Goal: Task Accomplishment & Management: Use online tool/utility

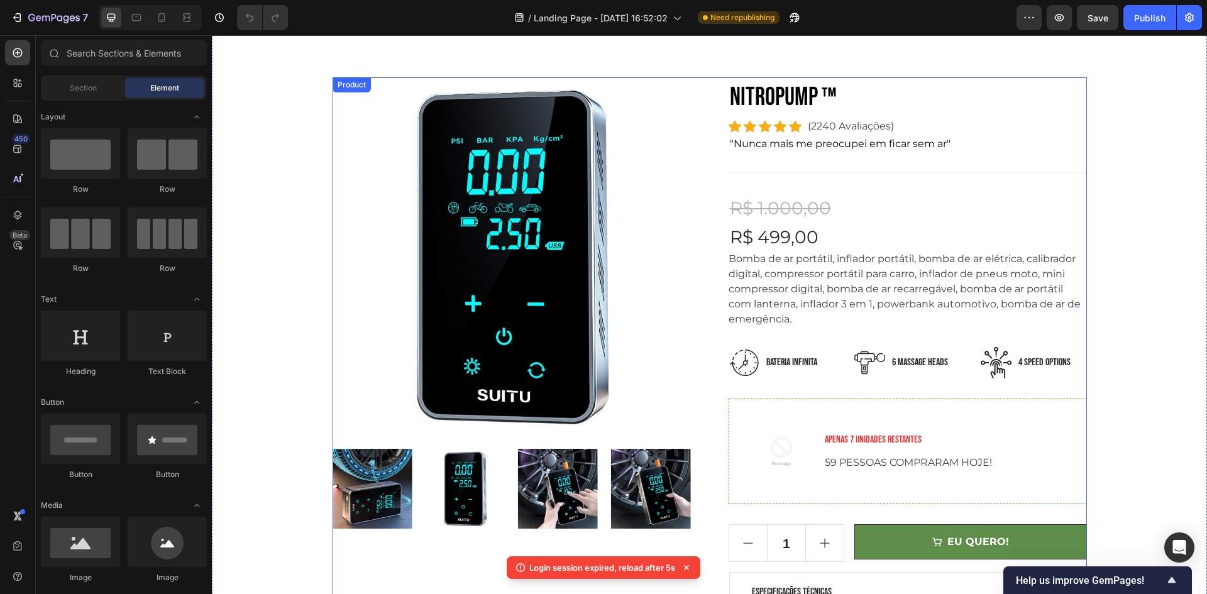
scroll to position [189, 0]
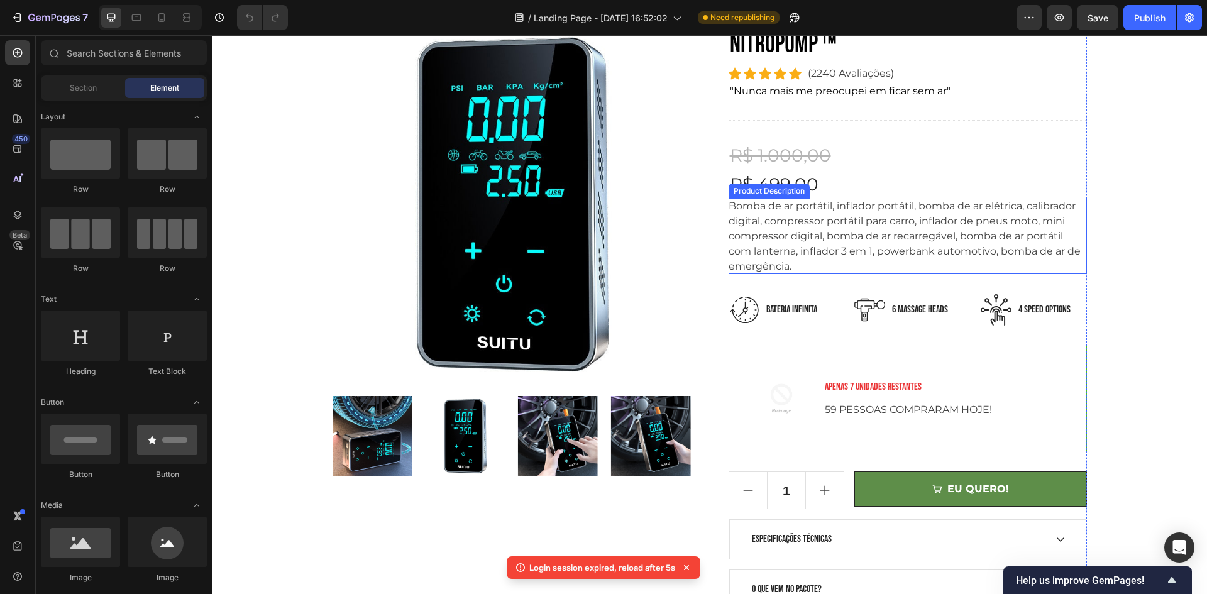
click at [795, 260] on div "Bomba de ar portátil, inflador portátil, bomba de ar elétrica, calibrador digit…" at bounding box center [908, 236] width 358 height 75
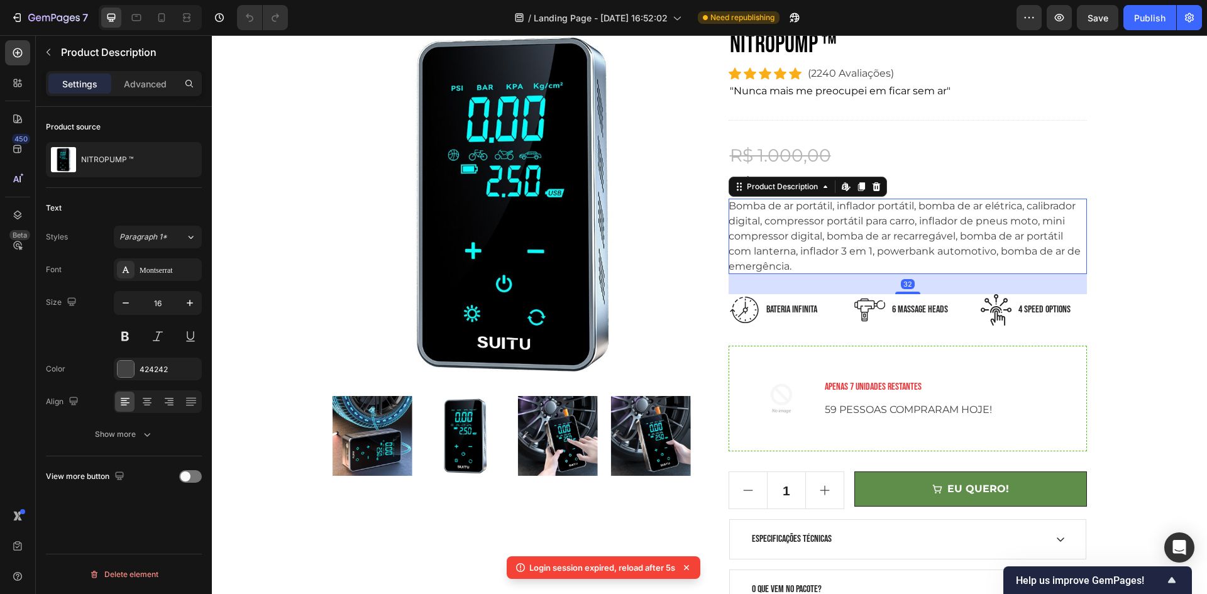
click at [793, 241] on p "Bomba de ar portátil, inflador portátil, bomba de ar elétrica, calibrador digit…" at bounding box center [905, 236] width 352 height 72
click at [741, 225] on p "Bomba de ar portátil, inflador portátil, bomba de ar elétrica, calibrador digit…" at bounding box center [905, 236] width 352 height 72
click at [778, 227] on div "Bomba de ar portátil, inflador portátil, bomba de ar elétrica, calibrador digit…" at bounding box center [908, 236] width 358 height 75
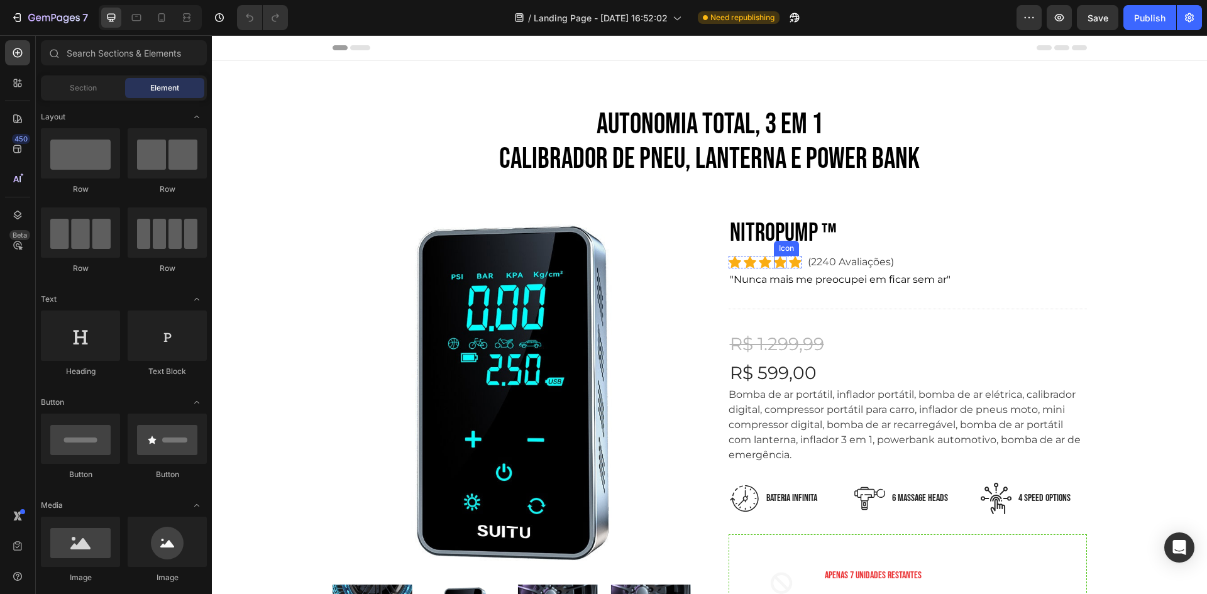
click at [774, 265] on icon at bounding box center [780, 262] width 13 height 12
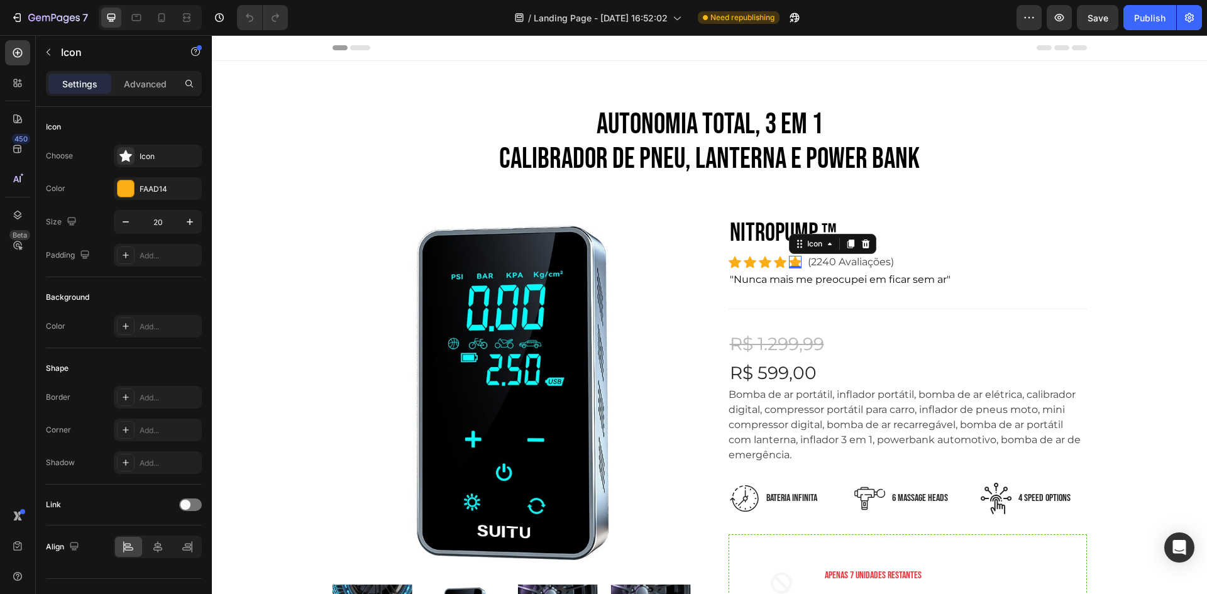
click at [789, 265] on div "Icon 0" at bounding box center [795, 262] width 13 height 13
click at [153, 151] on div "Icon" at bounding box center [169, 156] width 59 height 11
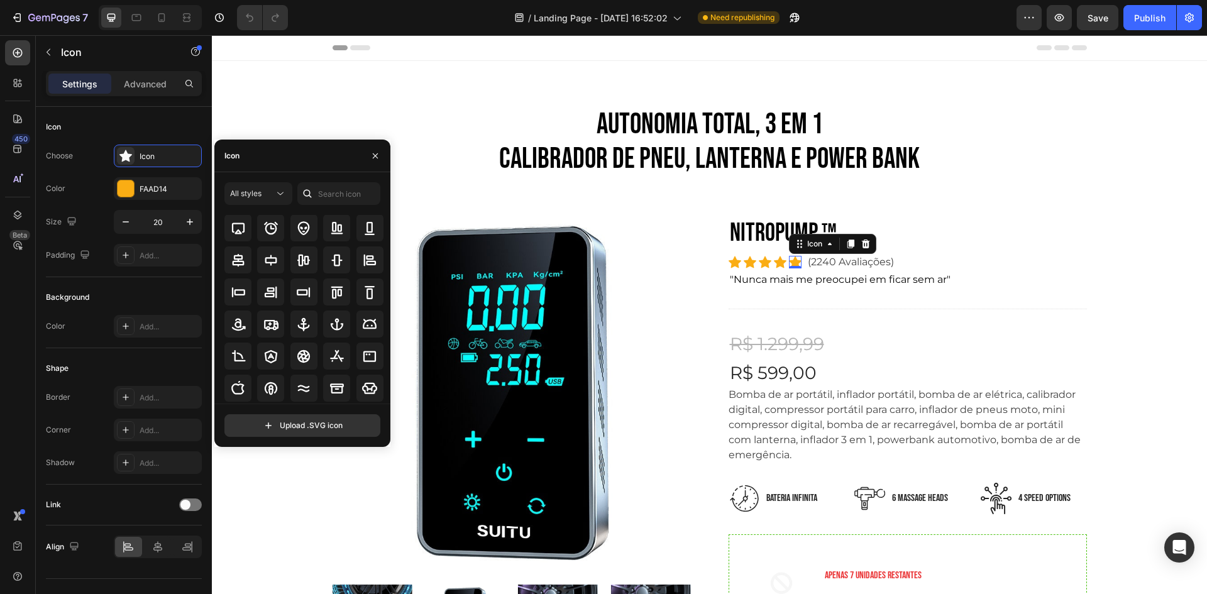
scroll to position [138, 0]
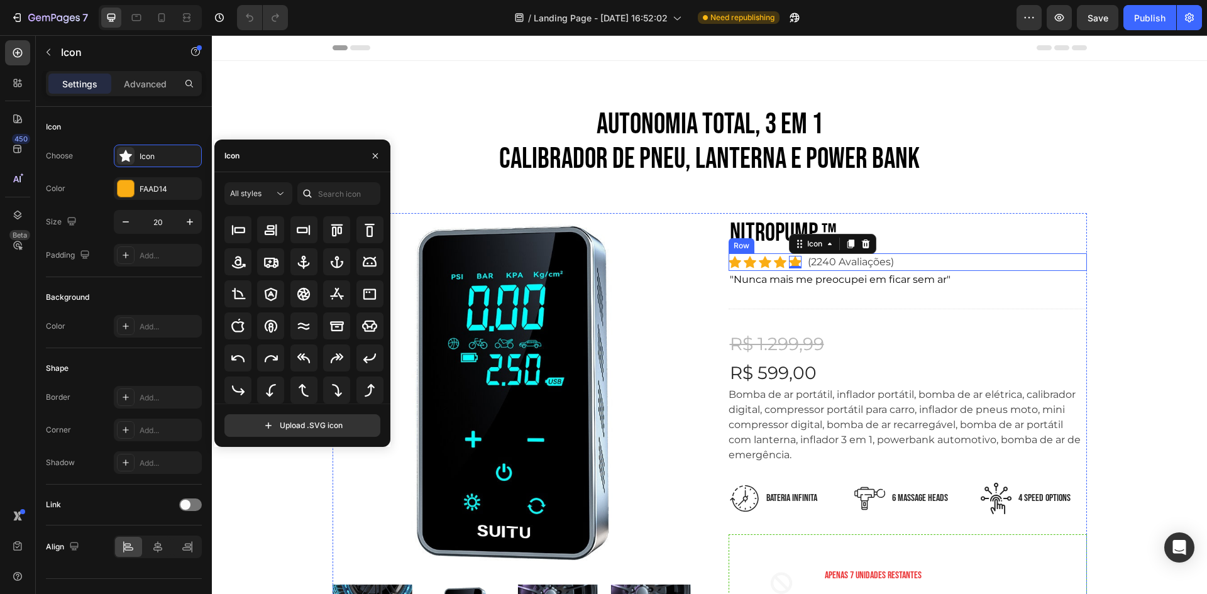
click at [962, 255] on div "Icon Icon Icon Icon Icon 0 Icon List Hoz (2240 Avaliações) Text block Row" at bounding box center [908, 262] width 358 height 18
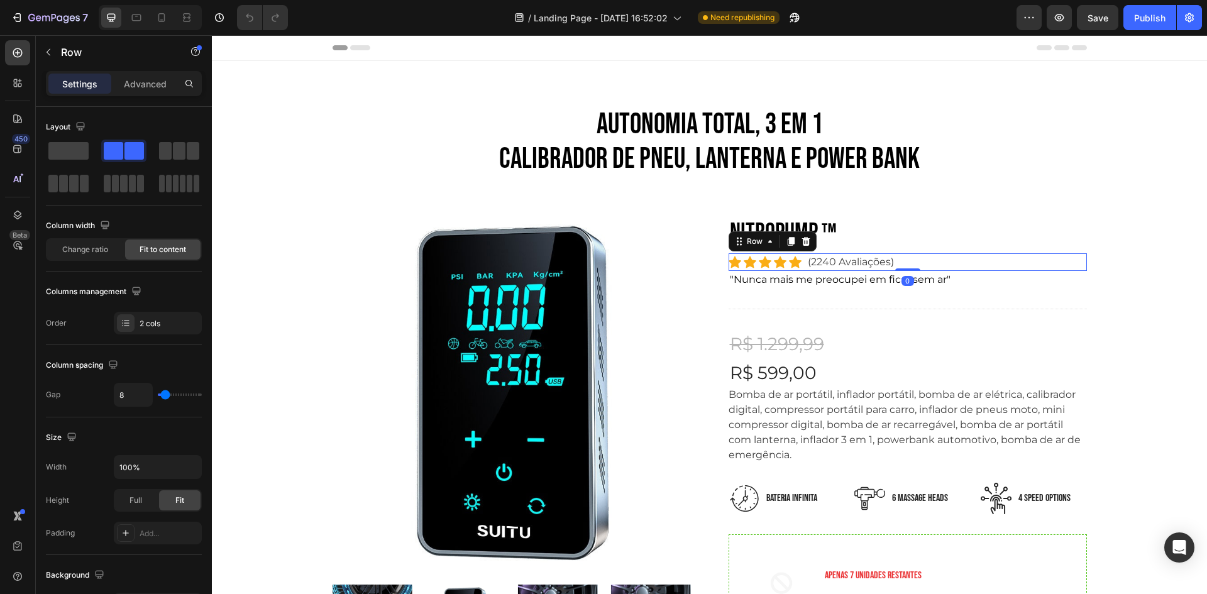
click at [935, 234] on h2 "NITROPUMP ™" at bounding box center [908, 233] width 358 height 40
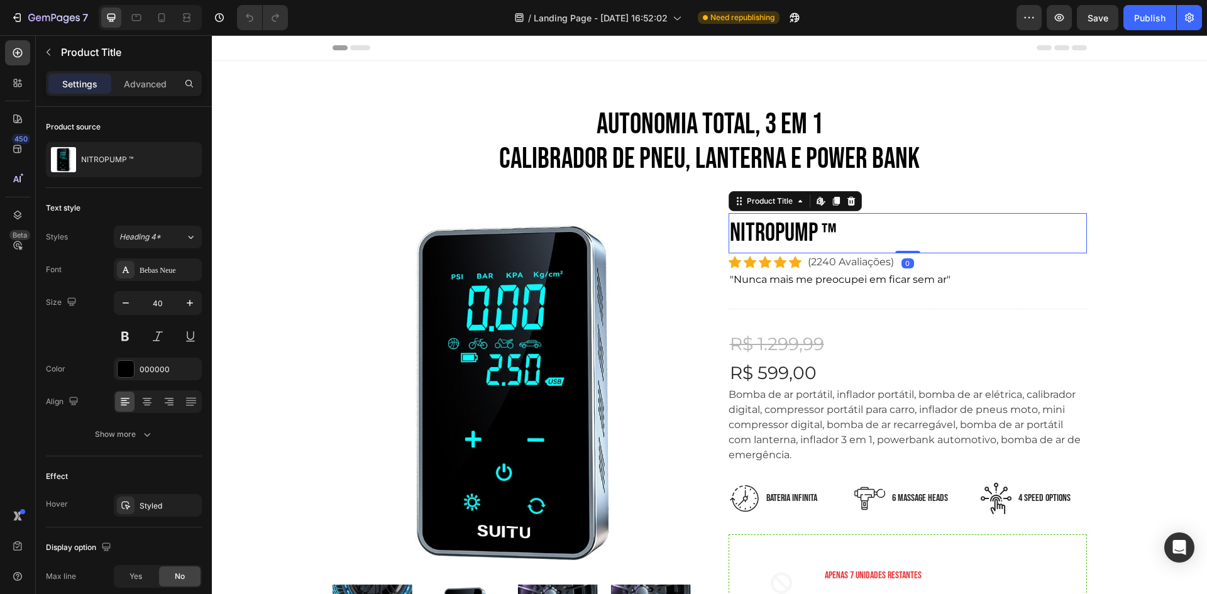
click at [806, 231] on h2 "NITROPUMP ™" at bounding box center [908, 233] width 358 height 40
click at [821, 231] on h2 "NITROPUMP ™" at bounding box center [908, 233] width 358 height 40
click at [820, 231] on h2 "NITROPUMP ™" at bounding box center [908, 233] width 358 height 40
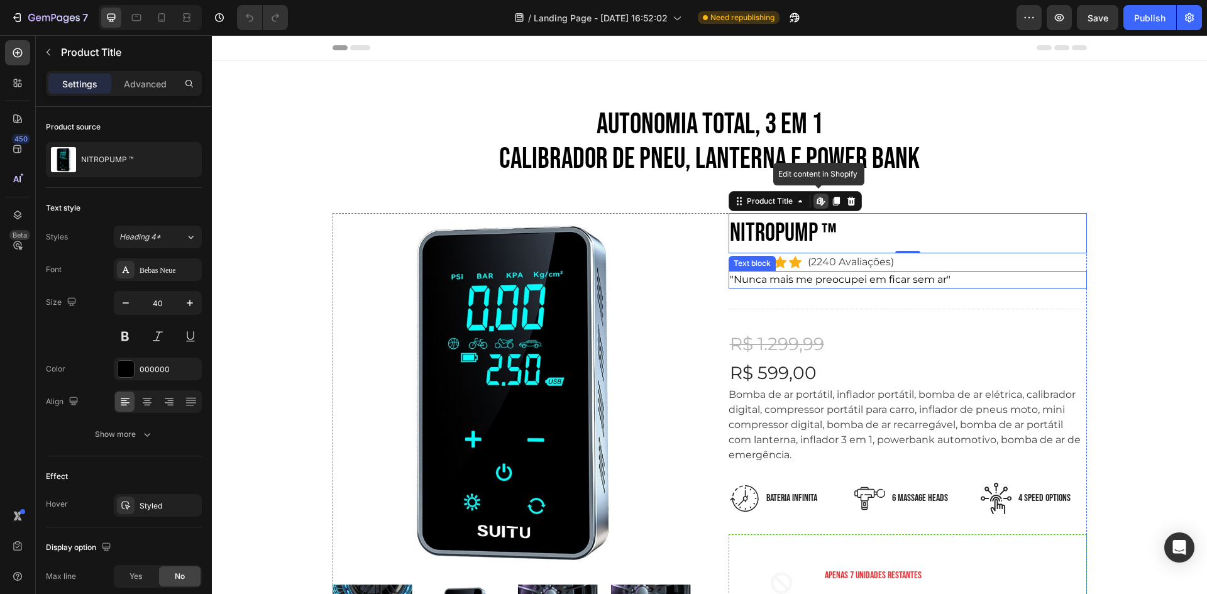
click at [815, 283] on p ""Nunca mais me preocupei em ficar sem ar"" at bounding box center [908, 279] width 356 height 15
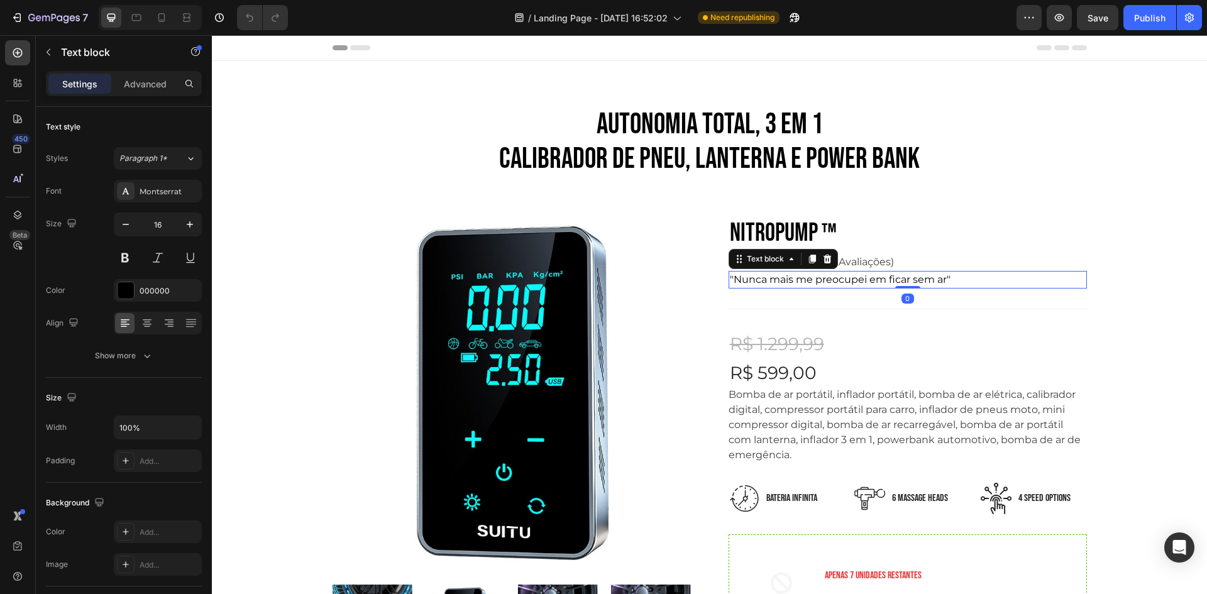
click at [808, 283] on p ""Nunca mais me preocupei em ficar sem ar"" at bounding box center [908, 279] width 356 height 15
click at [807, 283] on p ""Nunca mais me preocupei em ficar sem ar"" at bounding box center [908, 279] width 356 height 15
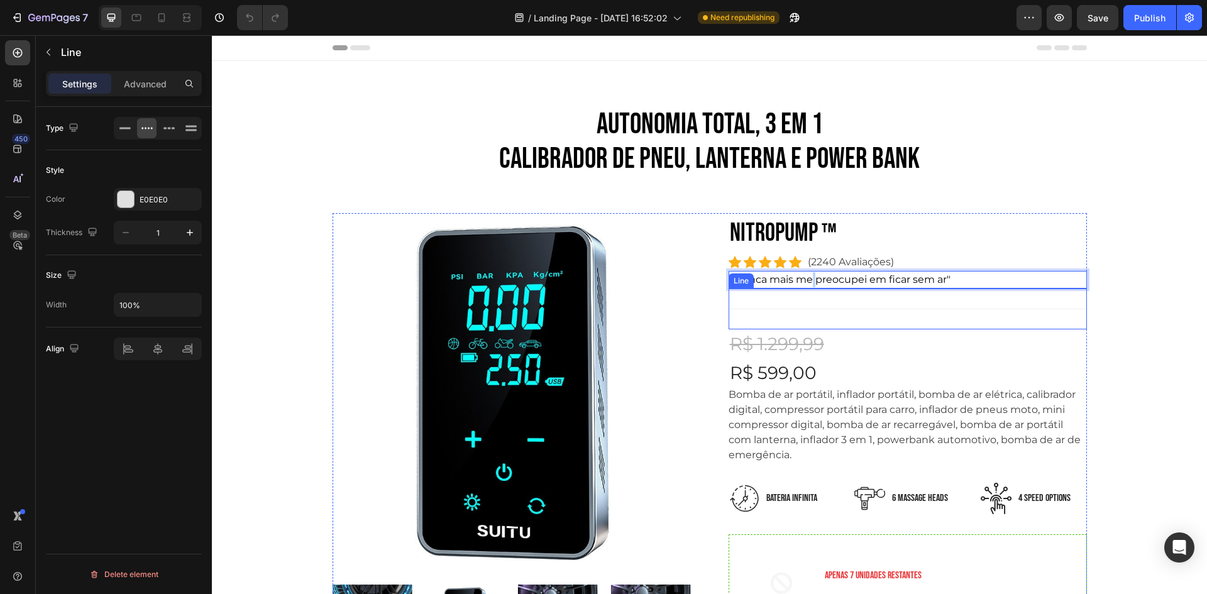
click at [848, 315] on div "Title Line" at bounding box center [908, 309] width 358 height 41
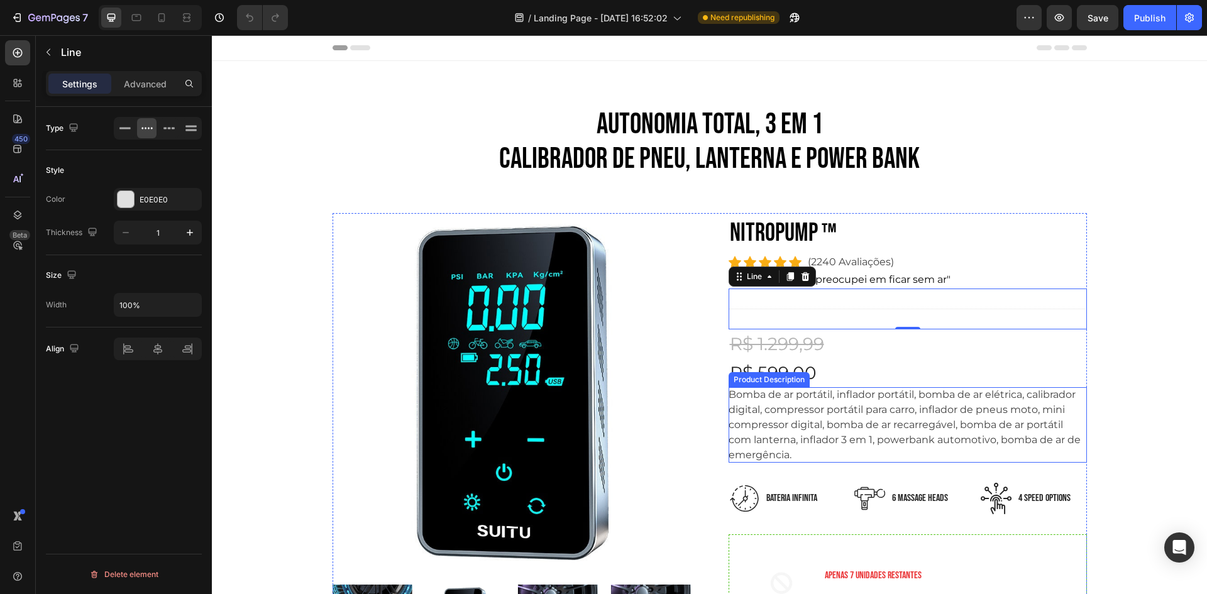
click at [832, 385] on div "R$ 599,00" at bounding box center [908, 372] width 358 height 29
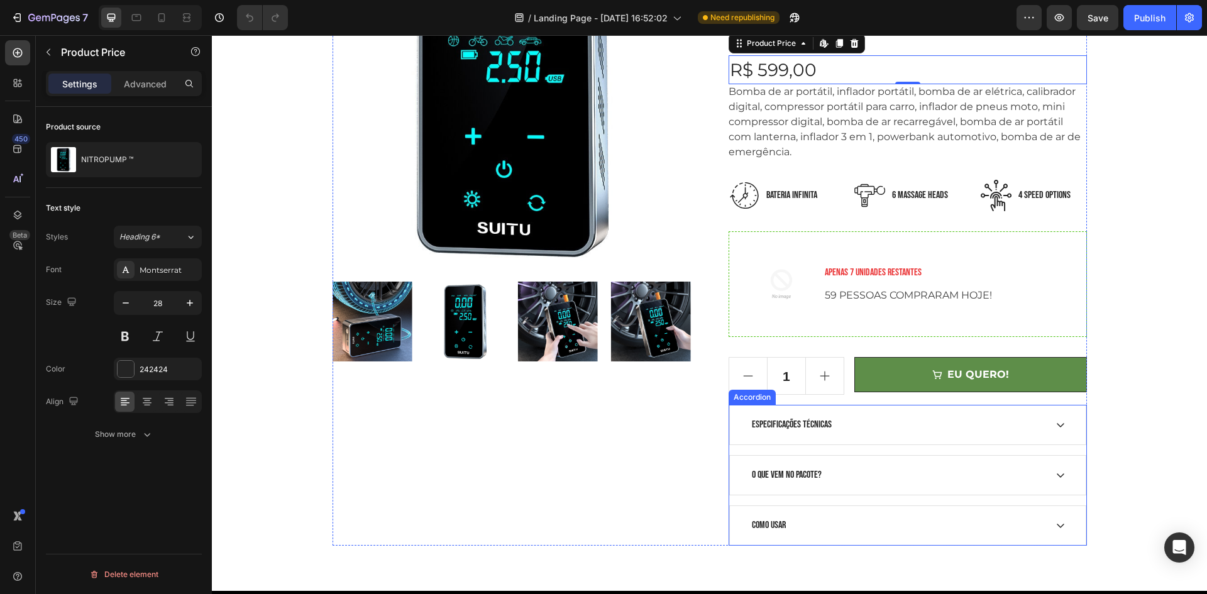
scroll to position [377, 0]
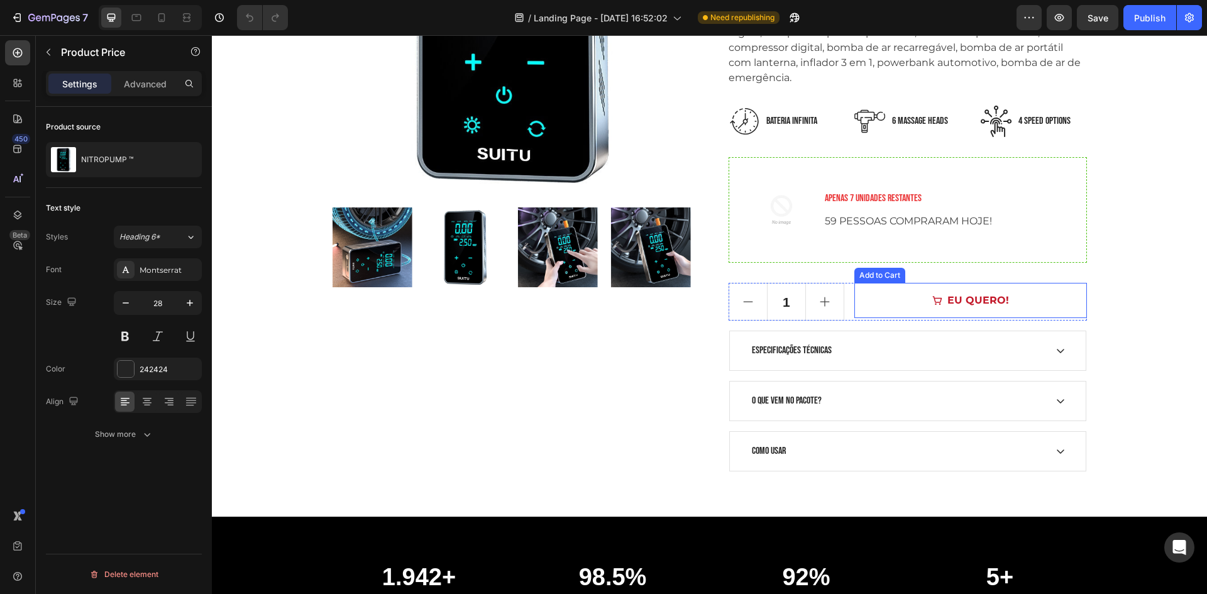
click at [921, 305] on button "EU QUERO!" at bounding box center [970, 300] width 232 height 35
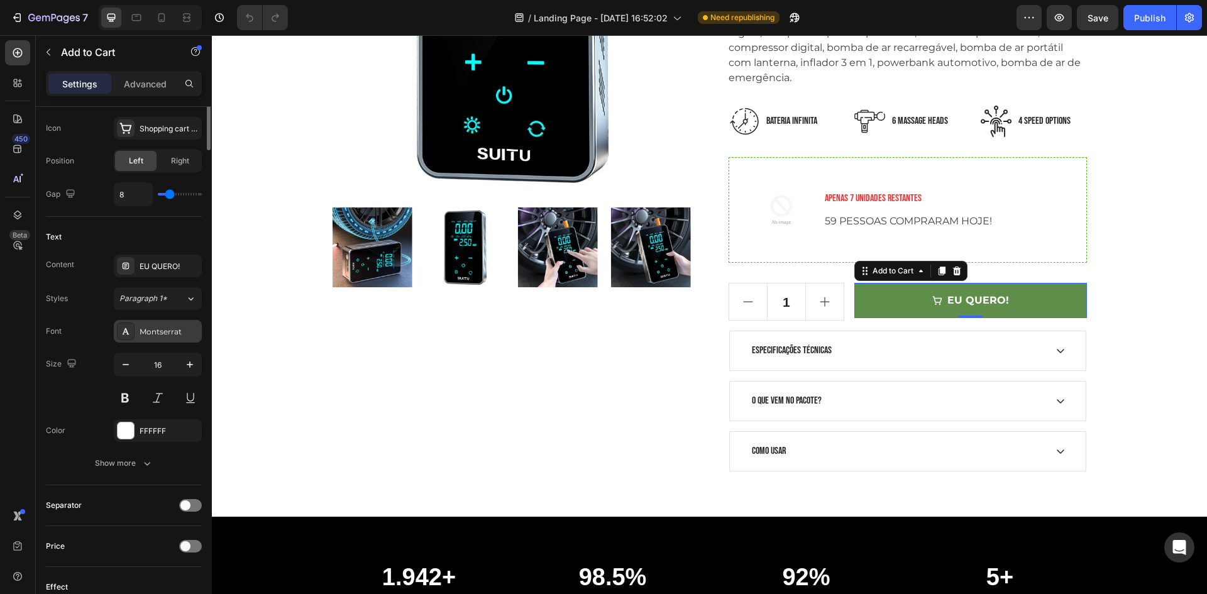
scroll to position [232, 0]
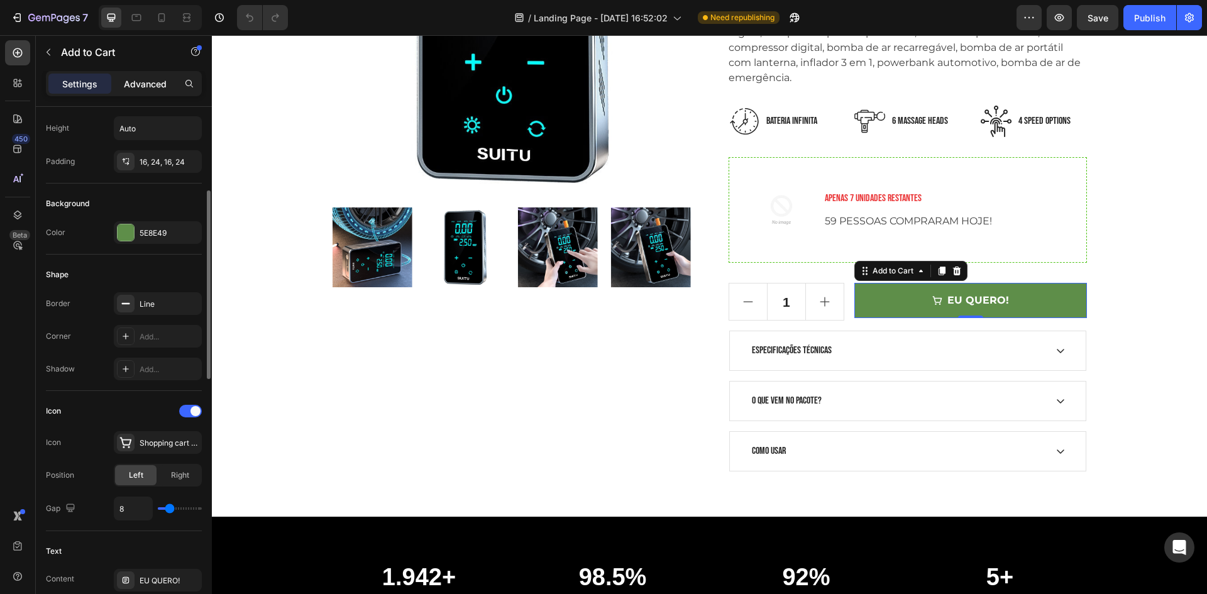
click at [126, 89] on p "Advanced" at bounding box center [145, 83] width 43 height 13
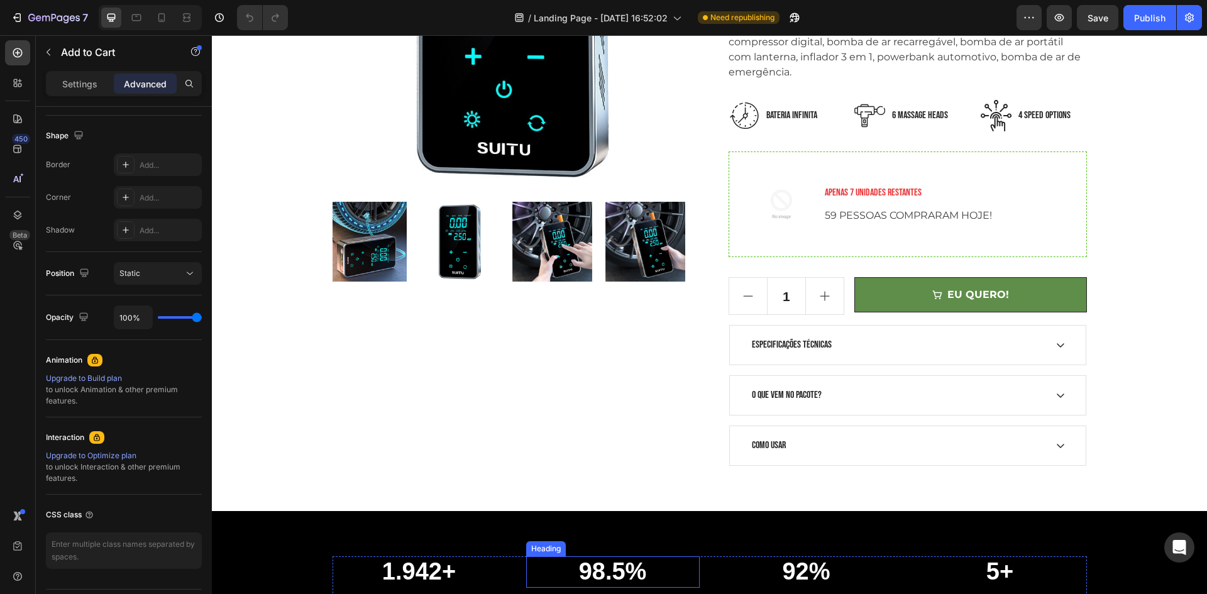
scroll to position [377, 0]
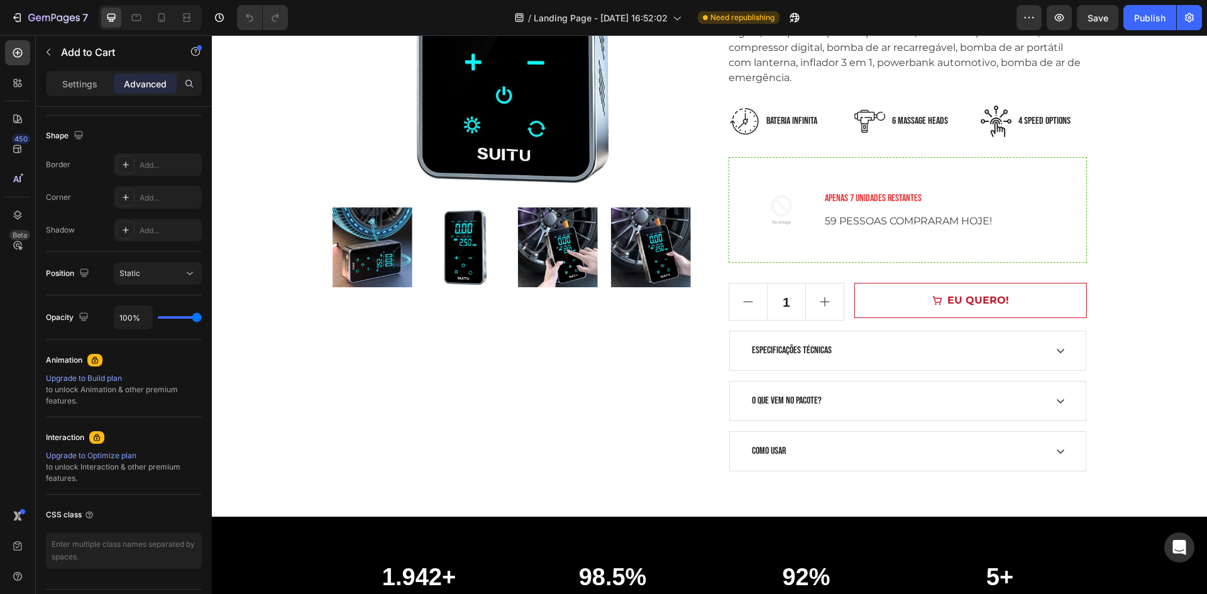
click at [886, 302] on button "EU QUERO!" at bounding box center [970, 300] width 232 height 35
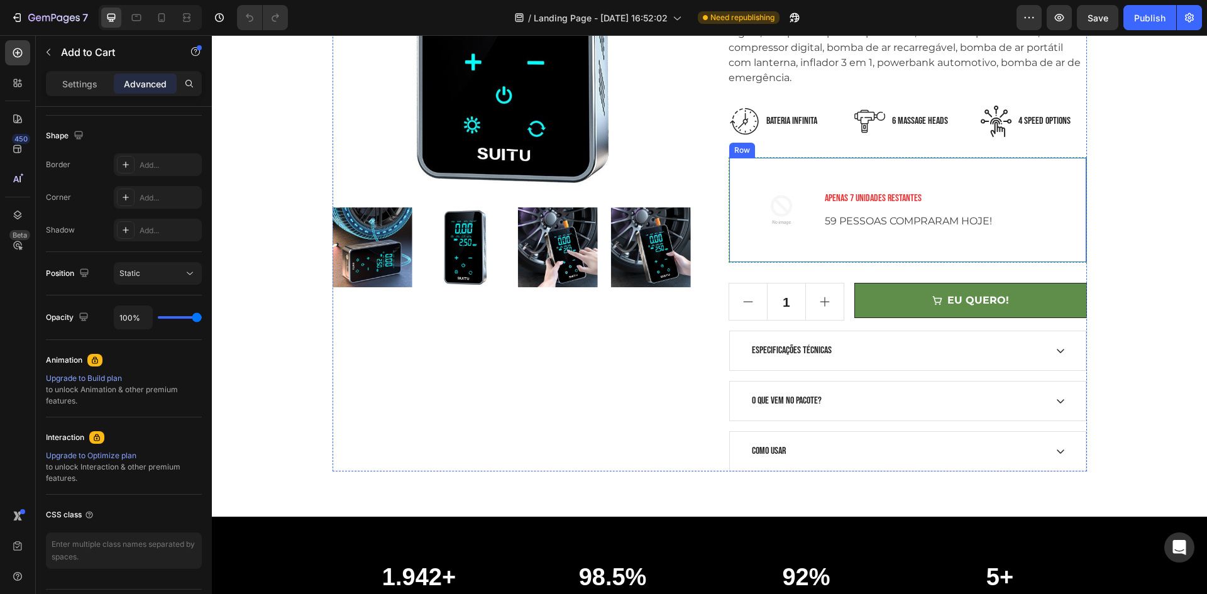
click at [885, 246] on div "APENAS 7 UNIDADES RESTANTES Text block 59 PESSOAS COMPRARAM HOJE! Text block" at bounding box center [949, 210] width 253 height 84
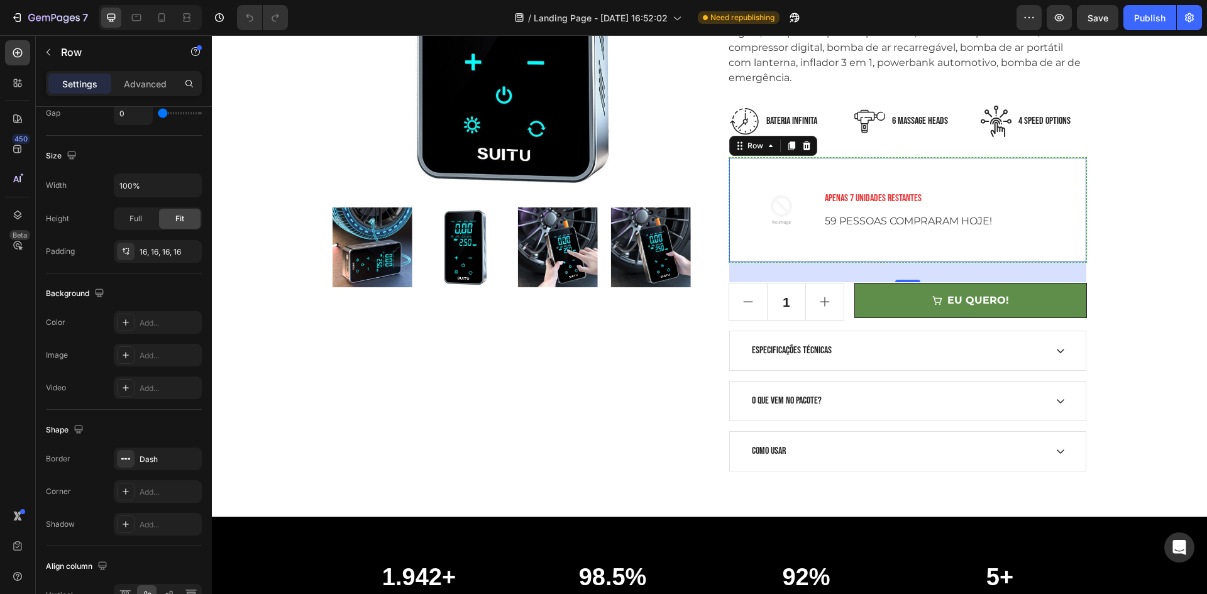
scroll to position [0, 0]
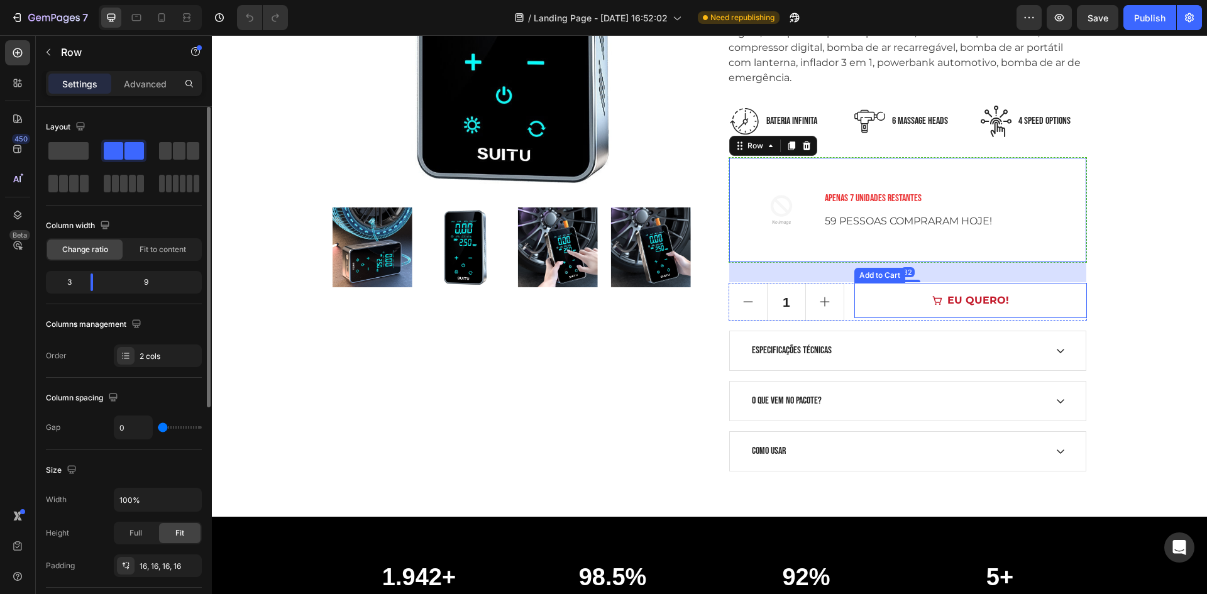
click at [873, 302] on button "EU QUERO!" at bounding box center [970, 300] width 232 height 35
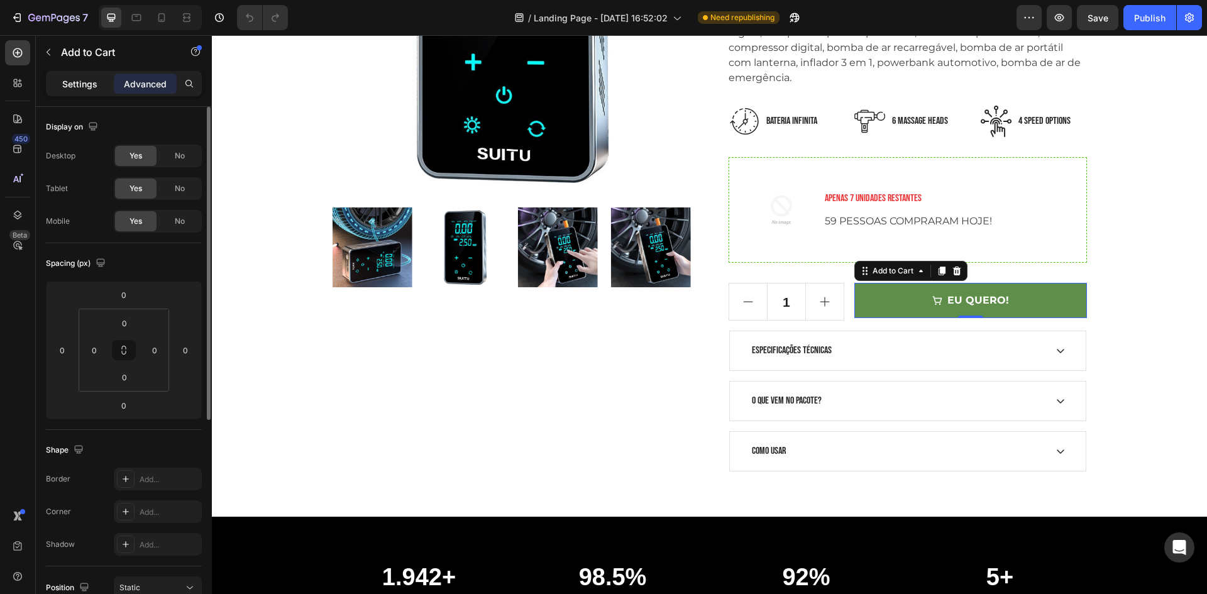
click at [104, 89] on div "Settings" at bounding box center [79, 84] width 63 height 20
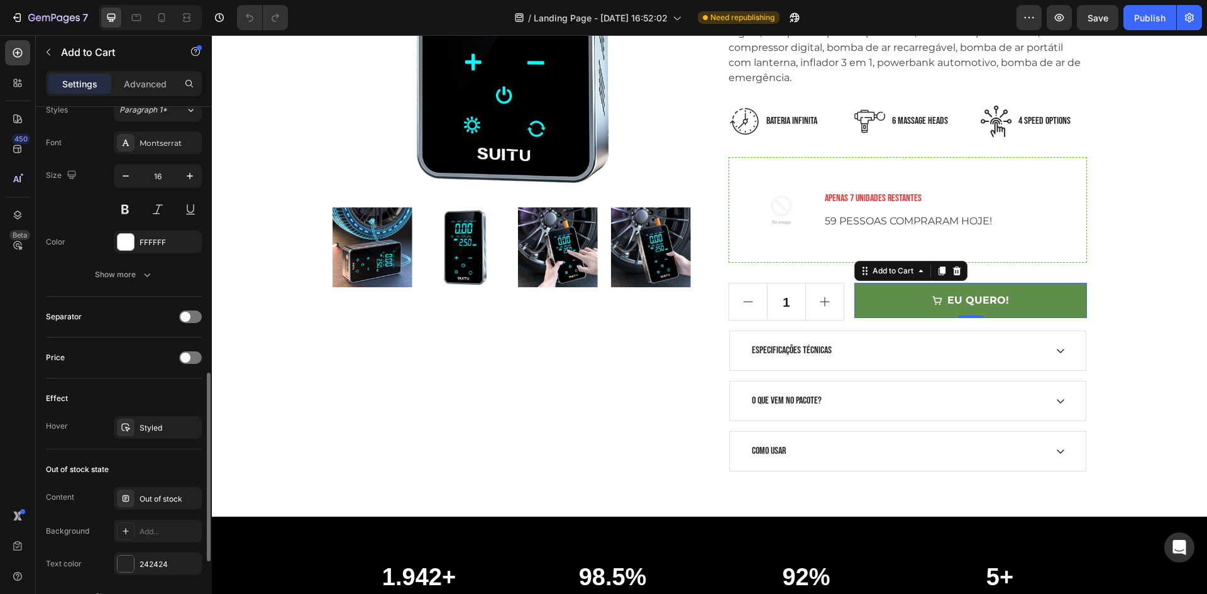
scroll to position [672, 0]
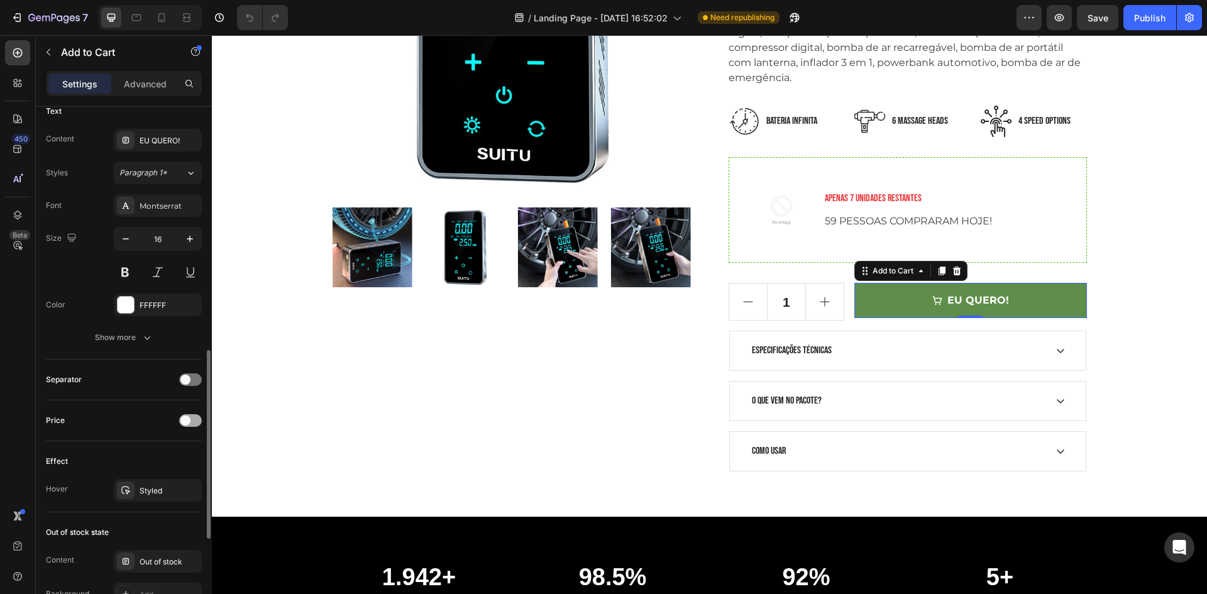
click at [197, 419] on div at bounding box center [190, 420] width 23 height 13
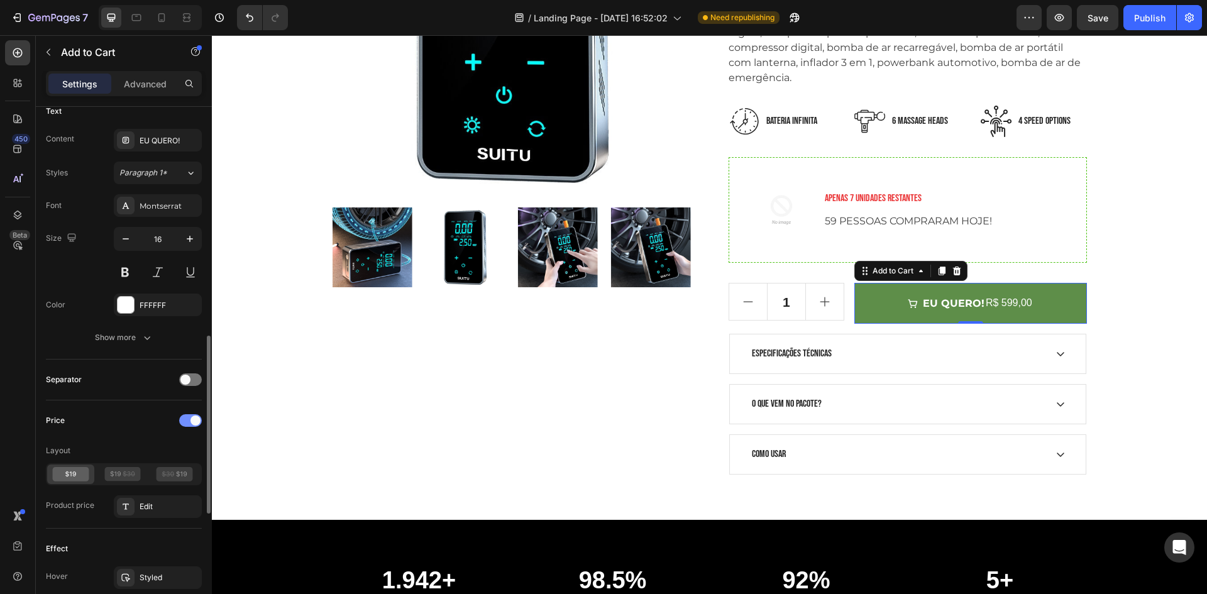
click at [197, 418] on div at bounding box center [190, 420] width 23 height 10
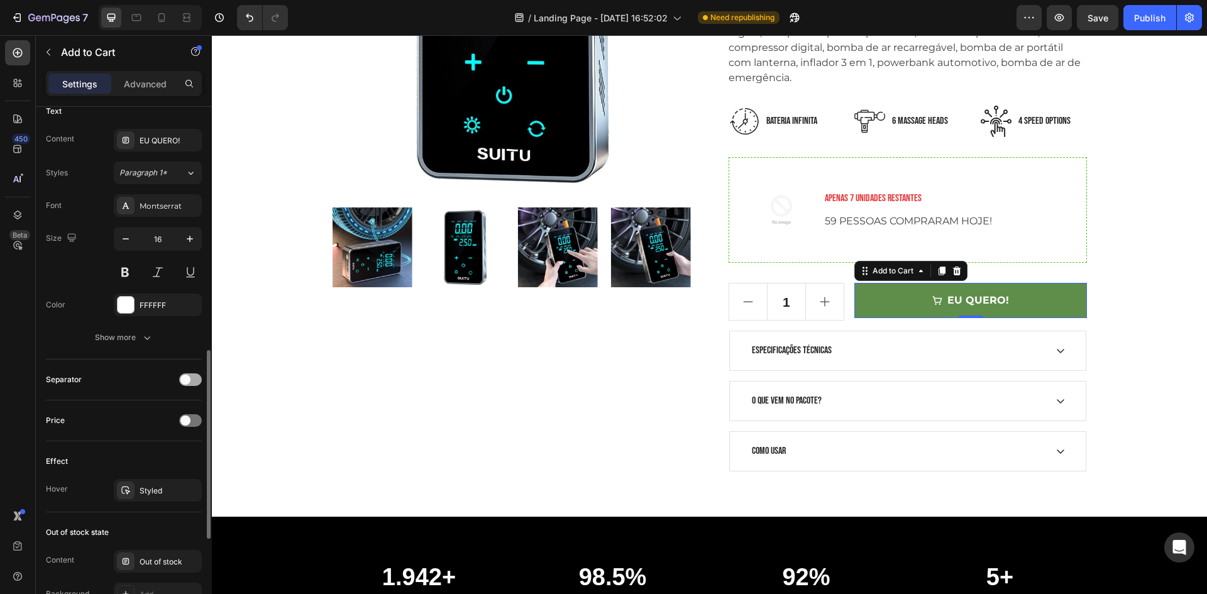
click at [185, 378] on span at bounding box center [185, 380] width 10 height 10
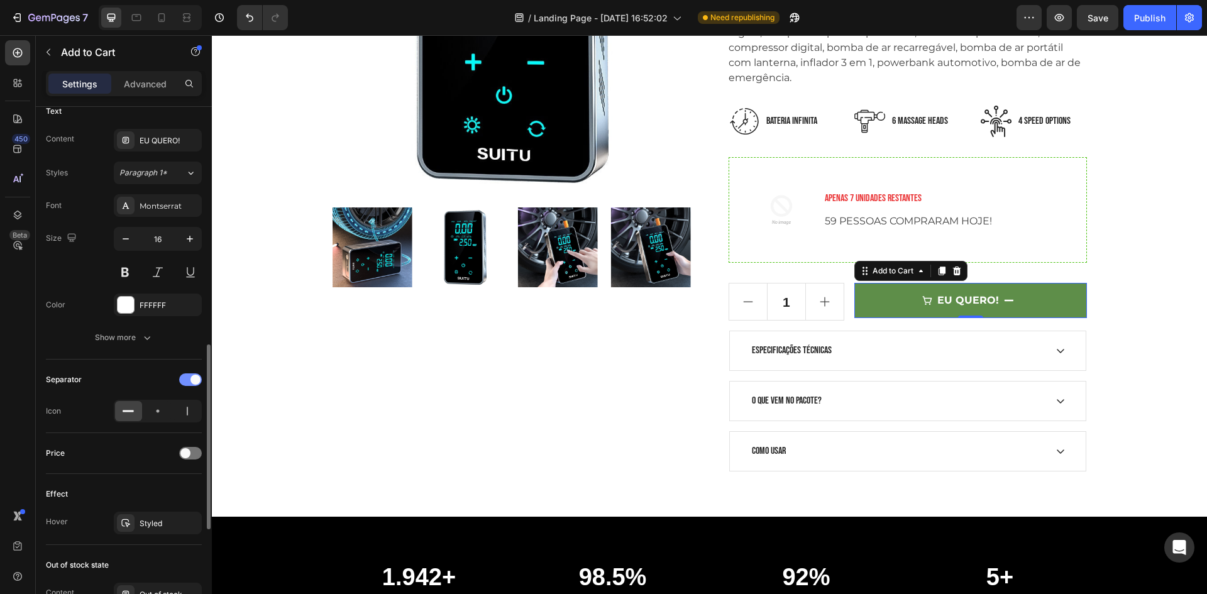
click at [190, 377] on span at bounding box center [195, 380] width 10 height 10
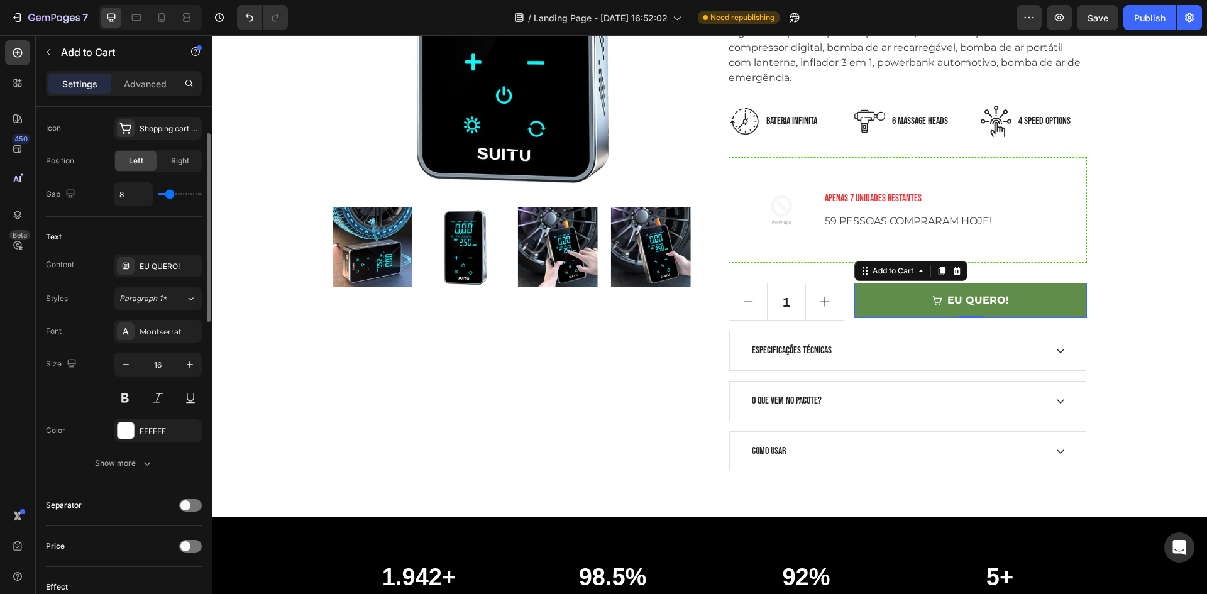
scroll to position [358, 0]
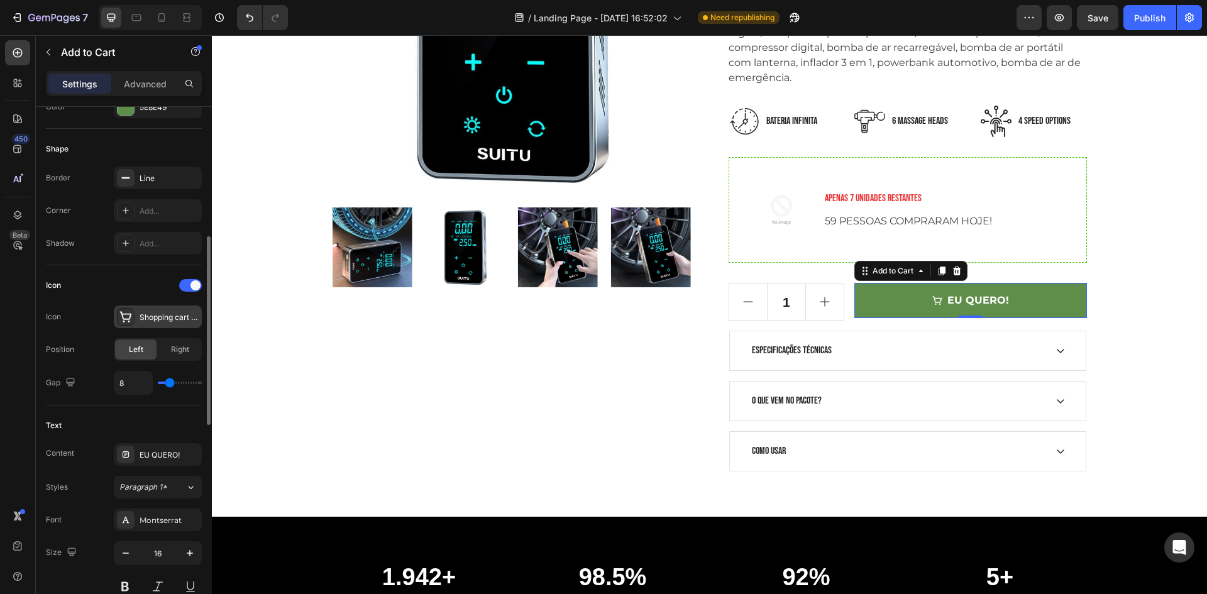
click at [177, 319] on div "Shopping cart simple bold" at bounding box center [169, 317] width 59 height 11
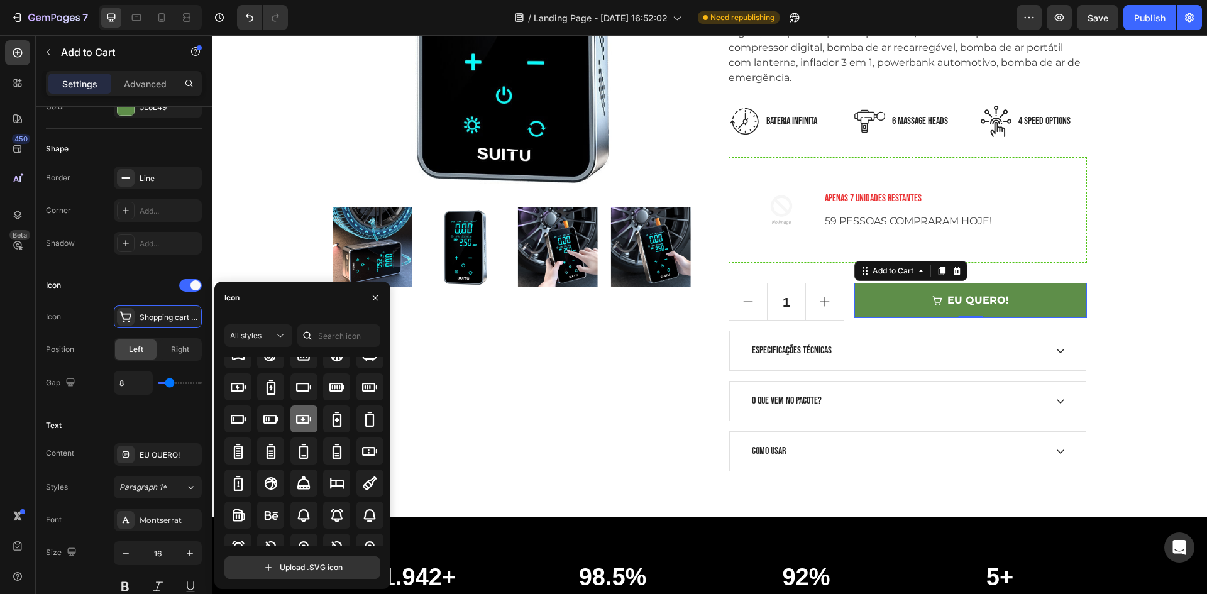
scroll to position [930, 0]
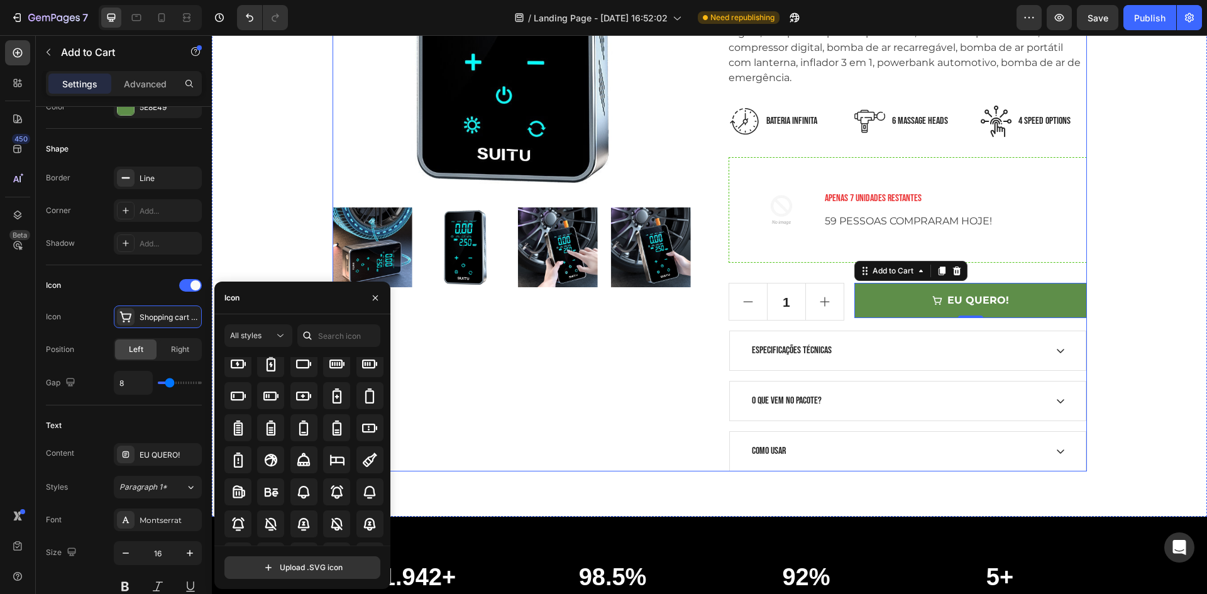
click at [747, 130] on img at bounding box center [744, 121] width 31 height 31
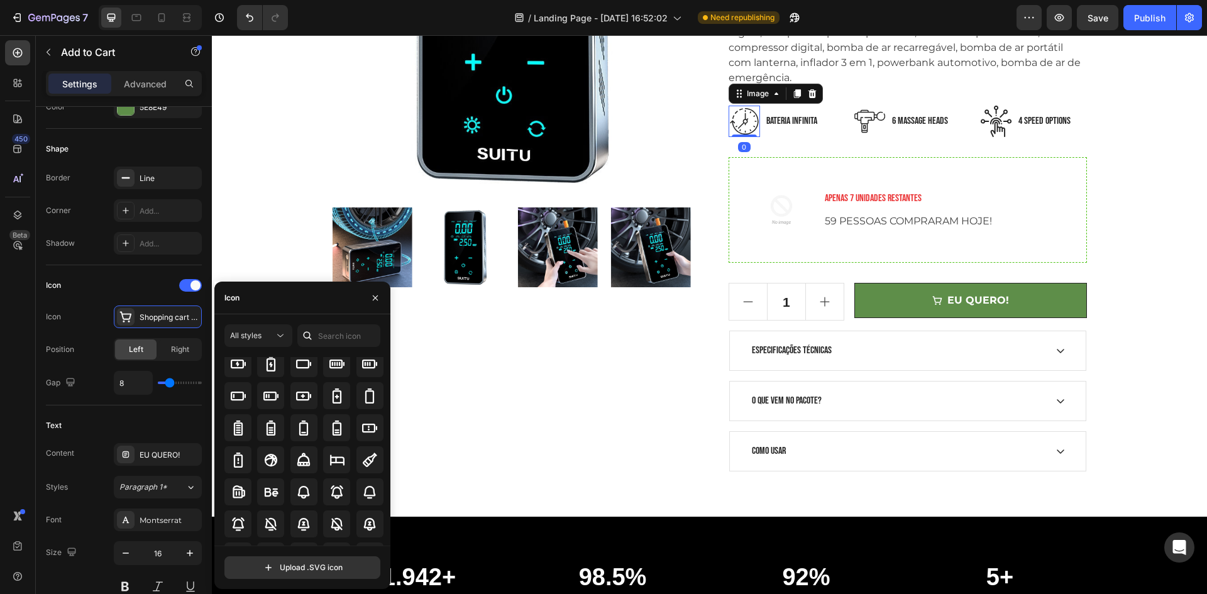
scroll to position [0, 0]
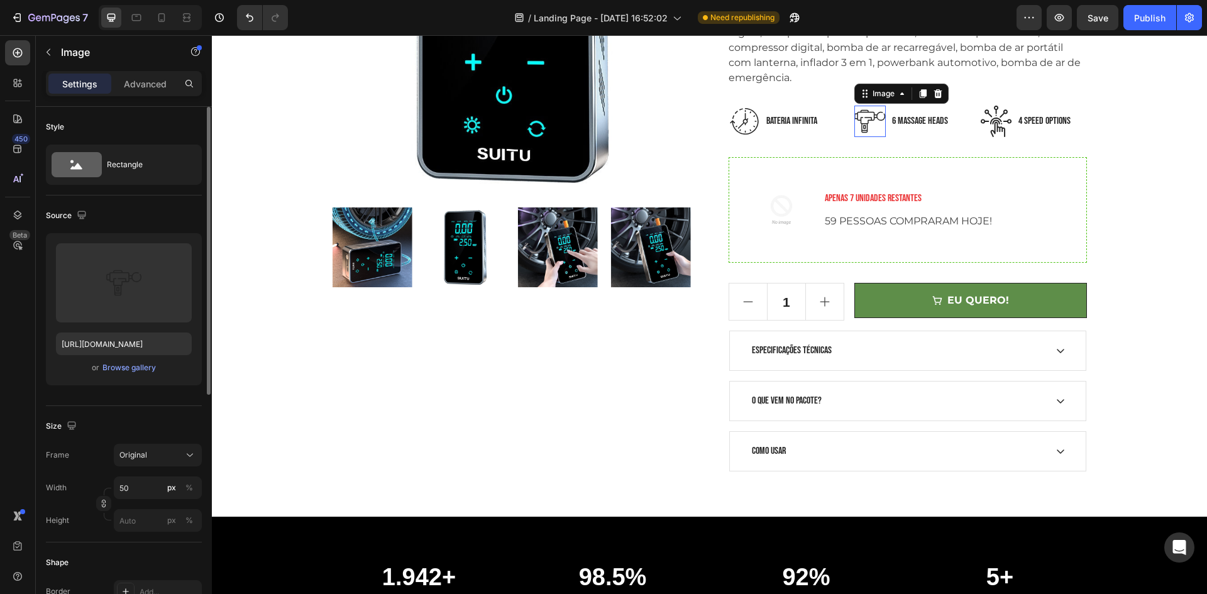
click at [857, 131] on img at bounding box center [869, 121] width 31 height 31
click at [134, 369] on div "Browse gallery" at bounding box center [128, 367] width 53 height 11
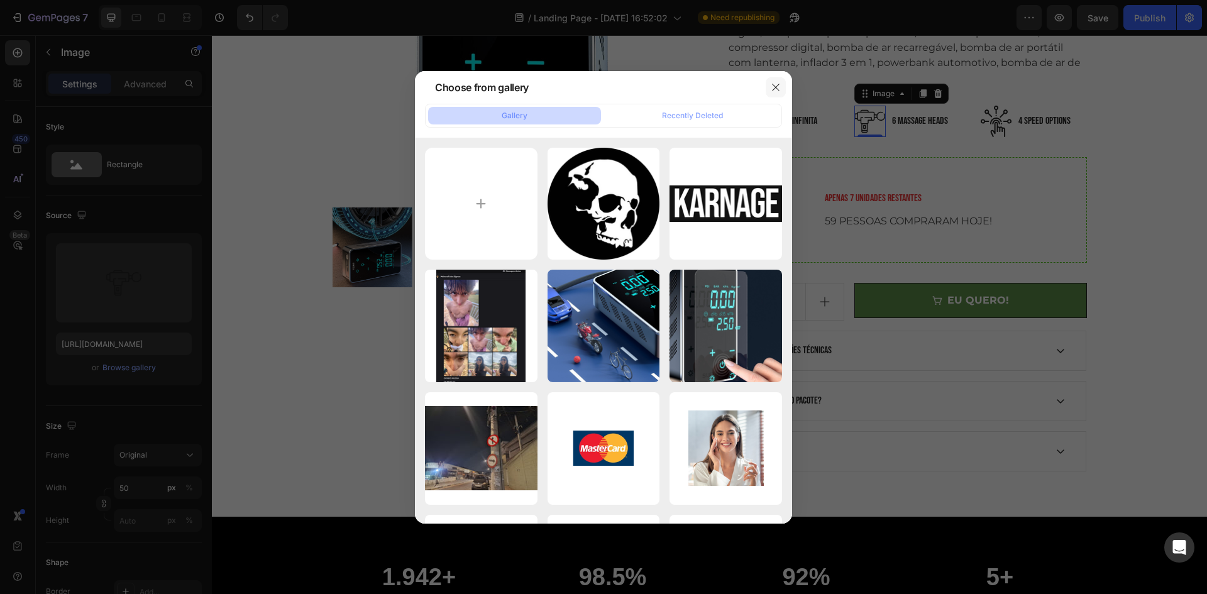
click at [768, 91] on button "button" at bounding box center [776, 87] width 20 height 20
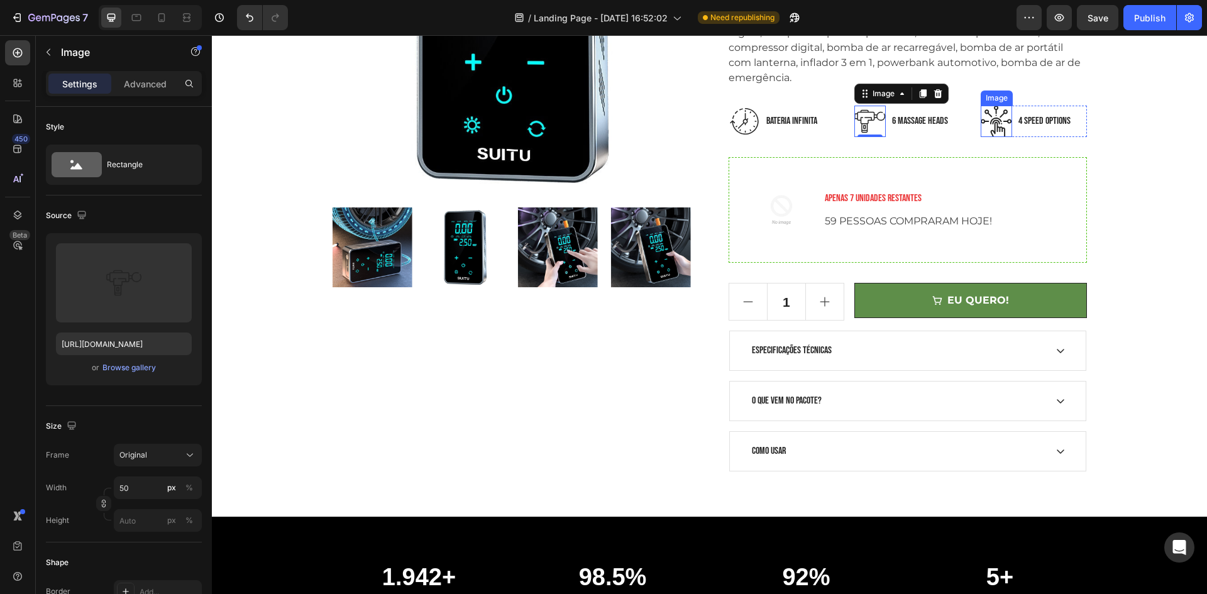
click at [983, 122] on img at bounding box center [996, 121] width 31 height 31
click at [864, 122] on img at bounding box center [869, 121] width 31 height 31
click at [926, 123] on p "6 Massage heads" at bounding box center [920, 121] width 56 height 15
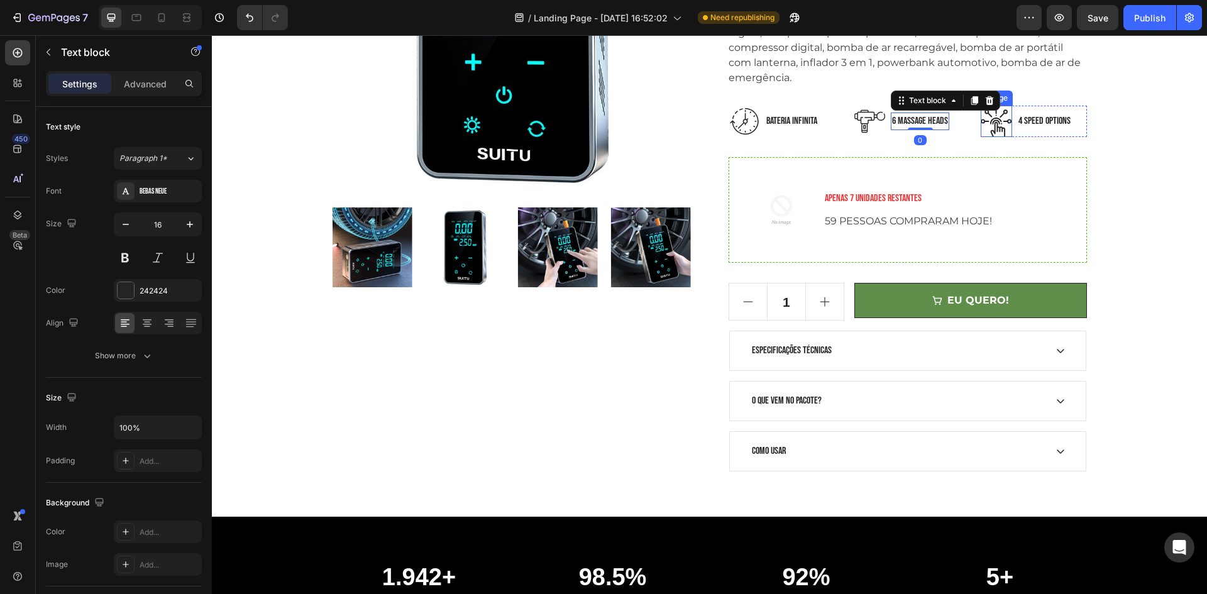
click at [1009, 124] on div "Image 4 Speed options Text block Row" at bounding box center [1034, 121] width 106 height 31
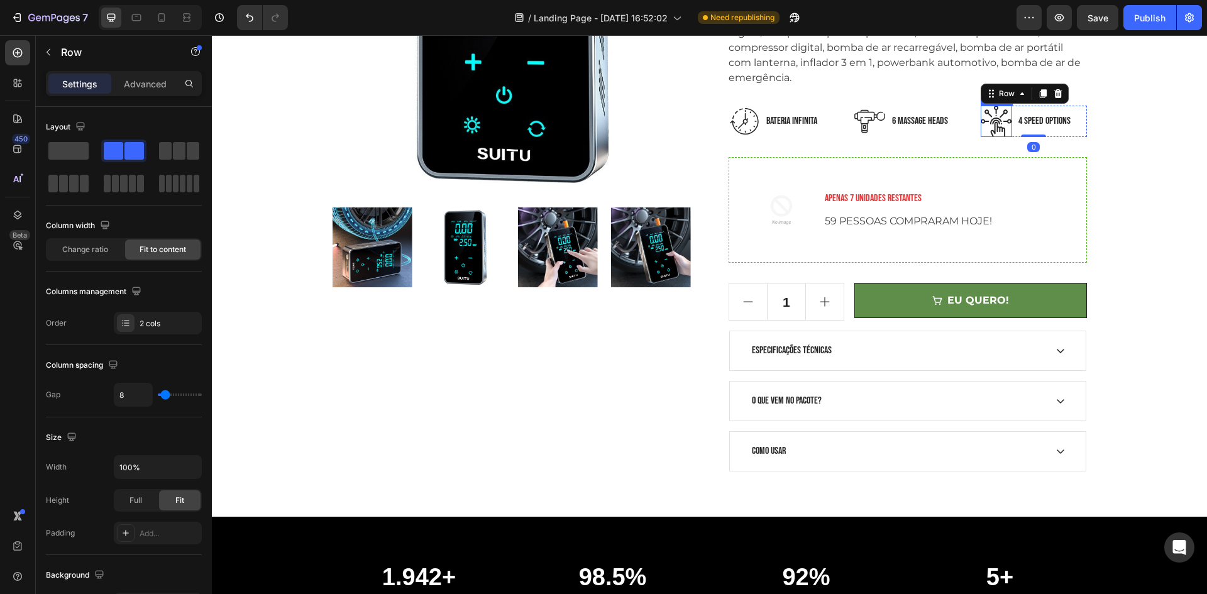
click at [998, 121] on img at bounding box center [996, 121] width 31 height 31
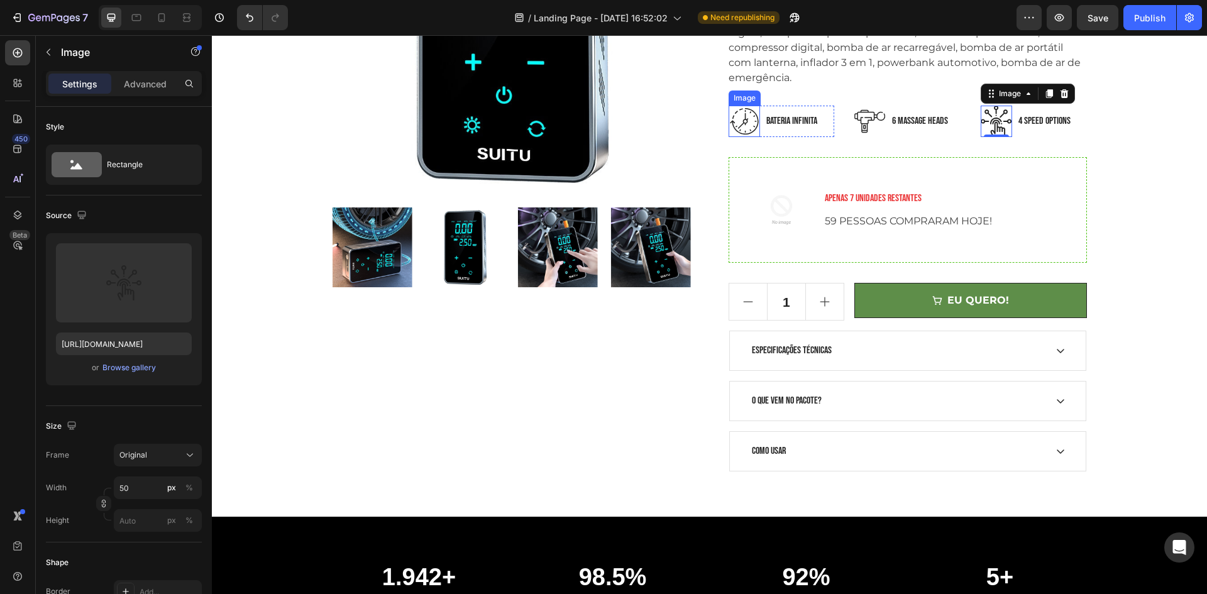
click at [735, 128] on img at bounding box center [744, 121] width 31 height 31
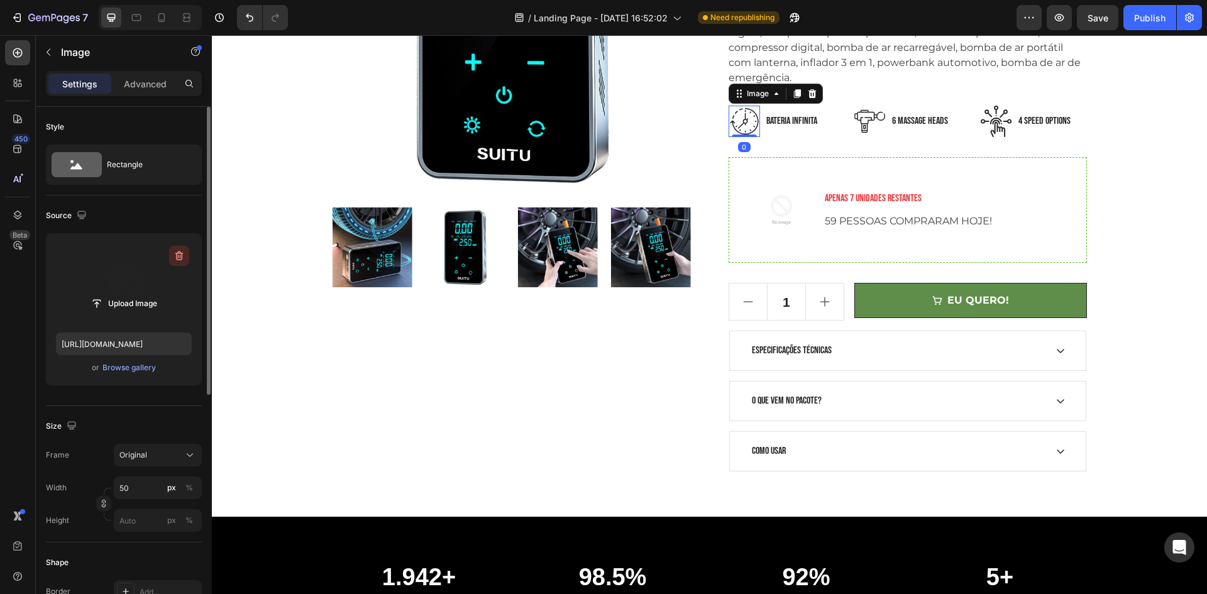
click at [182, 256] on icon "button" at bounding box center [179, 255] width 8 height 9
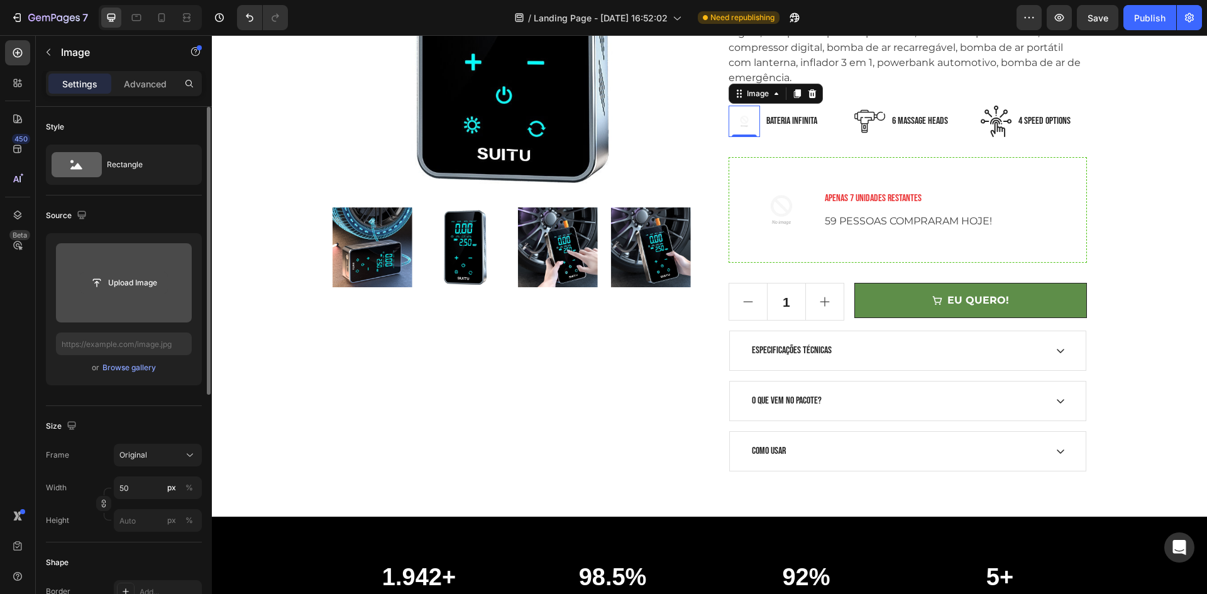
click at [129, 292] on input "file" at bounding box center [123, 282] width 87 height 21
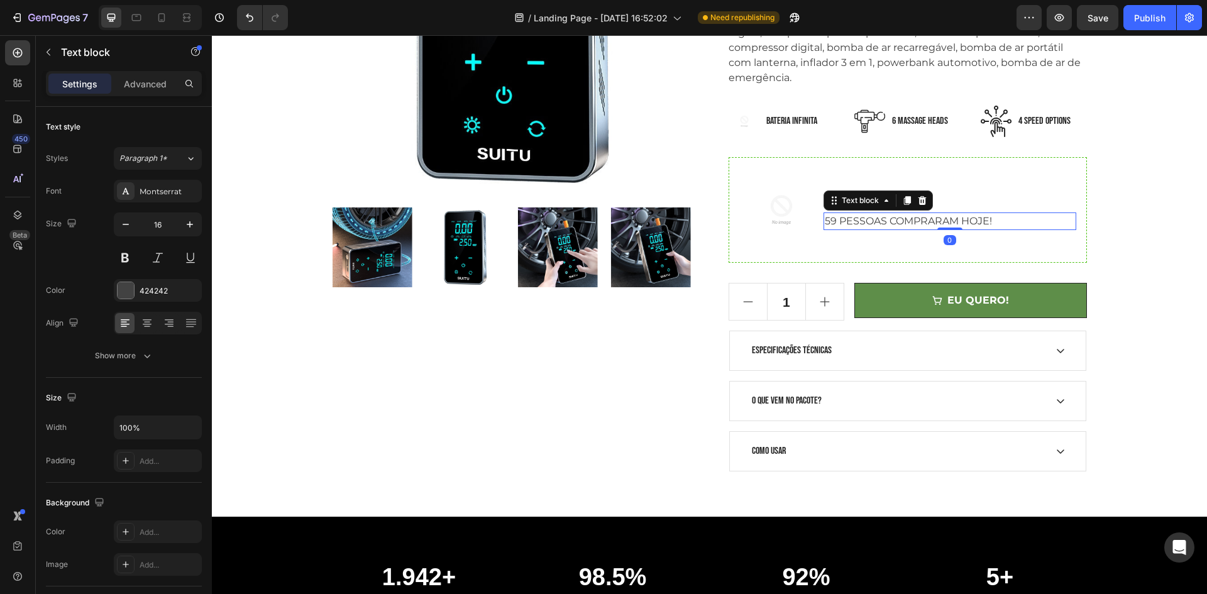
click at [947, 221] on p "59 PESSOAS COMPRARAM HOJE!" at bounding box center [950, 221] width 250 height 15
click at [977, 222] on p "59 PESSOAS COMPRARAM HOJE!" at bounding box center [950, 221] width 250 height 15
click at [828, 224] on p "59 PESSOAS COMPRARAM ESSE MÊS!" at bounding box center [950, 221] width 250 height 15
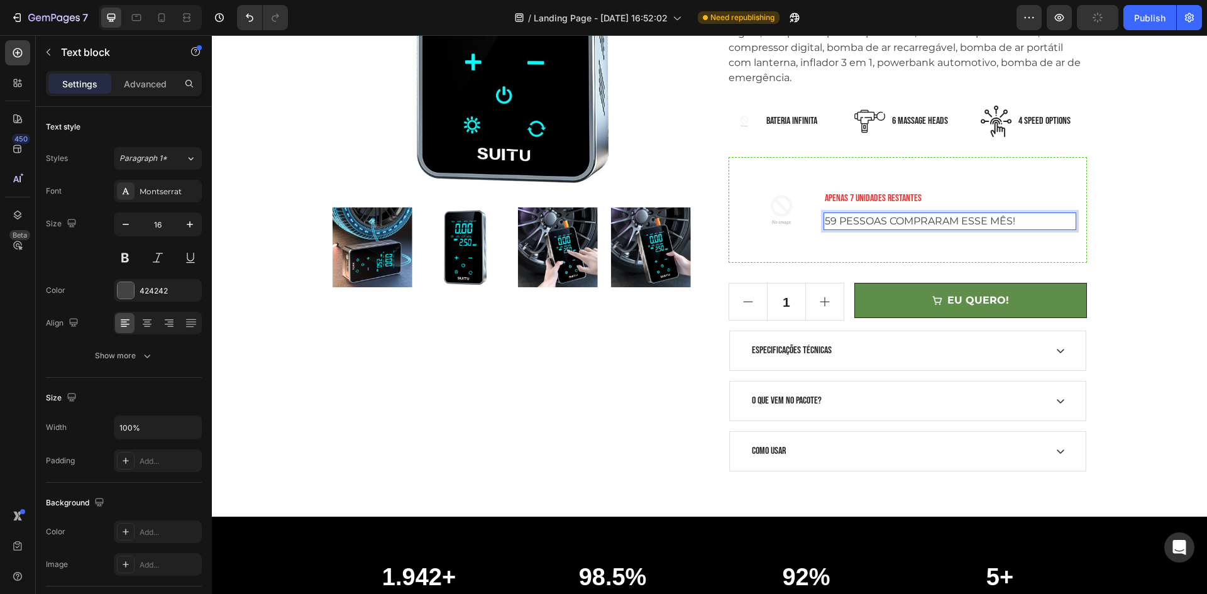
click at [828, 223] on p "59 PESSOAS COMPRARAM ESSE MÊS!" at bounding box center [950, 221] width 250 height 15
click at [825, 223] on p "59 PESSOAS COMPRARAM ESSE MÊS!" at bounding box center [950, 221] width 250 height 15
click at [988, 250] on div "APENAS 7 UNIDADES RESTANTES Text block 159 PESSOAS COMPRARAM ESSE MÊS! Text blo…" at bounding box center [949, 210] width 253 height 84
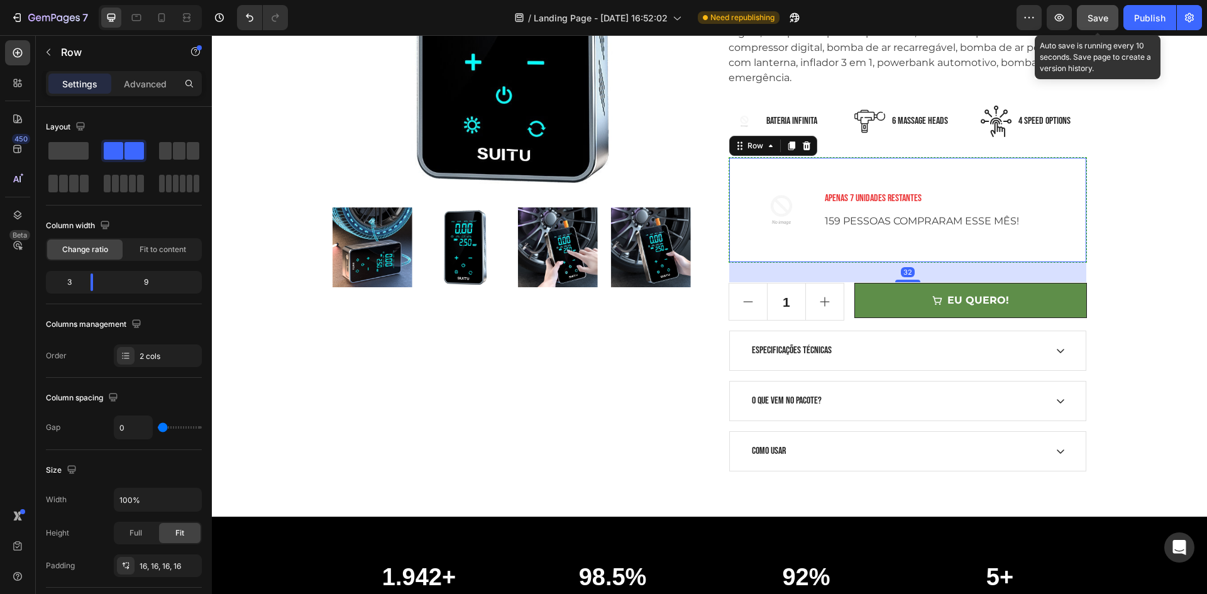
click at [1094, 19] on span "Save" at bounding box center [1097, 18] width 21 height 11
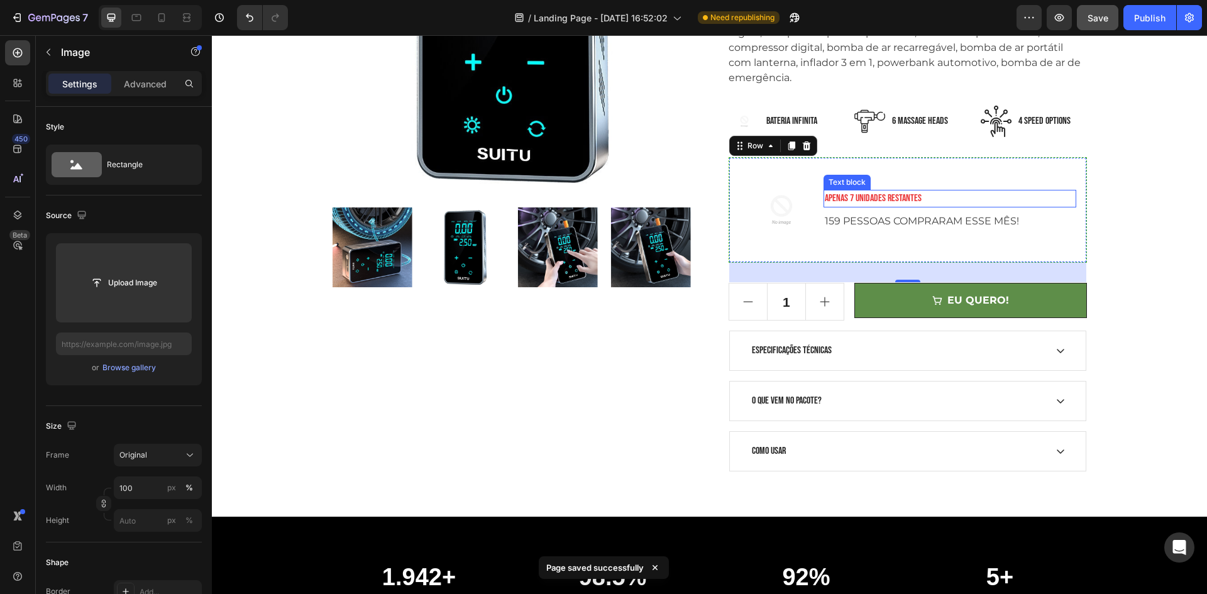
click at [783, 207] on img at bounding box center [781, 210] width 84 height 84
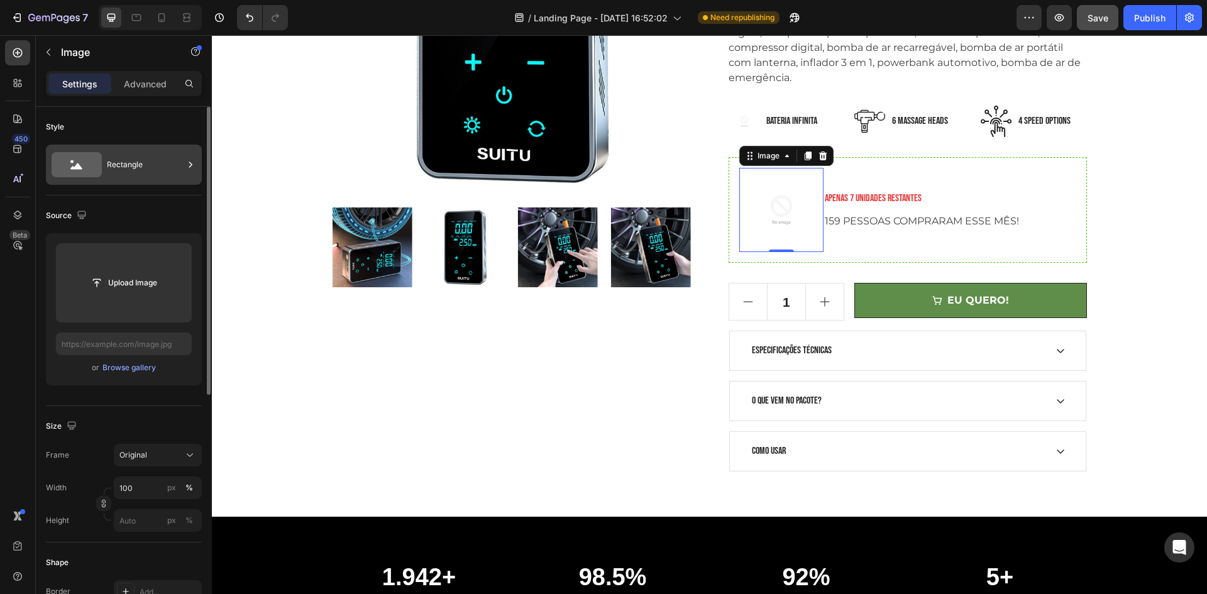
click at [126, 163] on div "Rectangle" at bounding box center [145, 164] width 77 height 29
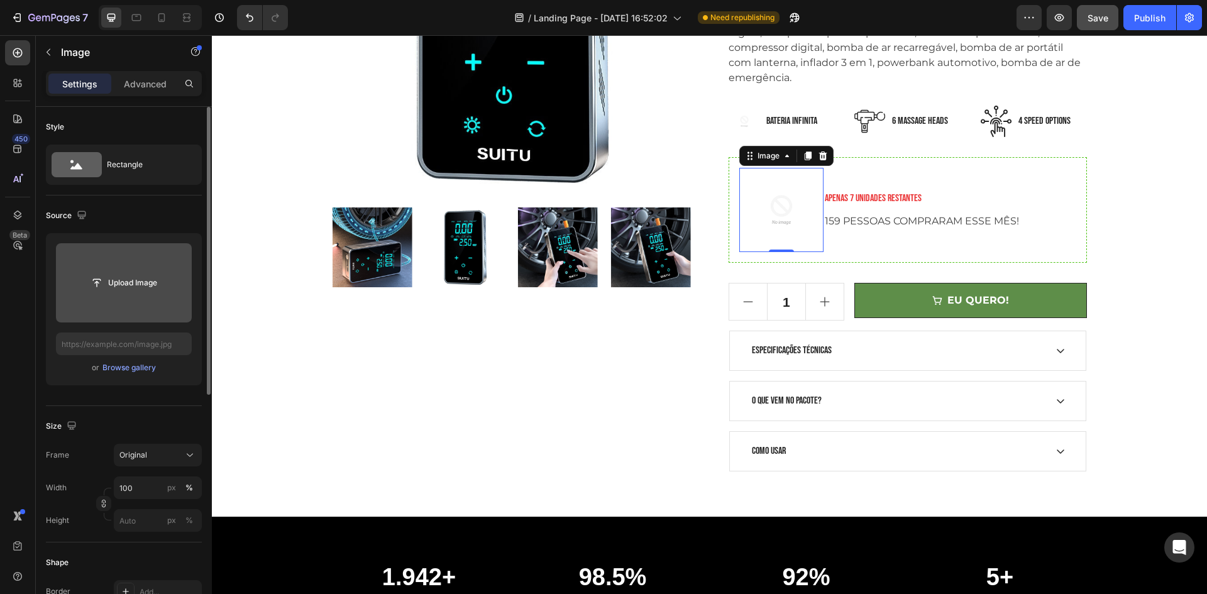
click at [88, 270] on input "file" at bounding box center [124, 282] width 136 height 79
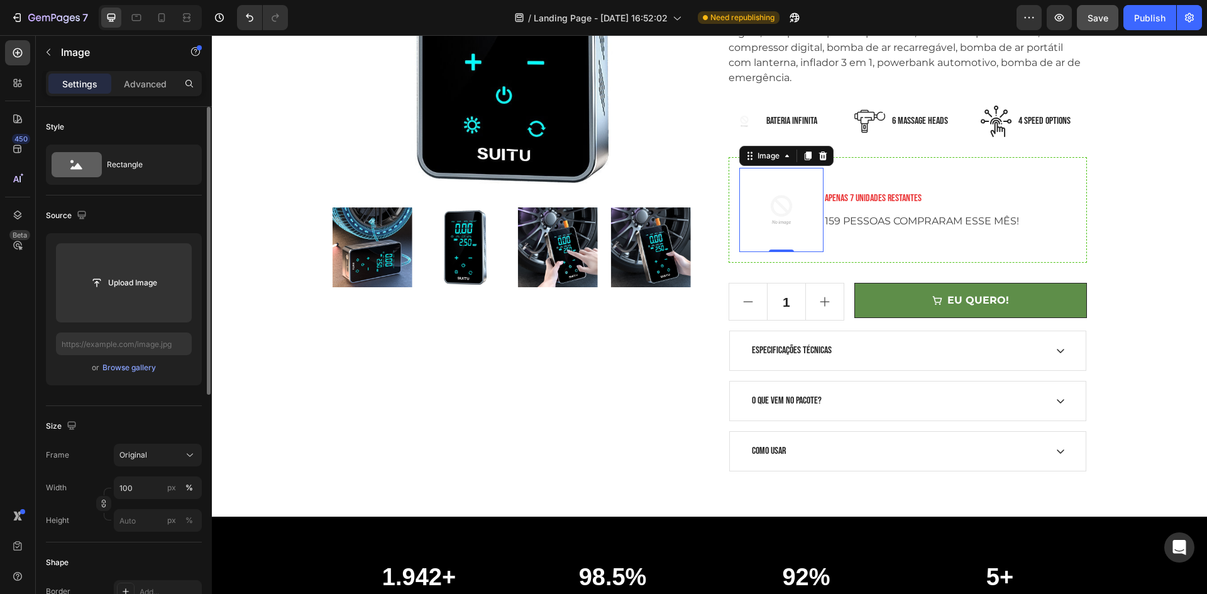
click at [152, 375] on div "Upload Image or Browse gallery" at bounding box center [124, 309] width 156 height 152
click at [143, 370] on div "Browse gallery" at bounding box center [128, 367] width 53 height 11
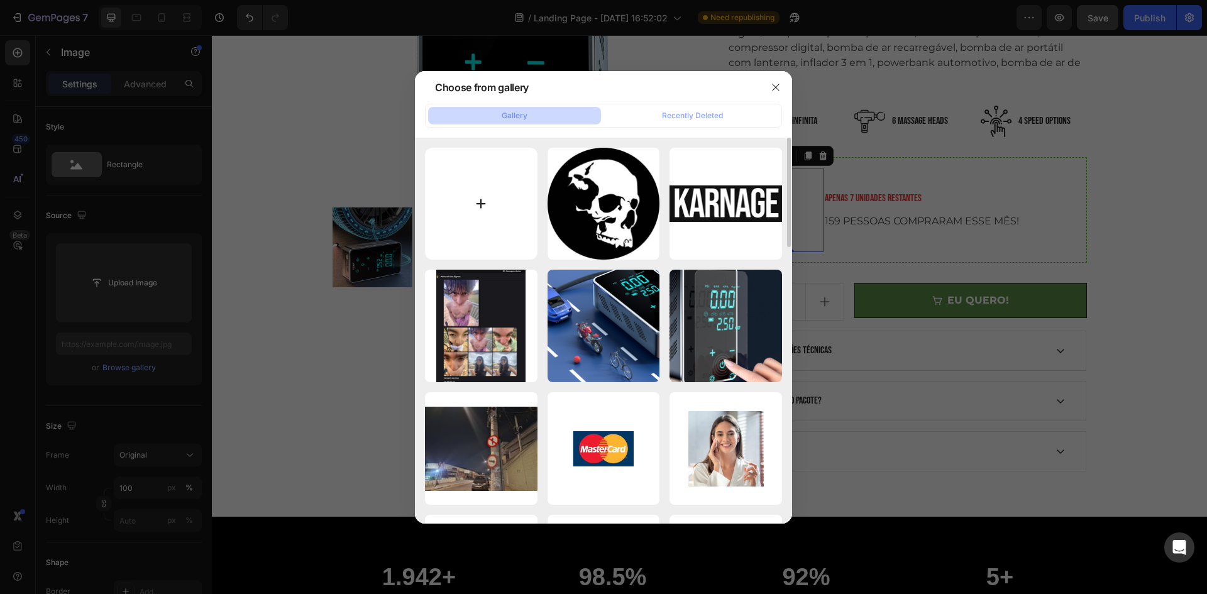
click at [514, 183] on input "file" at bounding box center [481, 204] width 113 height 113
click at [499, 155] on input "file" at bounding box center [481, 204] width 113 height 113
click at [484, 235] on input "file" at bounding box center [481, 204] width 113 height 113
click at [774, 94] on button "button" at bounding box center [776, 87] width 20 height 20
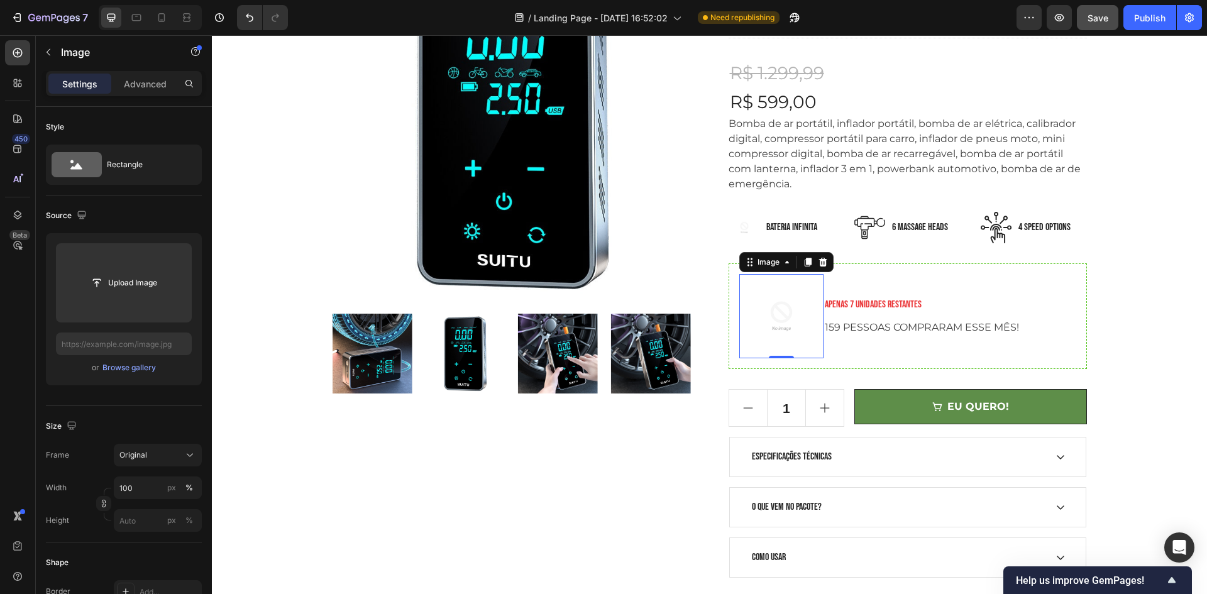
scroll to position [314, 0]
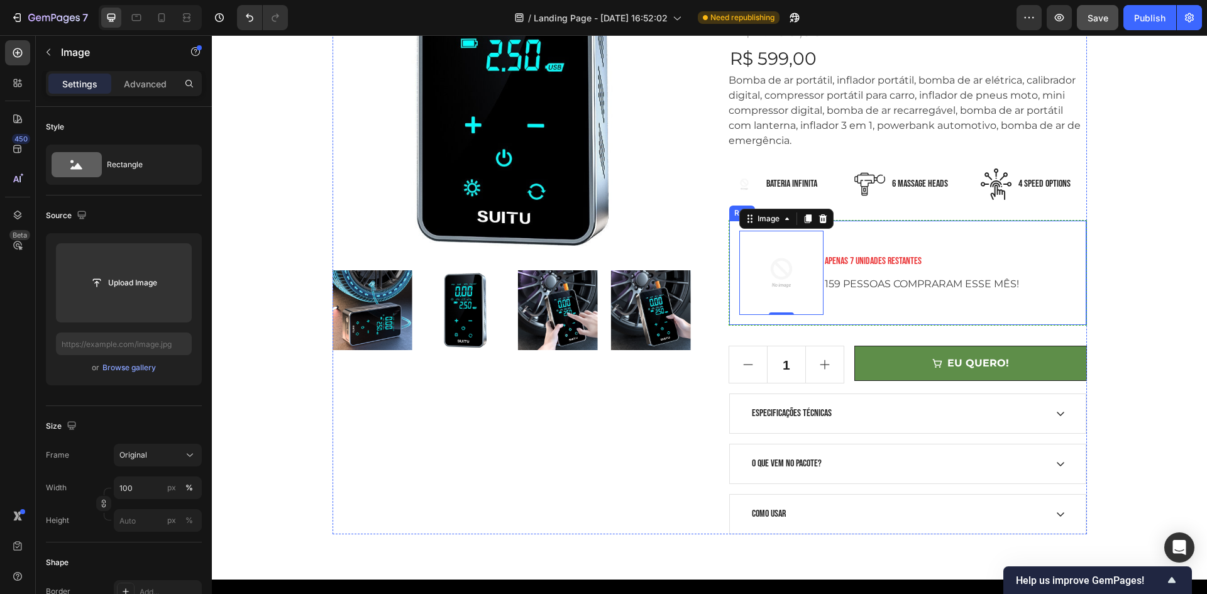
click at [882, 323] on div "Image 0 APENAS 7 UNIDADES RESTANTES Text block 159 PESSOAS COMPRARAM ESSE MÊS! …" at bounding box center [908, 273] width 358 height 106
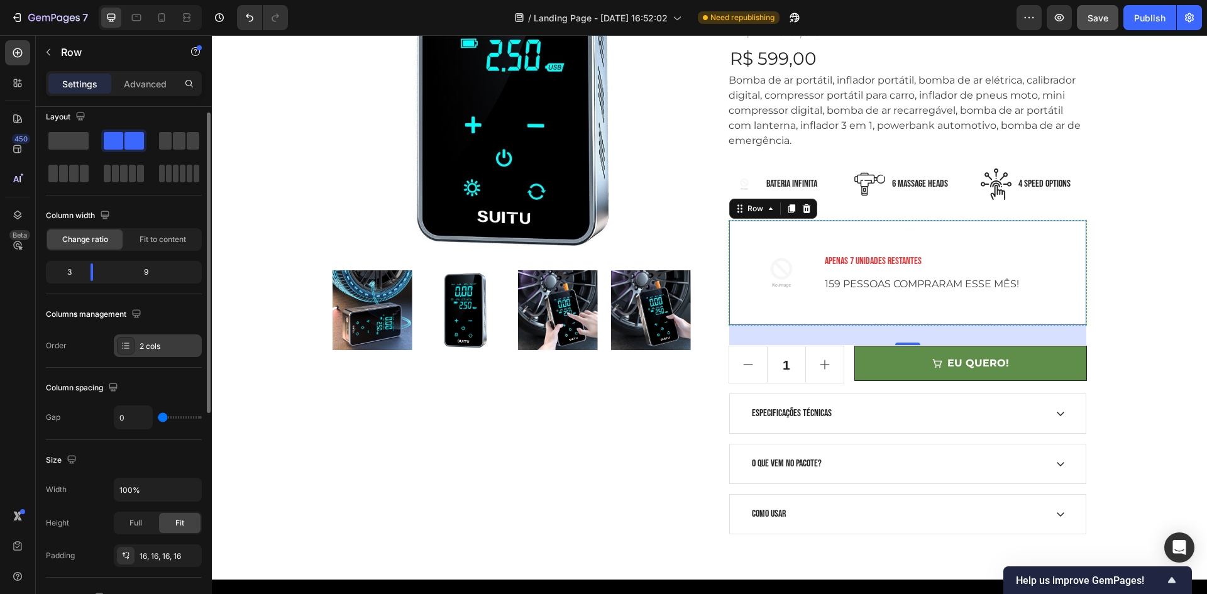
scroll to position [0, 0]
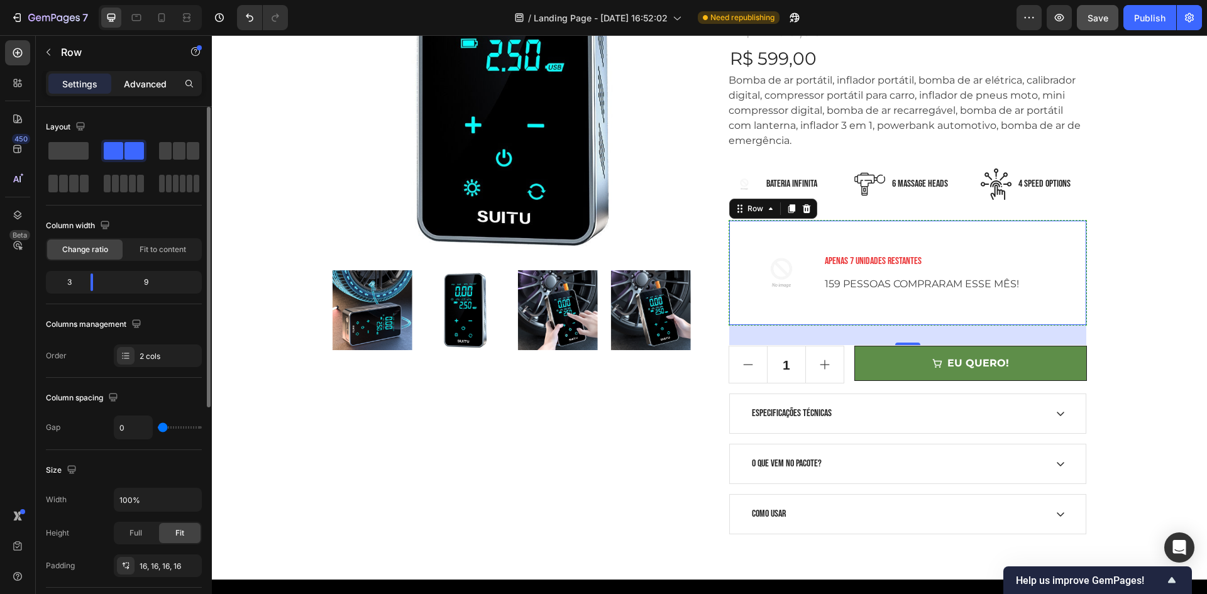
click at [146, 89] on p "Advanced" at bounding box center [145, 83] width 43 height 13
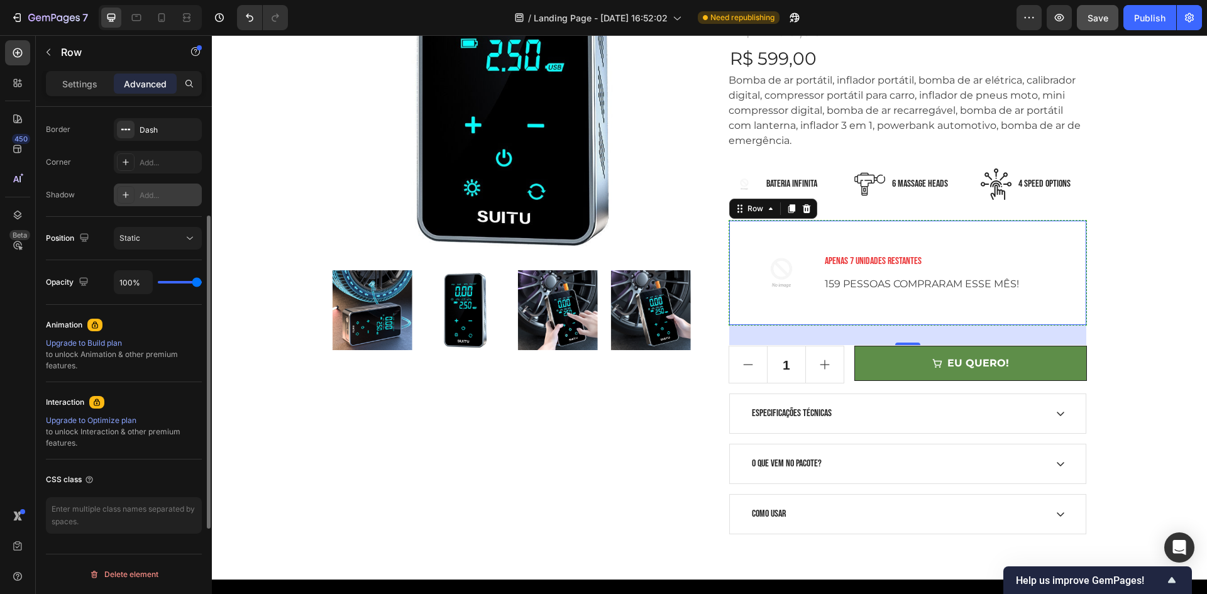
scroll to position [287, 0]
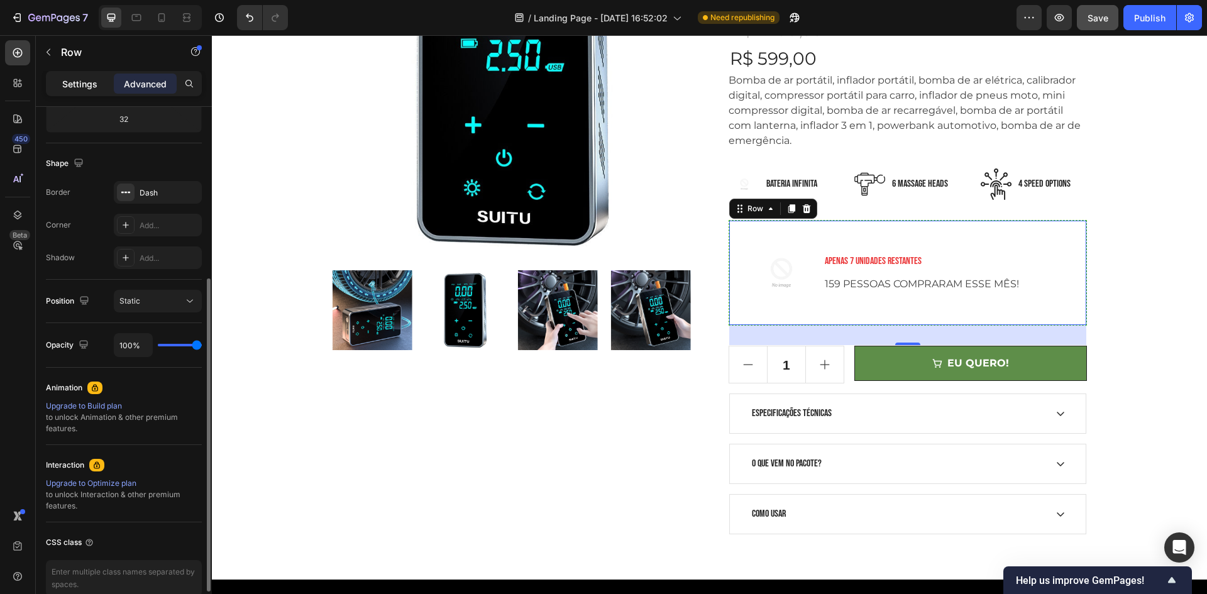
click at [67, 84] on p "Settings" at bounding box center [79, 83] width 35 height 13
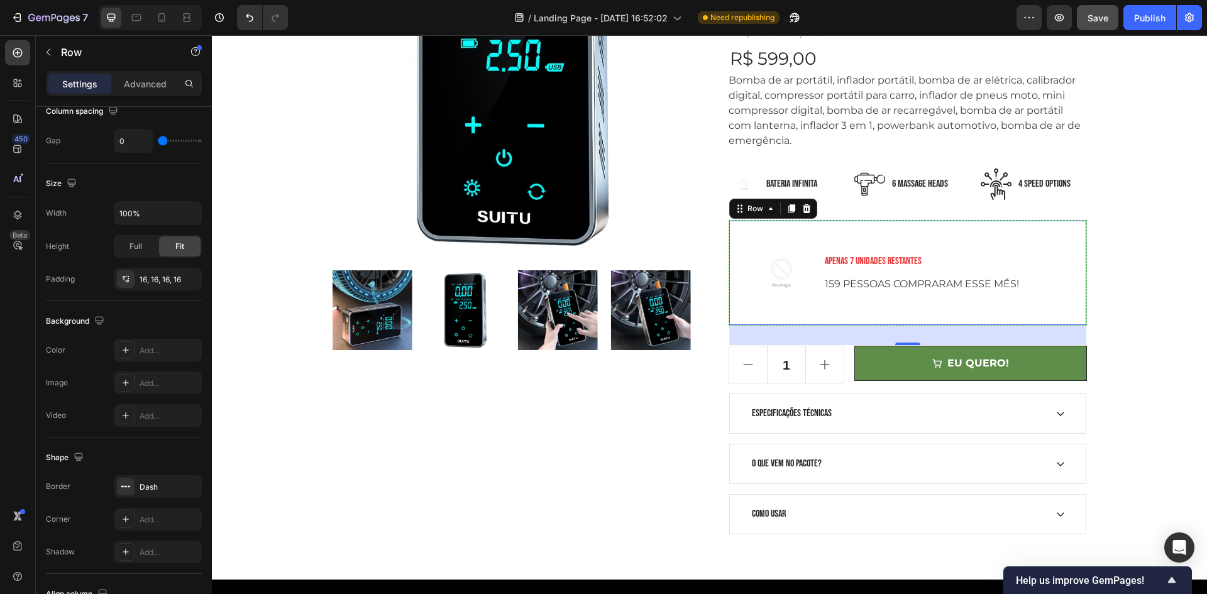
click at [865, 230] on div "Image APENAS 7 UNIDADES RESTANTES Text block 159 PESSOAS COMPRARAM ESSE MÊS! Te…" at bounding box center [908, 273] width 358 height 106
click at [862, 216] on div "NITROPUMP ™ Product Title Icon Icon Icon Icon Icon Icon List Hoz (2240 Avaliaçõ…" at bounding box center [908, 216] width 358 height 635
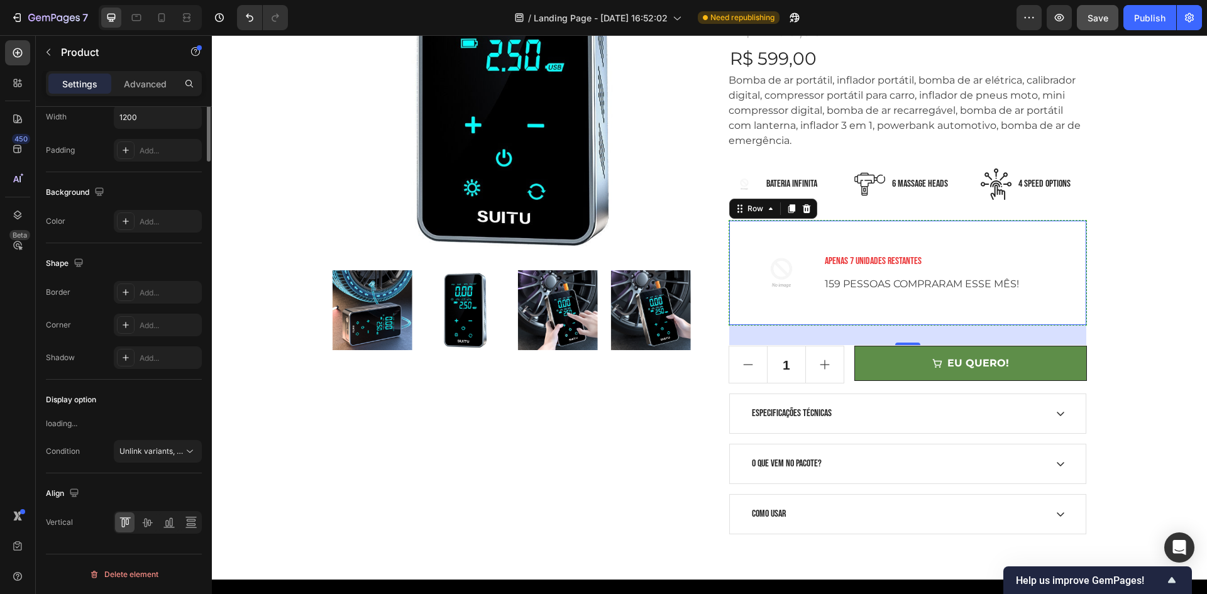
scroll to position [0, 0]
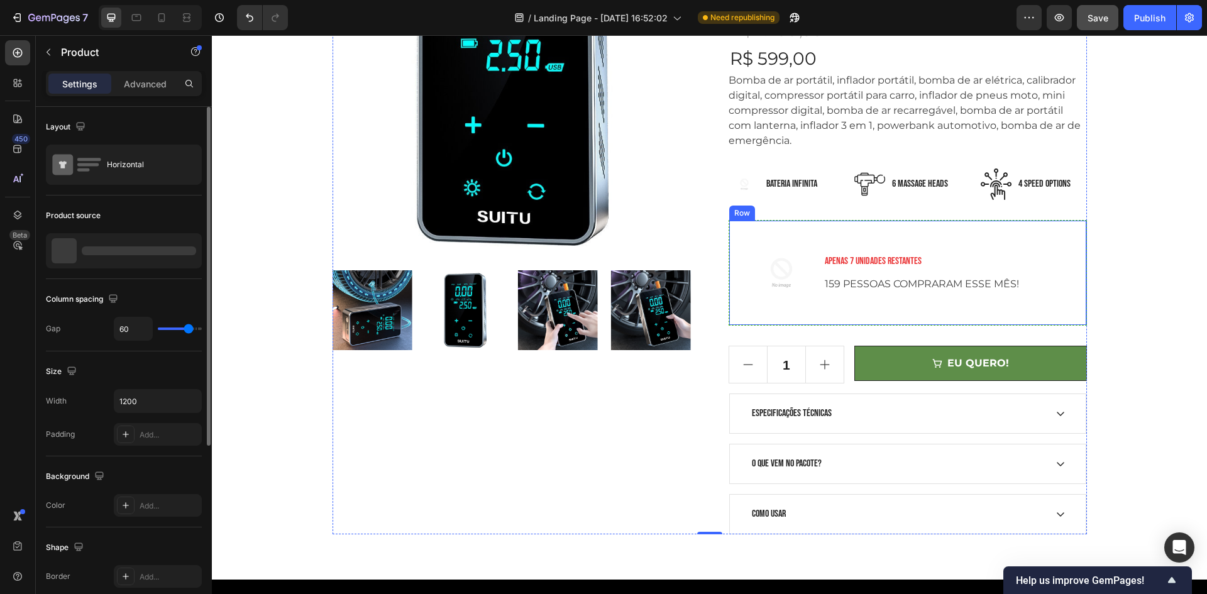
click at [859, 234] on div "APENAS 7 UNIDADES RESTANTES Text block 159 PESSOAS COMPRARAM ESSE MÊS! Text blo…" at bounding box center [949, 273] width 253 height 84
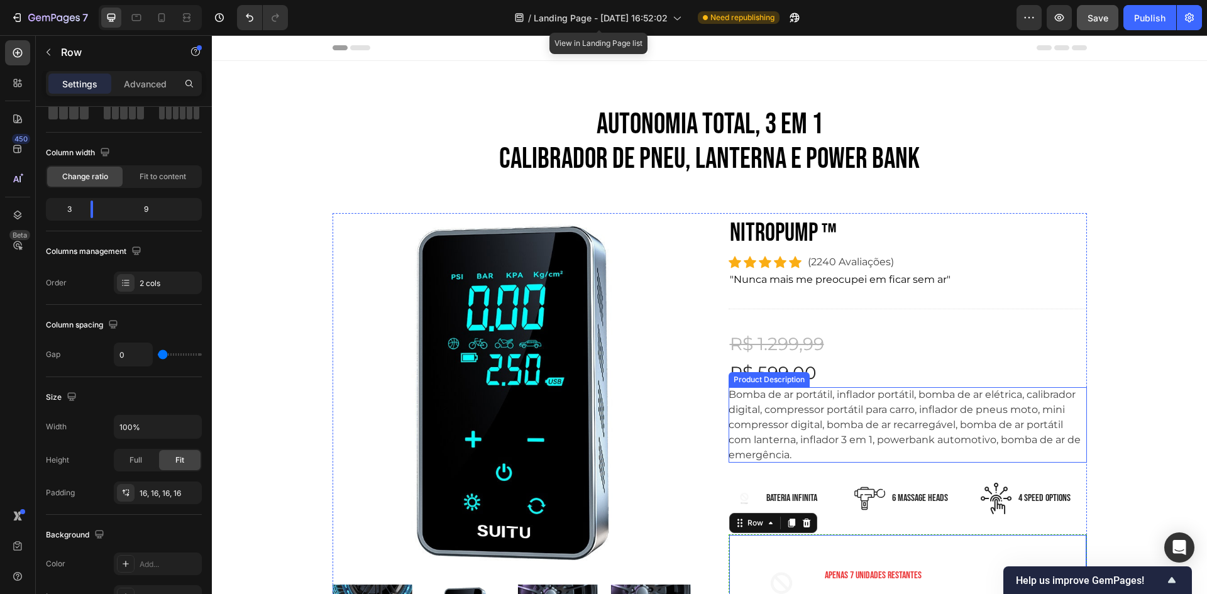
click at [775, 417] on div "Bomba de ar portátil, inflador portátil, bomba de ar elétrica, calibrador digit…" at bounding box center [908, 424] width 358 height 75
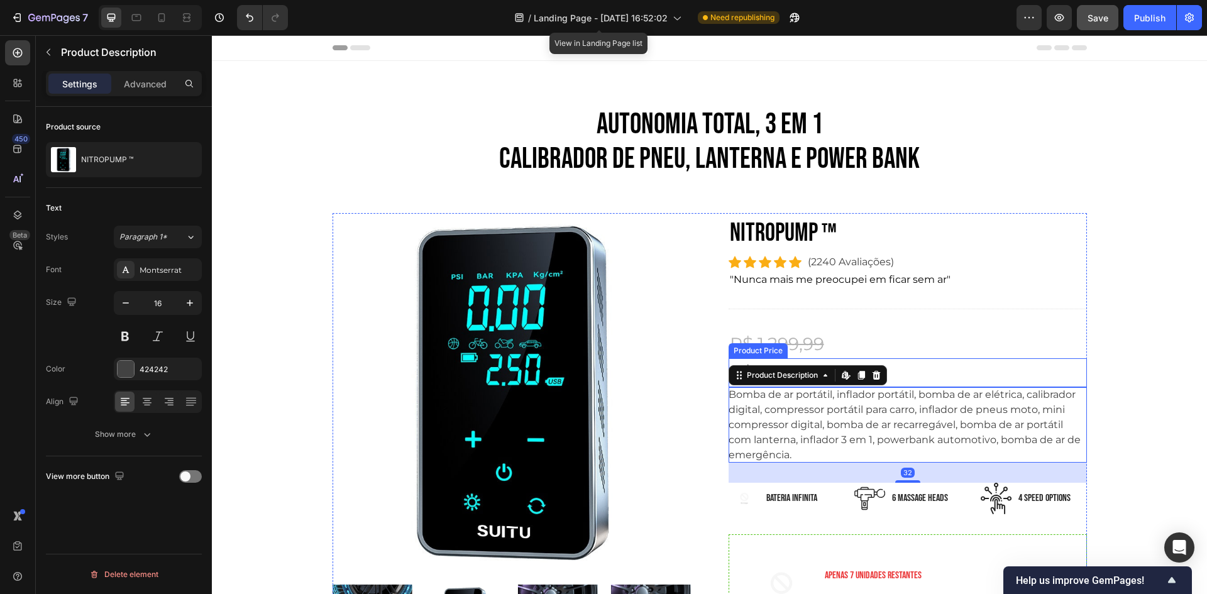
click at [950, 370] on div "R$ 599,00" at bounding box center [908, 372] width 358 height 29
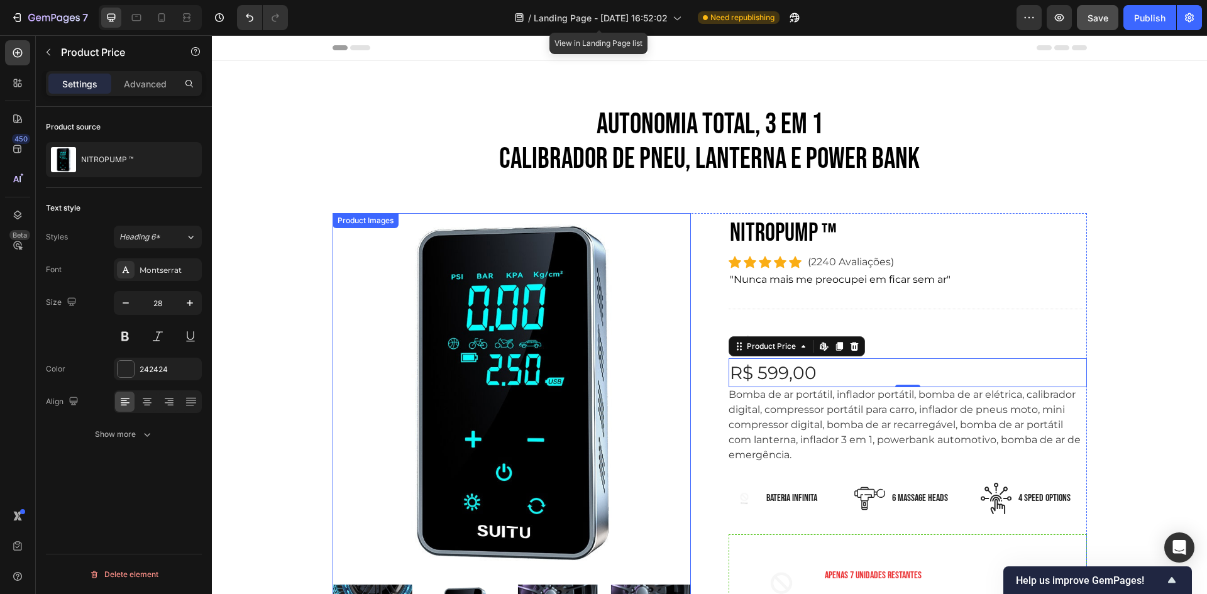
click at [599, 310] on img at bounding box center [512, 392] width 358 height 358
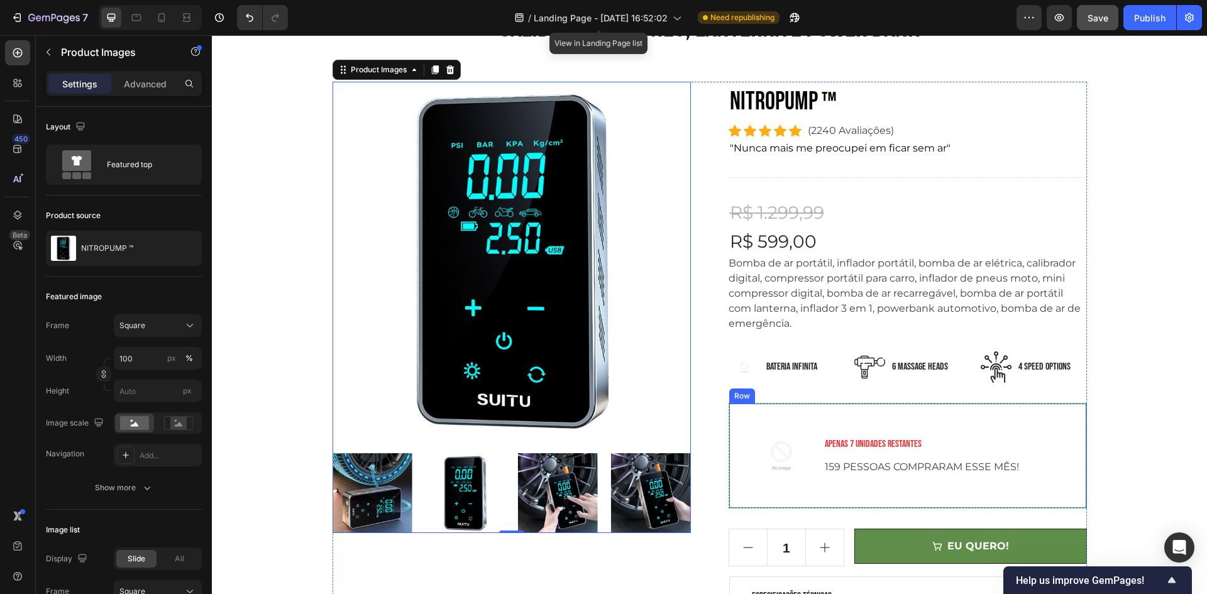
scroll to position [251, 0]
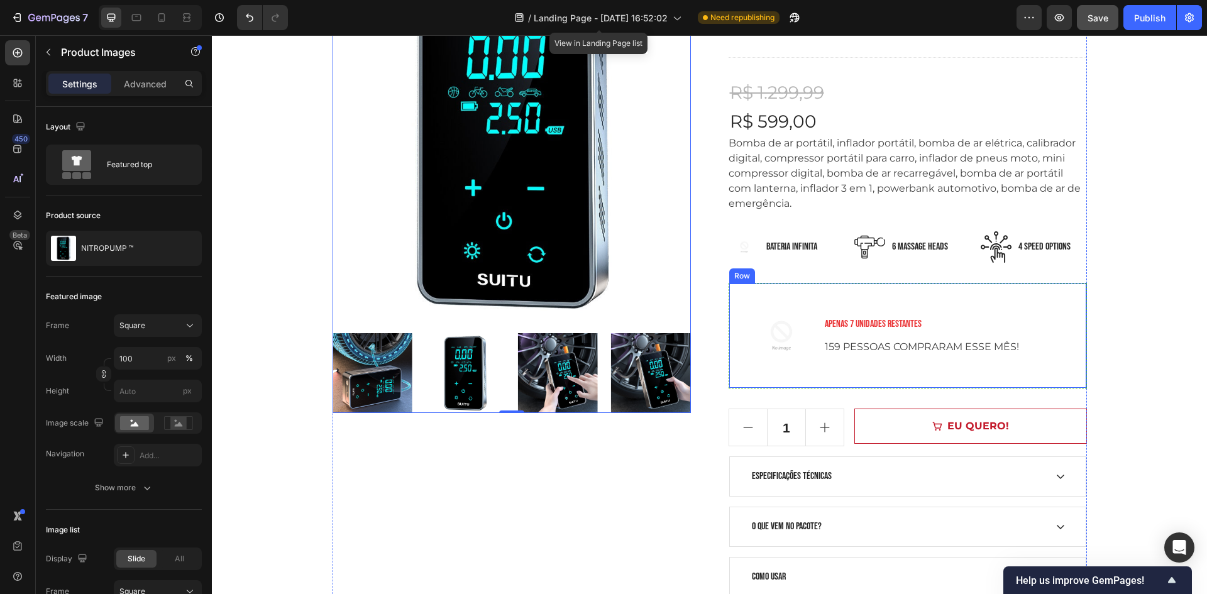
click at [999, 409] on button "EU QUERO!" at bounding box center [970, 426] width 232 height 35
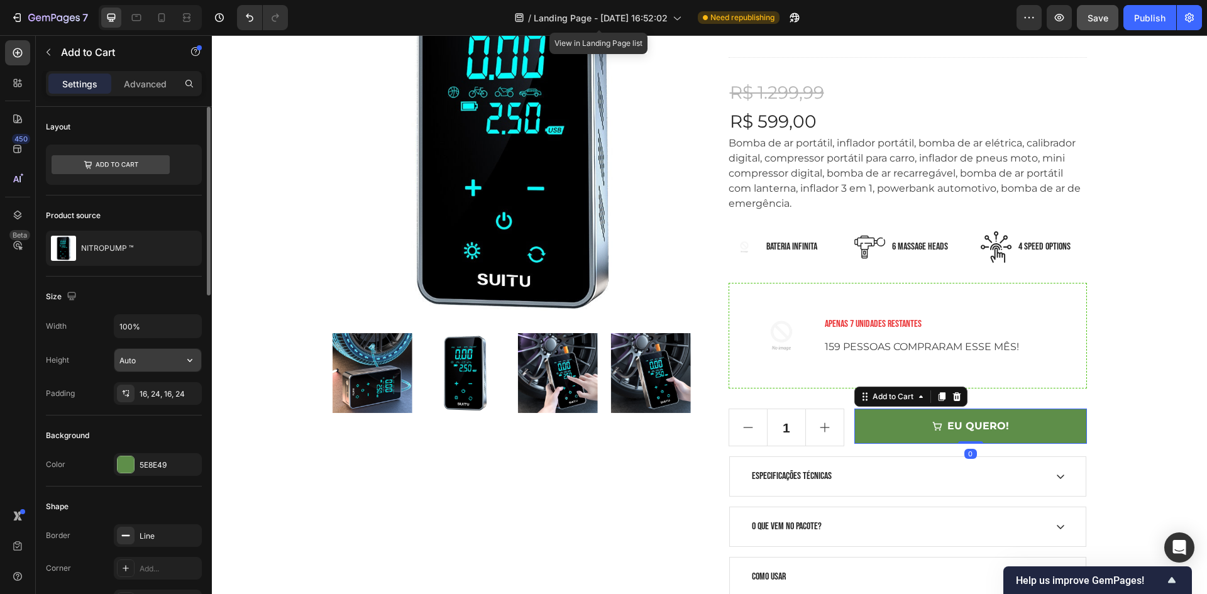
scroll to position [63, 0]
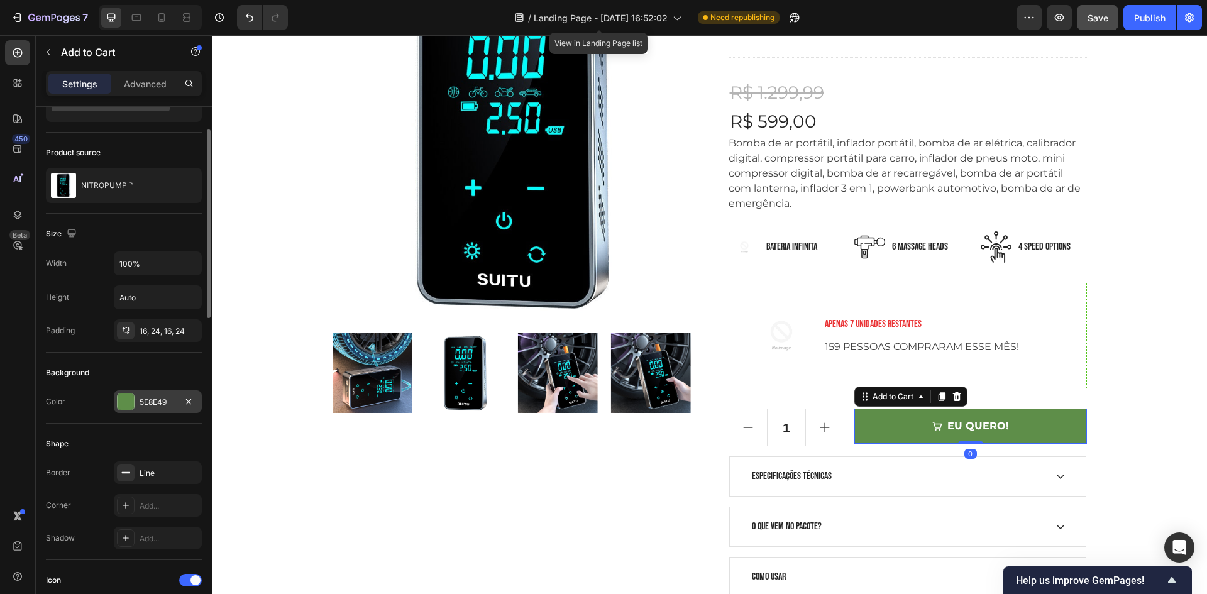
click at [178, 412] on div "5E8E49" at bounding box center [158, 401] width 88 height 23
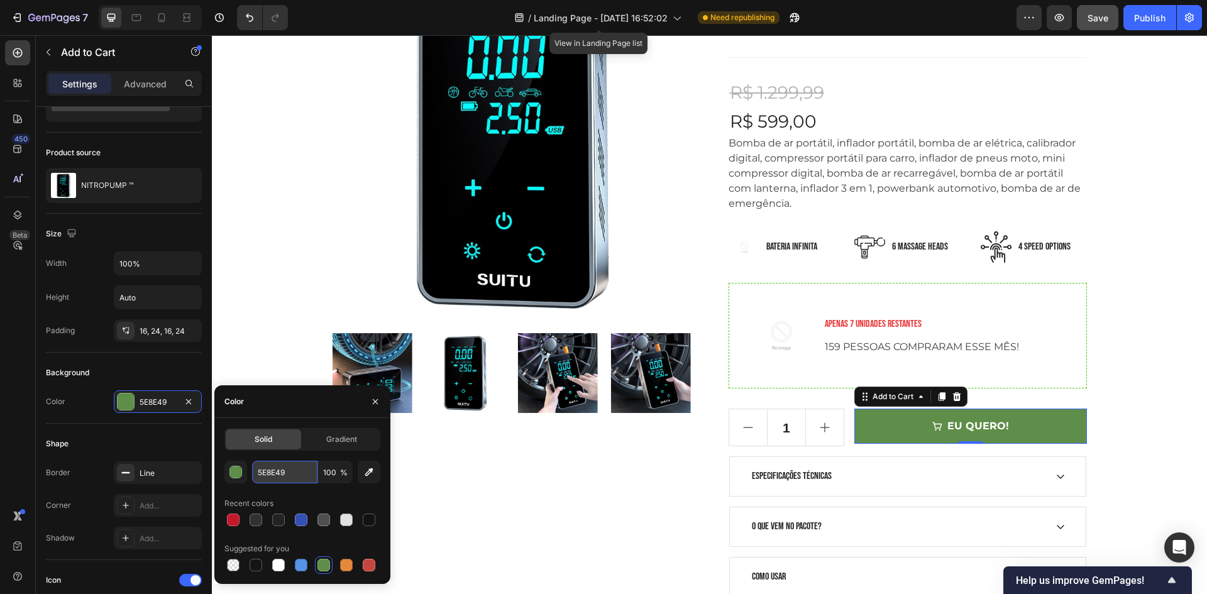
click at [281, 473] on input "5E8E49" at bounding box center [284, 472] width 65 height 23
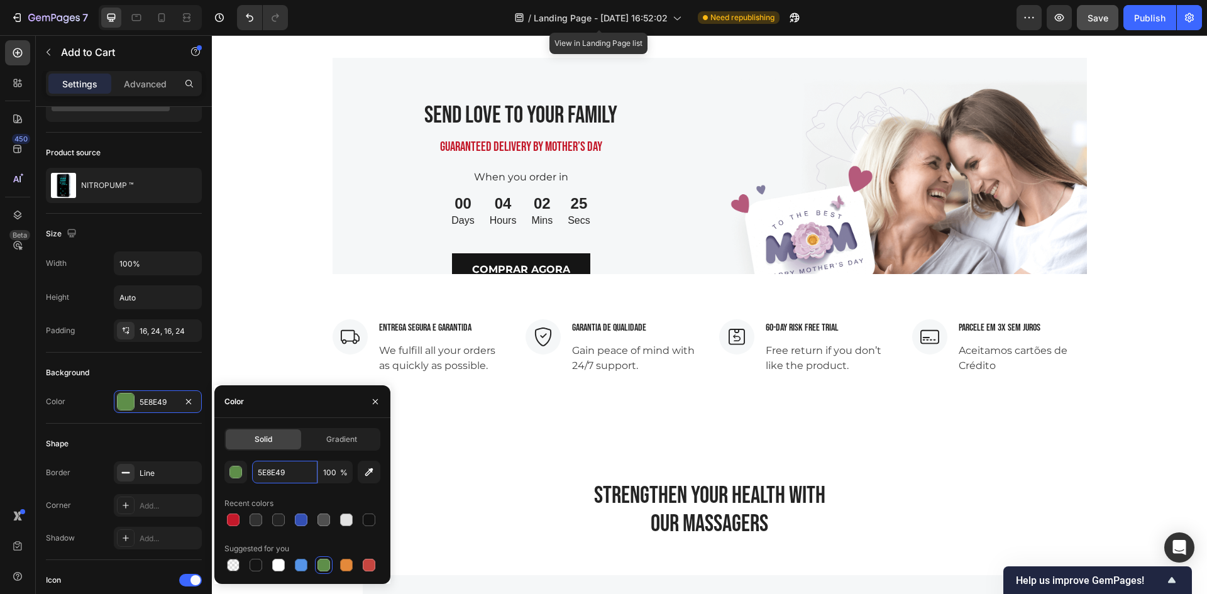
scroll to position [3573, 0]
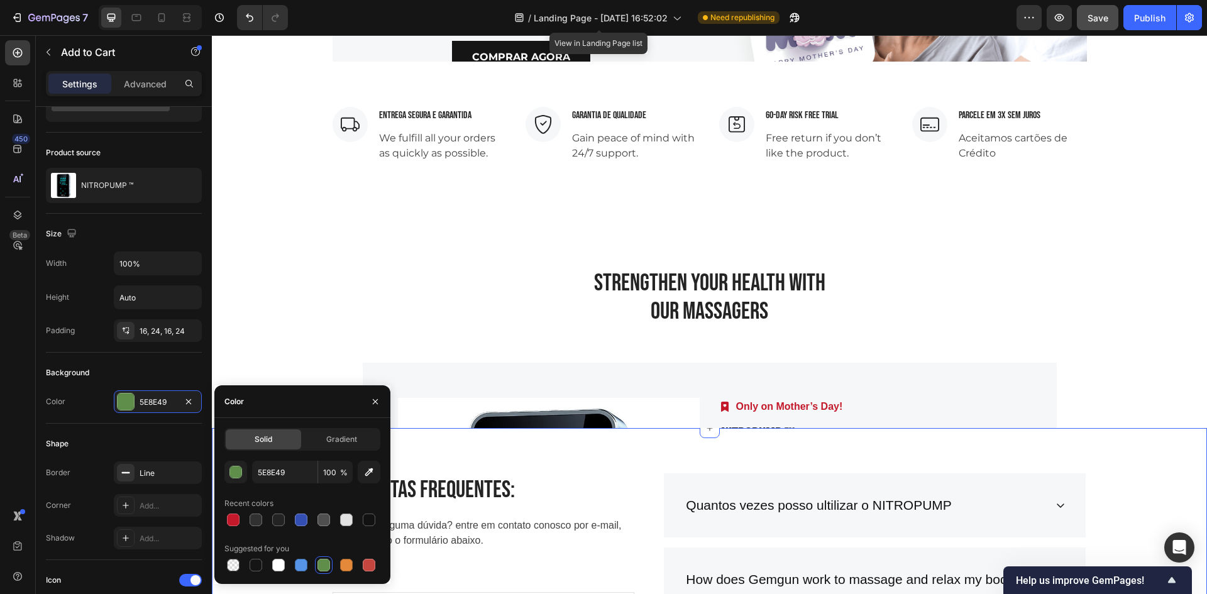
click at [853, 402] on div "Image Only on Mother’s Day! Text block Row" at bounding box center [871, 407] width 302 height 18
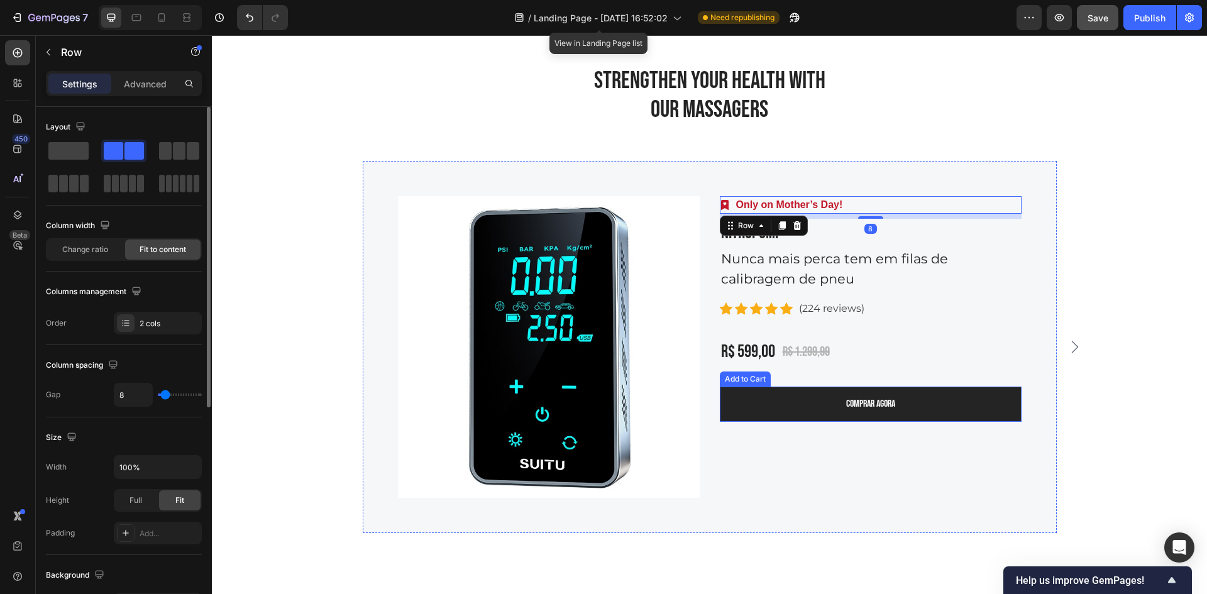
scroll to position [3825, 0]
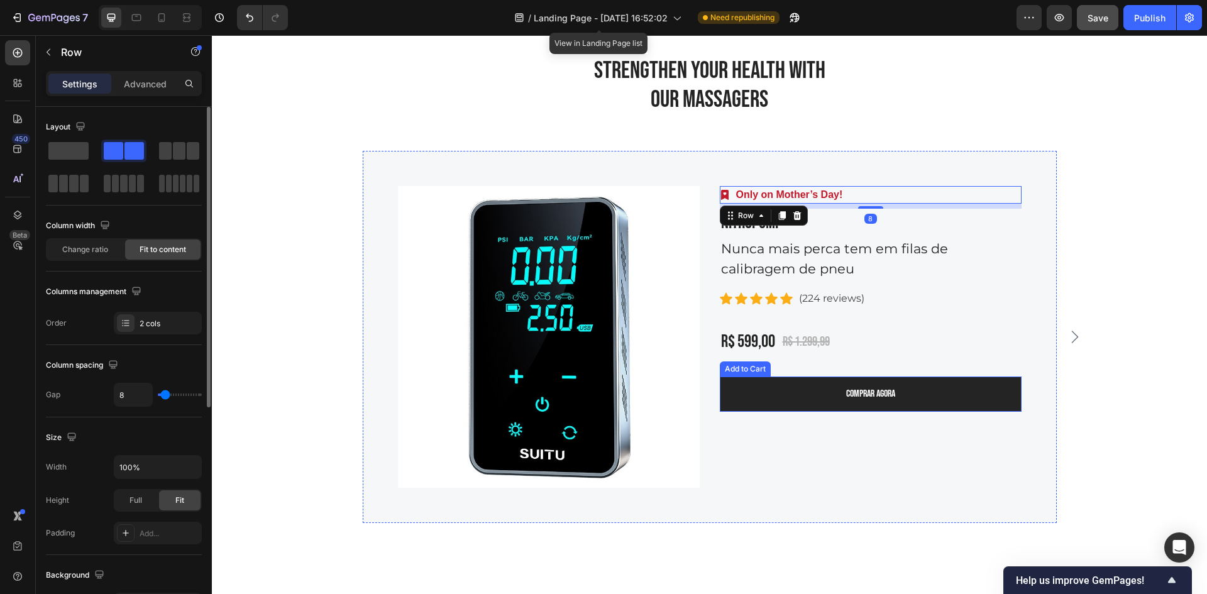
click at [819, 396] on button "comprar agora" at bounding box center [871, 394] width 302 height 35
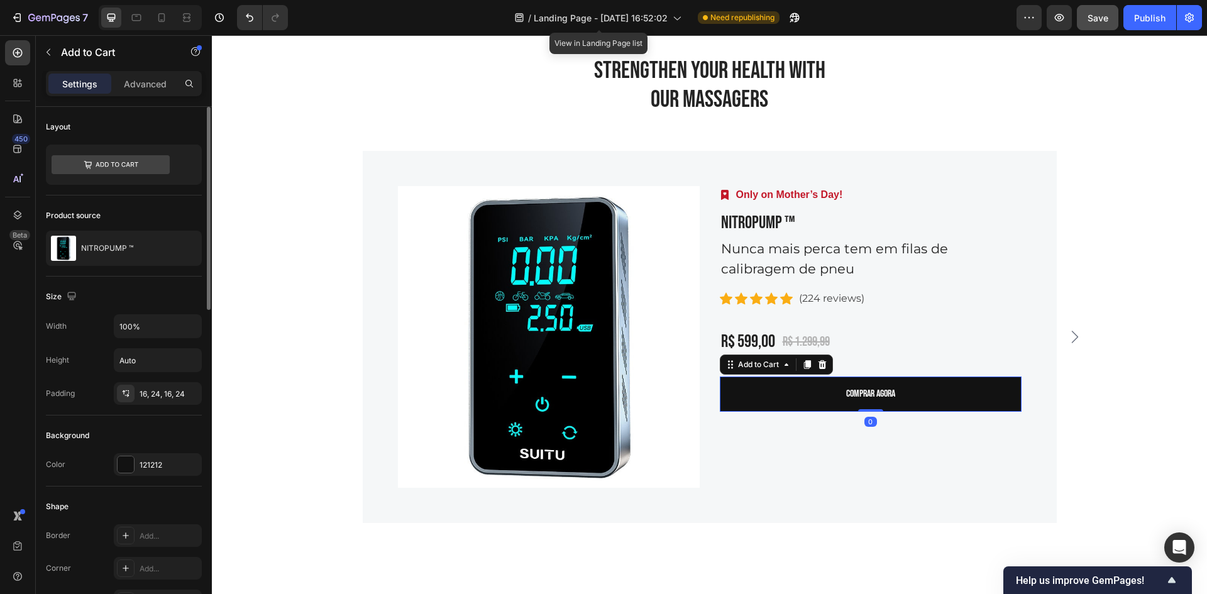
scroll to position [251, 0]
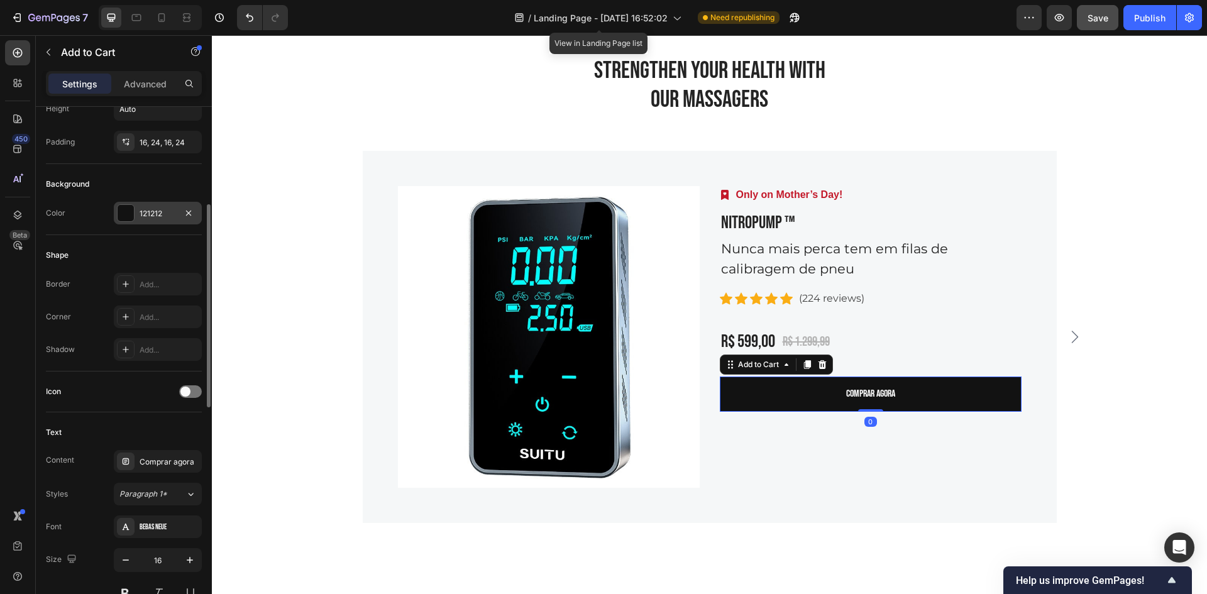
click at [157, 218] on div "121212" at bounding box center [158, 213] width 36 height 11
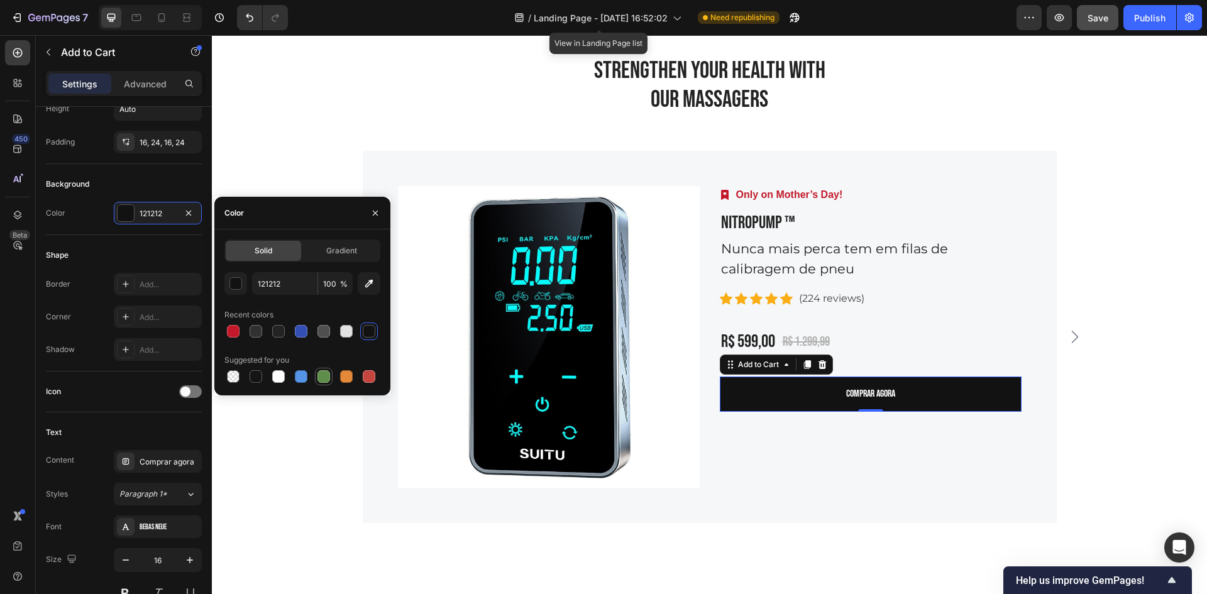
click at [326, 376] on div at bounding box center [323, 376] width 13 height 13
type input "5E8E49"
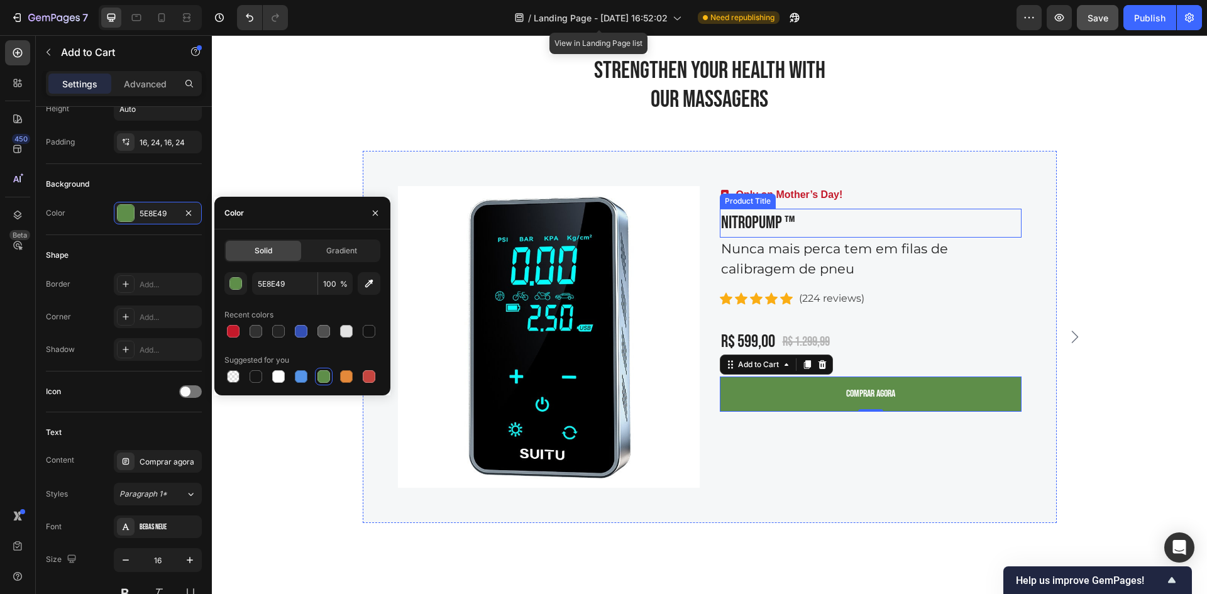
click at [779, 180] on div "Product Images Image Only on Mother’s Day! Text block Row NITROPUMP ™ Product T…" at bounding box center [710, 337] width 694 height 372
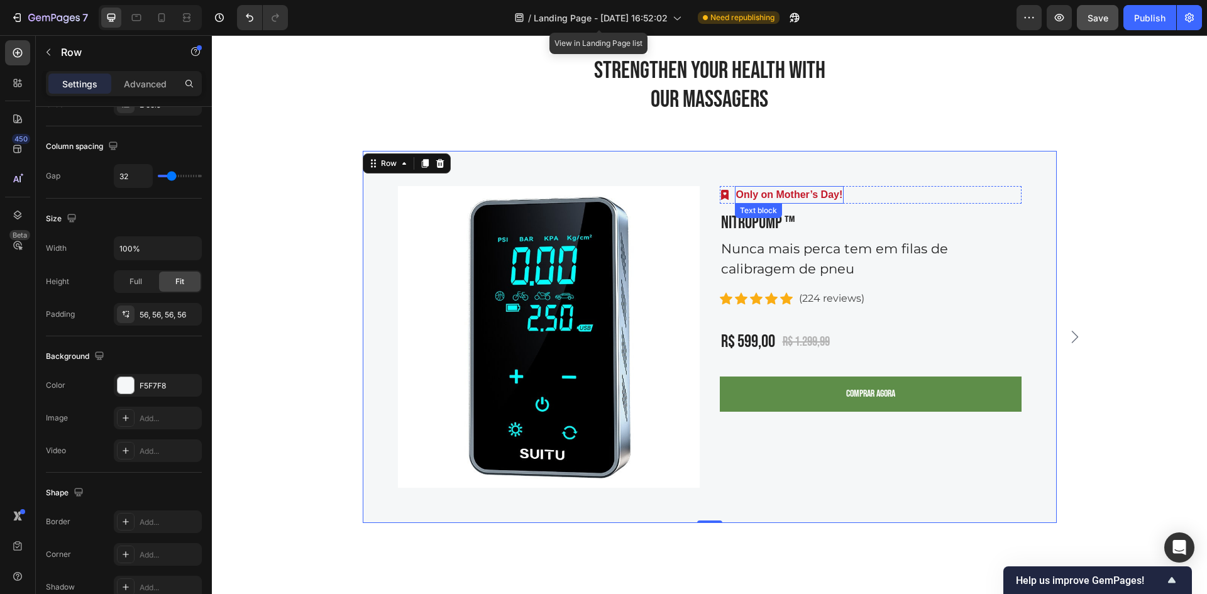
click at [787, 193] on p "Only on Mother’s Day!" at bounding box center [789, 194] width 107 height 15
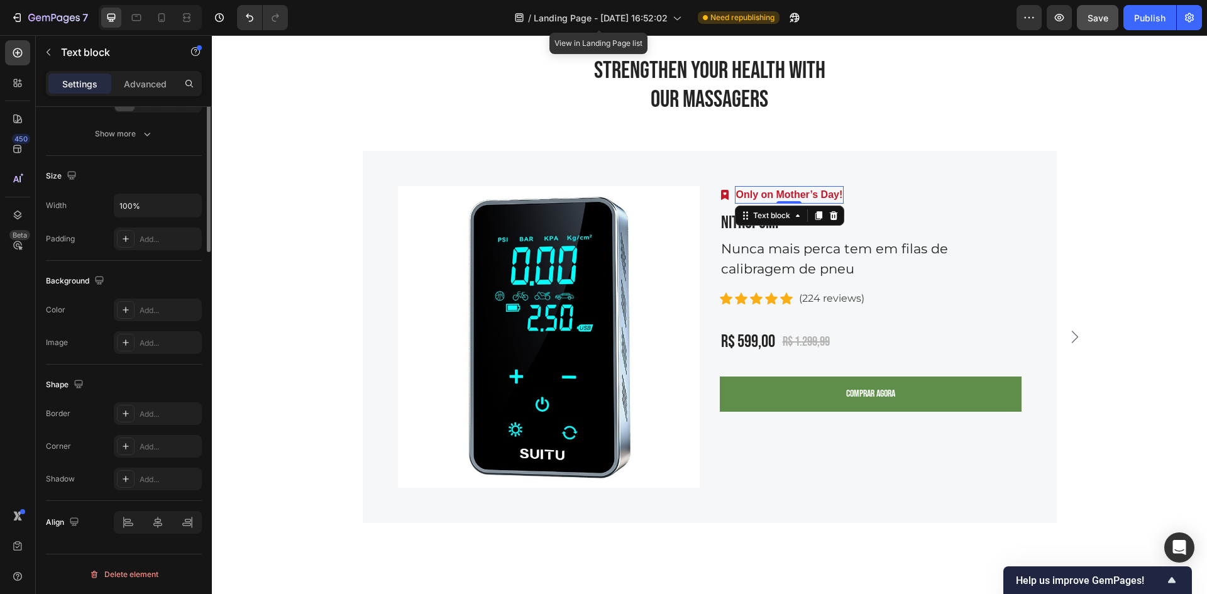
scroll to position [0, 0]
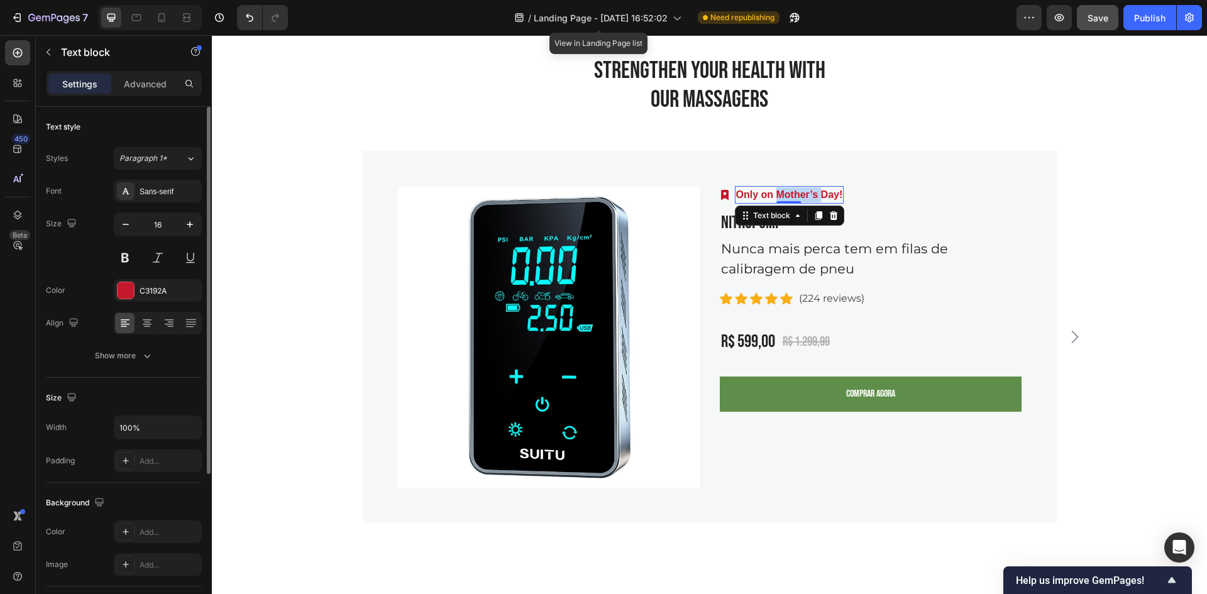
click at [787, 193] on p "Only on Mother’s Day!" at bounding box center [789, 194] width 107 height 15
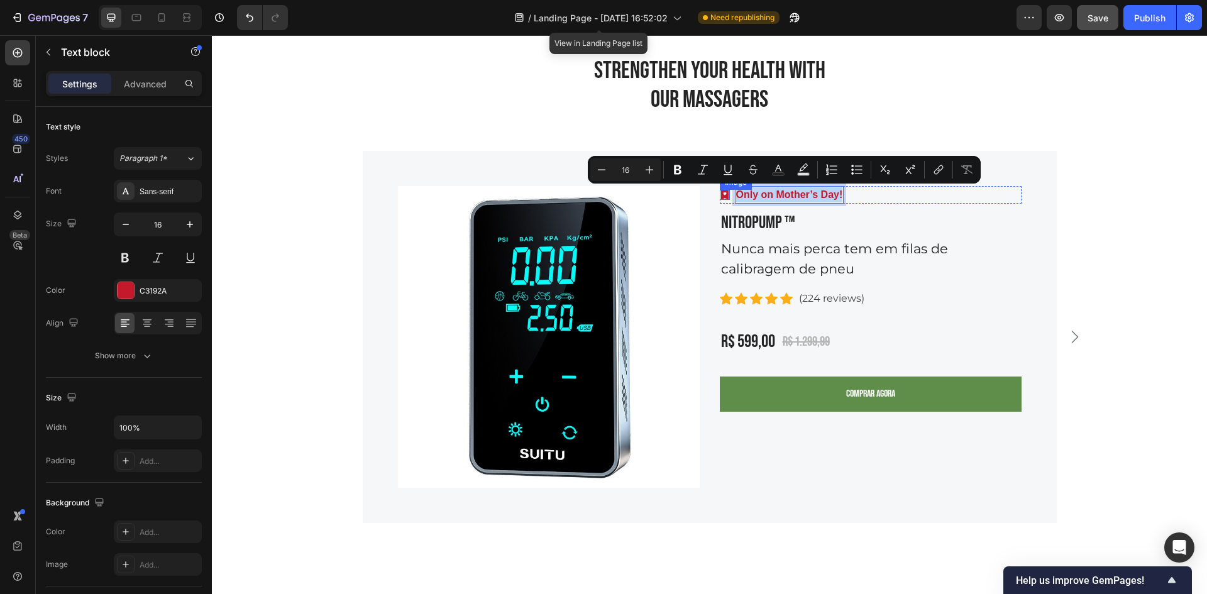
click at [723, 197] on div "Image Only on Mother’s Day! Text block 0 Row" at bounding box center [871, 195] width 302 height 18
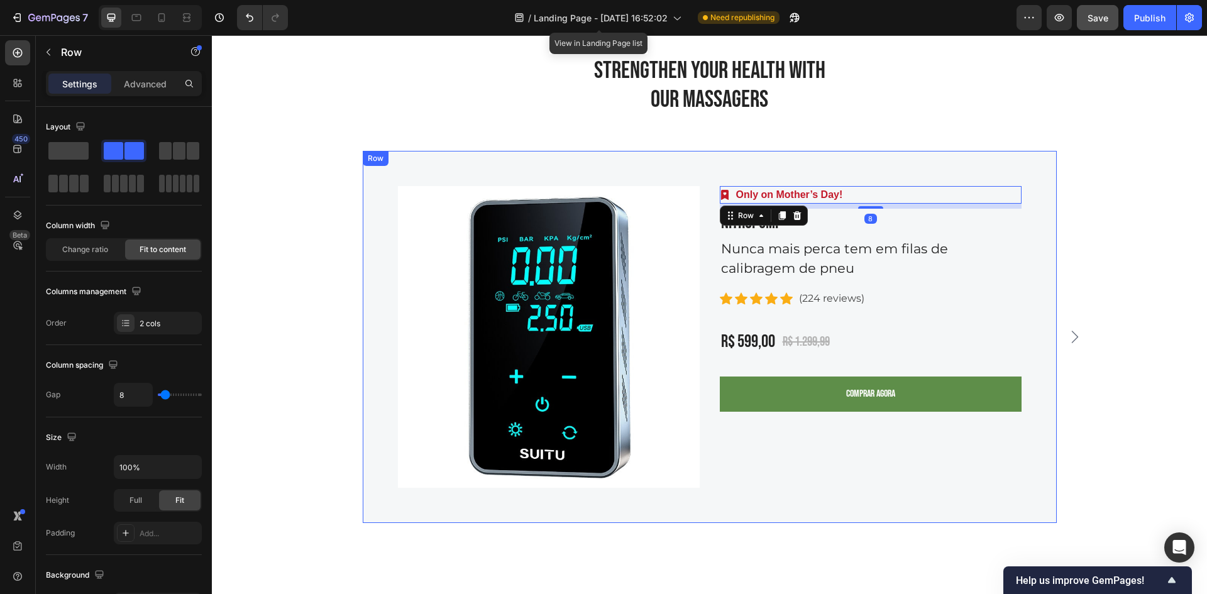
click at [724, 196] on img at bounding box center [725, 195] width 10 height 10
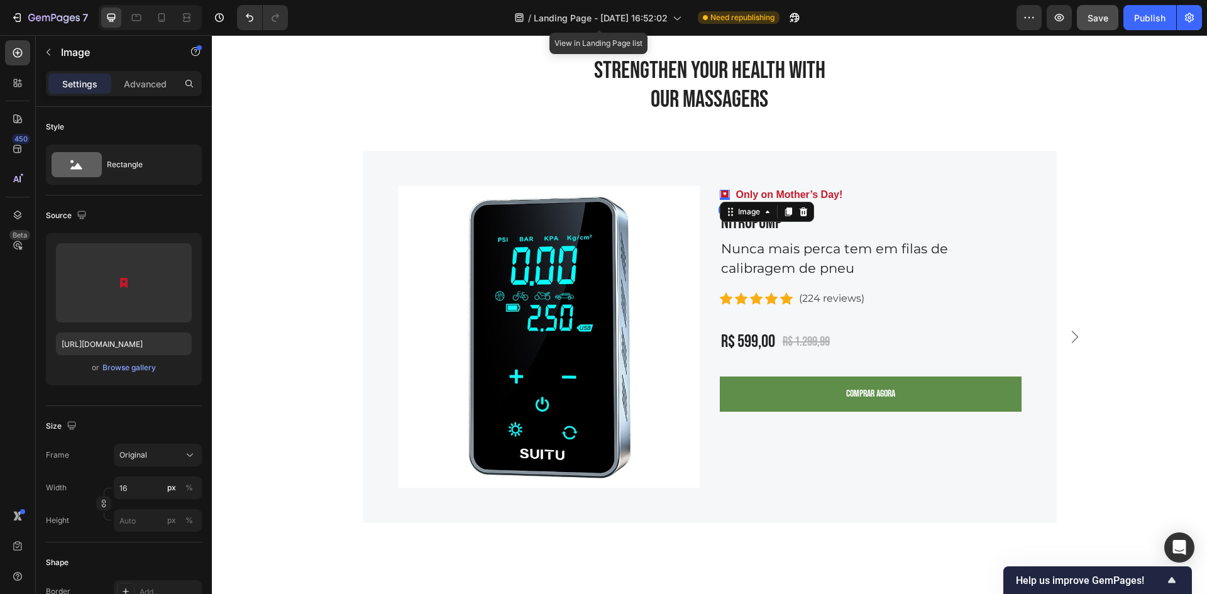
click at [720, 195] on img at bounding box center [725, 195] width 10 height 10
click at [149, 365] on div "Browse gallery" at bounding box center [128, 367] width 53 height 11
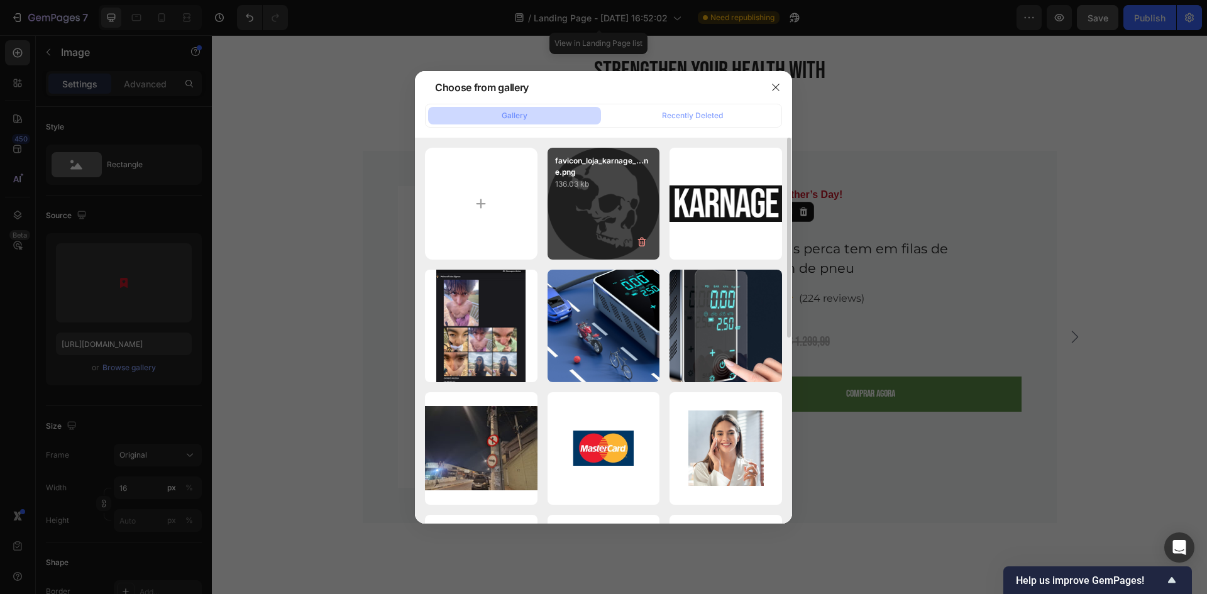
click at [595, 246] on div "favicon_loja_karnage_...ne.png 136.03 kb" at bounding box center [603, 204] width 113 height 113
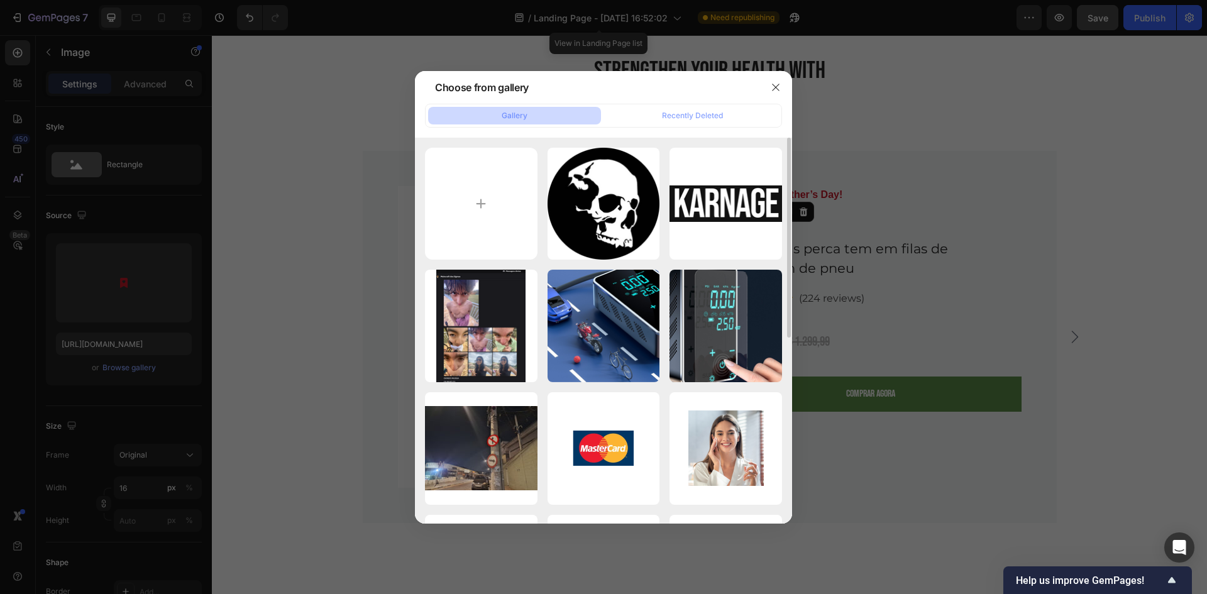
type input "[URL][DOMAIN_NAME]"
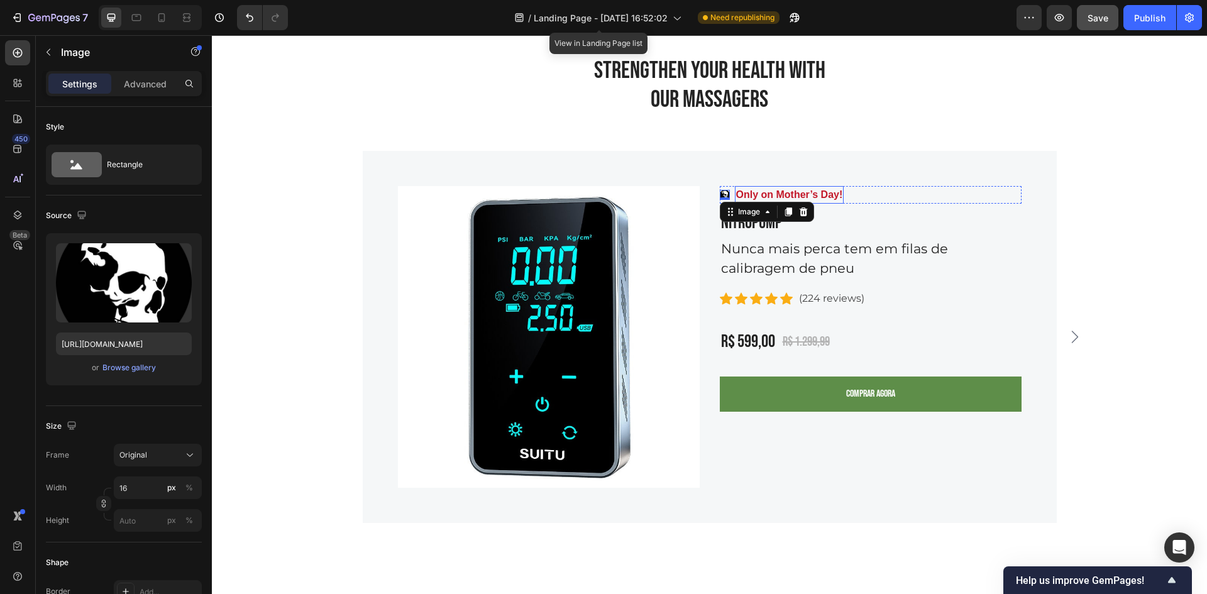
click at [810, 187] on p "Only on Mother’s Day!" at bounding box center [789, 194] width 107 height 15
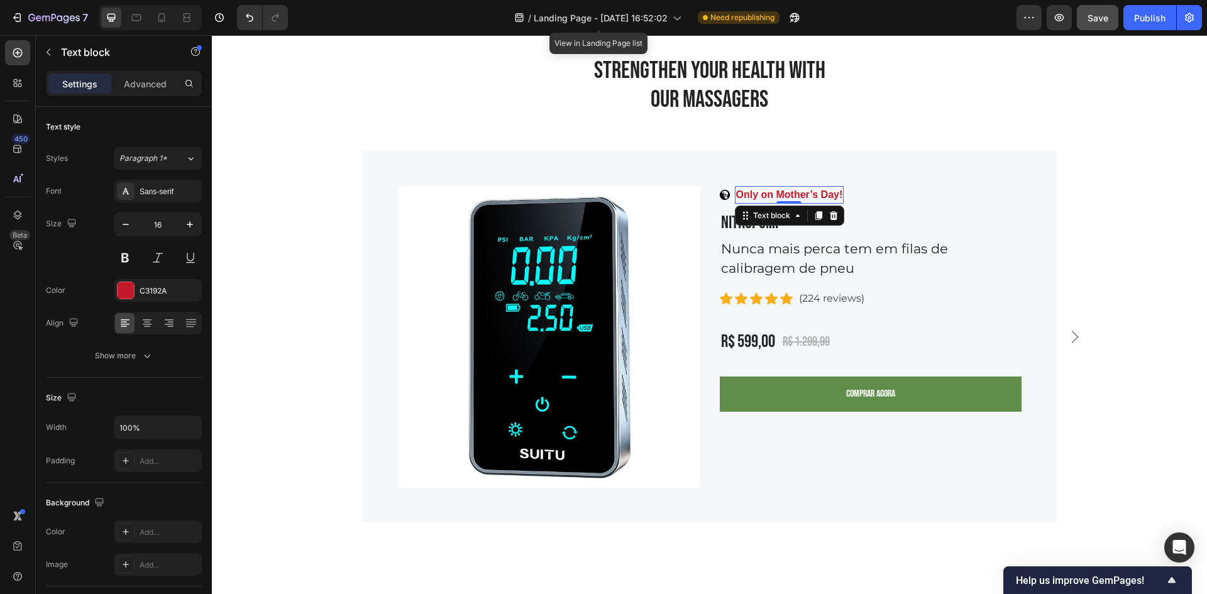
click at [898, 204] on div "Image Only on Mother’s Day! Text block 0 Row NITROPUMP ™ Product Title Nunca ma…" at bounding box center [871, 337] width 302 height 302
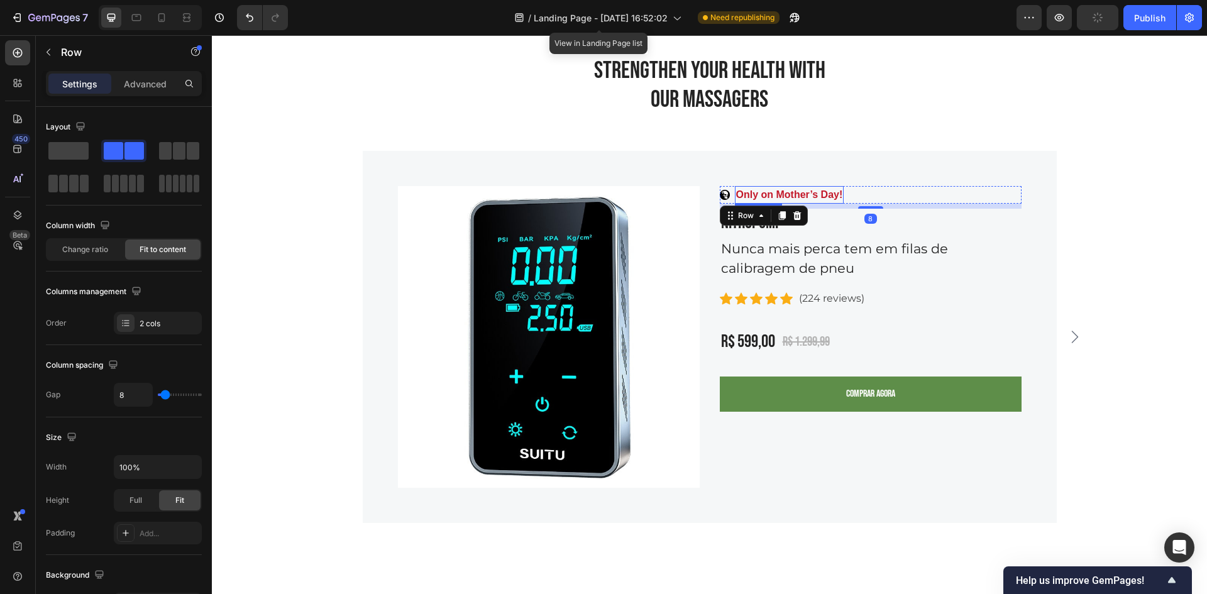
click at [780, 199] on p "Only on Mother’s Day!" at bounding box center [789, 194] width 107 height 15
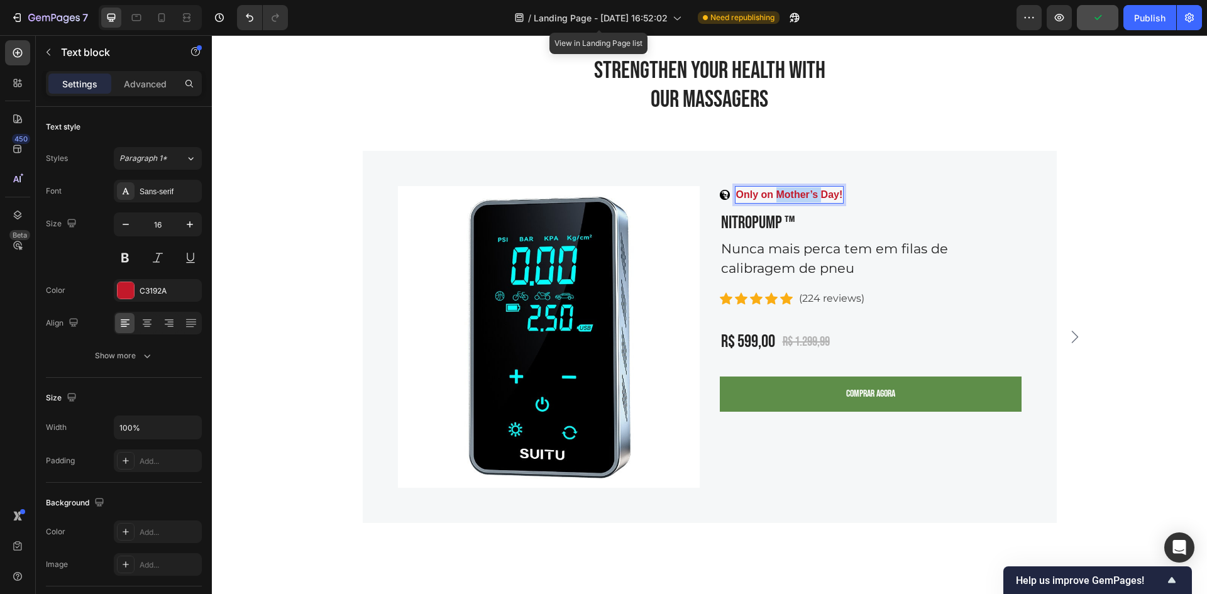
click at [780, 198] on p "Only on Mother’s Day!" at bounding box center [789, 194] width 107 height 15
click at [779, 195] on p "PRODUTO ORIGINAL KARNAGE" at bounding box center [813, 194] width 155 height 15
click at [781, 192] on p "ORIGINAL KARNAGE" at bounding box center [787, 194] width 102 height 15
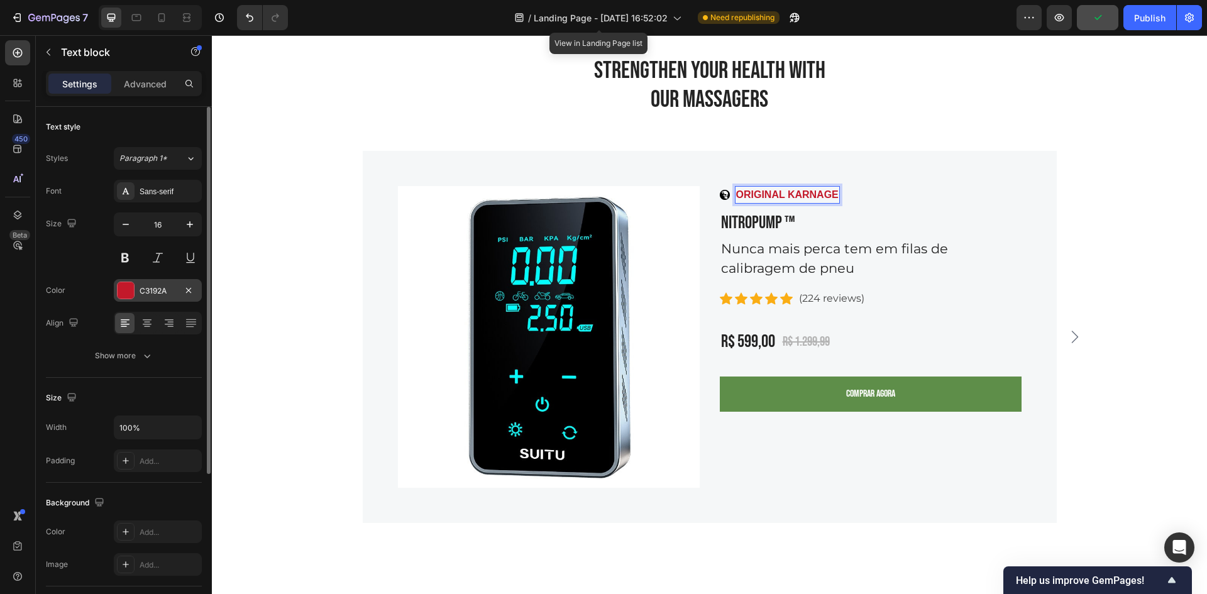
click at [162, 296] on div "C3192A" at bounding box center [158, 290] width 36 height 11
click at [129, 184] on div at bounding box center [126, 191] width 18 height 18
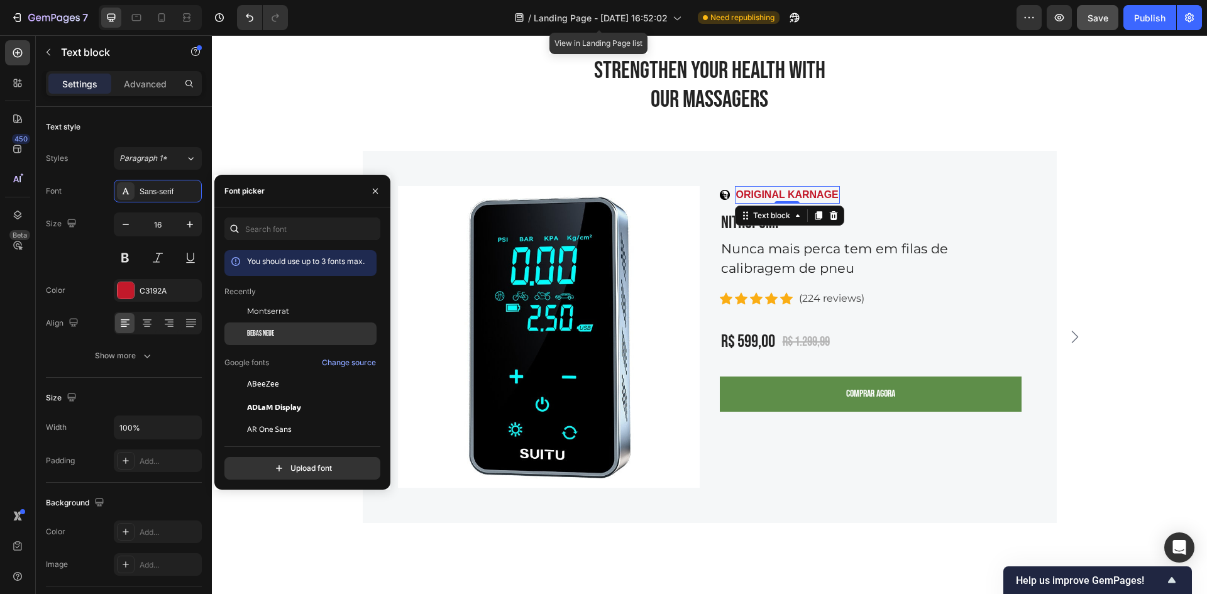
click at [298, 326] on div "Bebas Neue" at bounding box center [300, 333] width 152 height 23
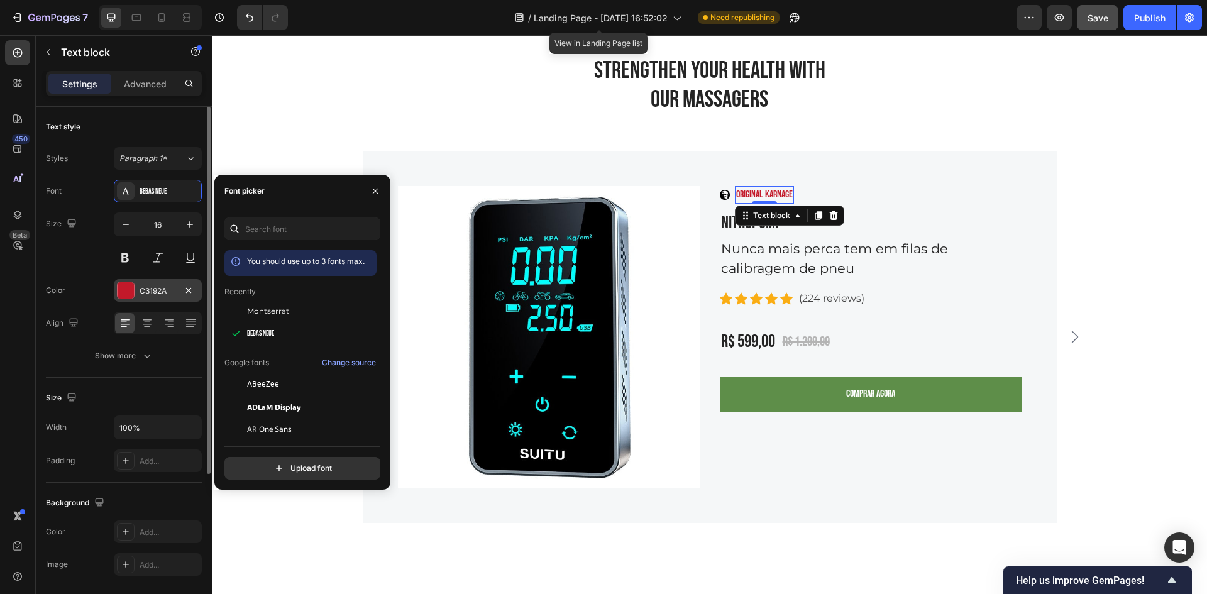
click at [142, 288] on div "C3192A" at bounding box center [158, 290] width 36 height 11
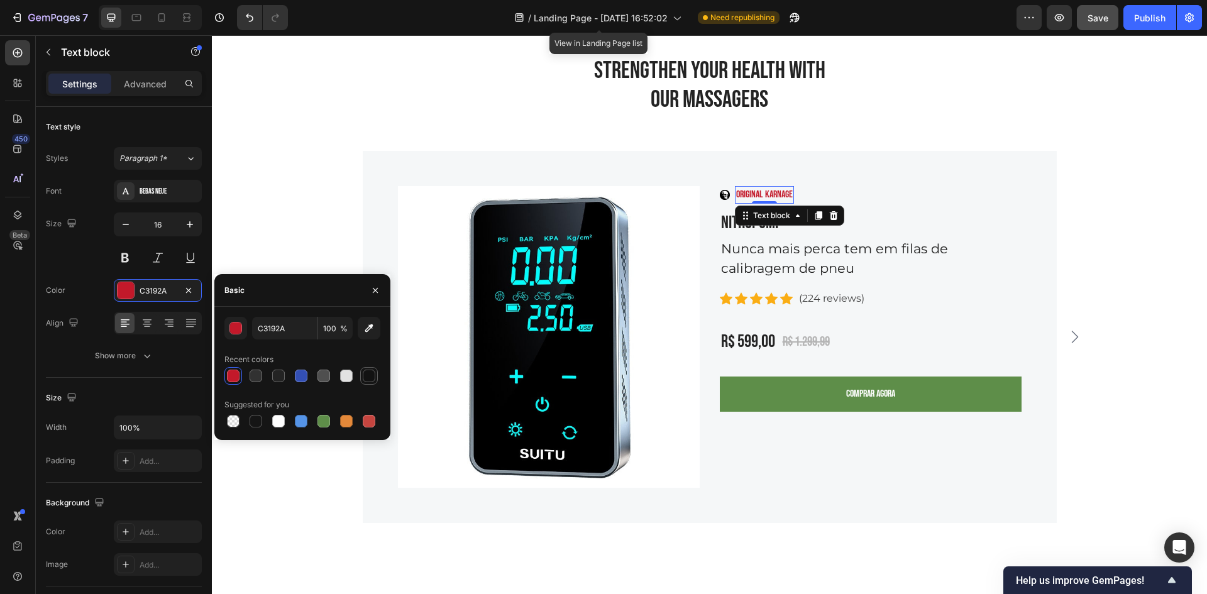
click at [364, 371] on div at bounding box center [369, 376] width 13 height 13
type input "121212"
click at [905, 145] on div "Strengthen Your Health With Our Massagers Heading" at bounding box center [710, 102] width 440 height 95
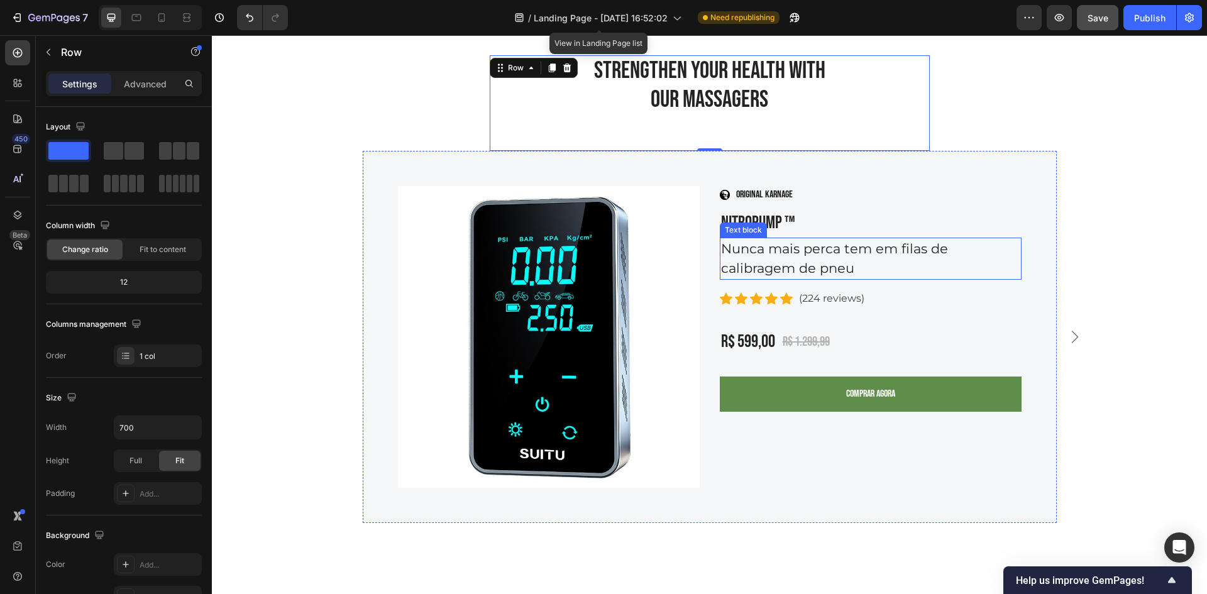
click at [859, 266] on p "Nunca mais perca tem em filas de calibragem de pneu" at bounding box center [870, 259] width 299 height 40
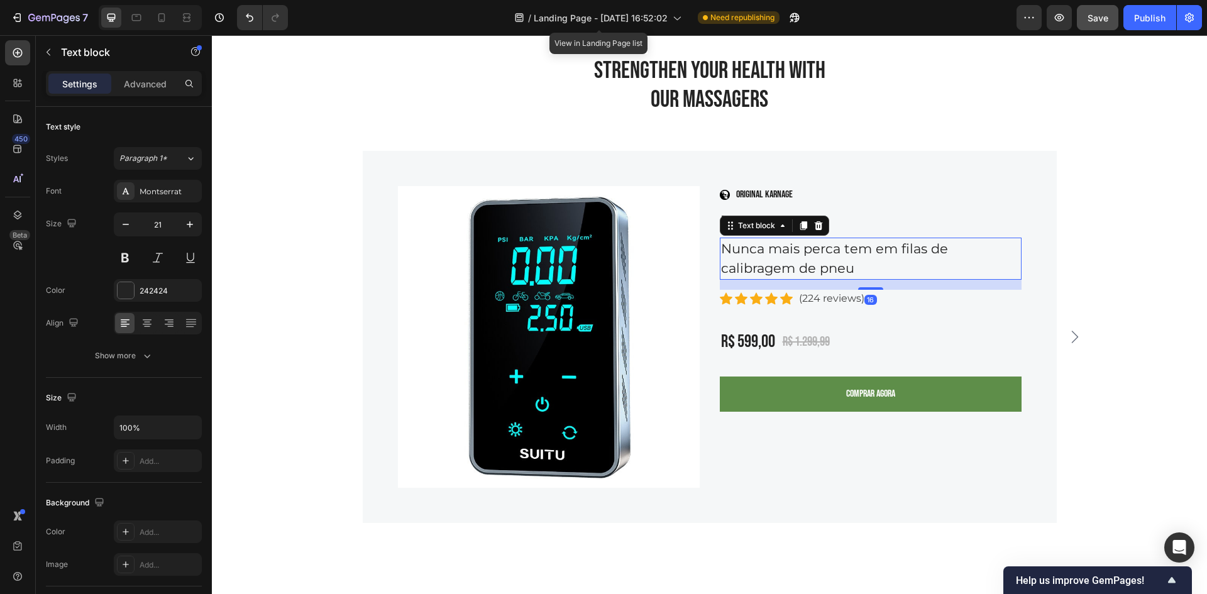
click at [852, 264] on p "Nunca mais perca tem em filas de calibragem de pneu" at bounding box center [870, 259] width 299 height 40
click at [869, 251] on p "Nunca mais perca tem em filas de calibragem de pneu" at bounding box center [870, 259] width 299 height 40
click at [864, 251] on p "Nunca mais perca tem em filas de calibragem de pneu" at bounding box center [870, 259] width 299 height 40
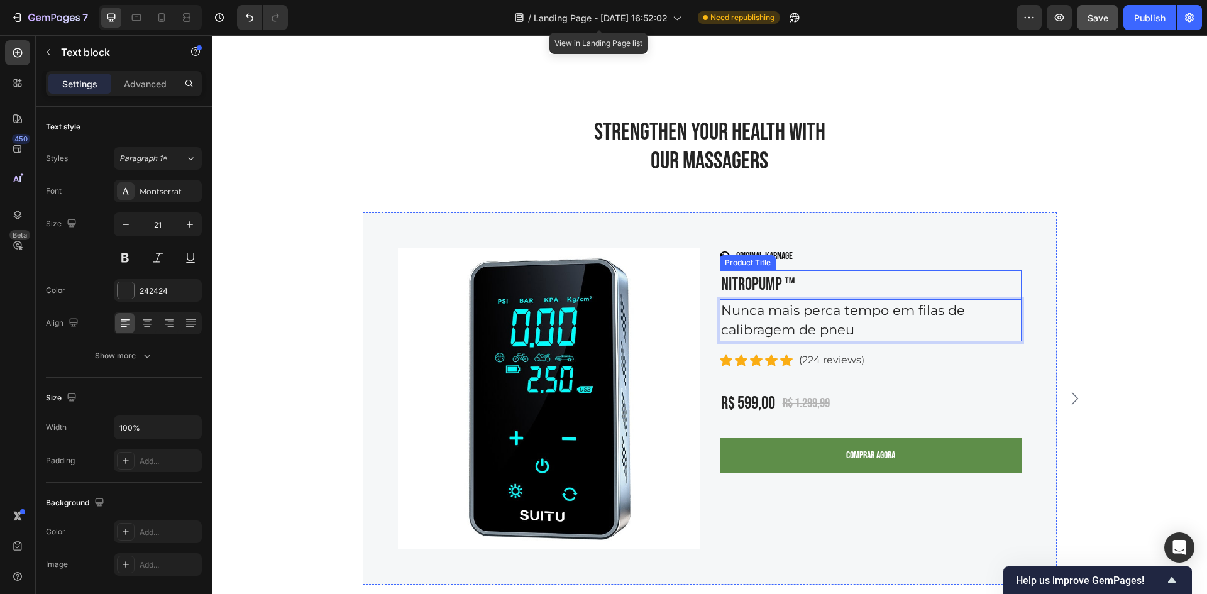
scroll to position [3699, 0]
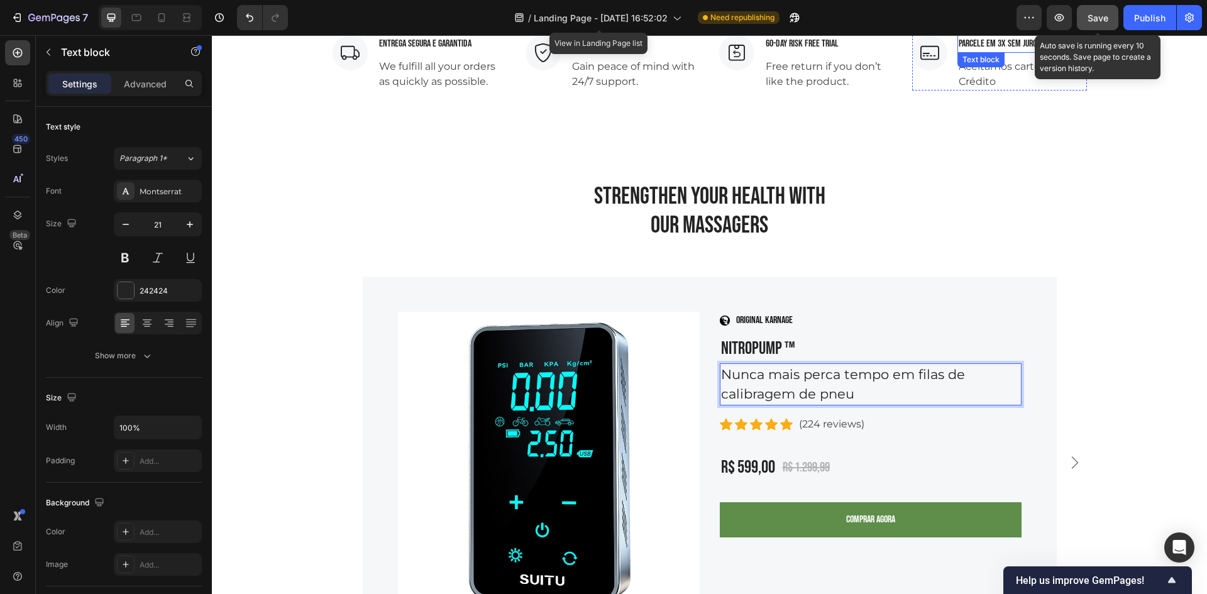
click at [1094, 11] on div "Save" at bounding box center [1097, 17] width 21 height 13
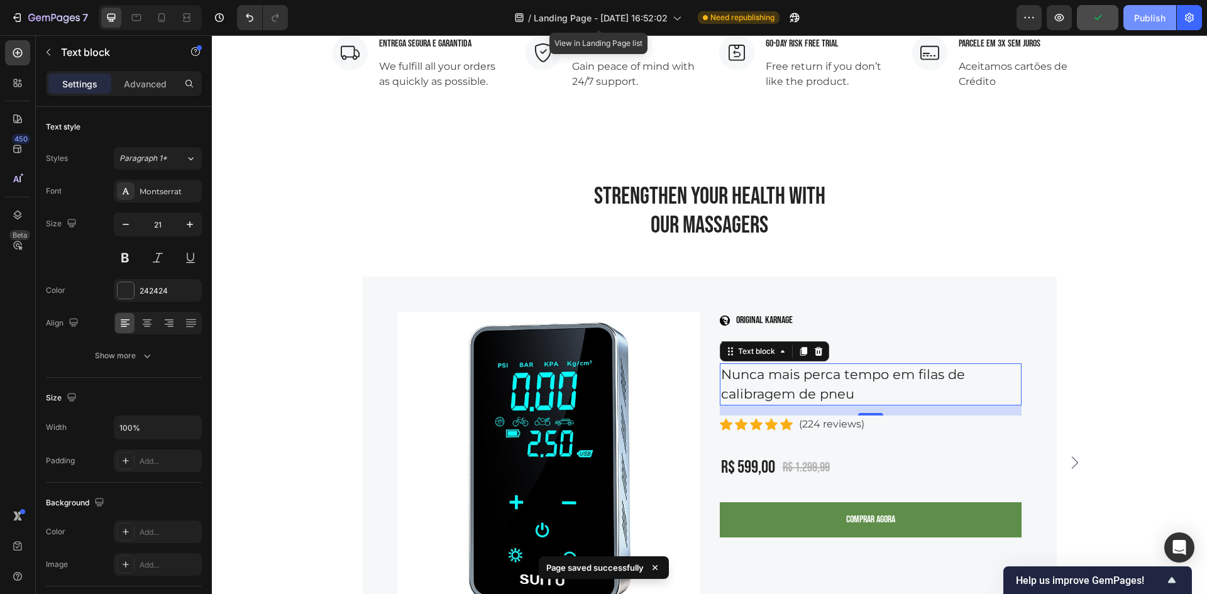
click at [1136, 18] on div "Publish" at bounding box center [1149, 17] width 31 height 13
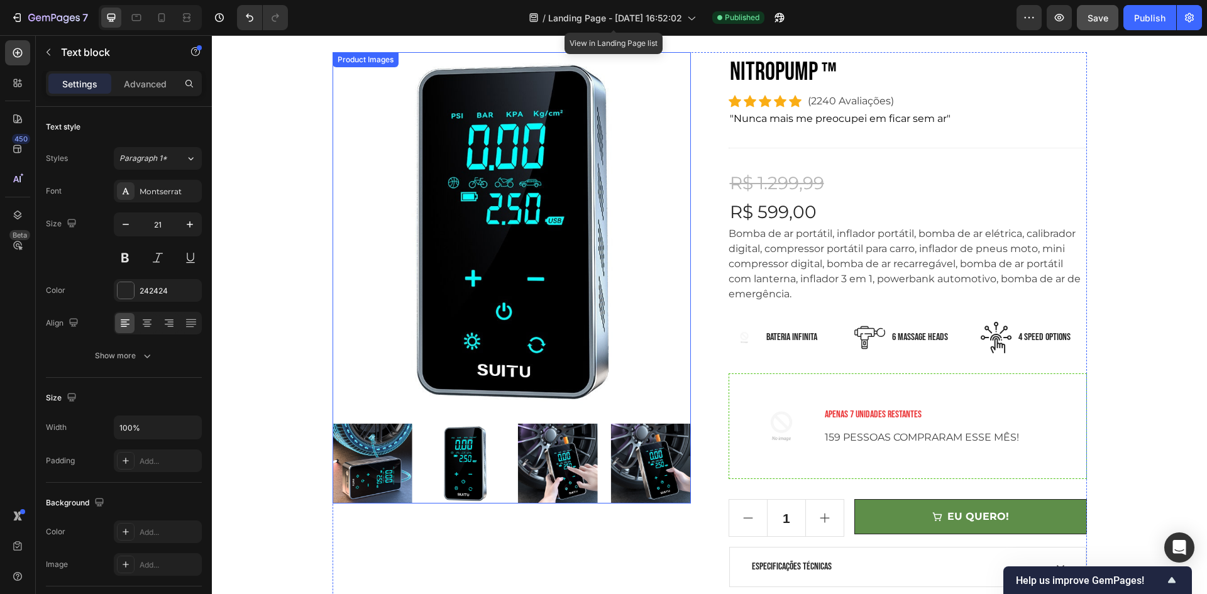
scroll to position [377, 0]
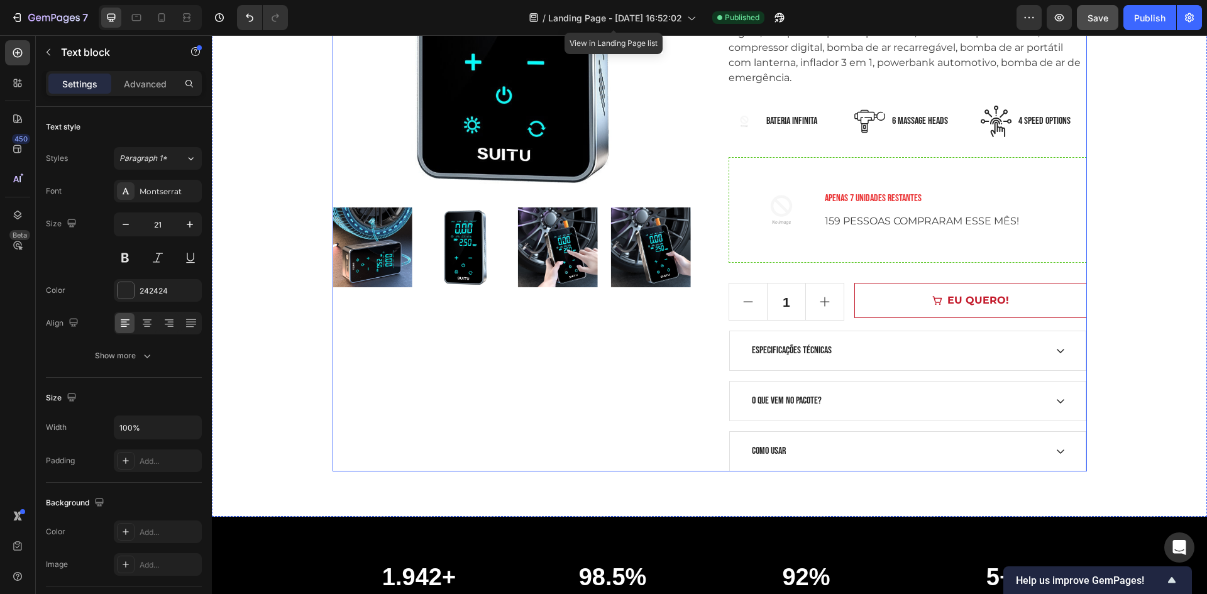
click at [969, 310] on button "EU QUERO!" at bounding box center [970, 300] width 232 height 35
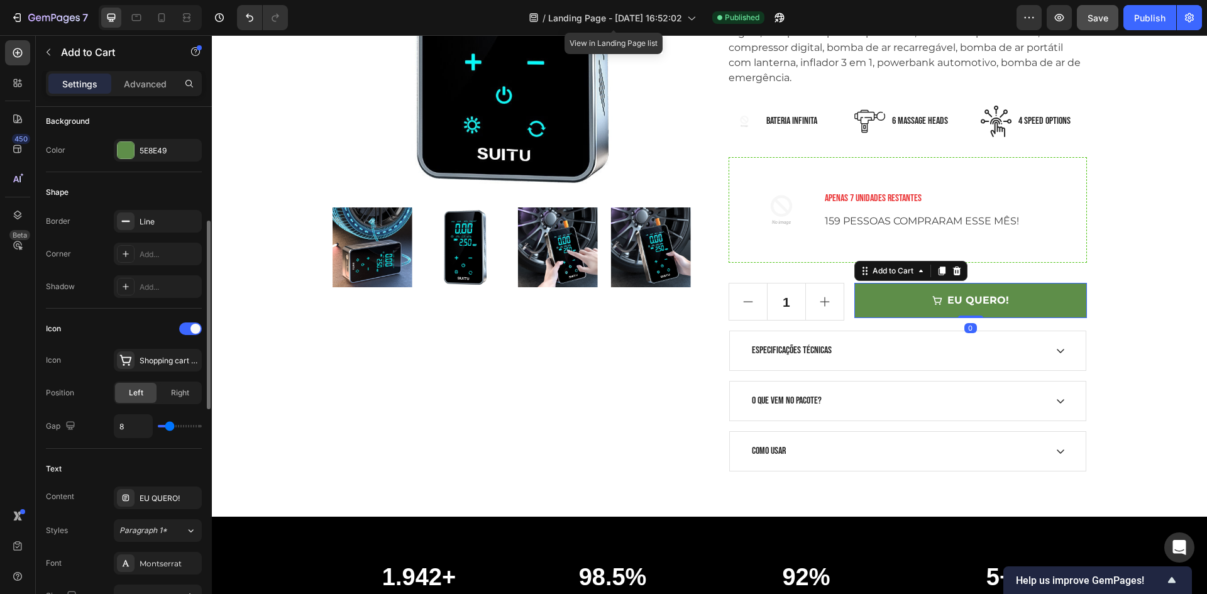
scroll to position [63, 0]
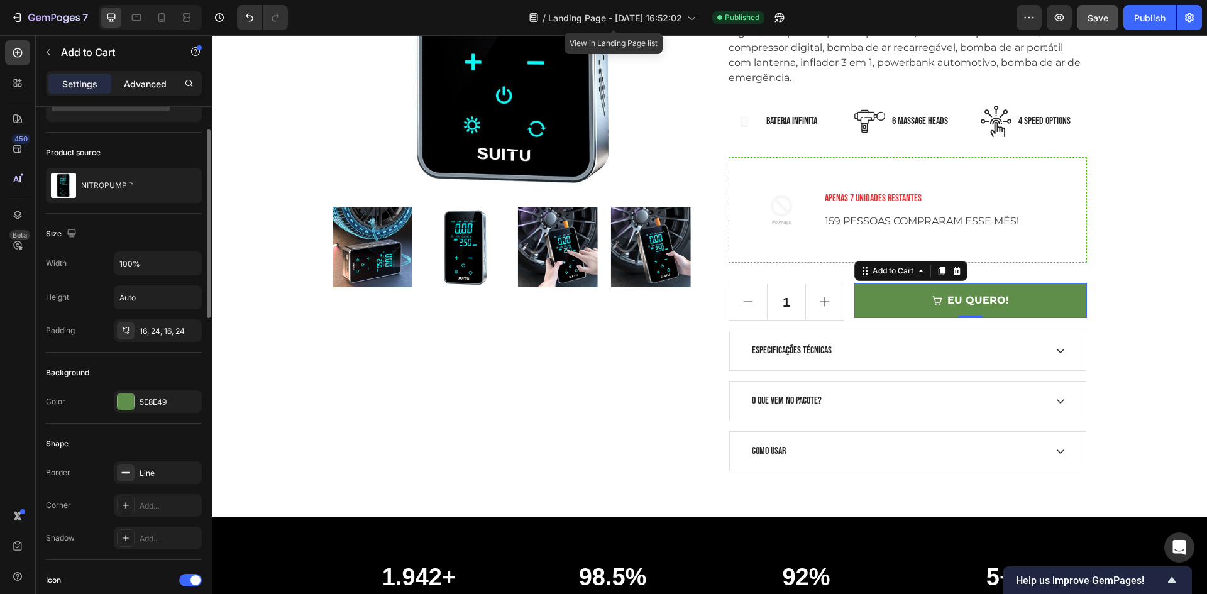
click at [143, 83] on p "Advanced" at bounding box center [145, 83] width 43 height 13
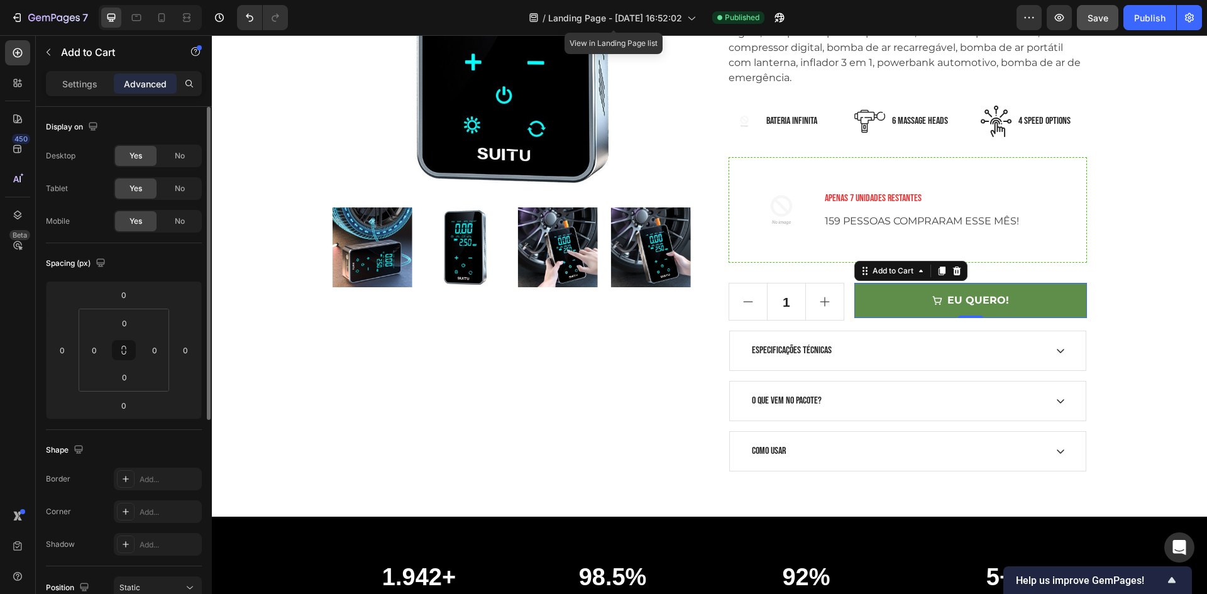
scroll to position [349, 0]
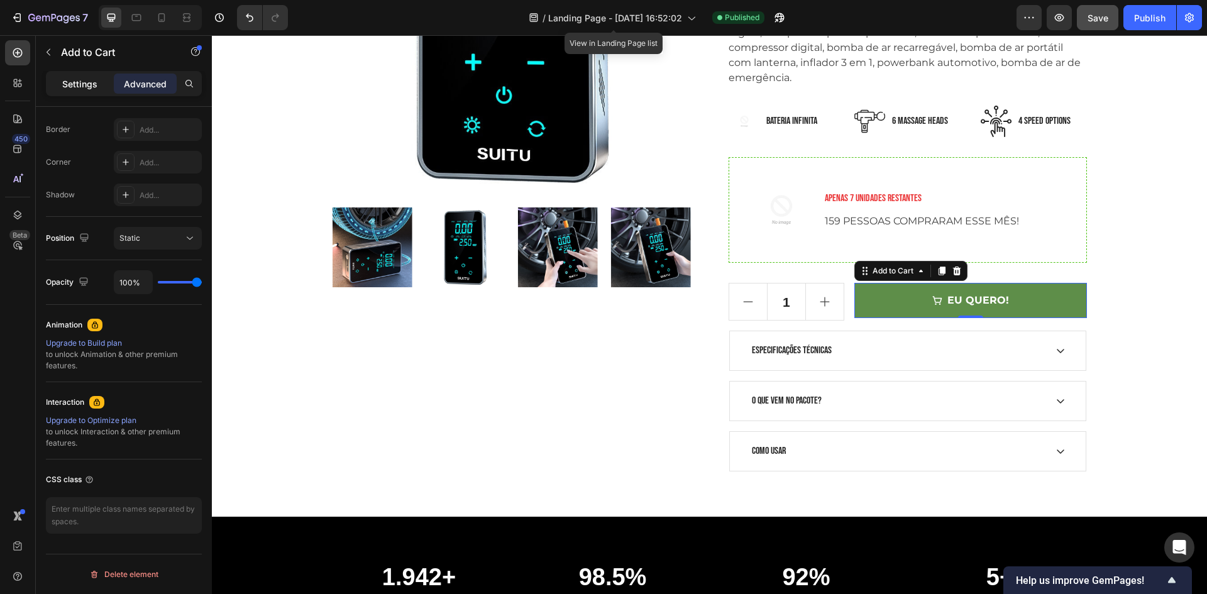
click at [79, 91] on div "Settings" at bounding box center [79, 84] width 63 height 20
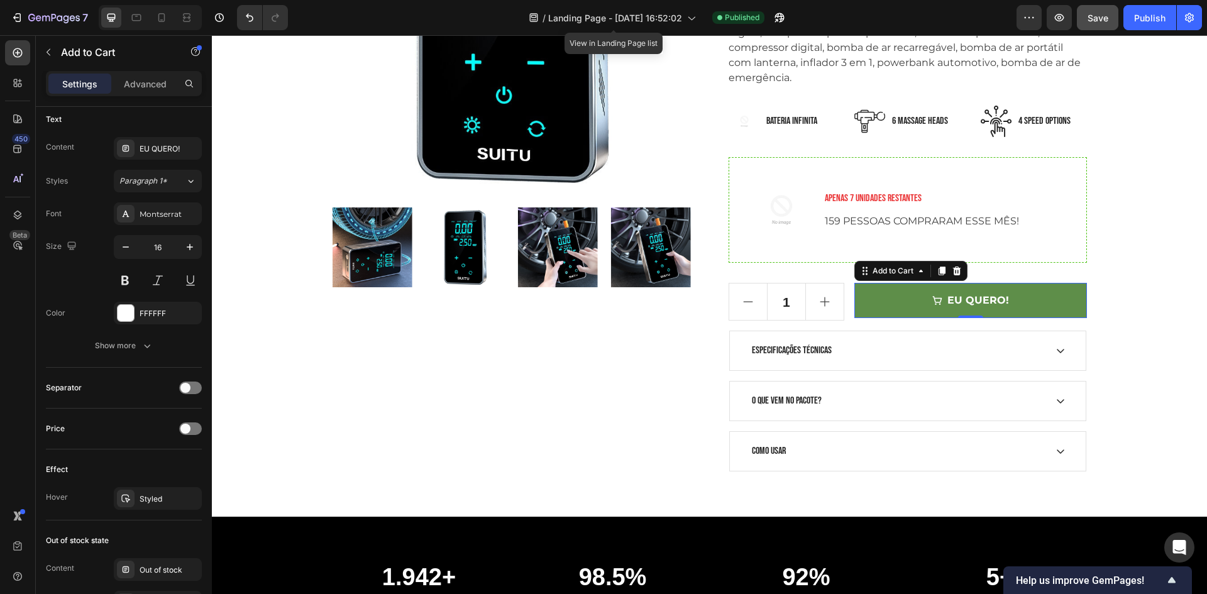
scroll to position [923, 0]
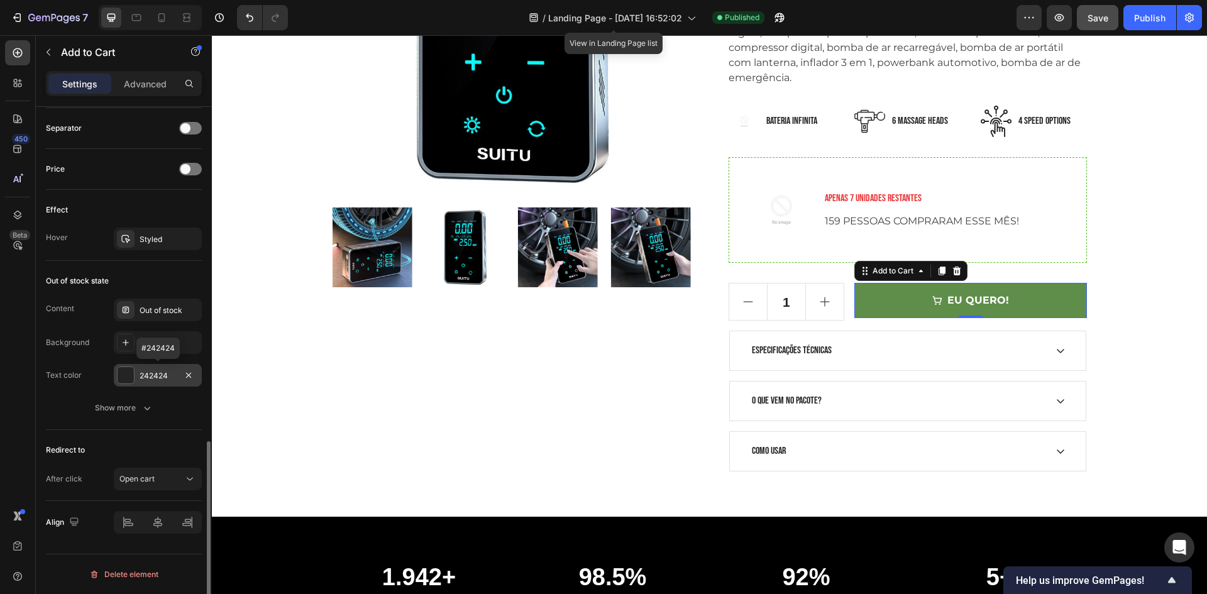
click at [135, 379] on div "242424" at bounding box center [158, 375] width 88 height 23
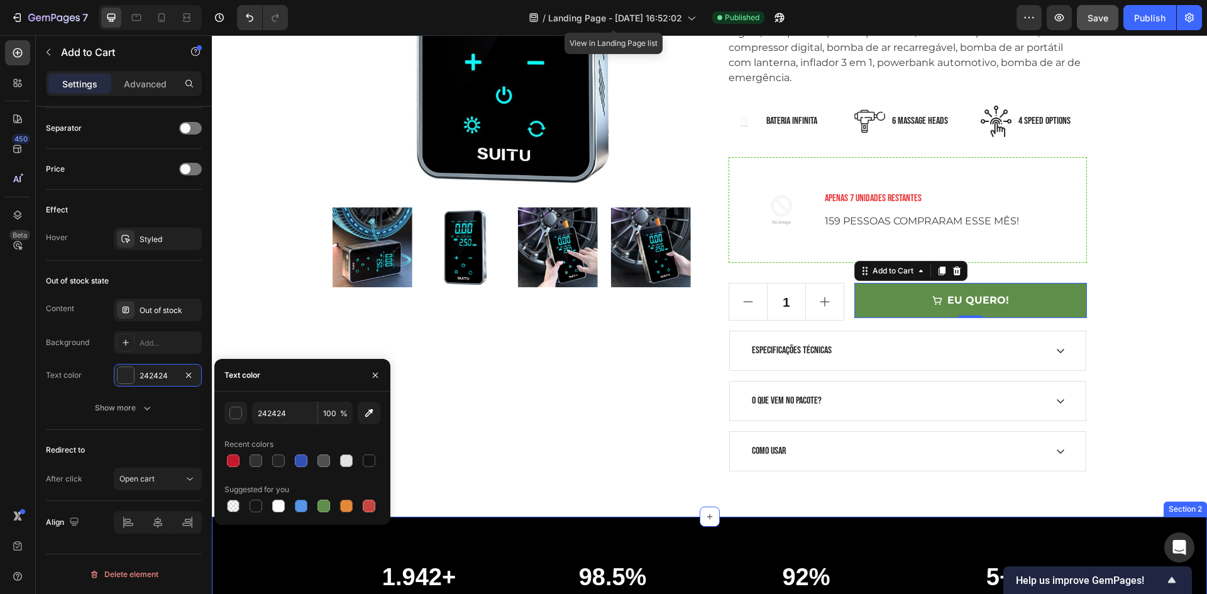
click at [741, 535] on div "1.942+ Heading UNIDADES VENDIDAS EM TODO [GEOGRAPHIC_DATA]. Text block 98.5% He…" at bounding box center [709, 597] width 995 height 160
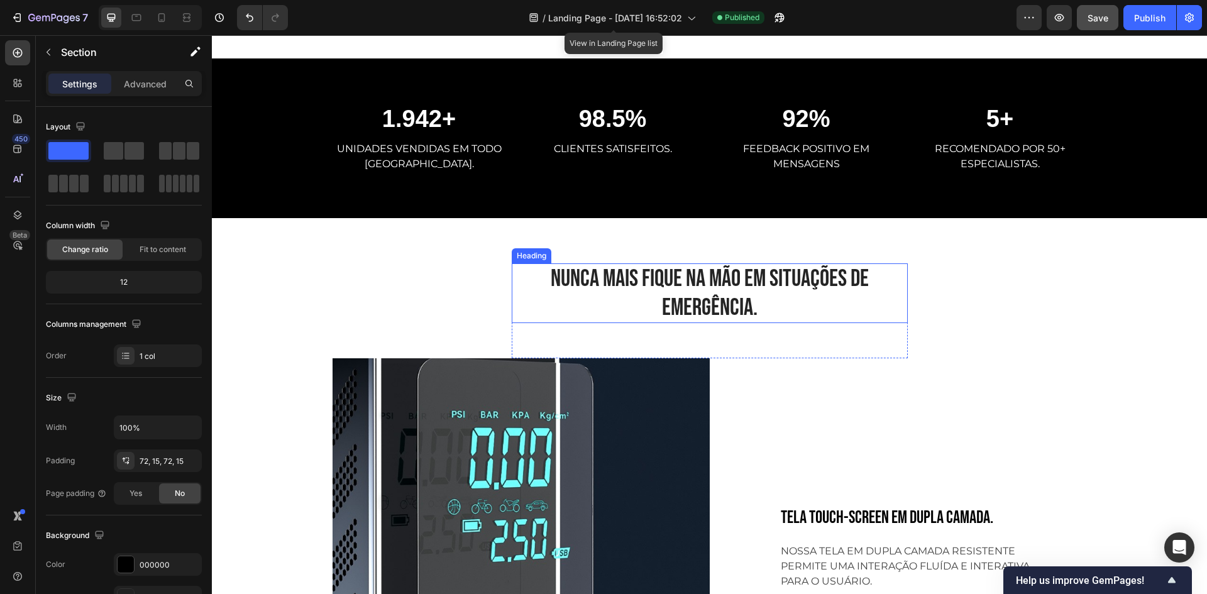
scroll to position [817, 0]
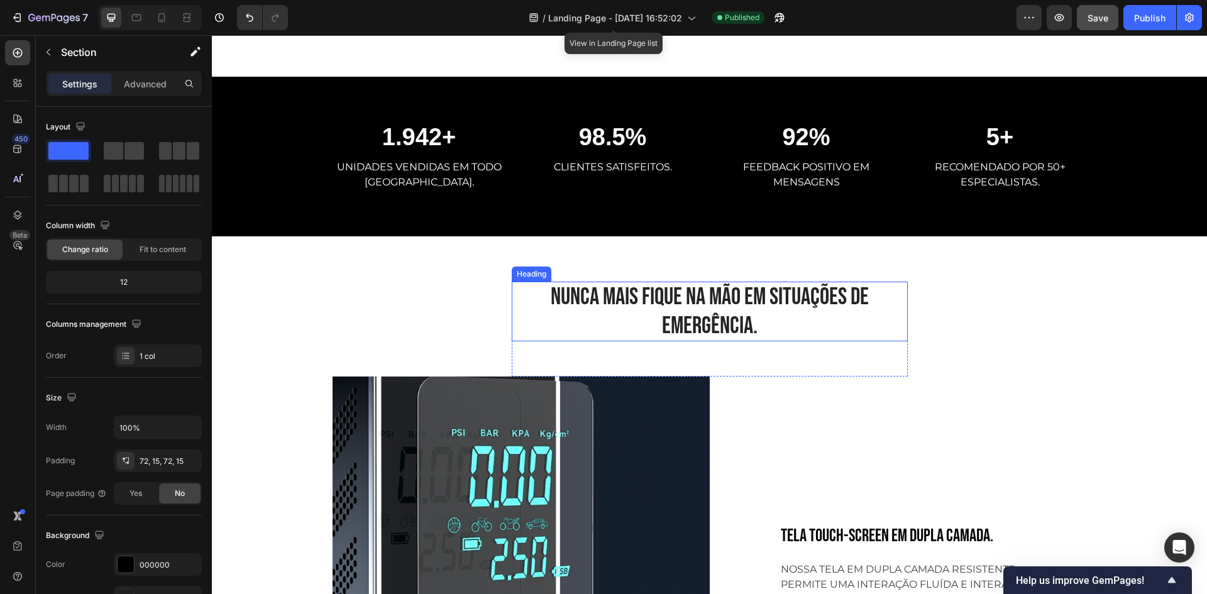
click at [823, 316] on h2 "NUNCA MAIS FIQUE NA MÃO EM SITUAÇÕES DE EMERGÊNCIA." at bounding box center [710, 312] width 396 height 60
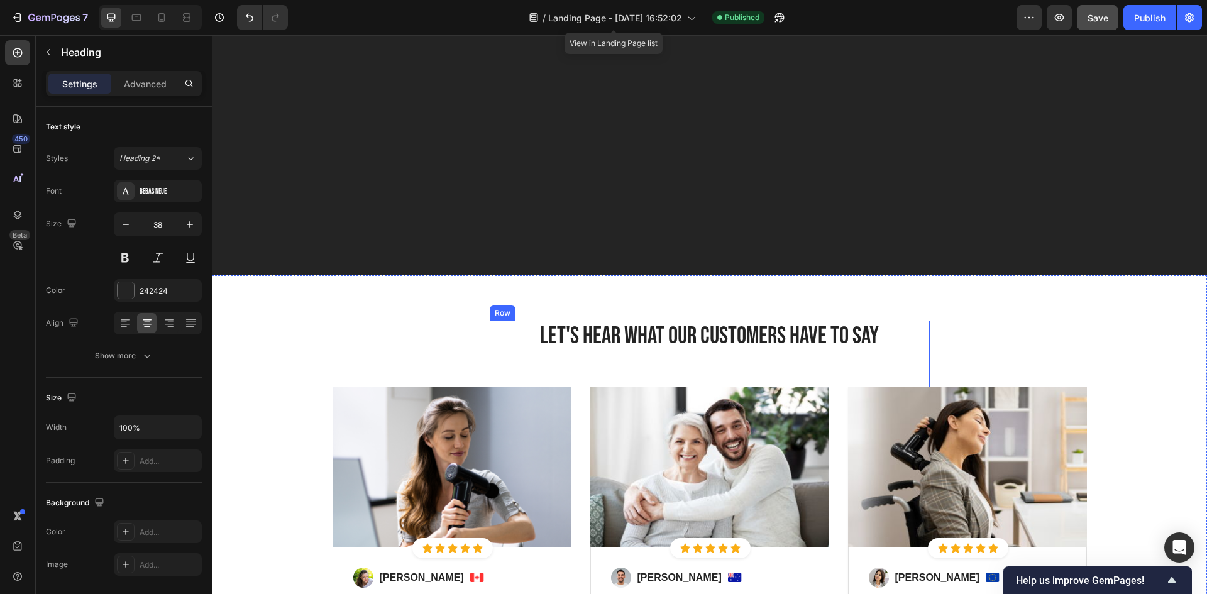
scroll to position [2766, 0]
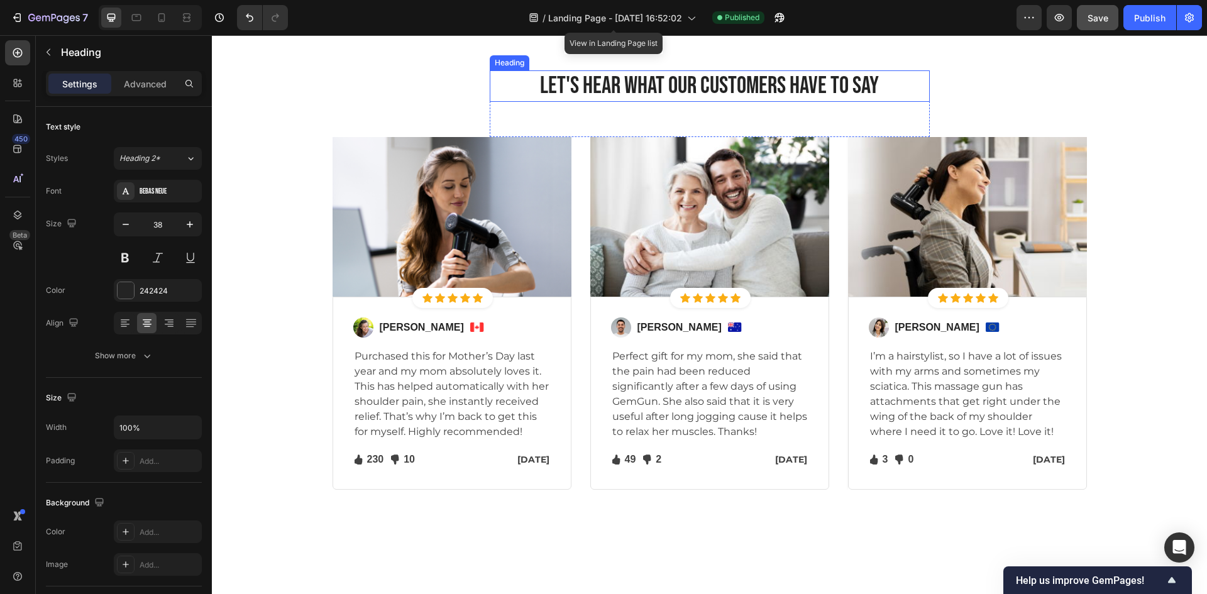
click at [667, 101] on p "Let's Hear What Our Customers Have To Say" at bounding box center [709, 86] width 437 height 29
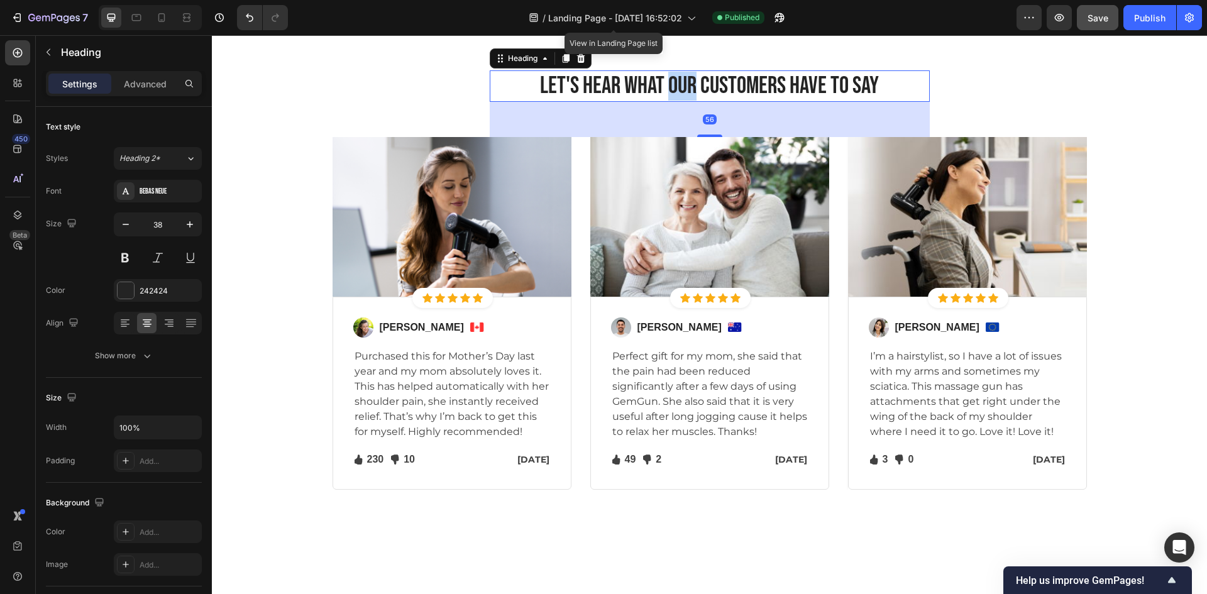
click at [667, 101] on p "Let's Hear What Our Customers Have To Say" at bounding box center [709, 86] width 437 height 29
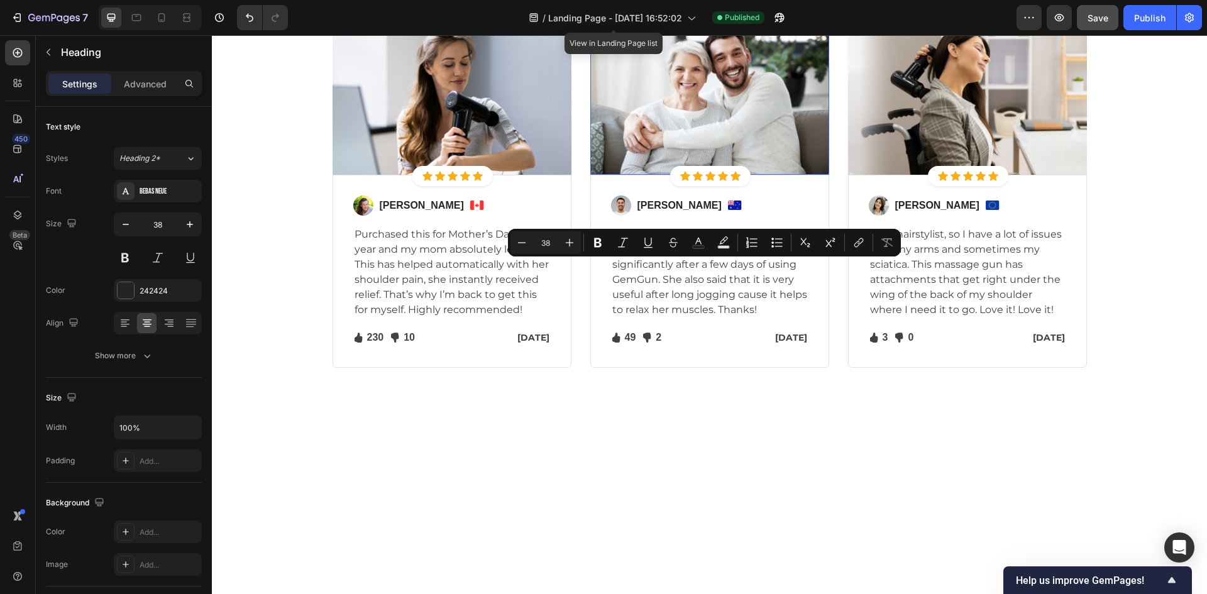
scroll to position [2954, 0]
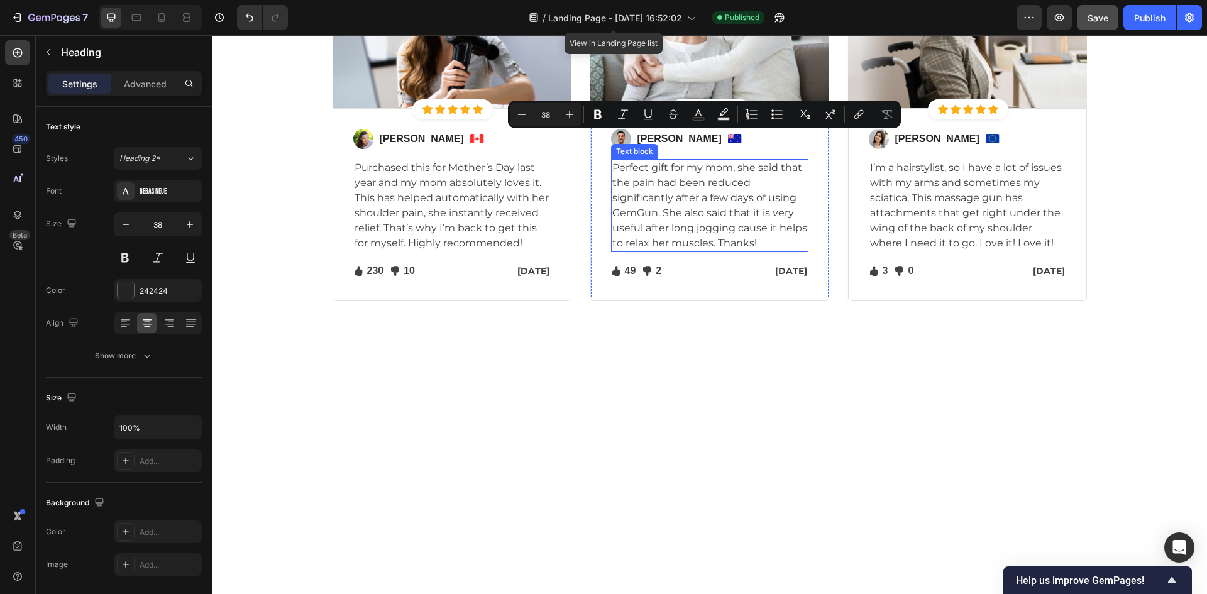
click at [739, 251] on p "Perfect gift for my mom, she said that the pain had been reduced significantly …" at bounding box center [709, 205] width 195 height 91
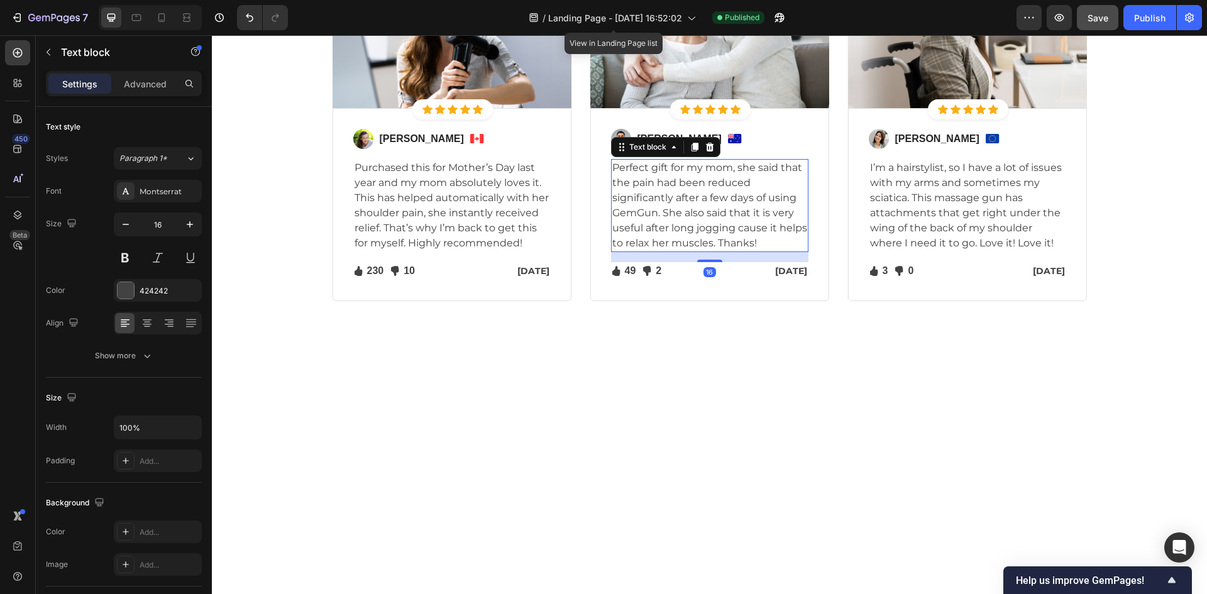
click at [713, 108] on img at bounding box center [709, 28] width 239 height 160
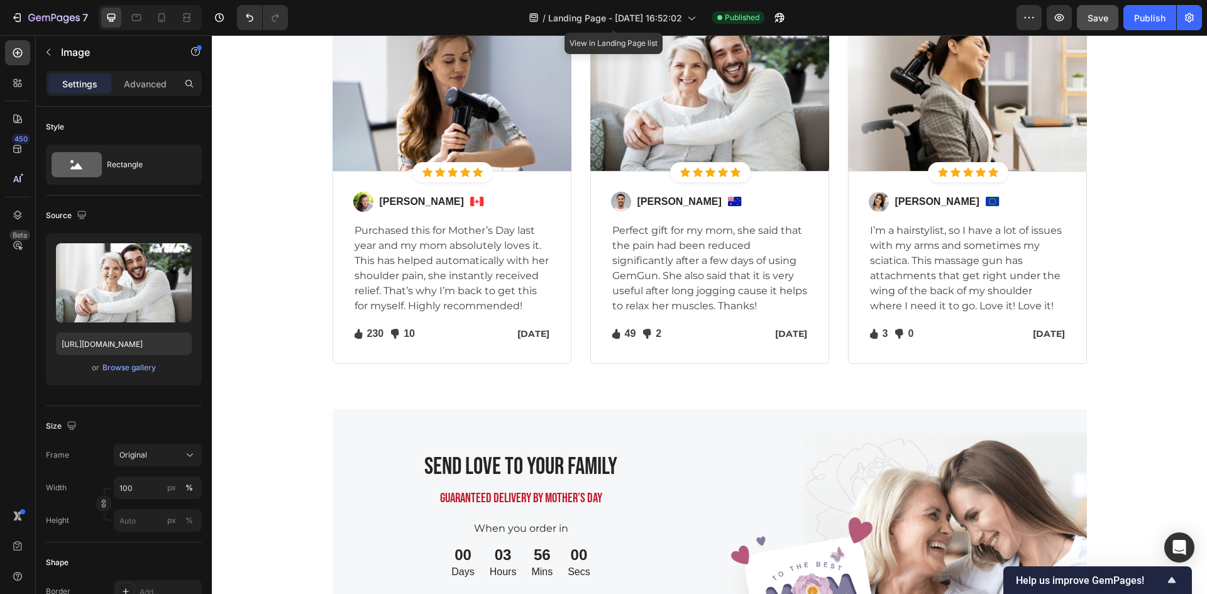
scroll to position [2891, 0]
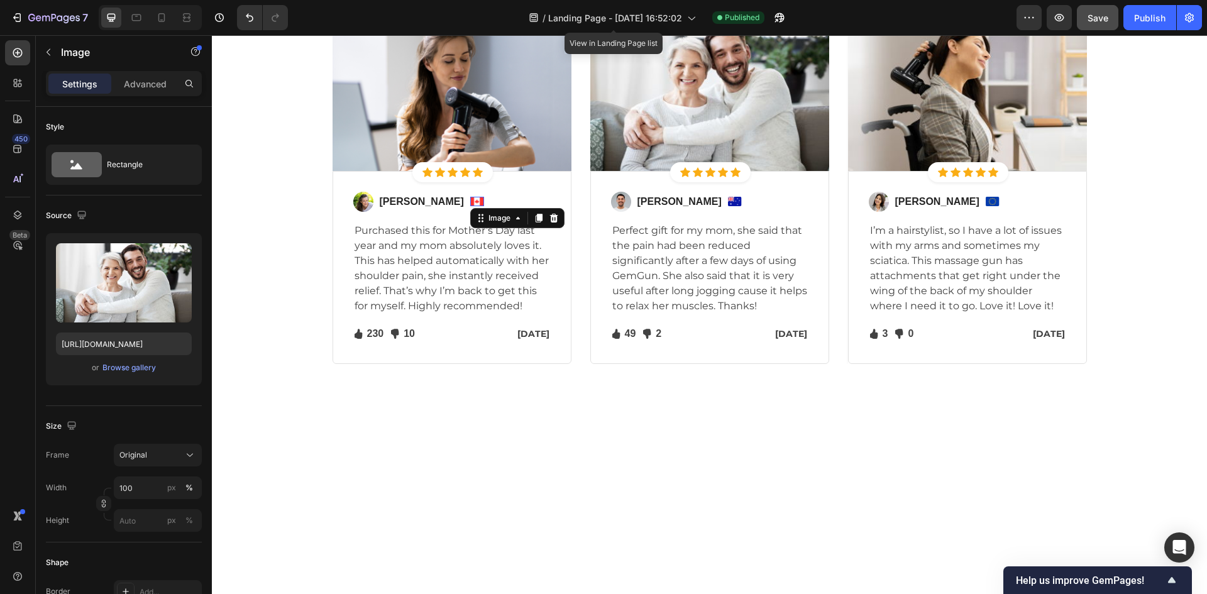
click at [470, 206] on img at bounding box center [477, 201] width 14 height 9
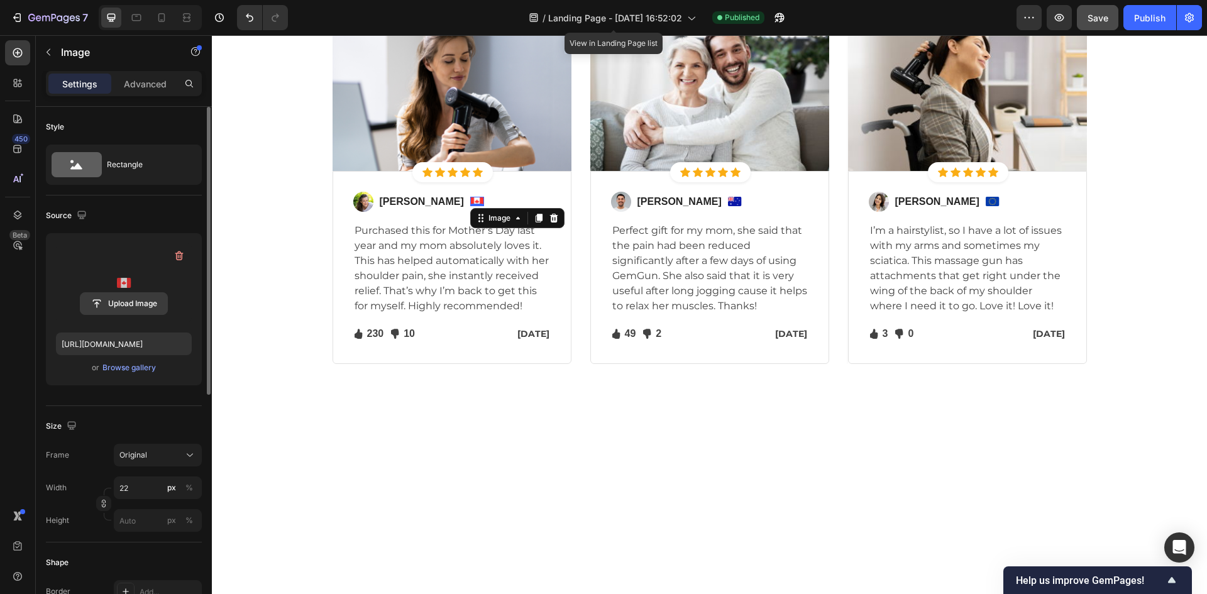
click at [137, 309] on input "file" at bounding box center [123, 303] width 87 height 21
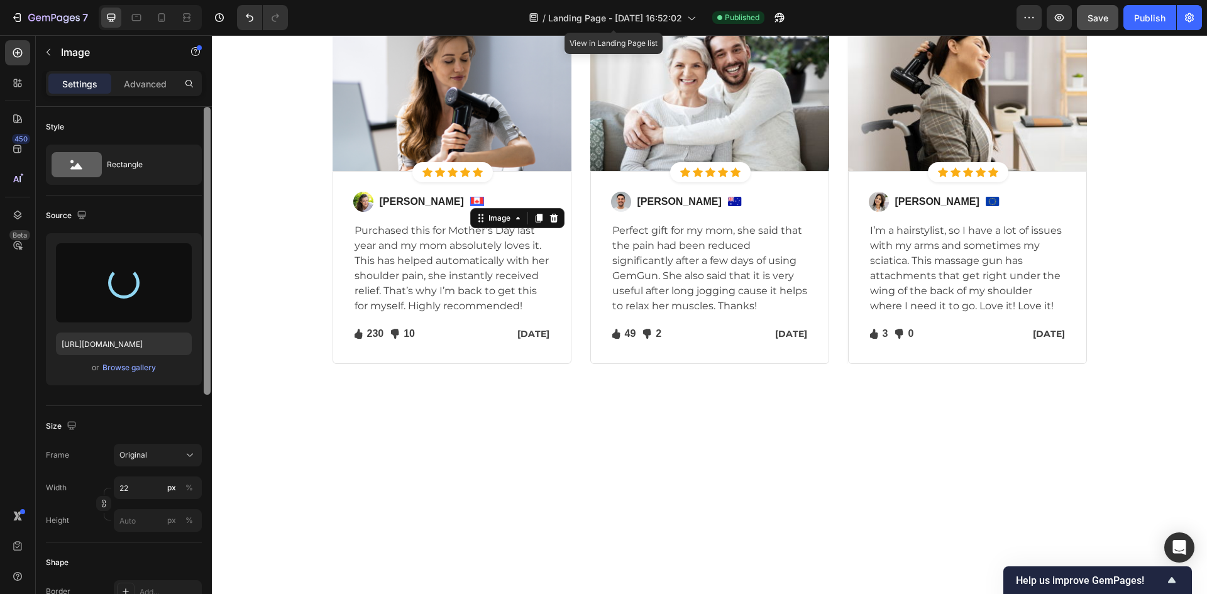
type input "[URL][DOMAIN_NAME]"
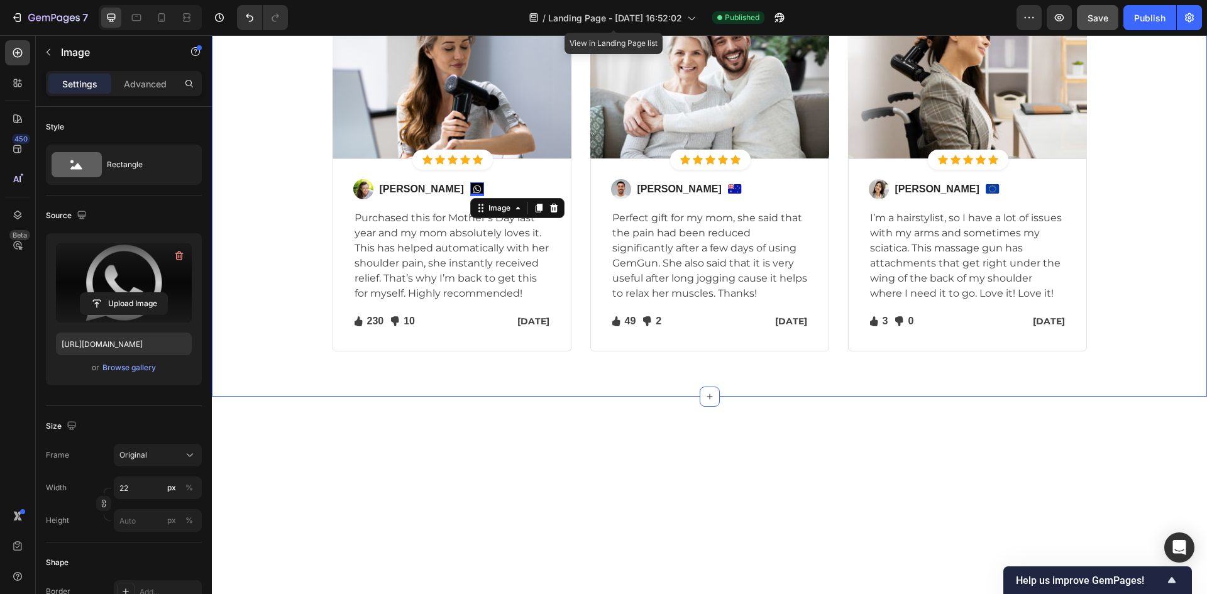
scroll to position [3017, 0]
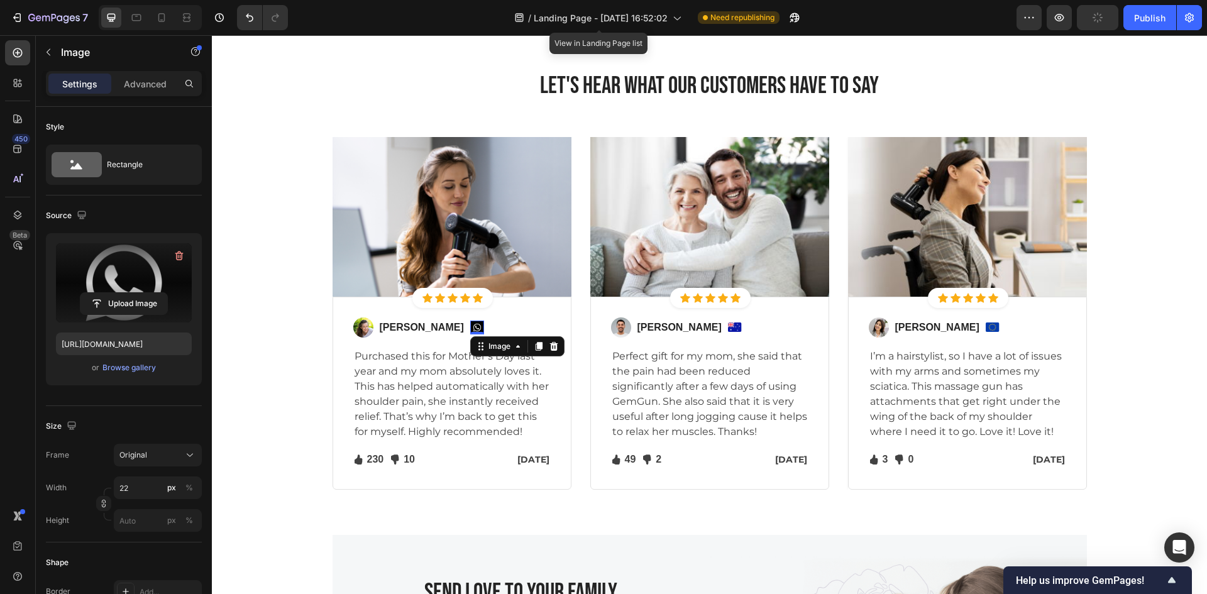
click at [524, 353] on div "Image" at bounding box center [517, 346] width 94 height 20
click at [549, 350] on icon at bounding box center [553, 345] width 8 height 9
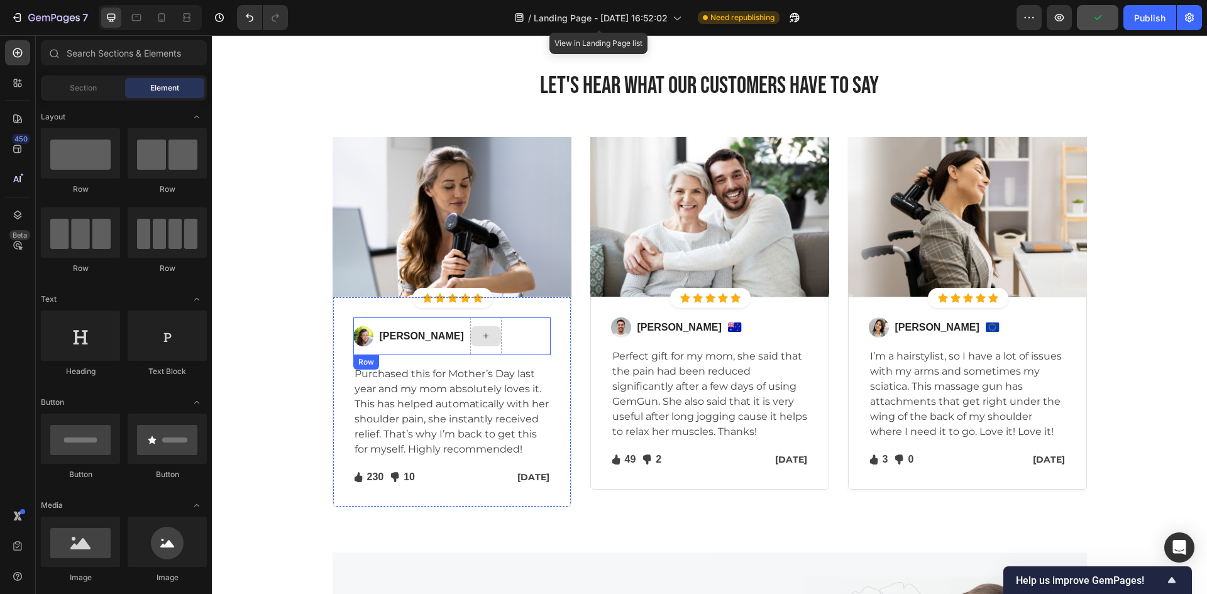
click at [483, 338] on icon at bounding box center [485, 335] width 5 height 5
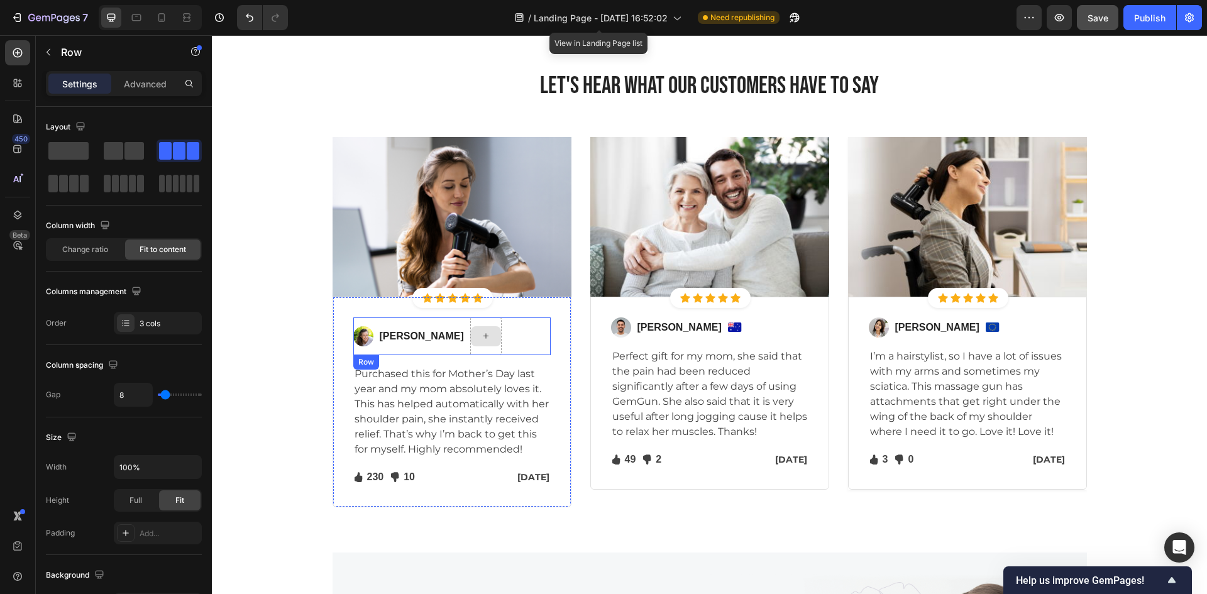
click at [470, 352] on div at bounding box center [485, 336] width 31 height 38
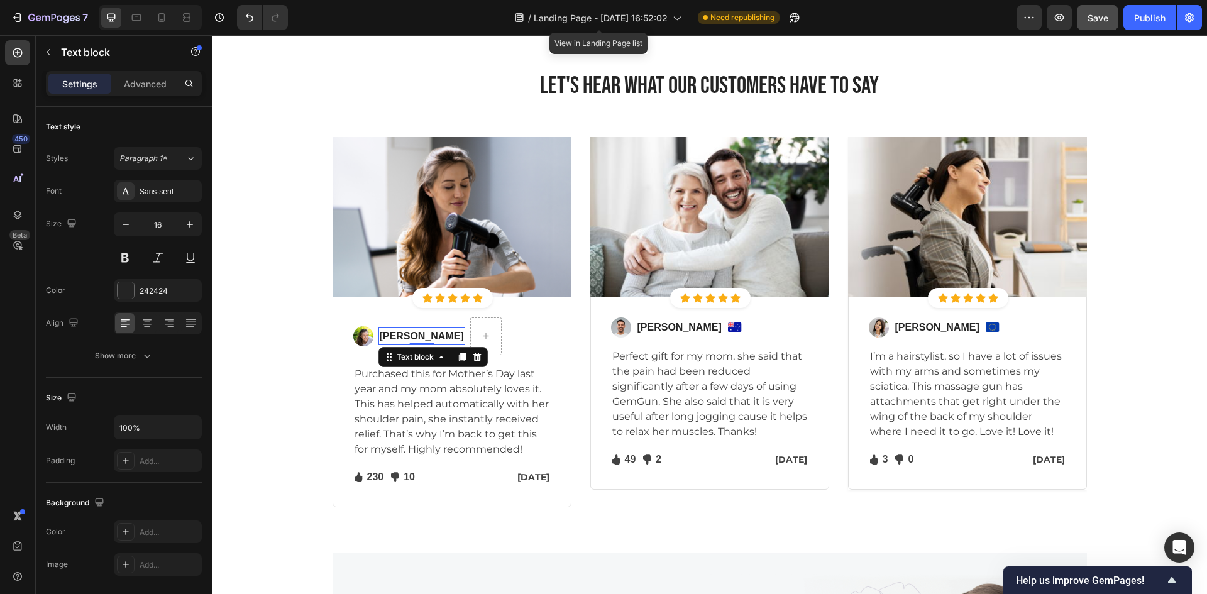
click at [434, 336] on p "[PERSON_NAME]" at bounding box center [422, 336] width 84 height 15
click at [728, 329] on img at bounding box center [735, 326] width 14 height 9
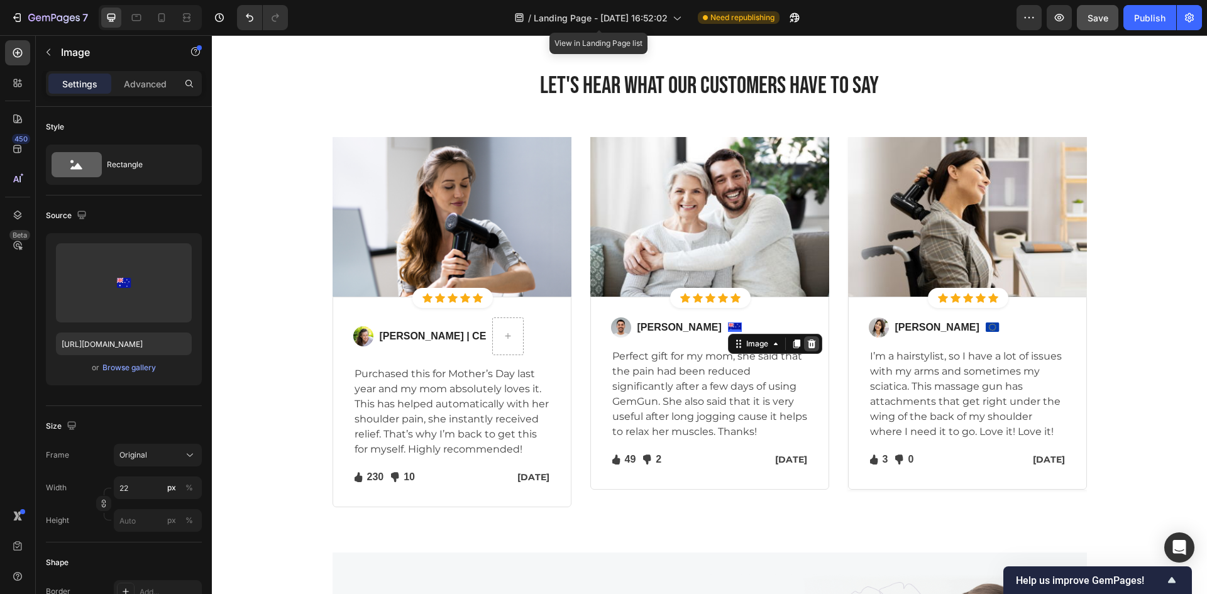
click at [807, 347] on icon at bounding box center [811, 343] width 8 height 9
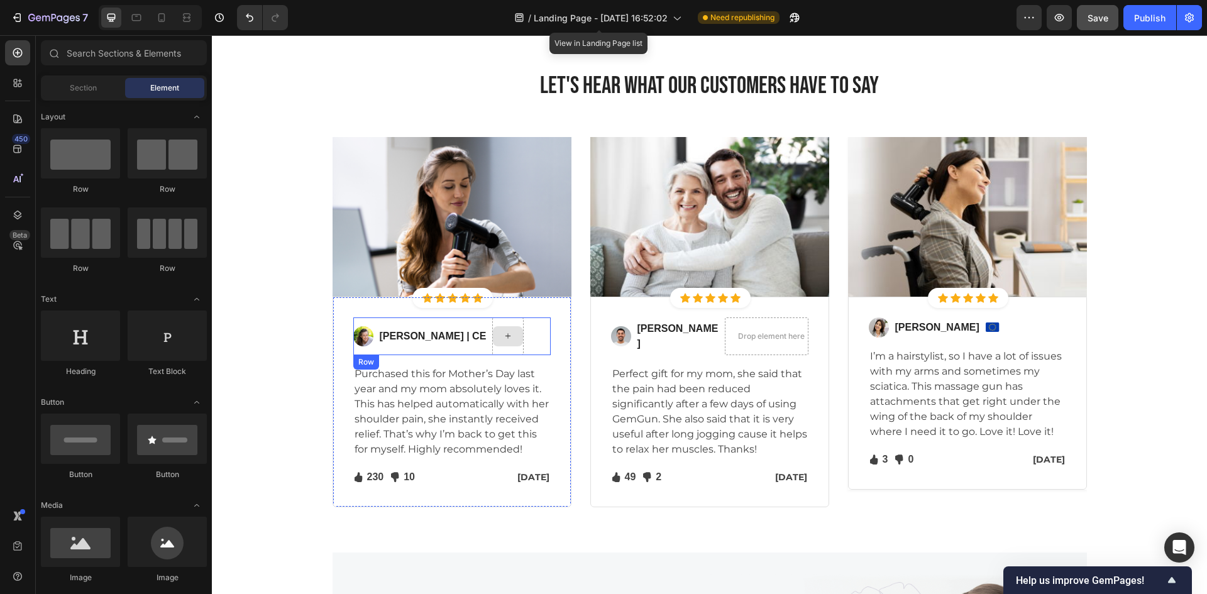
click at [496, 350] on div at bounding box center [507, 336] width 31 height 38
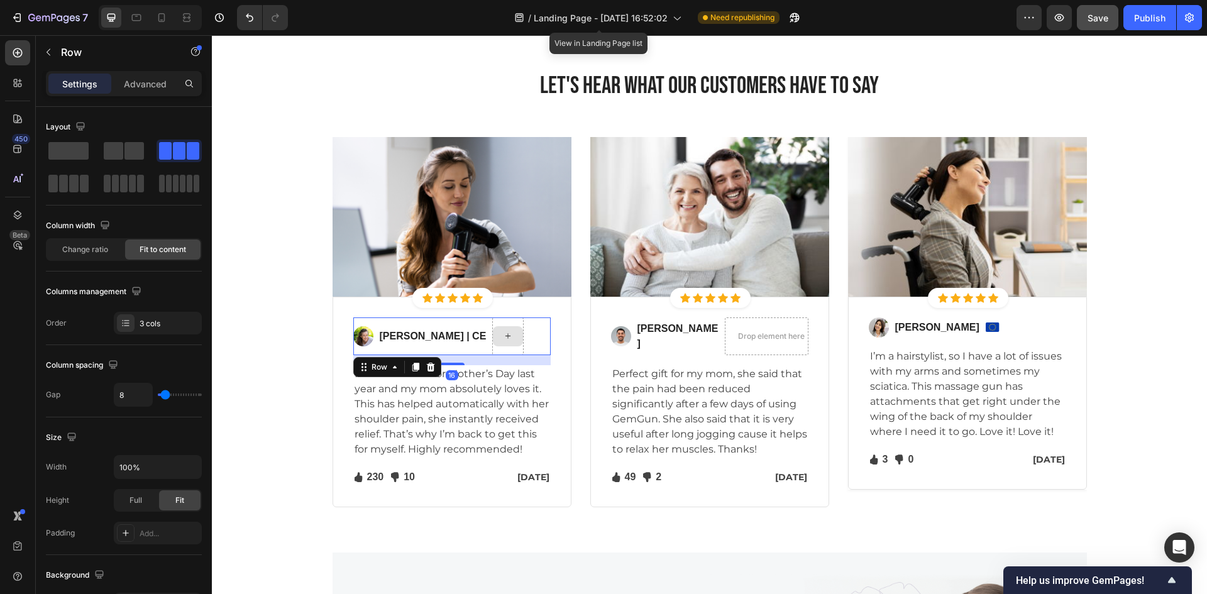
click at [495, 350] on div at bounding box center [507, 336] width 31 height 38
click at [492, 351] on div at bounding box center [507, 336] width 31 height 38
click at [492, 322] on div at bounding box center [507, 336] width 31 height 38
click at [423, 332] on p "[PERSON_NAME] | CE" at bounding box center [433, 336] width 107 height 15
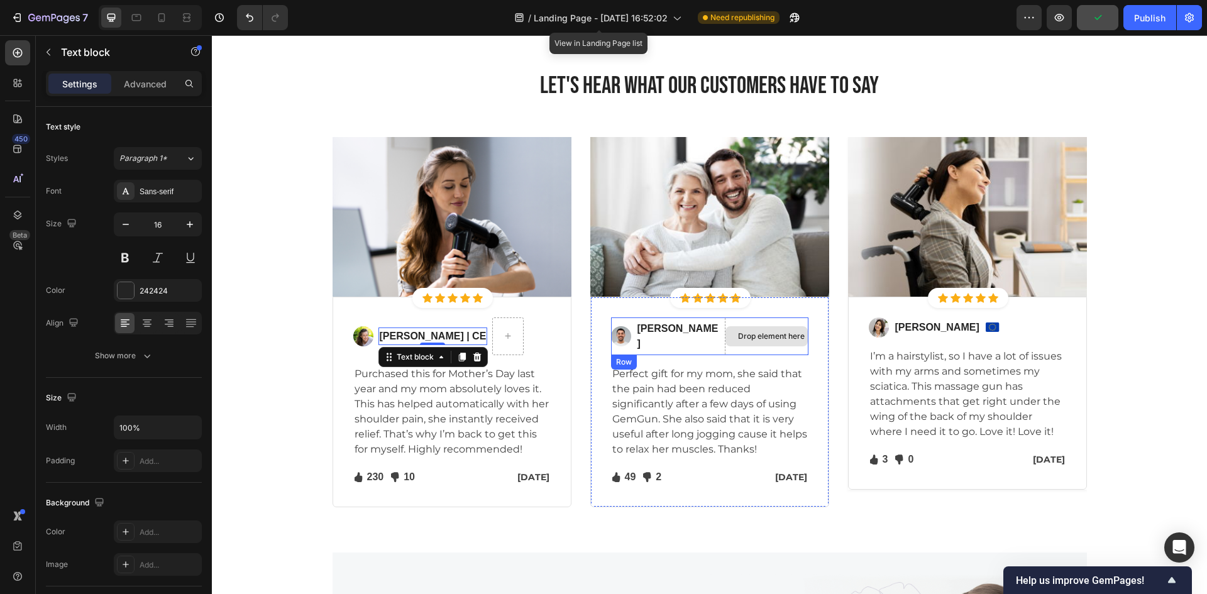
click at [681, 344] on div "[PERSON_NAME]" at bounding box center [678, 336] width 84 height 33
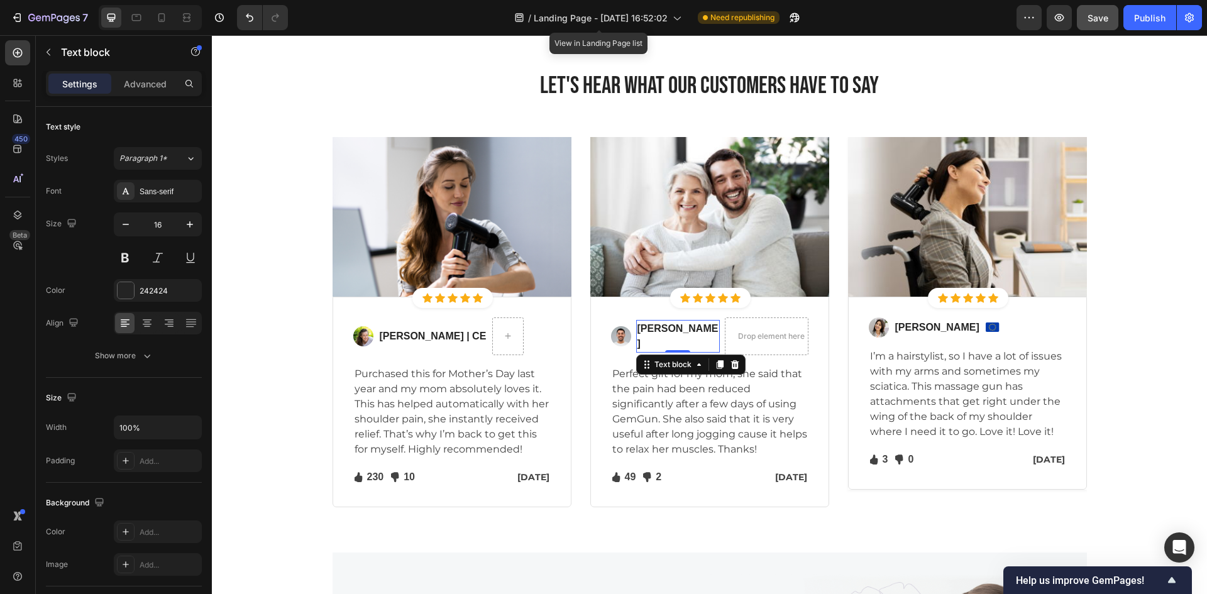
click at [671, 336] on p "[PERSON_NAME]" at bounding box center [677, 336] width 81 height 30
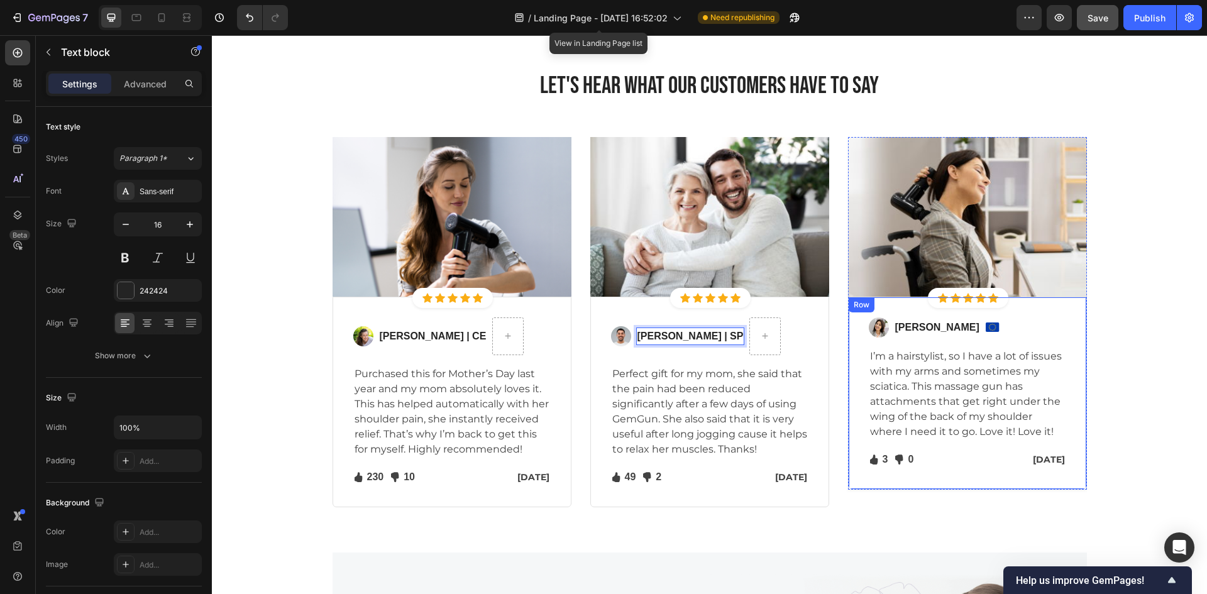
click at [935, 329] on p "[PERSON_NAME]" at bounding box center [937, 327] width 84 height 15
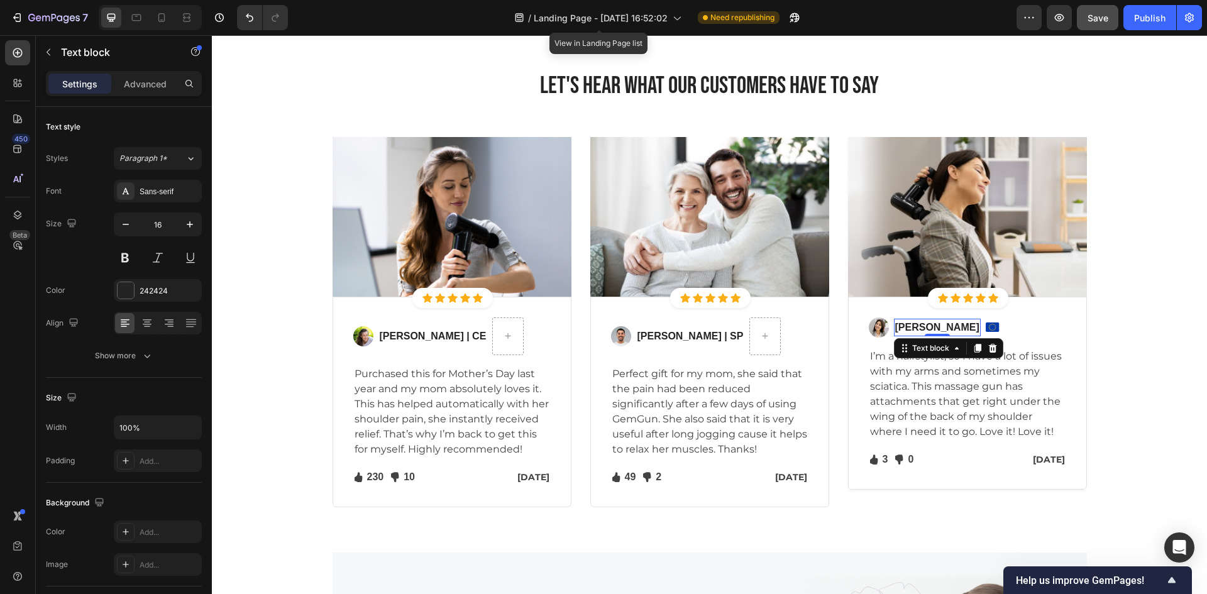
click at [946, 331] on p "[PERSON_NAME]" at bounding box center [937, 327] width 84 height 15
click at [1008, 329] on img at bounding box center [1015, 326] width 14 height 9
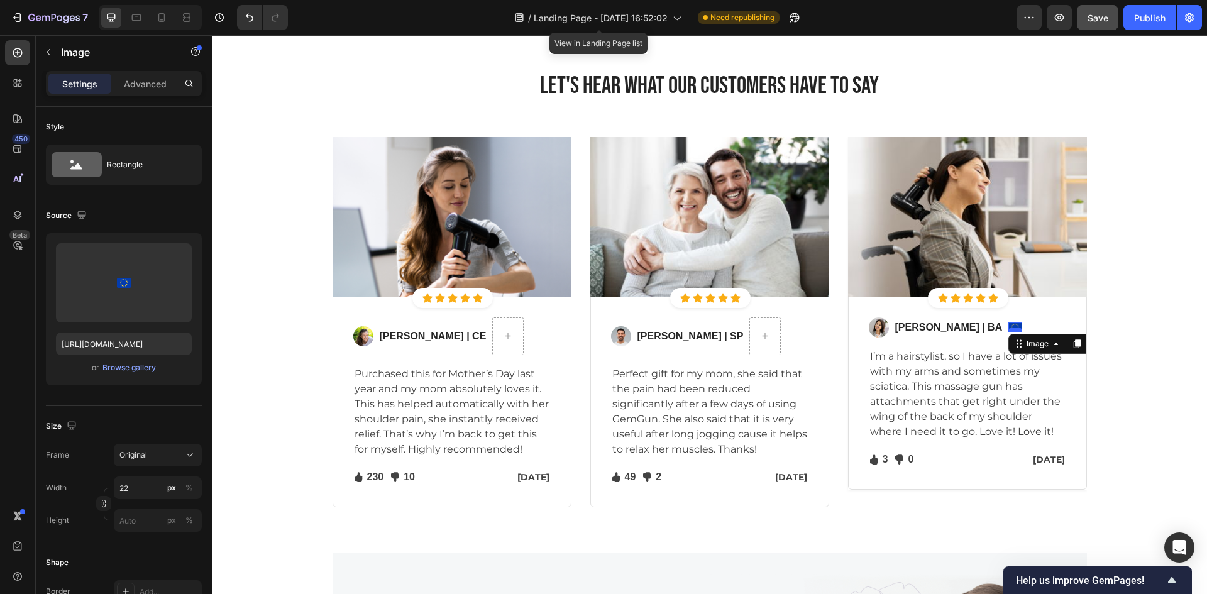
click at [1008, 329] on div at bounding box center [1015, 330] width 14 height 4
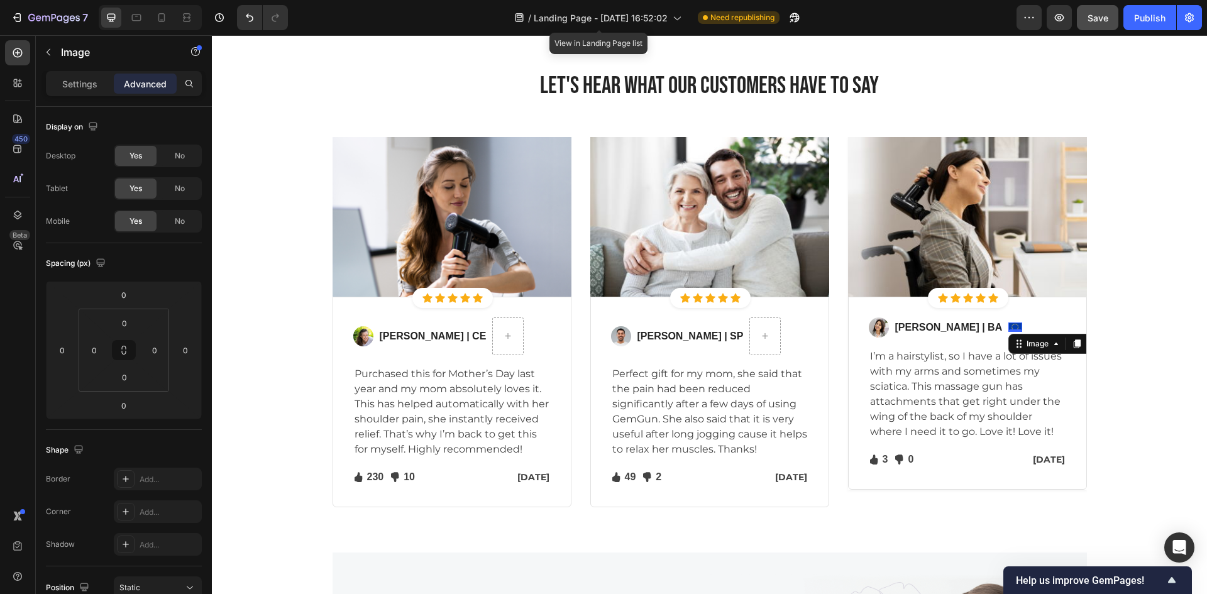
click at [1008, 325] on img at bounding box center [1015, 326] width 14 height 9
click at [1087, 346] on icon at bounding box center [1092, 344] width 10 height 10
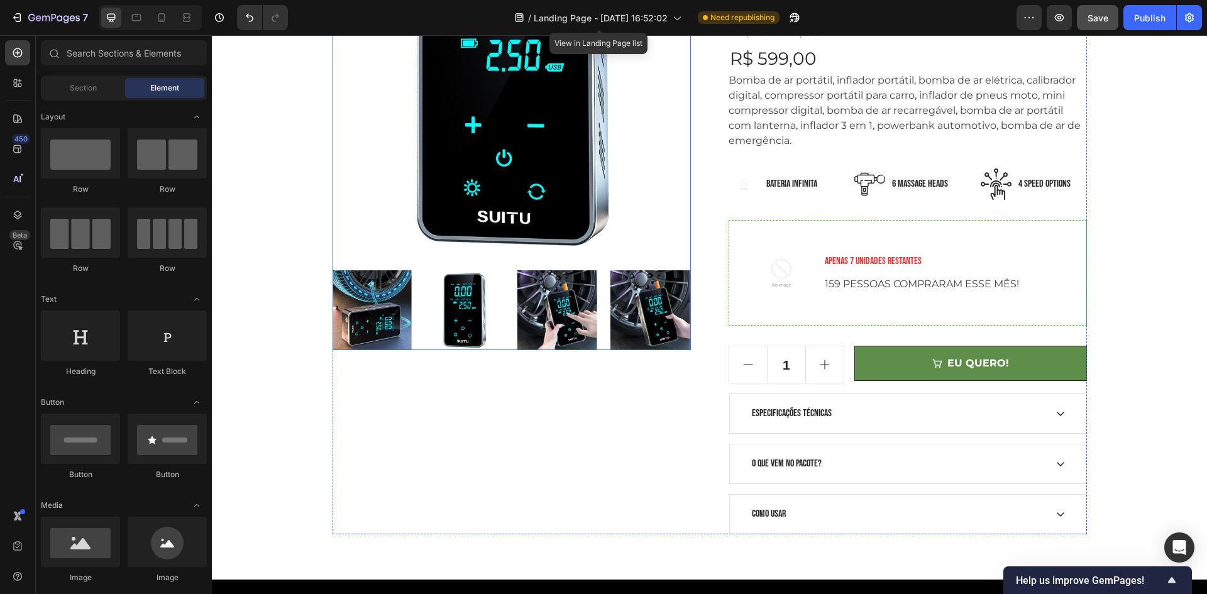
scroll to position [0, 0]
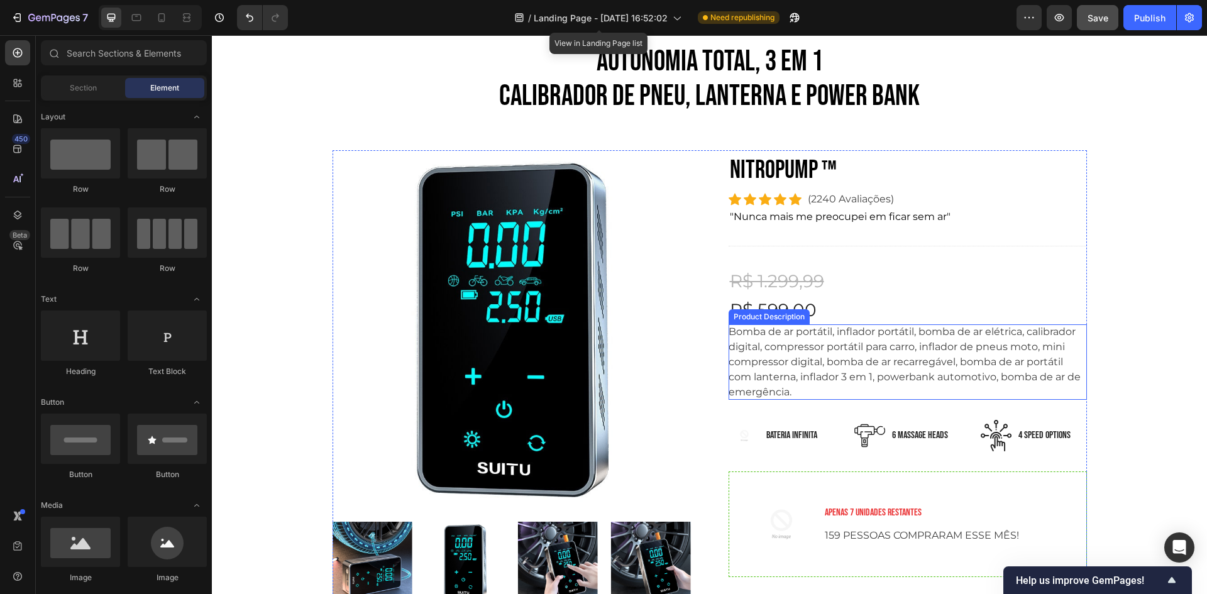
click at [899, 355] on div "Bomba de ar portátil, inflador portátil, bomba de ar elétrica, calibrador digit…" at bounding box center [908, 361] width 358 height 75
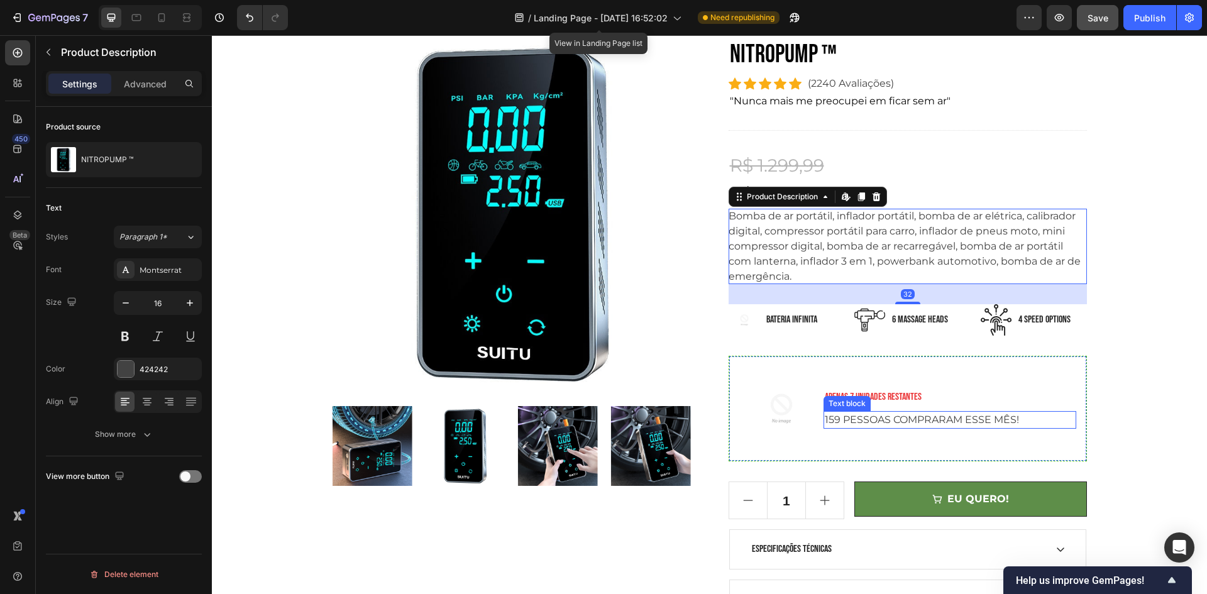
scroll to position [251, 0]
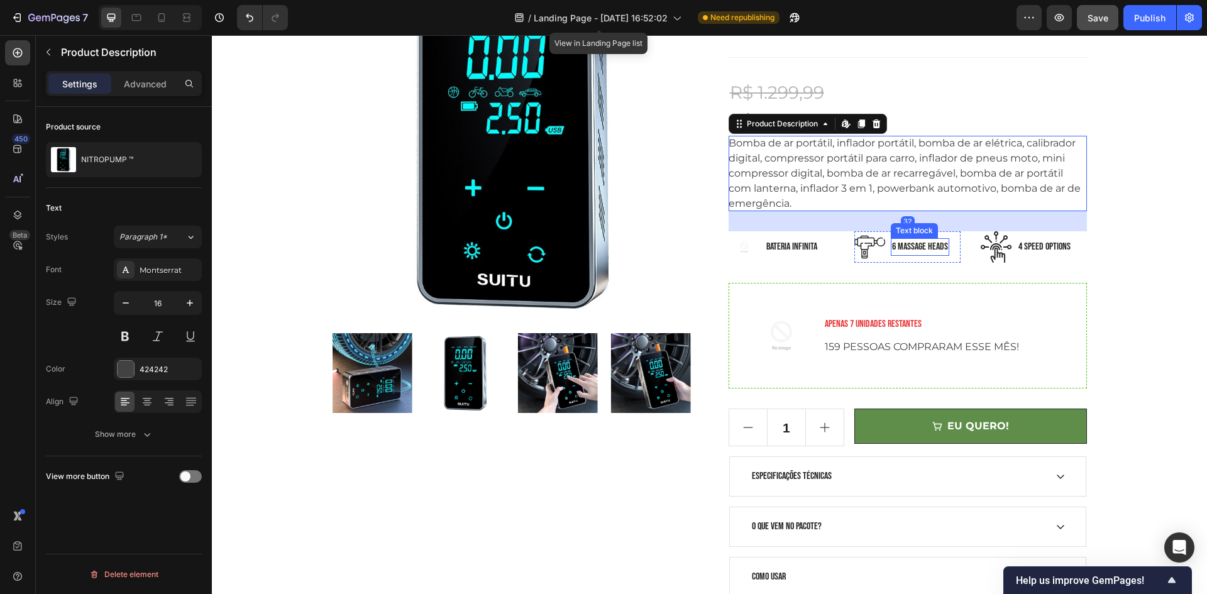
click at [920, 248] on p "6 Massage heads" at bounding box center [920, 246] width 56 height 15
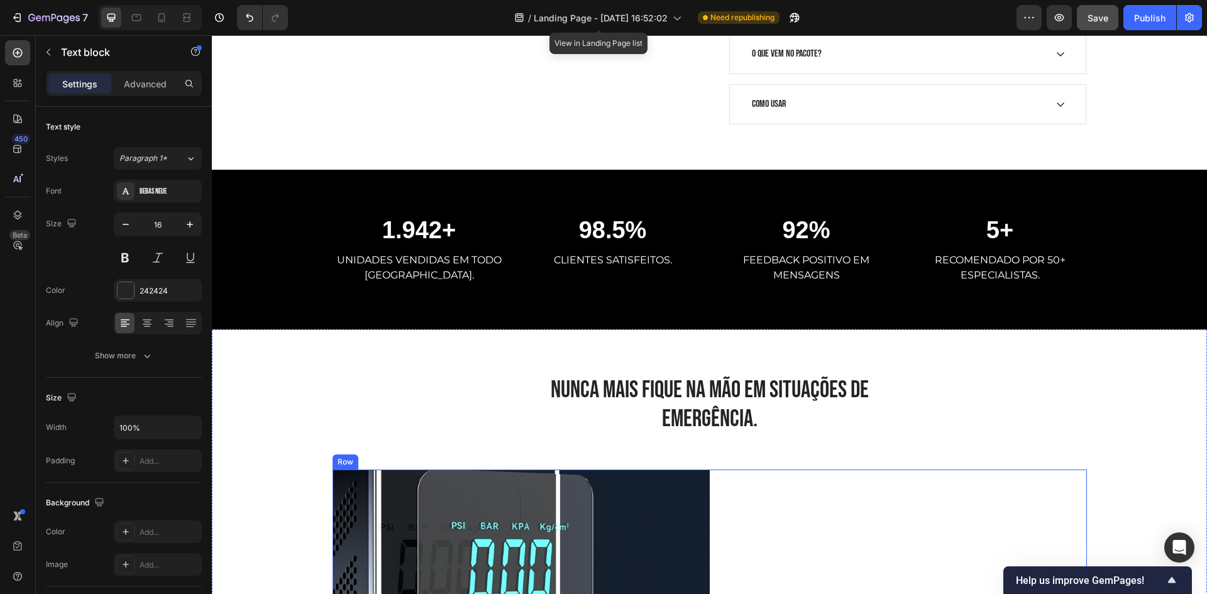
scroll to position [880, 0]
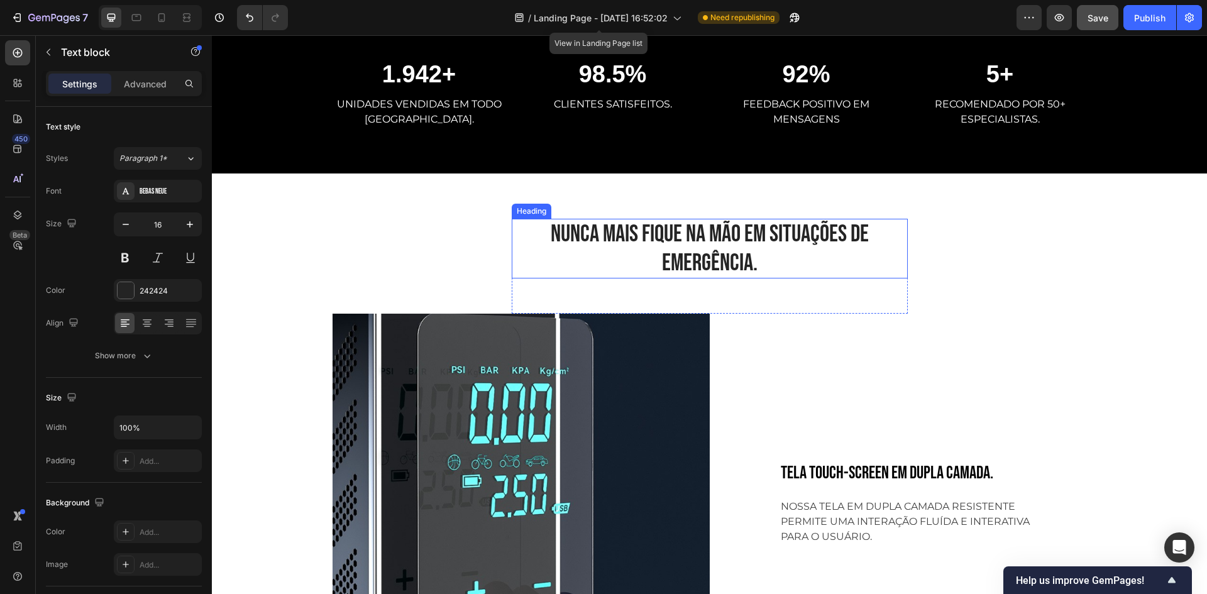
click at [634, 258] on h2 "NUNCA MAIS FIQUE NA MÃO EM SITUAÇÕES DE EMERGÊNCIA." at bounding box center [710, 249] width 396 height 60
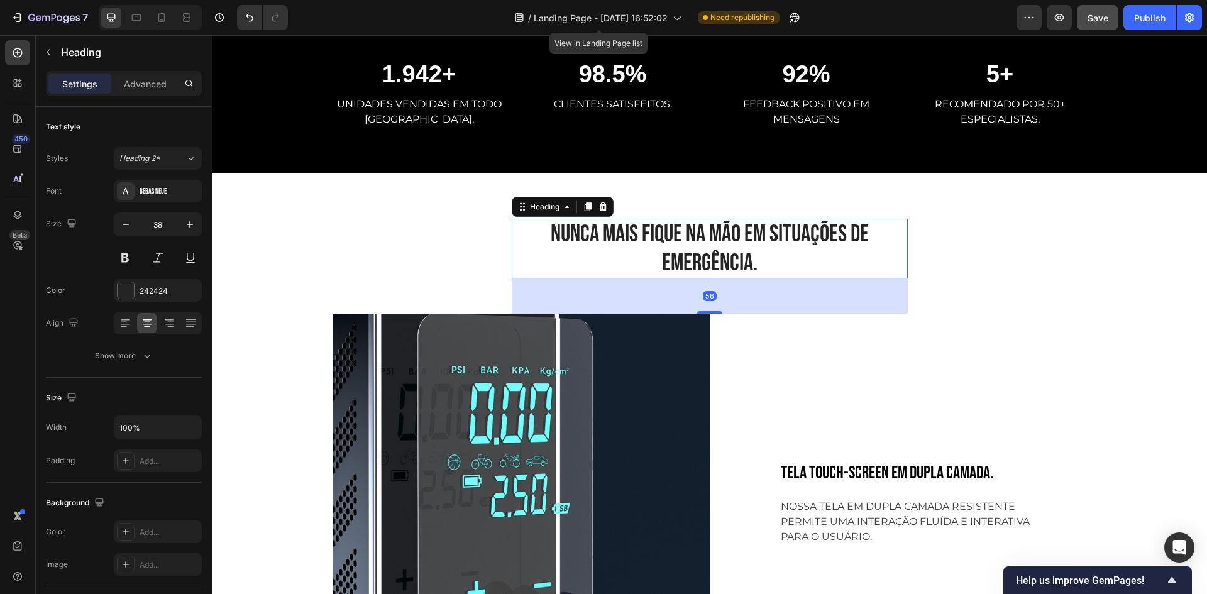
click at [788, 266] on h2 "NUNCA MAIS FIQUE NA MÃO EM SITUAÇÕES DE EMERGÊNCIA." at bounding box center [710, 249] width 396 height 60
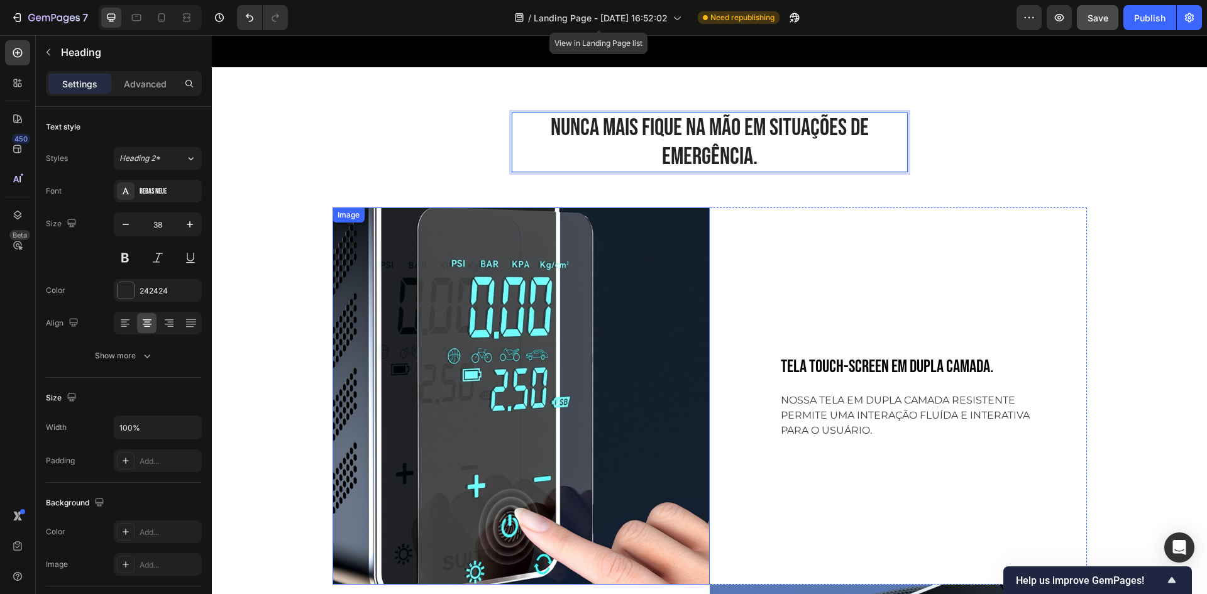
scroll to position [943, 0]
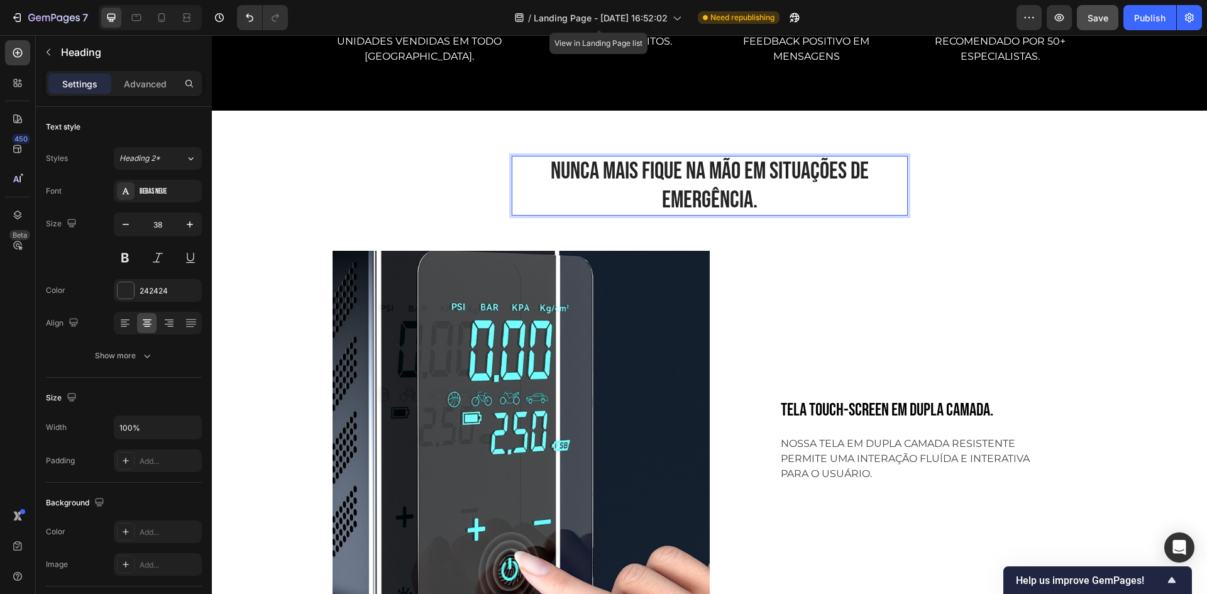
click at [752, 197] on p "NUNCA MAIS FIQUE NA MÃO EM SITUAÇÕES DE EMERGÊNCIA." at bounding box center [709, 185] width 393 height 57
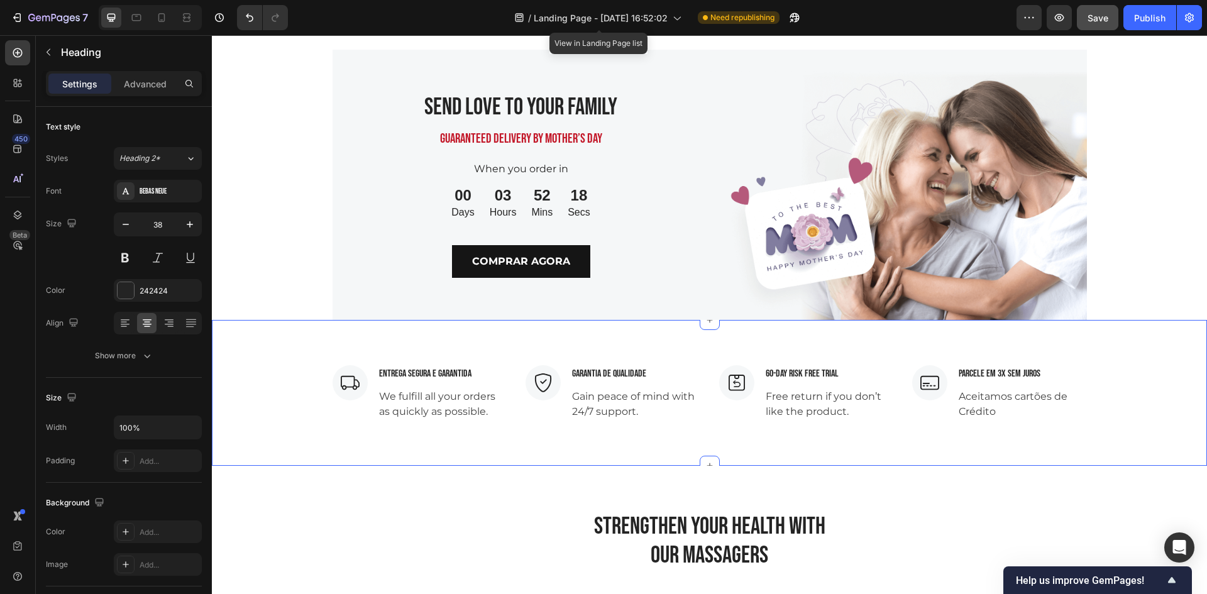
scroll to position [3394, 0]
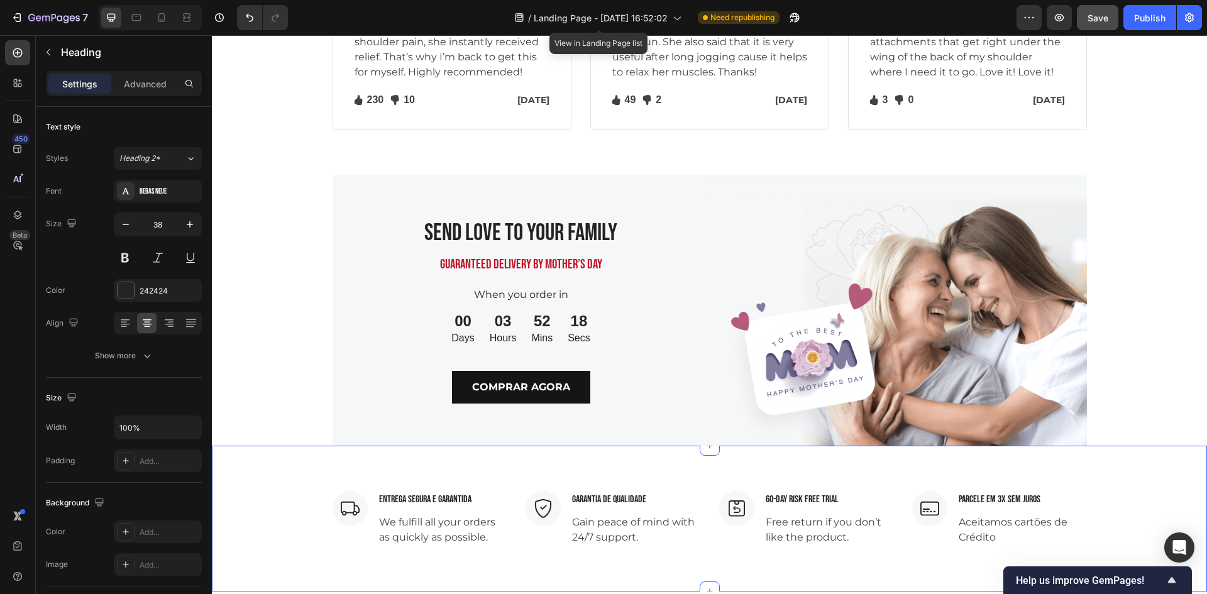
click at [688, 307] on div "00 Days 03 Hours 52 Mins 18 Secs" at bounding box center [521, 328] width 358 height 45
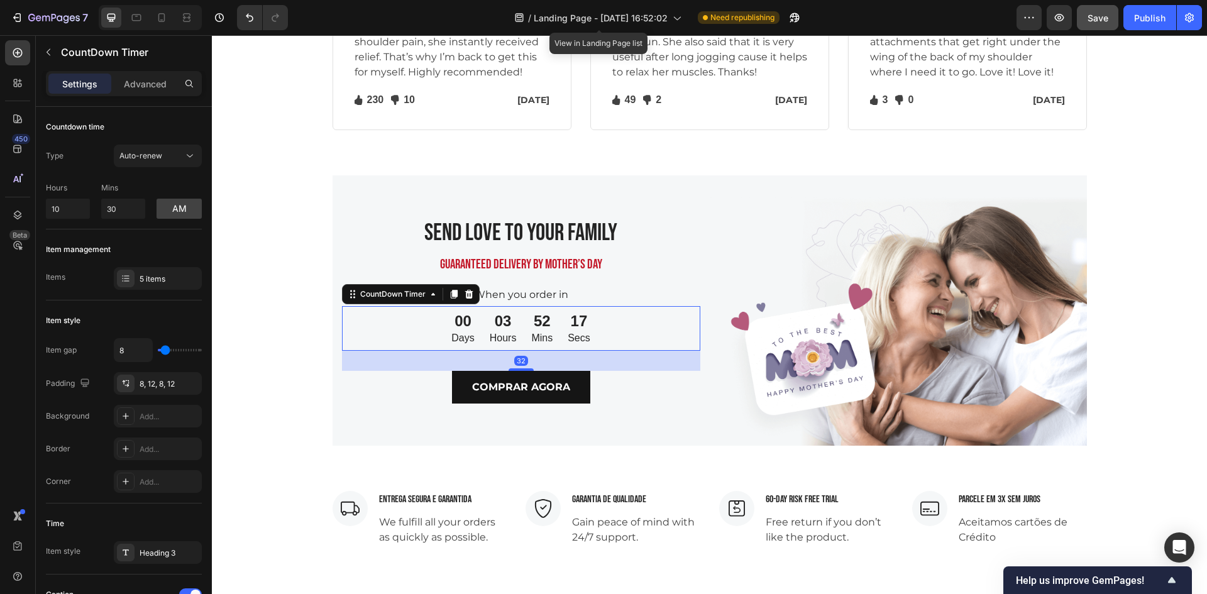
click at [761, 270] on img at bounding box center [898, 310] width 377 height 271
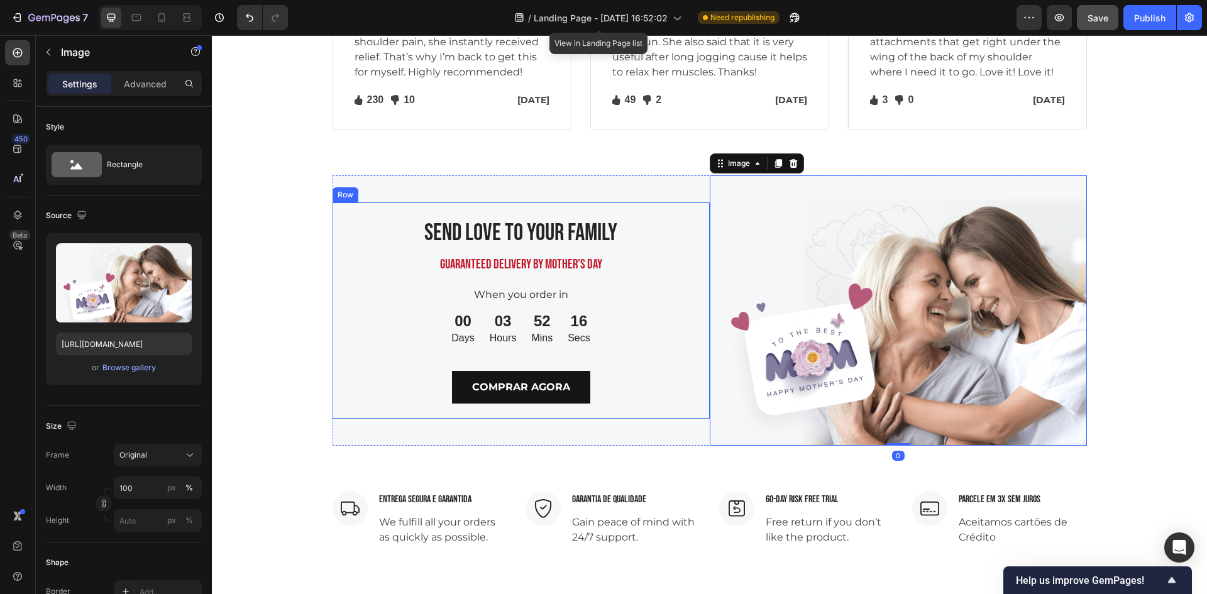
click at [674, 203] on div "Send Love To Your Family Heading Guaranteed Delivery by Mother’s Day Text block…" at bounding box center [521, 310] width 377 height 216
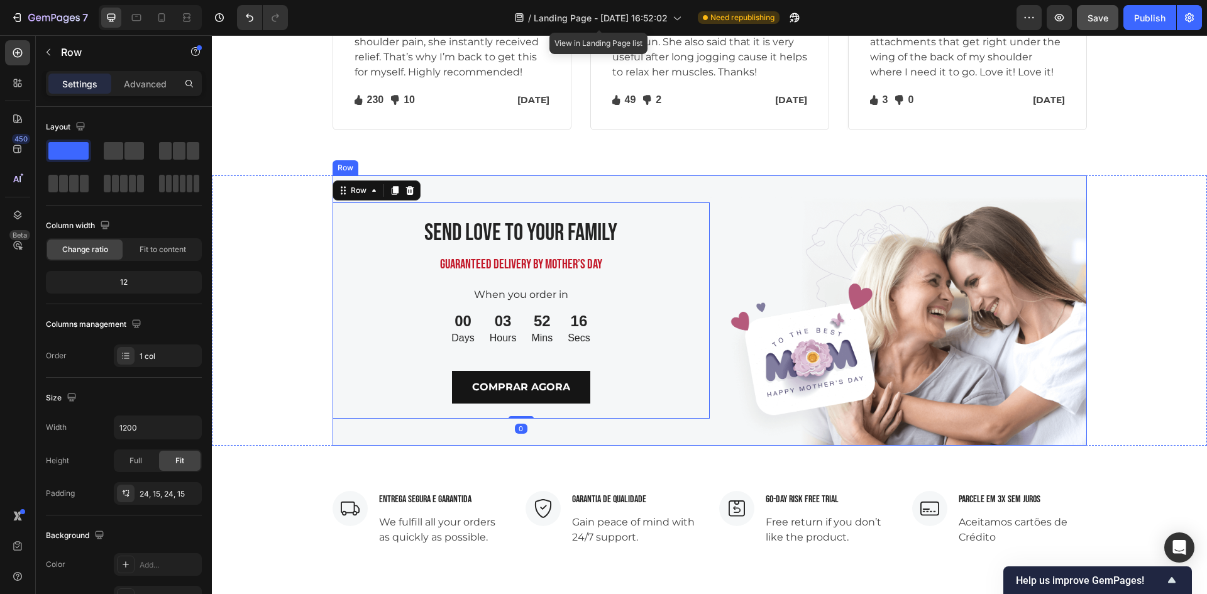
click at [675, 191] on div "Send Love To Your Family Heading Guaranteed Delivery by Mother’s Day Text block…" at bounding box center [521, 310] width 377 height 271
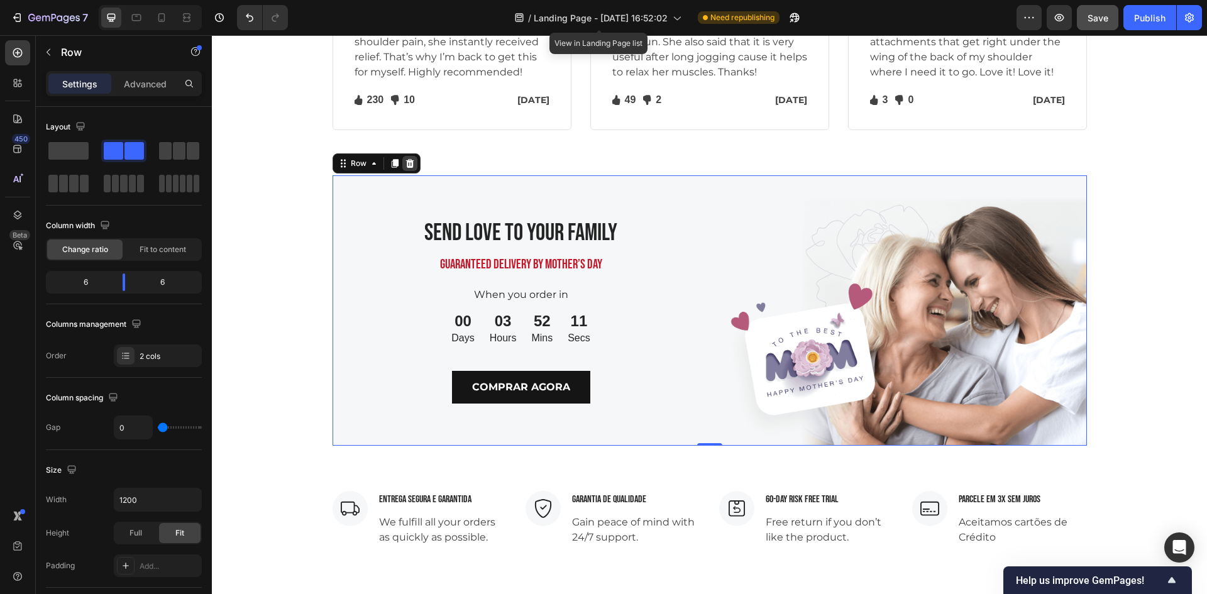
click at [408, 165] on icon at bounding box center [410, 163] width 10 height 10
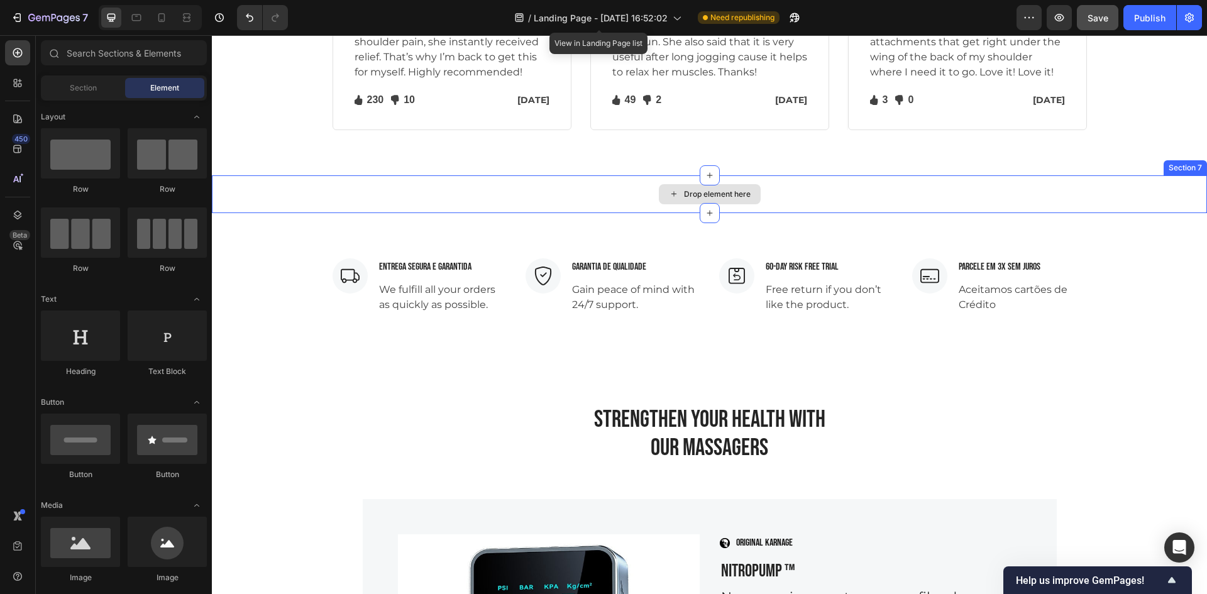
click at [472, 193] on div "Drop element here" at bounding box center [709, 194] width 995 height 38
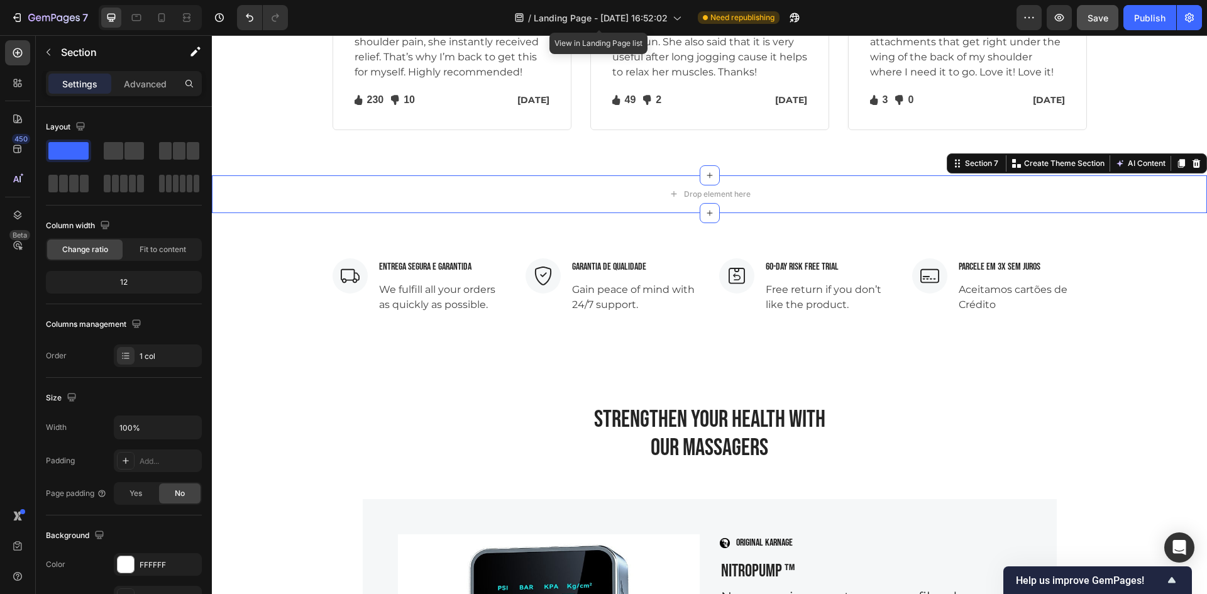
drag, startPoint x: 1193, startPoint y: 165, endPoint x: 1182, endPoint y: 173, distance: 14.0
click at [1192, 167] on div at bounding box center [1196, 163] width 15 height 15
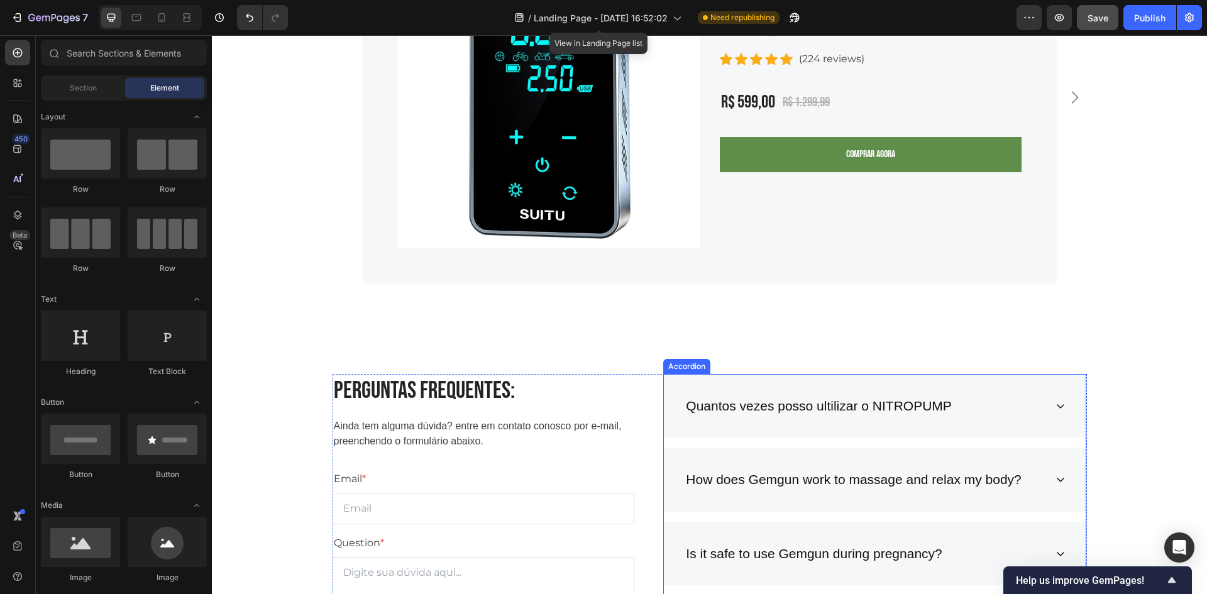
scroll to position [3771, 0]
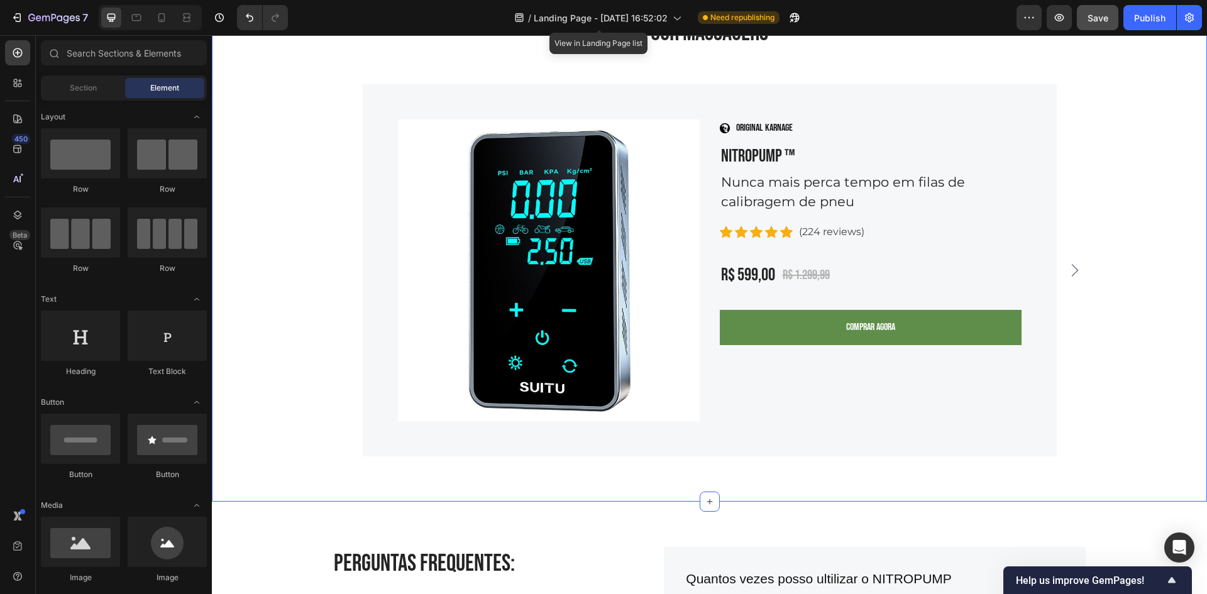
click at [1080, 270] on div "Product Images Image ORIGINAL KARNAGE Text block Row NITROPUMP ™ Product Title …" at bounding box center [710, 270] width 754 height 372
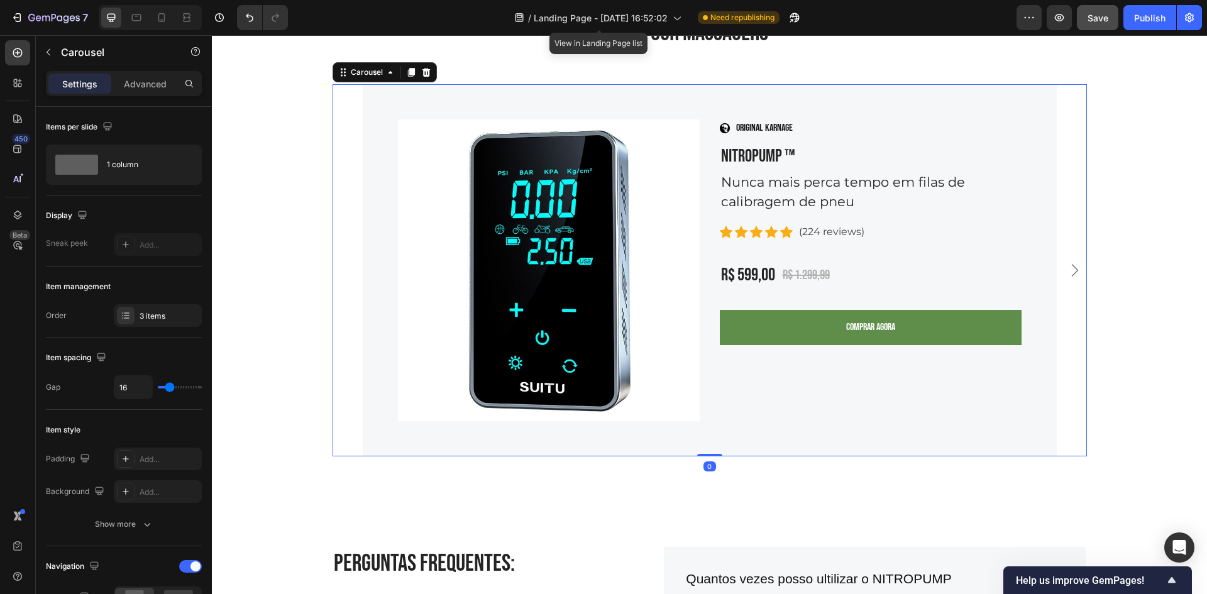
click at [1072, 271] on icon "Carousel Next Arrow" at bounding box center [1074, 270] width 7 height 13
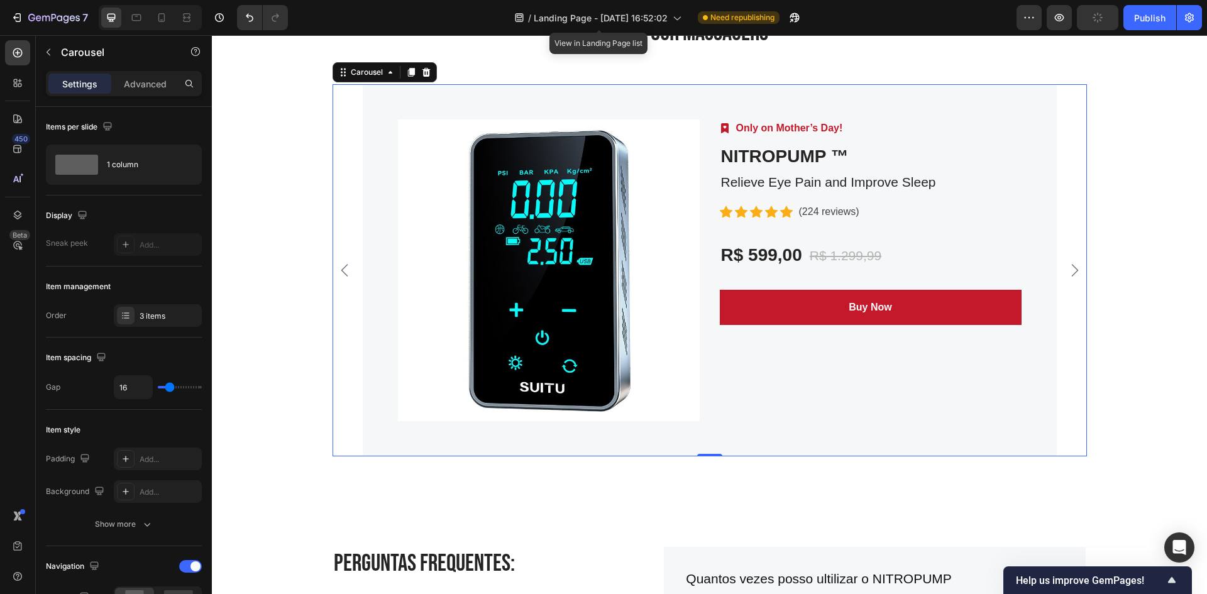
click at [337, 268] on icon "Carousel Back Arrow" at bounding box center [344, 270] width 15 height 15
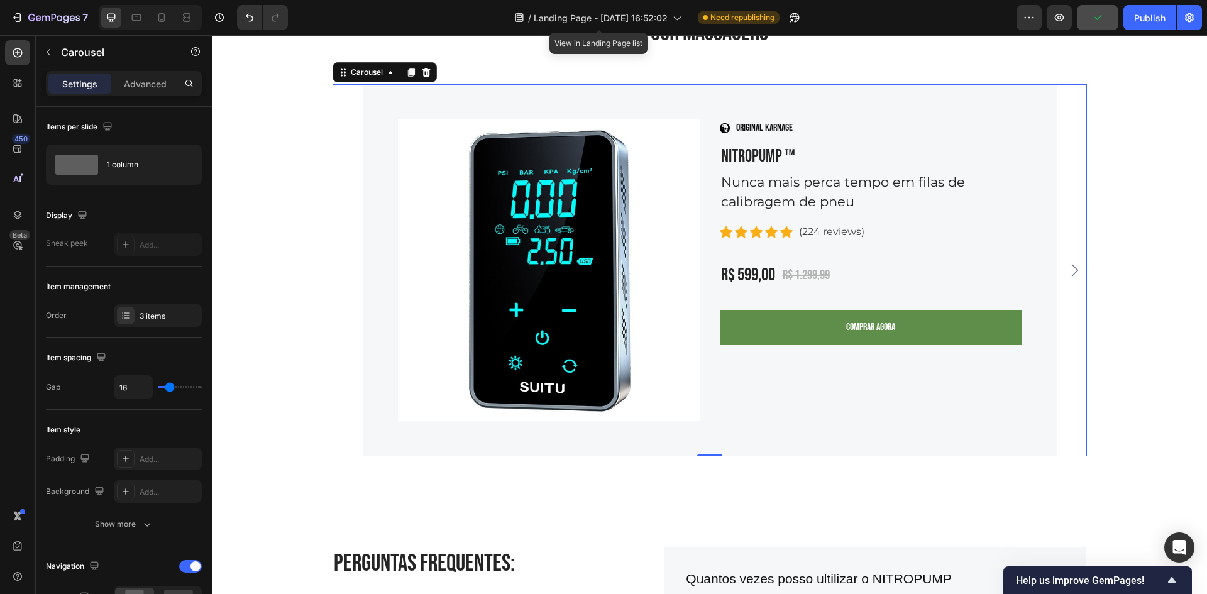
click at [1075, 272] on icon "Carousel Next Arrow" at bounding box center [1074, 270] width 15 height 15
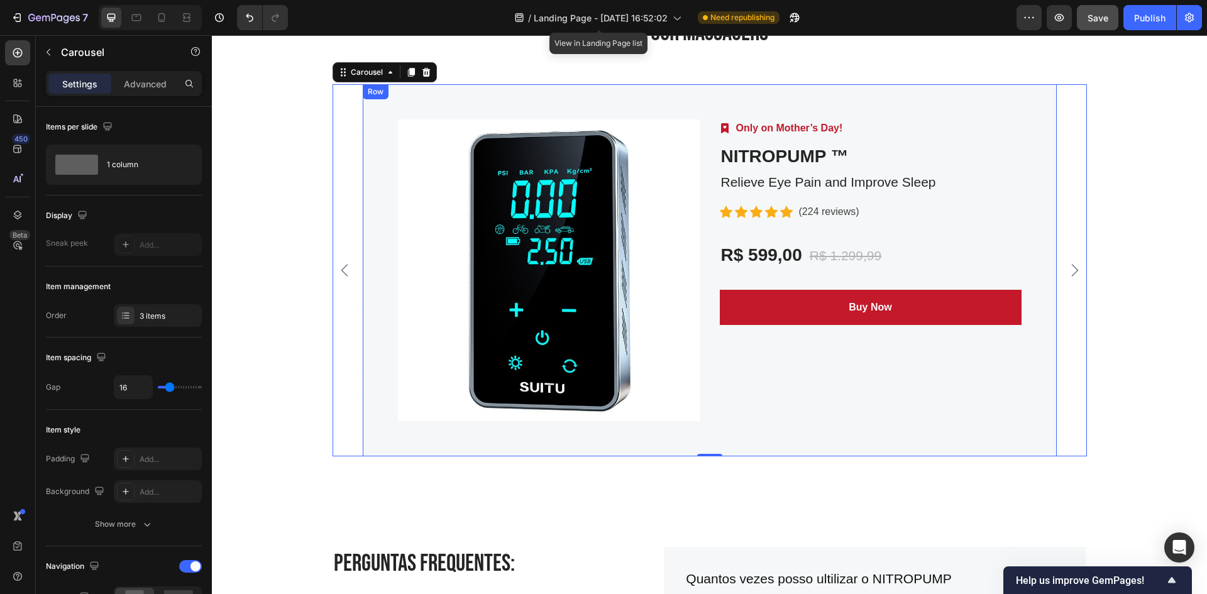
click at [836, 416] on div "Image Only on Mother’s Day! Text block Row NITROPUMP ™ Product Title Relieve Ey…" at bounding box center [871, 270] width 302 height 302
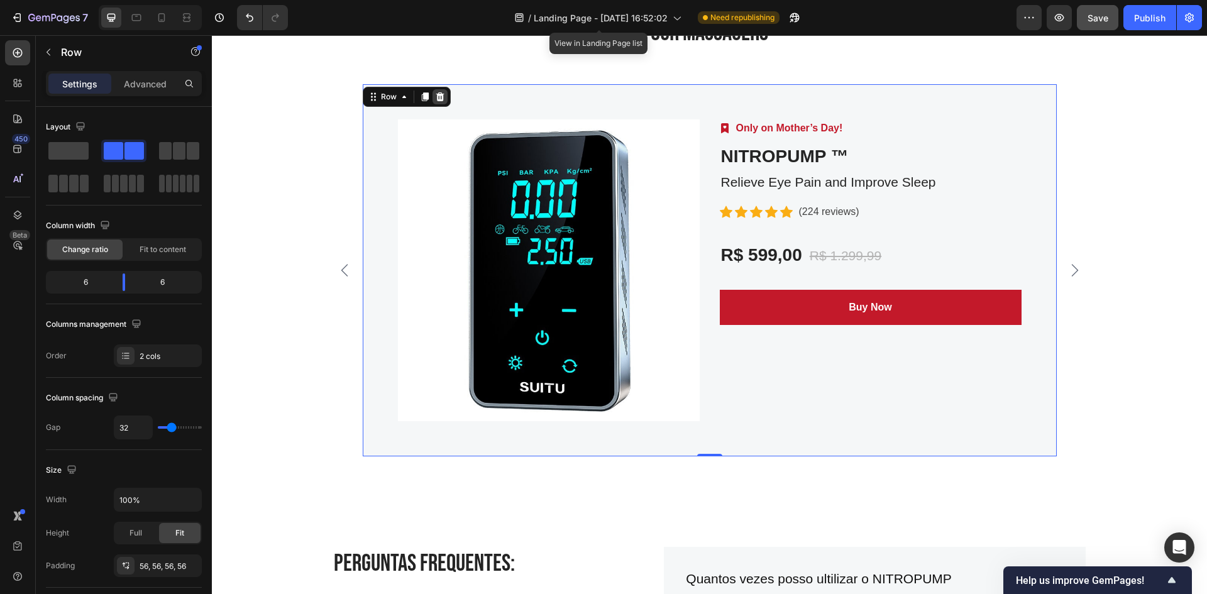
click at [436, 99] on icon at bounding box center [440, 96] width 8 height 9
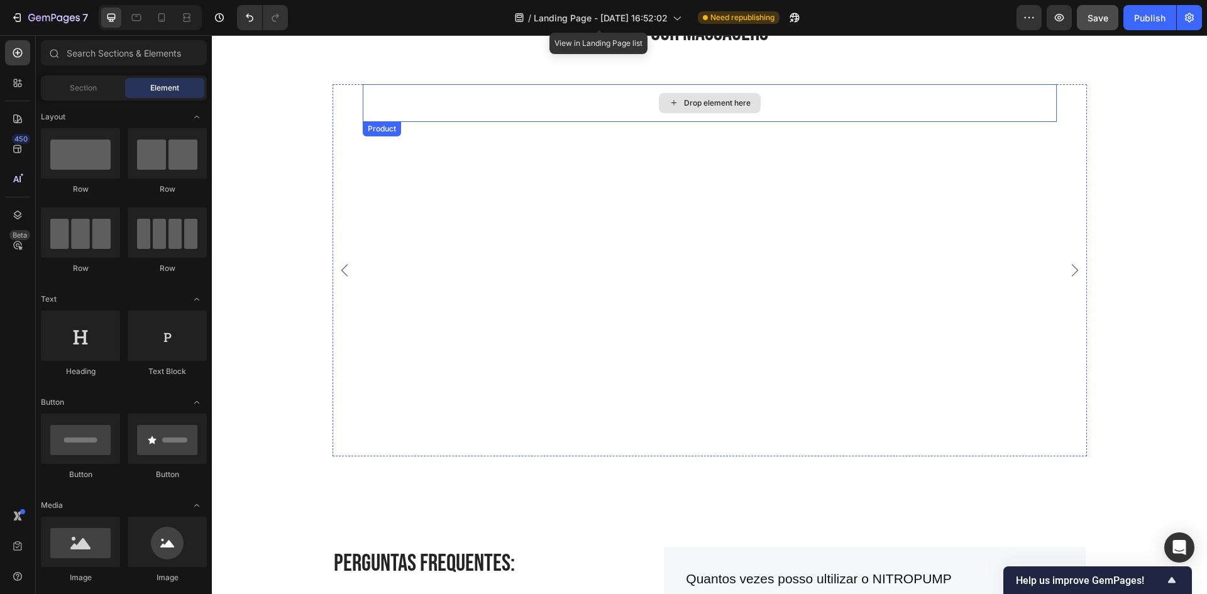
click at [884, 109] on div "Drop element here" at bounding box center [710, 103] width 694 height 38
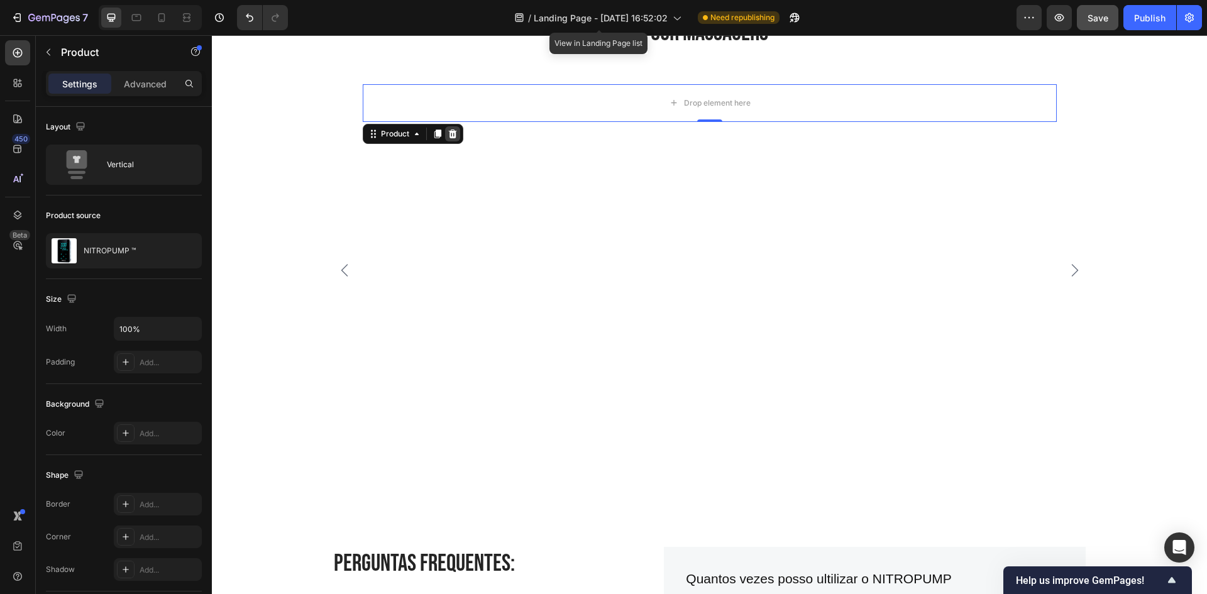
click at [448, 133] on icon at bounding box center [453, 134] width 10 height 10
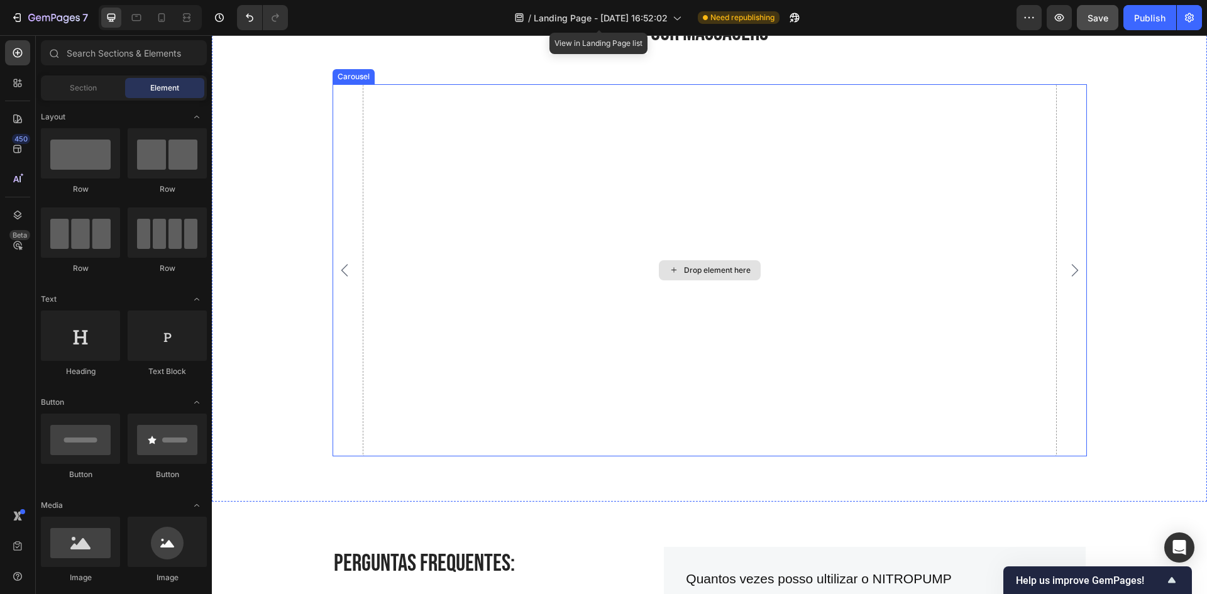
click at [479, 255] on div "Drop element here" at bounding box center [710, 270] width 694 height 372
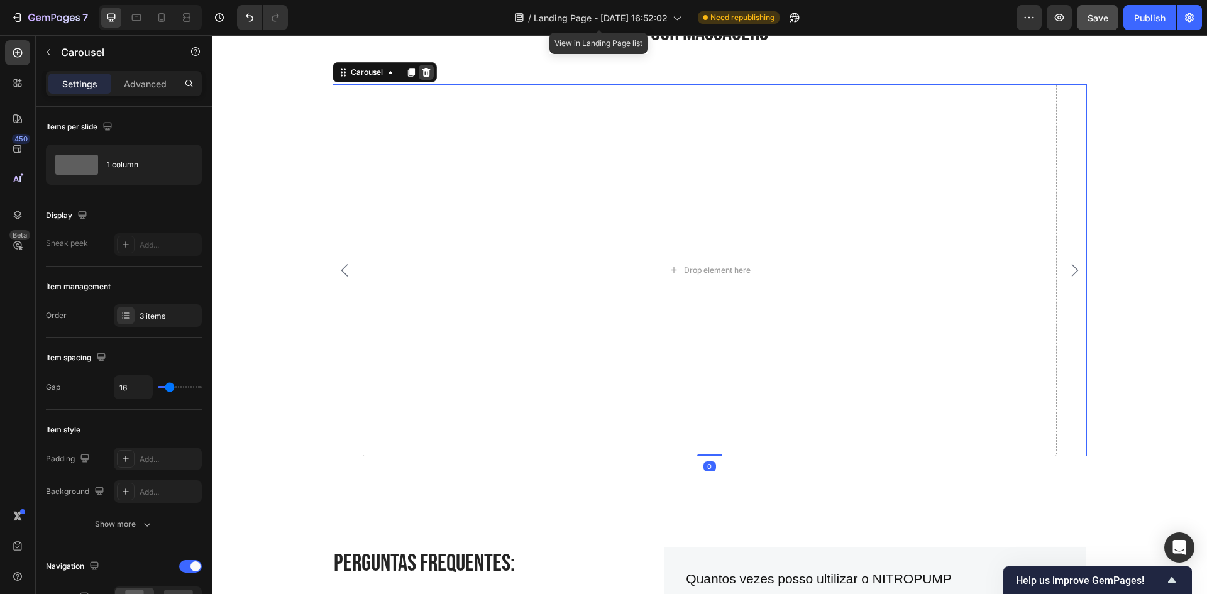
click at [427, 72] on div at bounding box center [426, 72] width 15 height 15
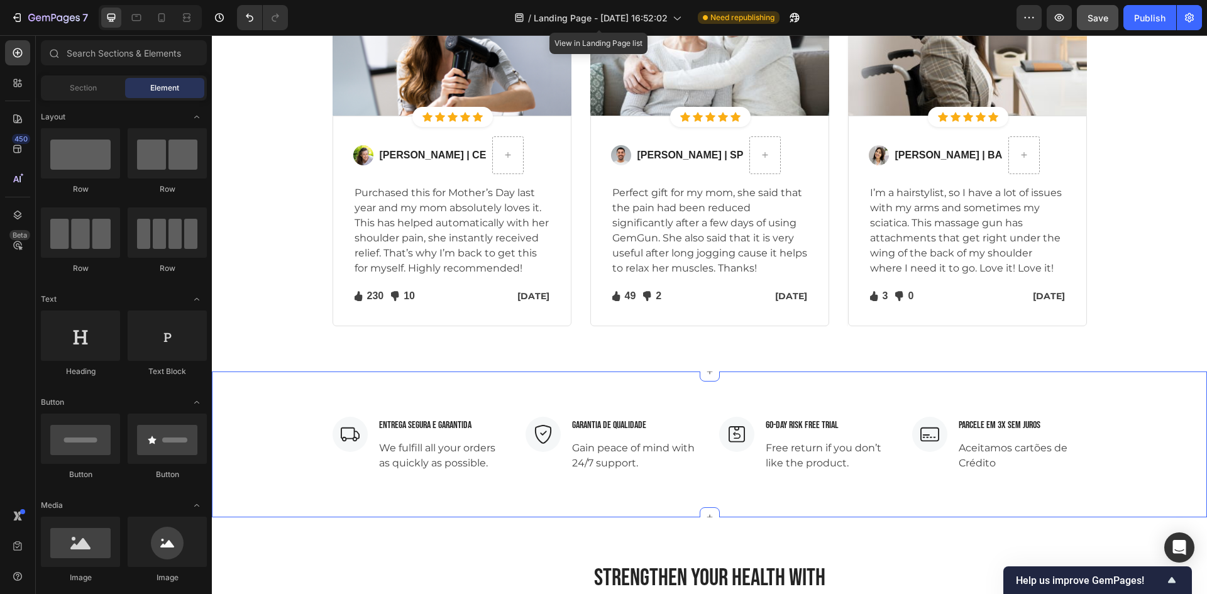
scroll to position [3331, 0]
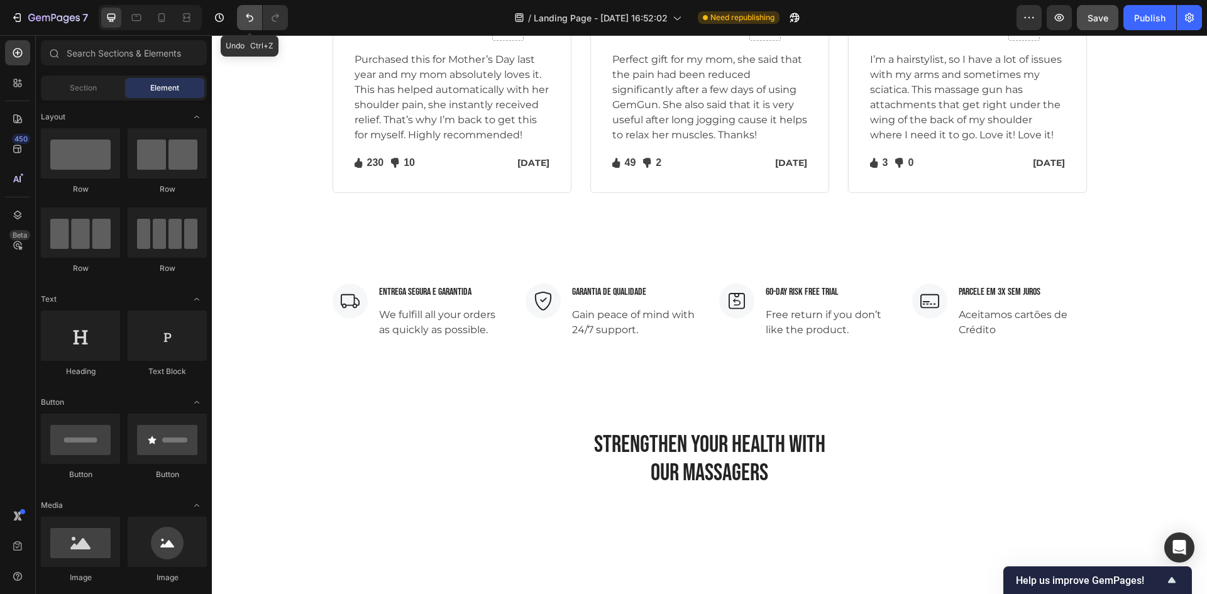
drag, startPoint x: 252, startPoint y: 19, endPoint x: 412, endPoint y: 224, distance: 259.8
click at [252, 19] on icon "Undo/Redo" at bounding box center [249, 17] width 13 height 13
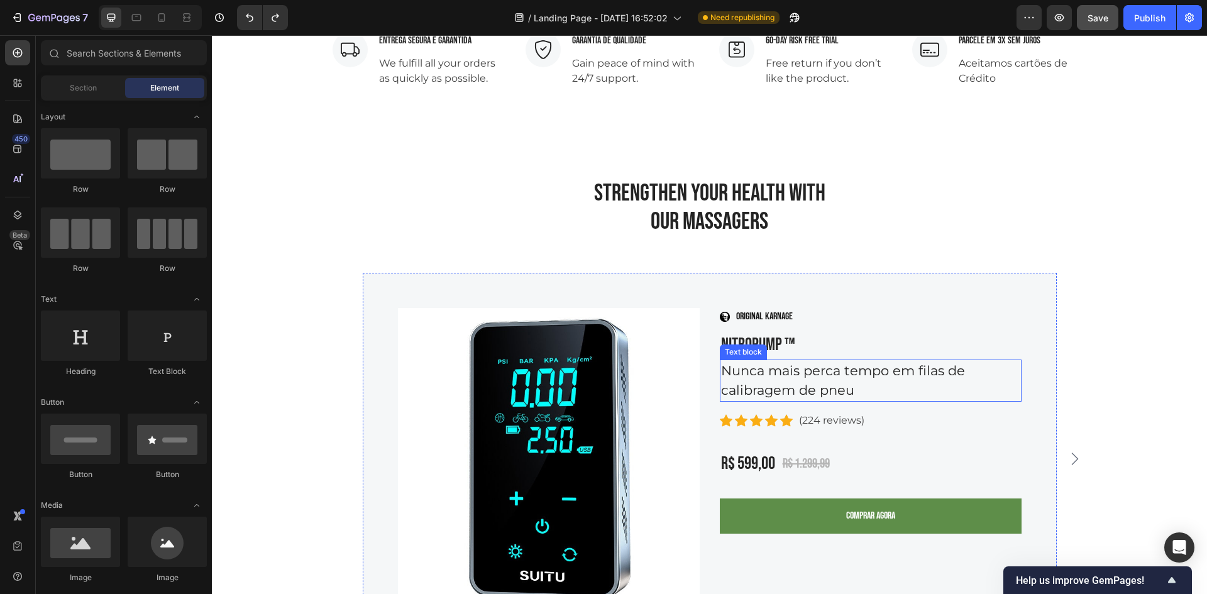
scroll to position [3771, 0]
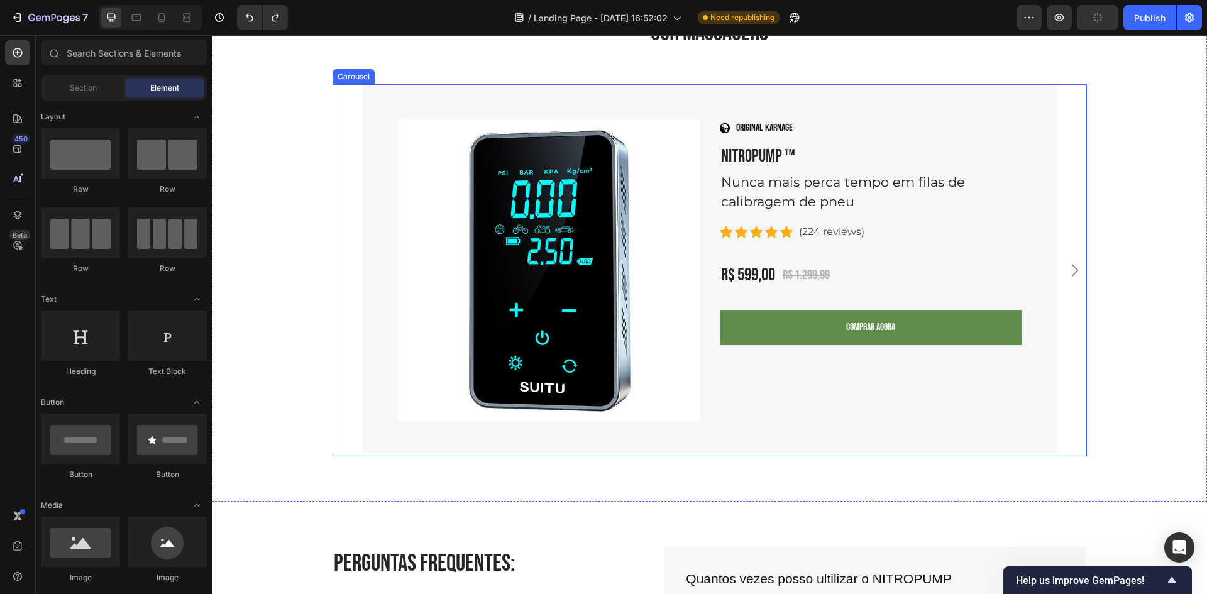
click at [1067, 265] on icon "Carousel Next Arrow" at bounding box center [1074, 270] width 15 height 15
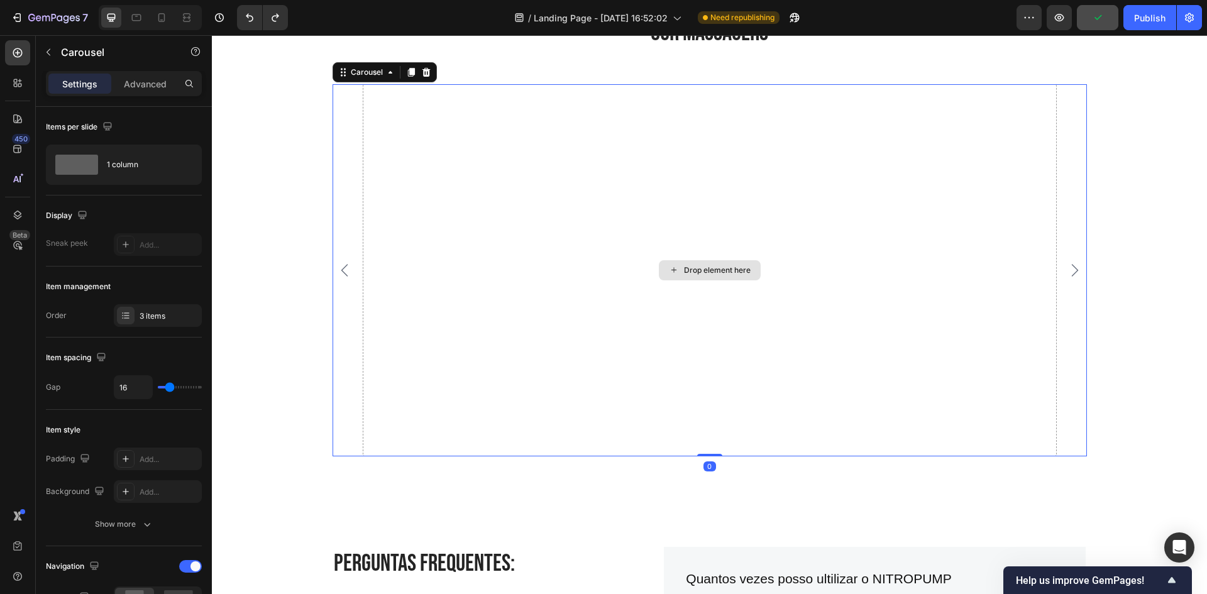
click at [375, 150] on div "Drop element here" at bounding box center [710, 270] width 694 height 372
click at [385, 71] on icon at bounding box center [390, 72] width 10 height 10
click at [612, 263] on div "Drop element here" at bounding box center [710, 270] width 694 height 372
click at [143, 89] on p "Advanced" at bounding box center [145, 83] width 43 height 13
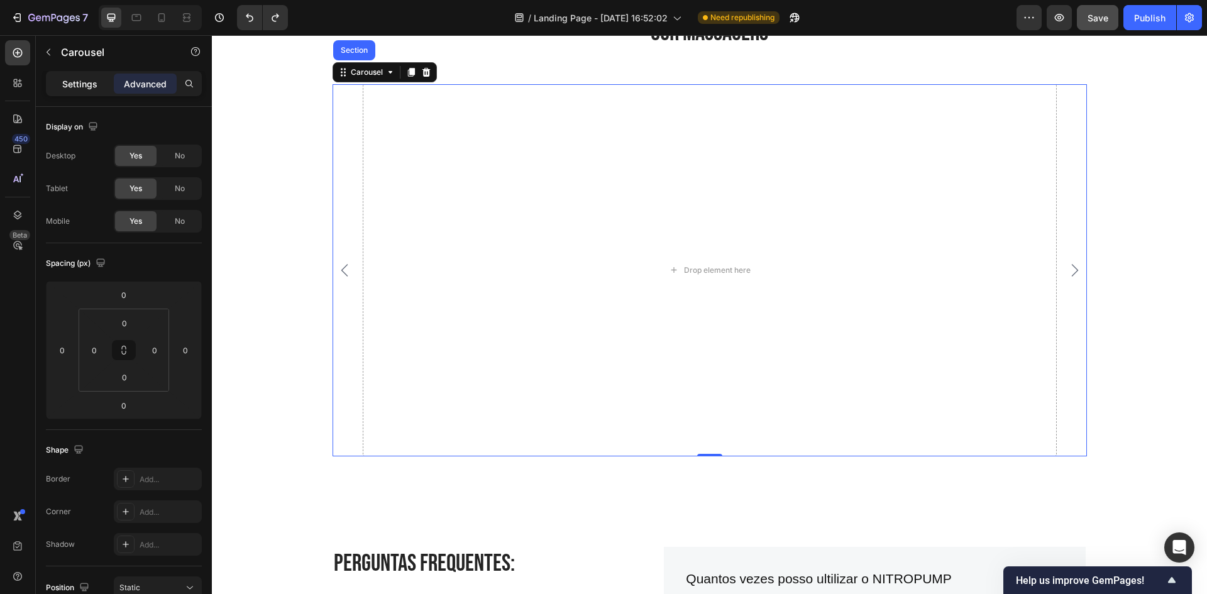
click at [87, 89] on p "Settings" at bounding box center [79, 83] width 35 height 13
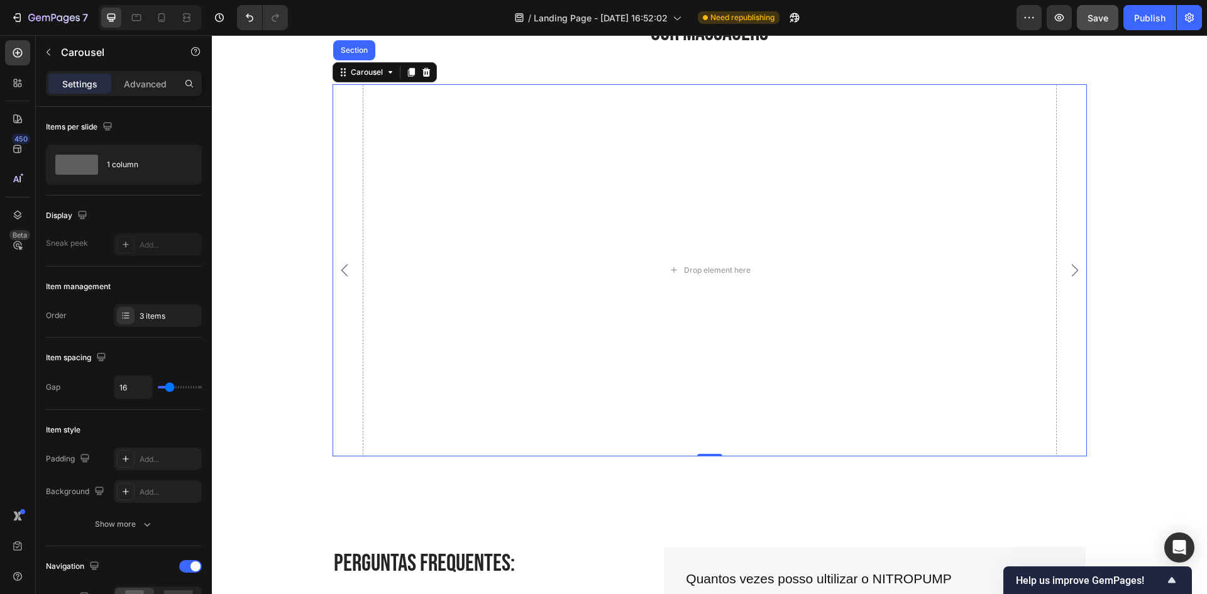
click at [351, 258] on div "Product Images Image ORIGINAL KARNAGE Text block Row NITROPUMP ™ Product Title …" at bounding box center [710, 270] width 754 height 372
click at [343, 268] on icon "Carousel Back Arrow" at bounding box center [344, 270] width 15 height 15
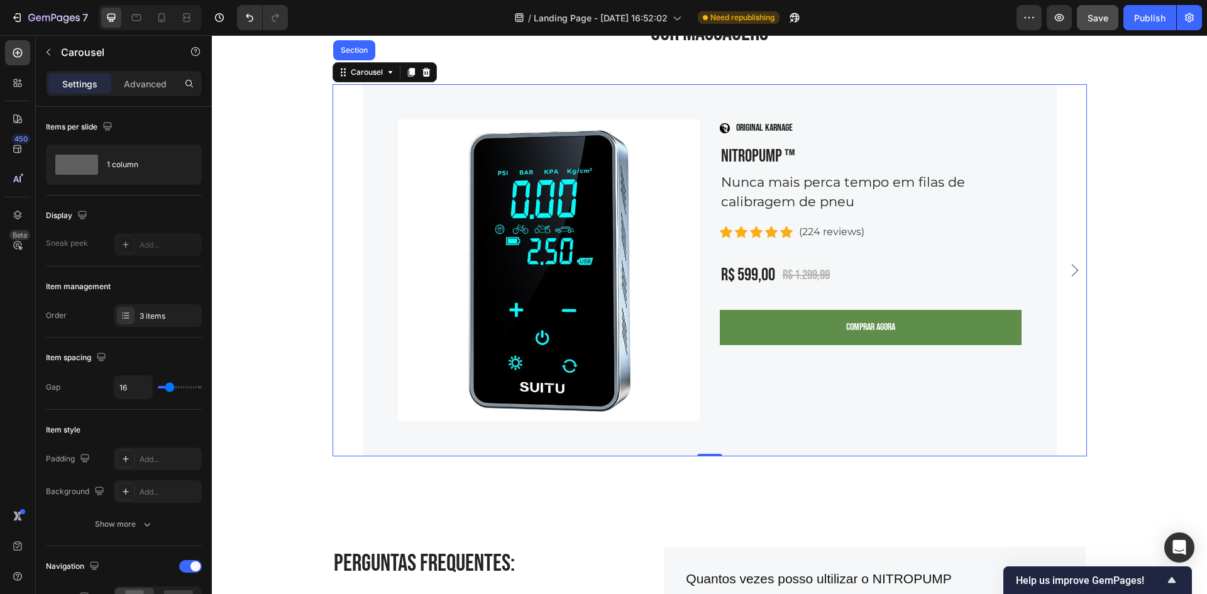
click at [348, 304] on div "Product Images Image ORIGINAL KARNAGE Text block Row NITROPUMP ™ Product Title …" at bounding box center [710, 270] width 754 height 372
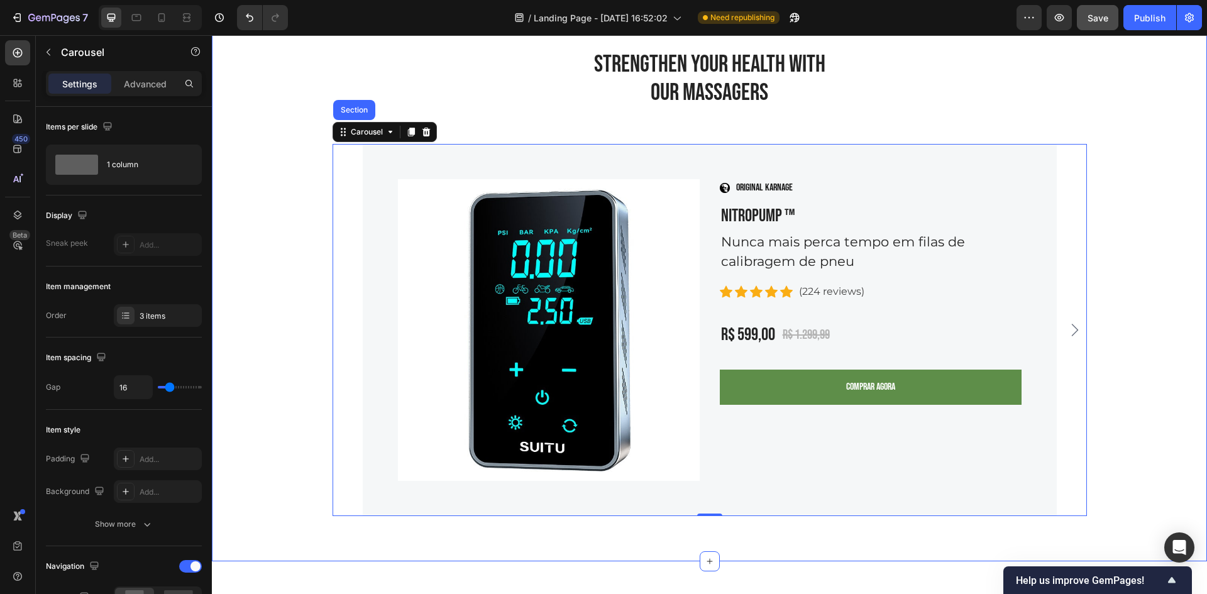
scroll to position [3583, 0]
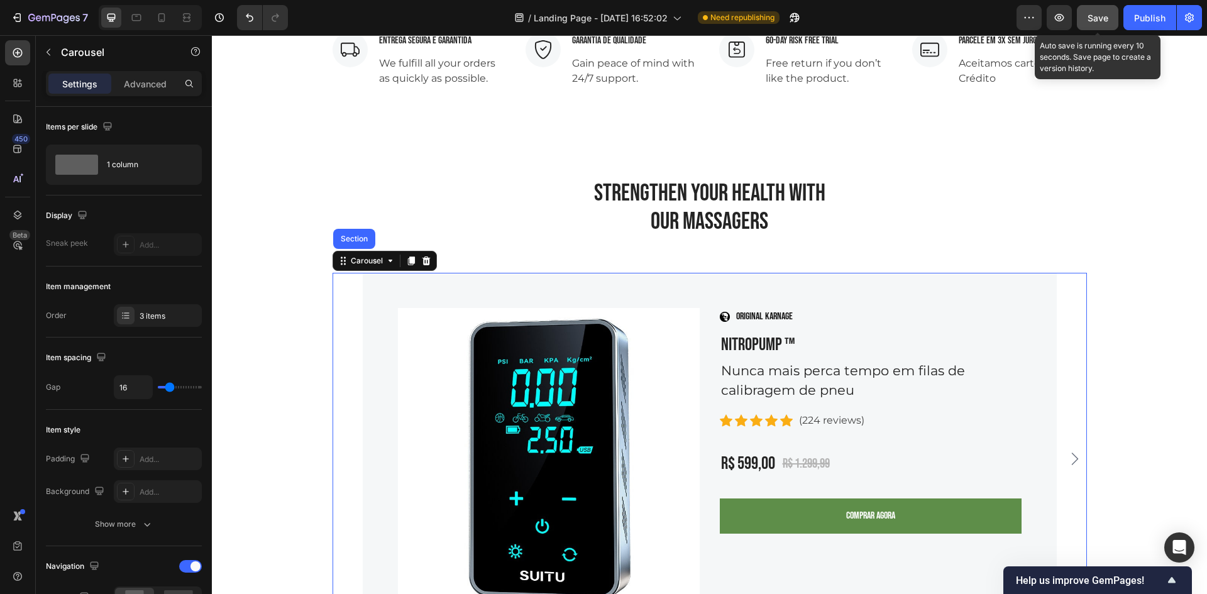
click at [1103, 19] on span "Save" at bounding box center [1097, 18] width 21 height 11
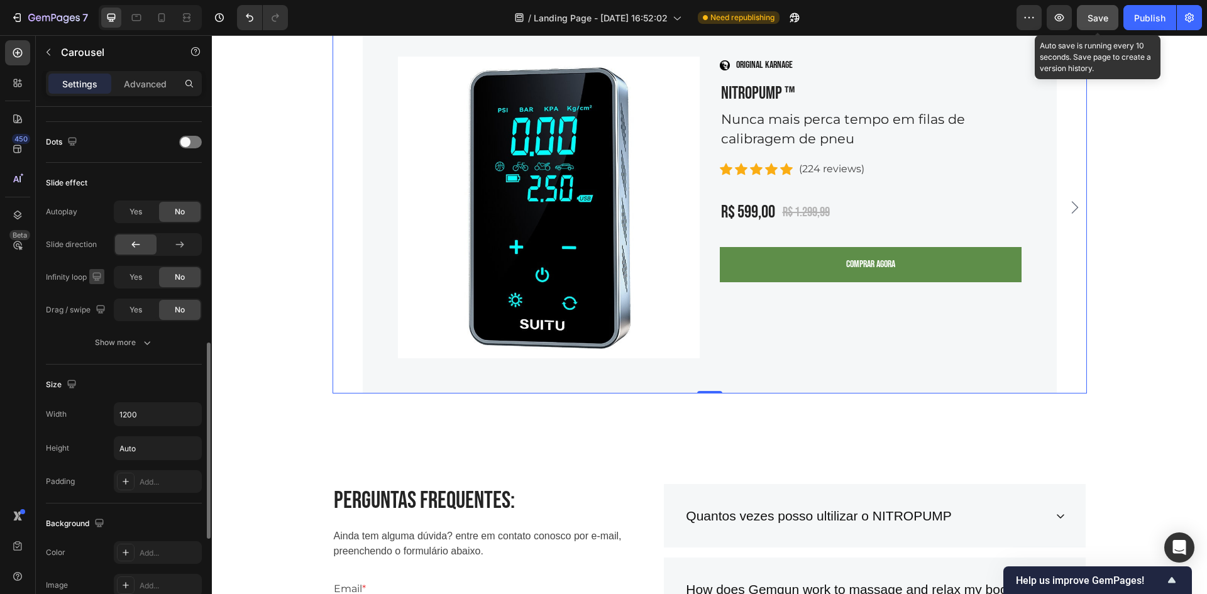
scroll to position [871, 0]
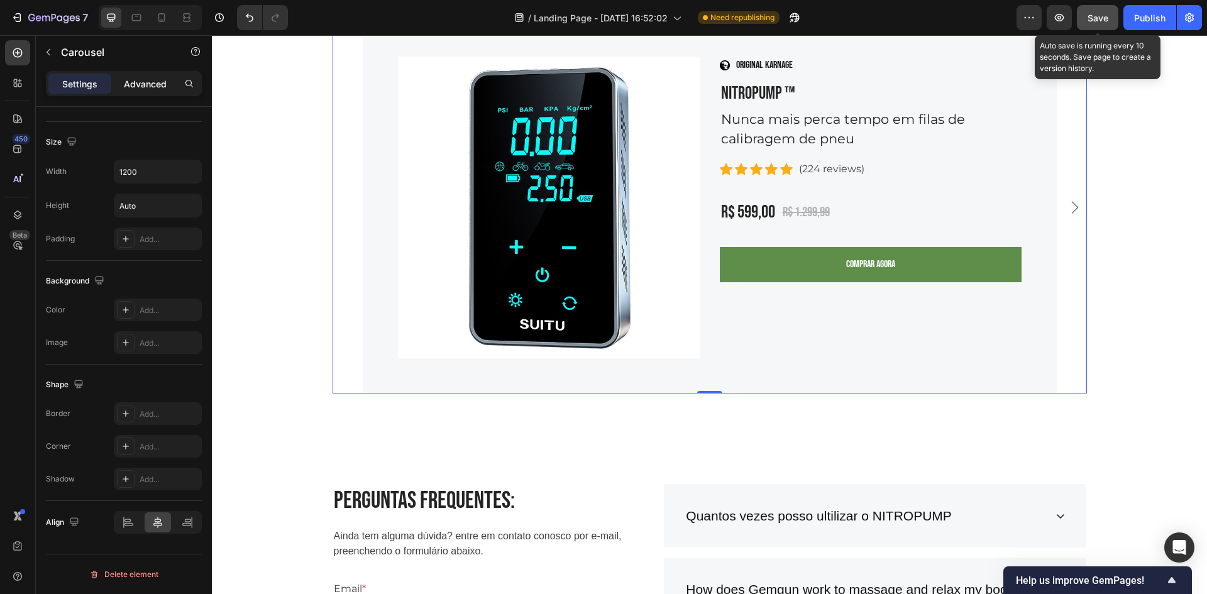
click at [141, 85] on p "Advanced" at bounding box center [145, 83] width 43 height 13
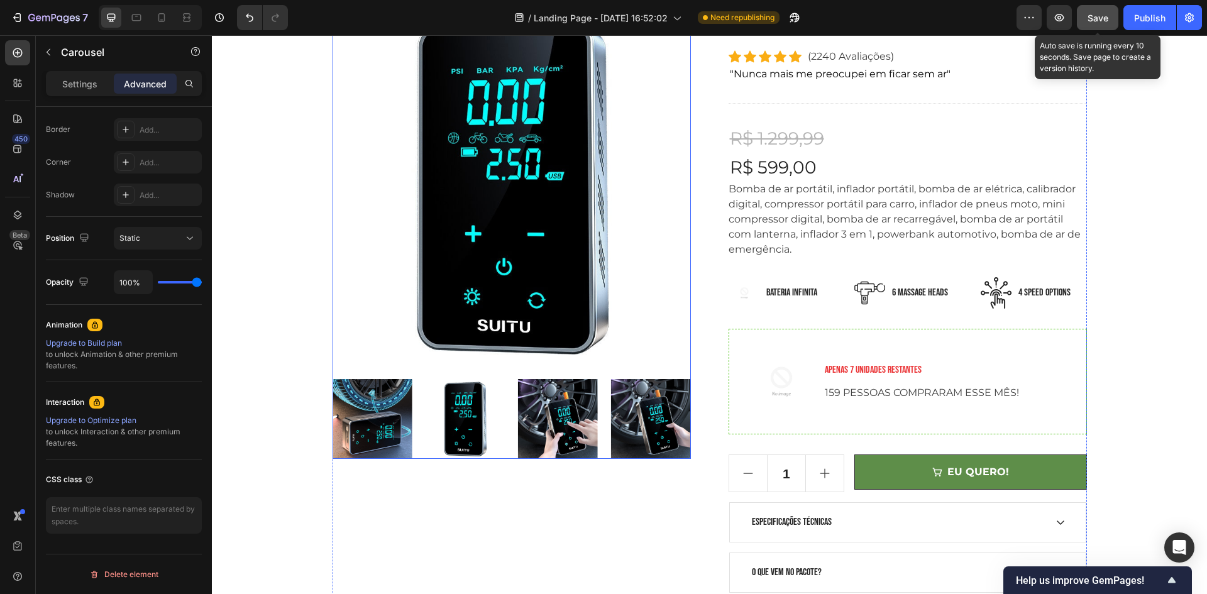
scroll to position [126, 0]
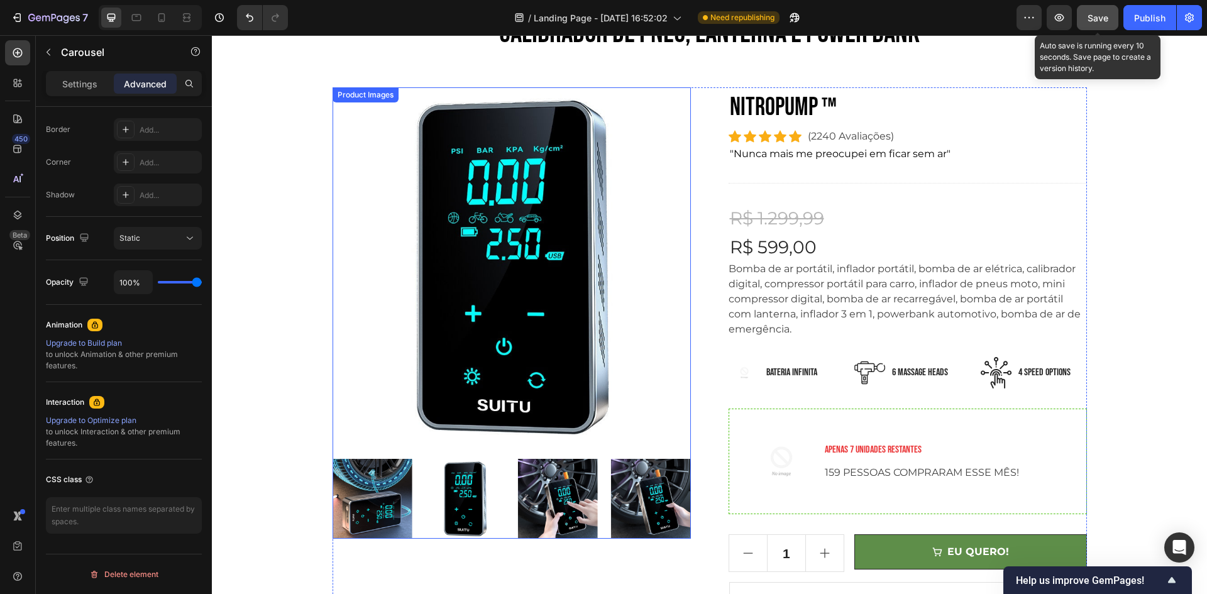
click at [797, 295] on p "Bomba de ar portátil, inflador portátil, bomba de ar elétrica, calibrador digit…" at bounding box center [905, 299] width 352 height 72
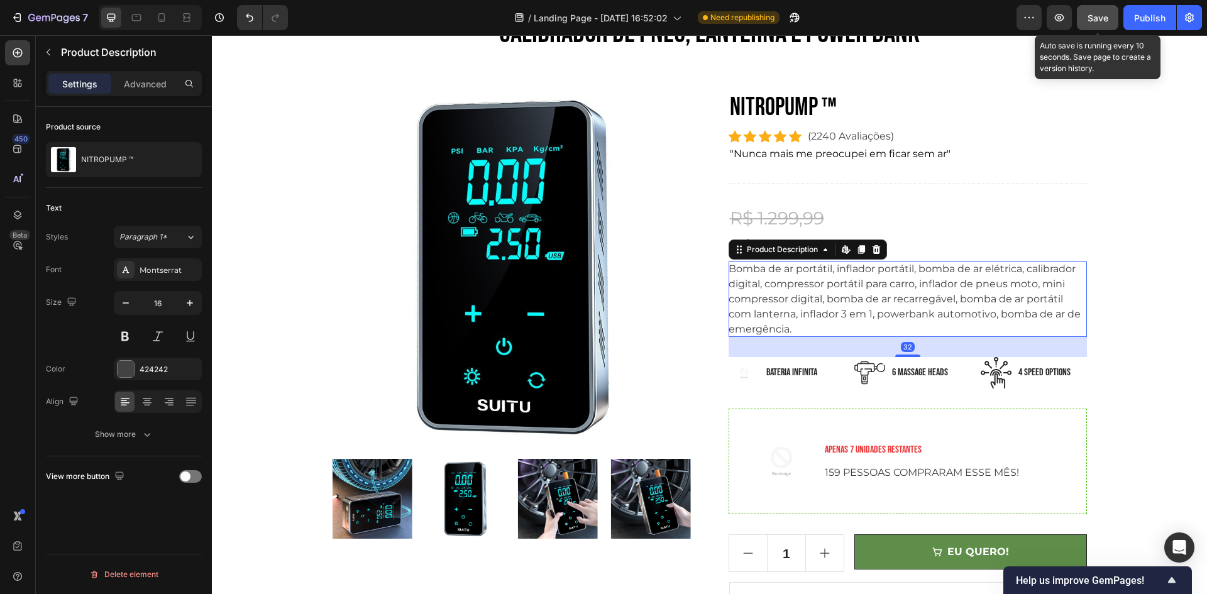
scroll to position [0, 0]
click at [798, 159] on p ""Nunca mais me preocupei em ficar sem ar"" at bounding box center [908, 153] width 356 height 15
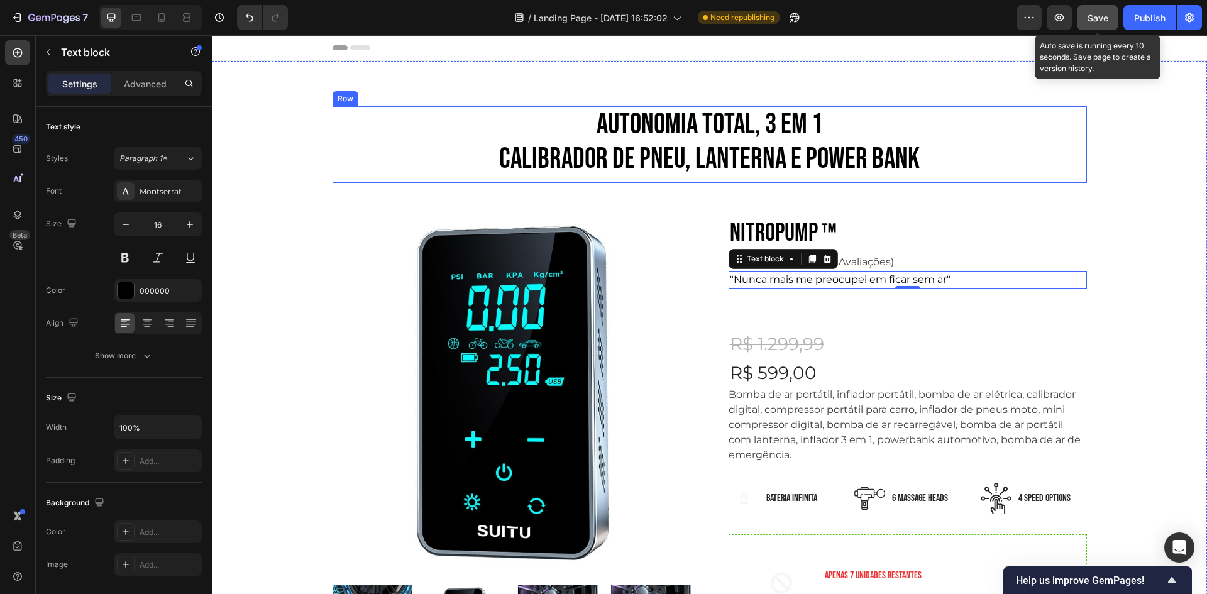
click at [829, 178] on div "AUTONOMIA TOTAL, 3 em 1 CALIBRADOR DE PNEU, LANTERNA E POWER BANK Heading" at bounding box center [710, 142] width 754 height 72
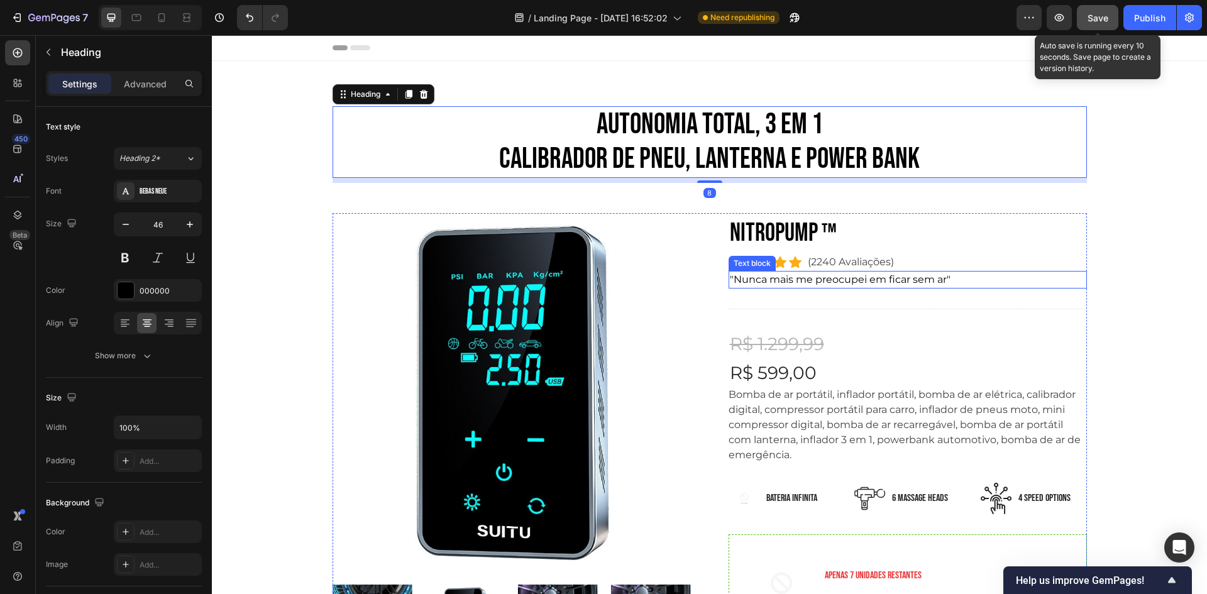
click at [797, 275] on p ""Nunca mais me preocupei em ficar sem ar"" at bounding box center [908, 279] width 356 height 15
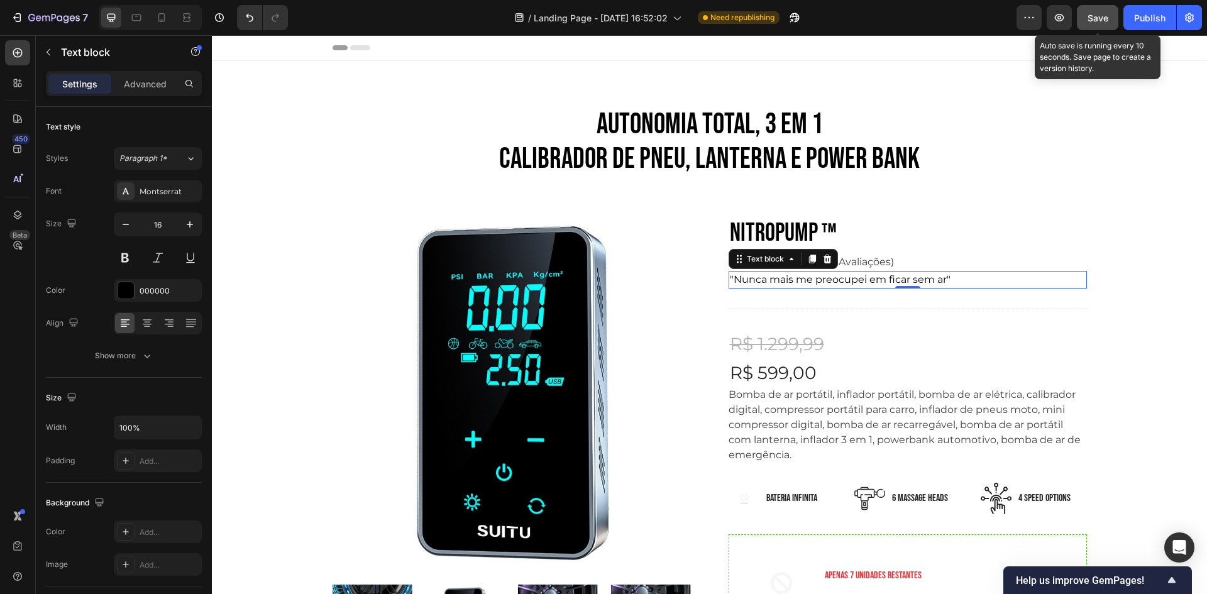
click at [955, 279] on p ""Nunca mais me preocupei em ficar sem ar"" at bounding box center [908, 279] width 356 height 15
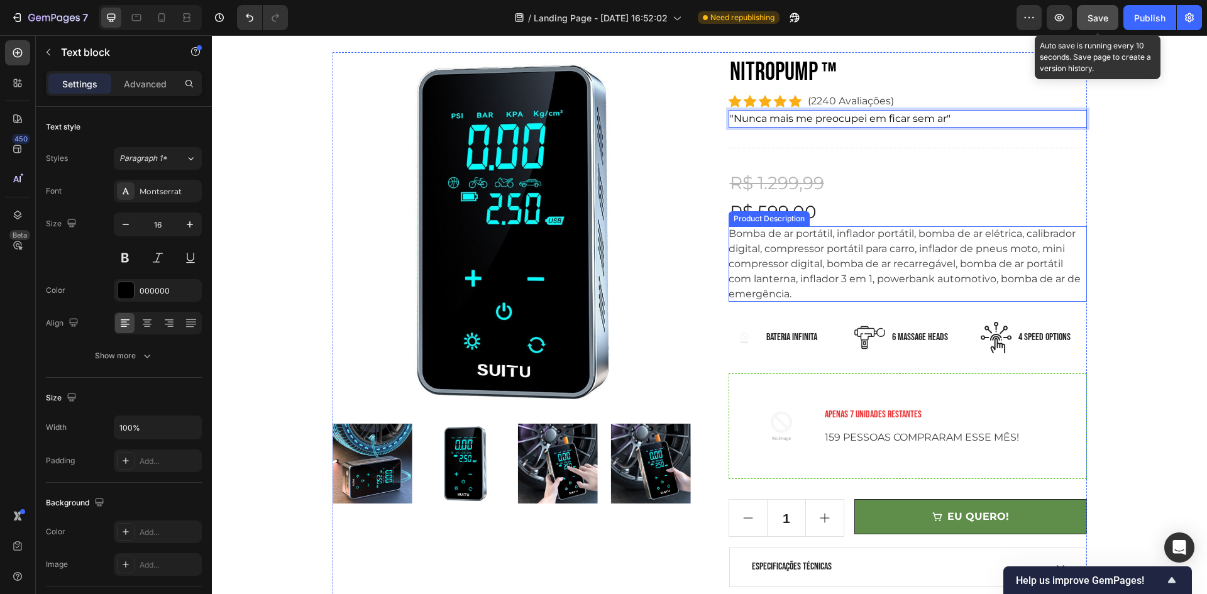
scroll to position [251, 0]
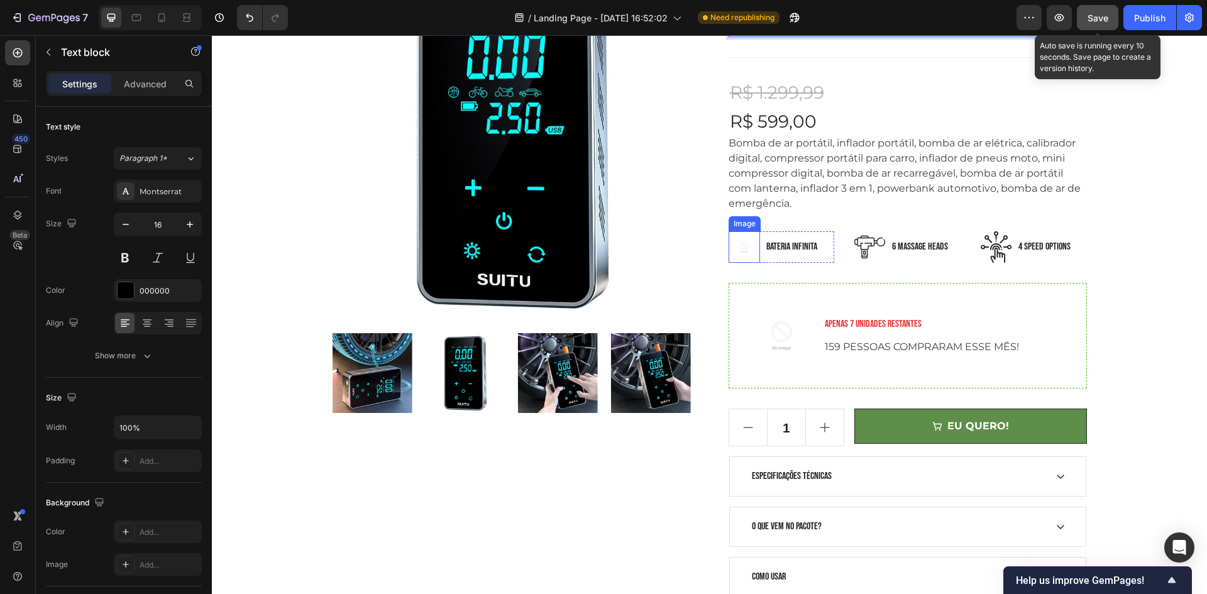
click at [741, 248] on img at bounding box center [744, 246] width 31 height 31
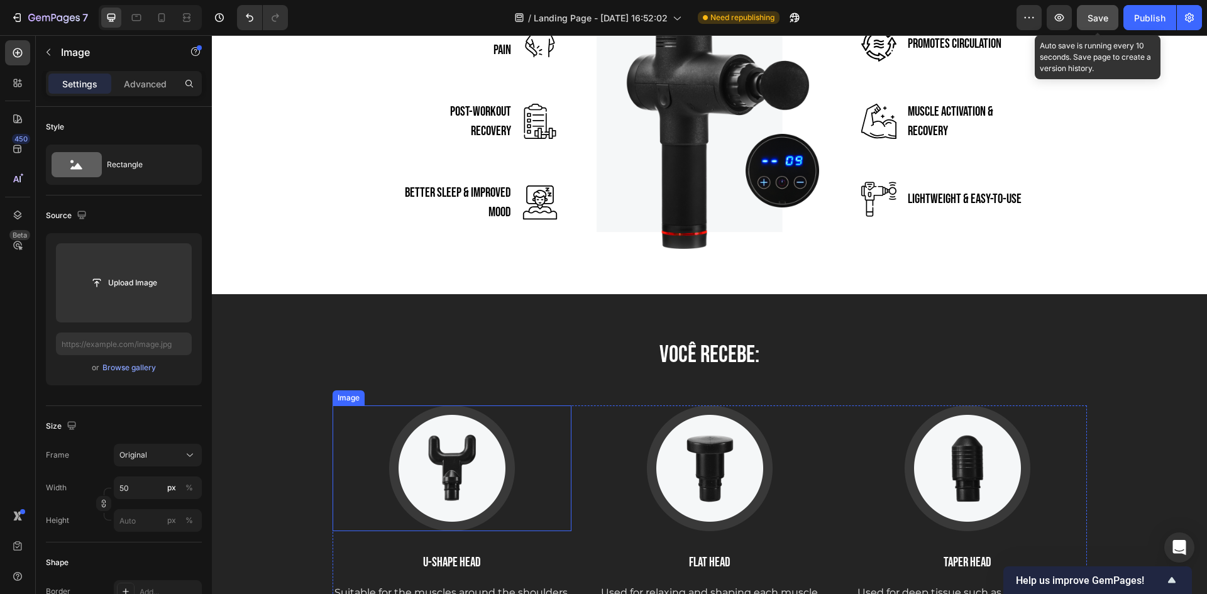
scroll to position [1886, 0]
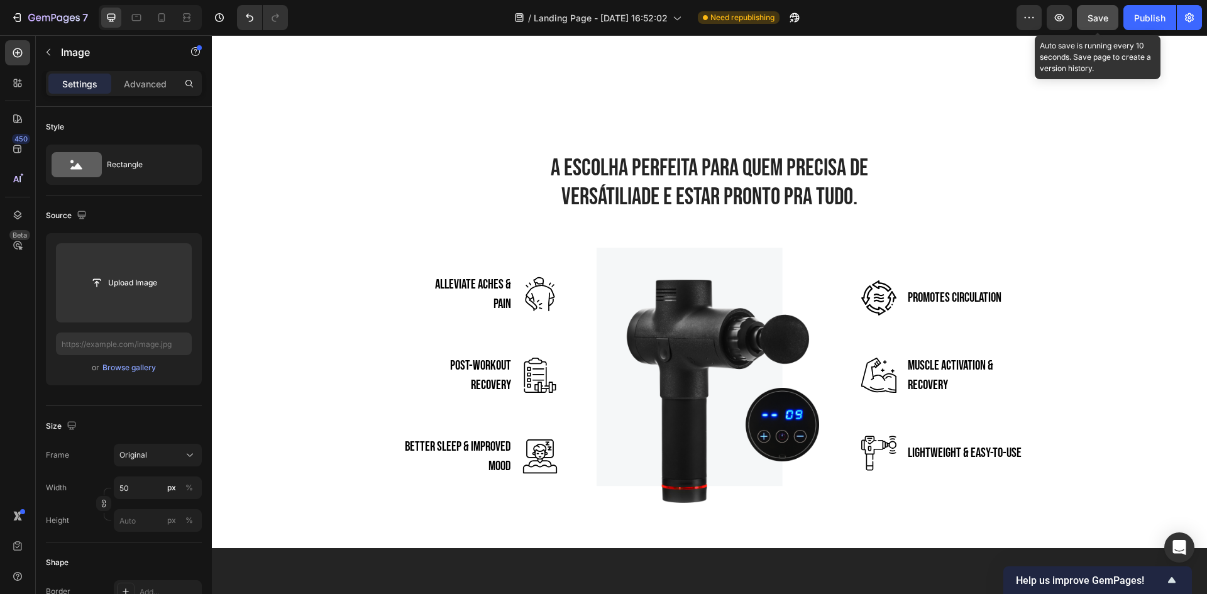
click at [689, 322] on img at bounding box center [710, 375] width 226 height 255
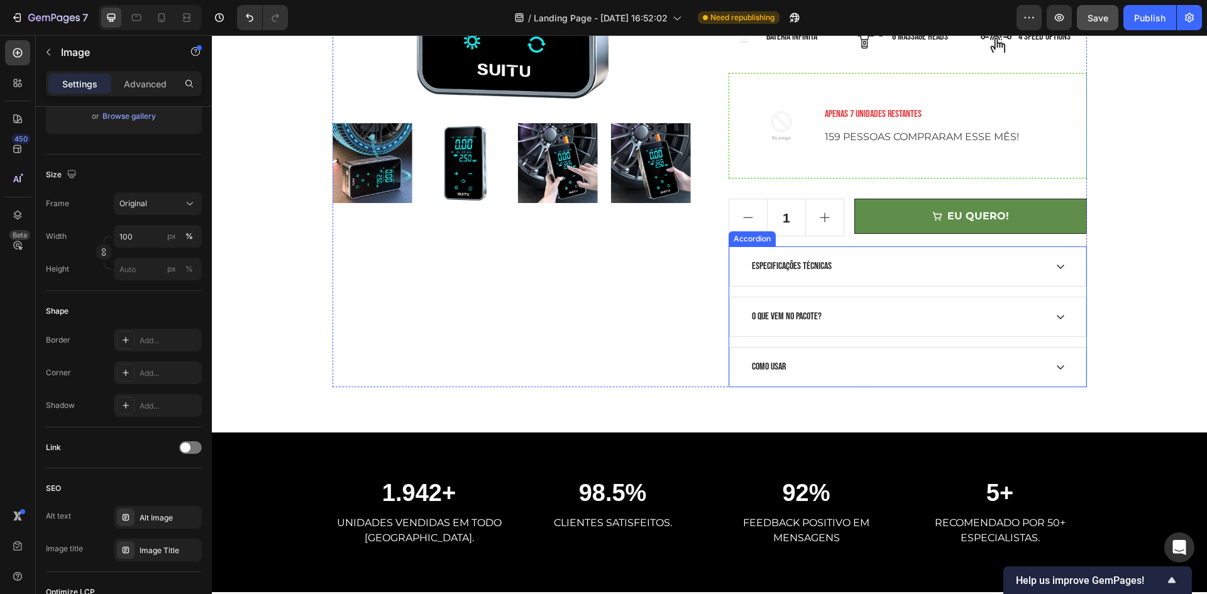
scroll to position [377, 0]
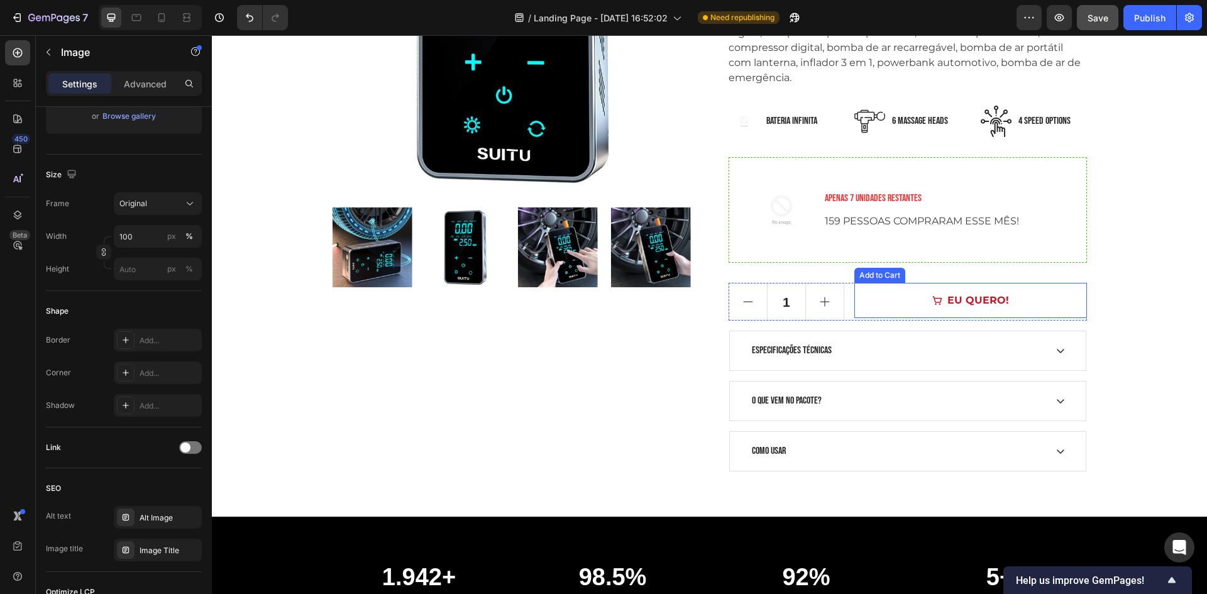
click at [881, 306] on button "EU QUERO!" at bounding box center [970, 300] width 232 height 35
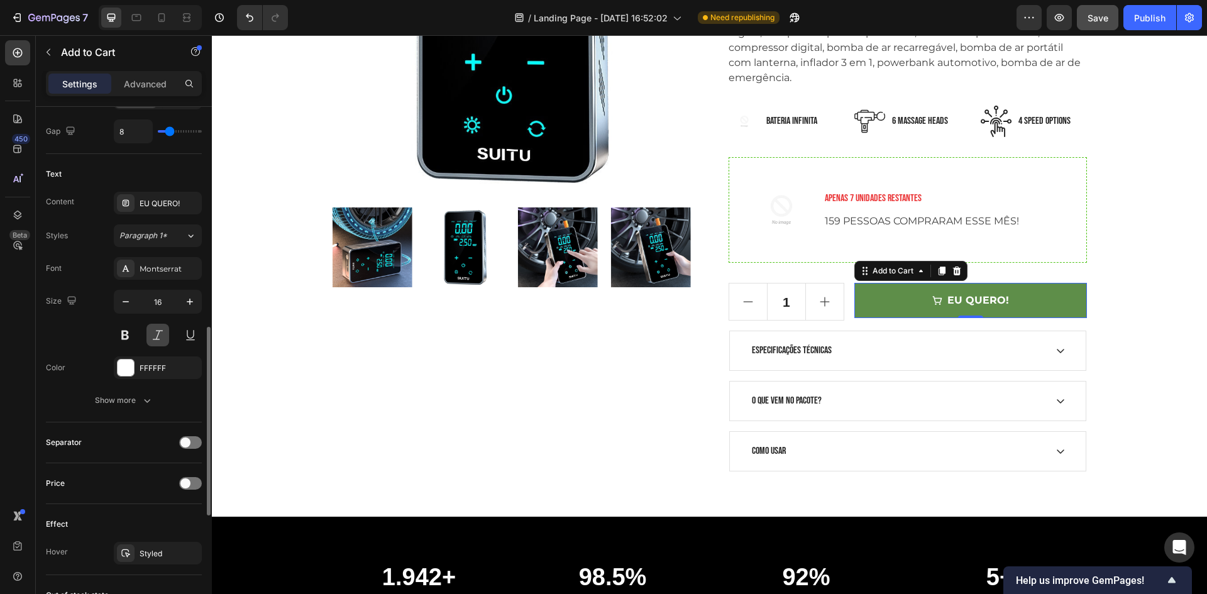
scroll to position [546, 0]
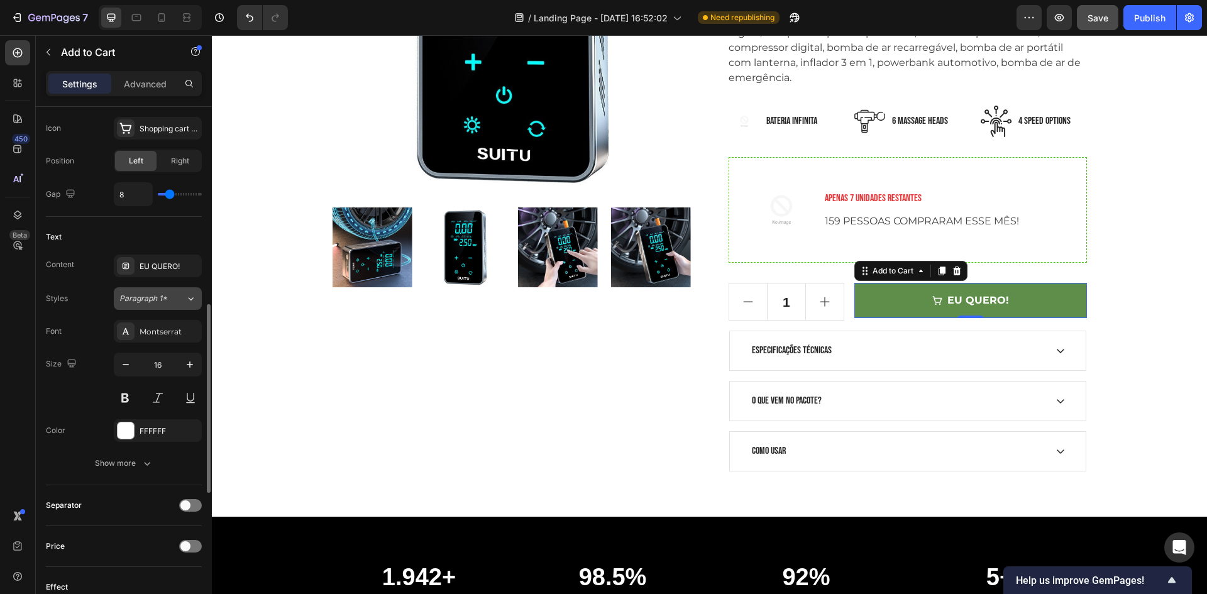
click at [173, 307] on button "Paragraph 1*" at bounding box center [158, 298] width 88 height 23
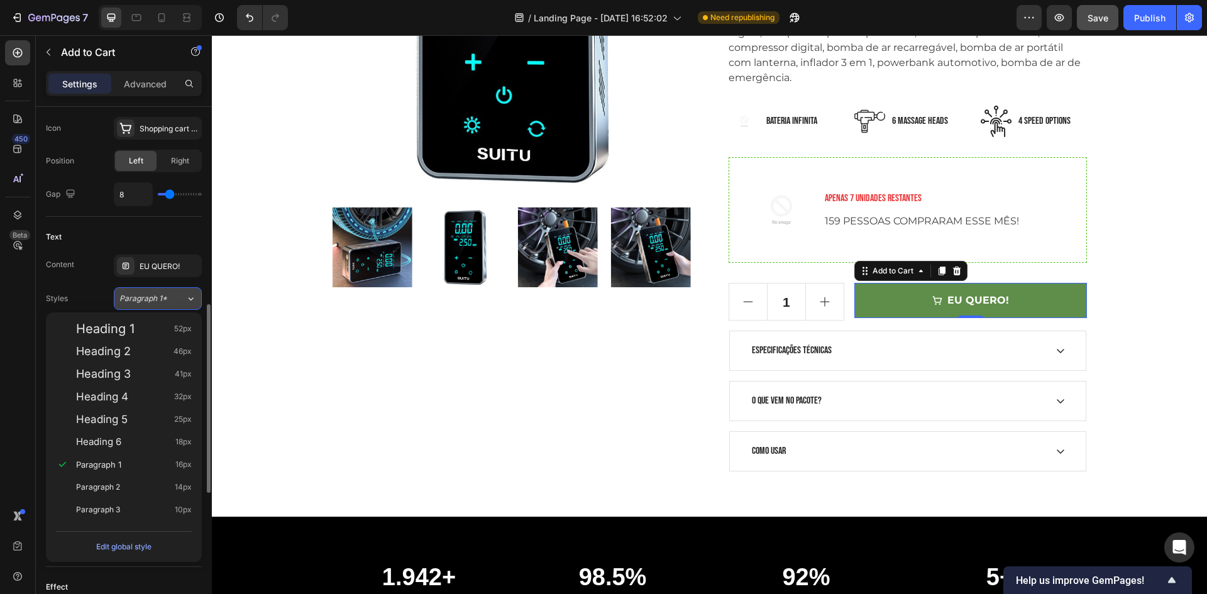
click at [172, 301] on div "Paragraph 1*" at bounding box center [152, 298] width 66 height 11
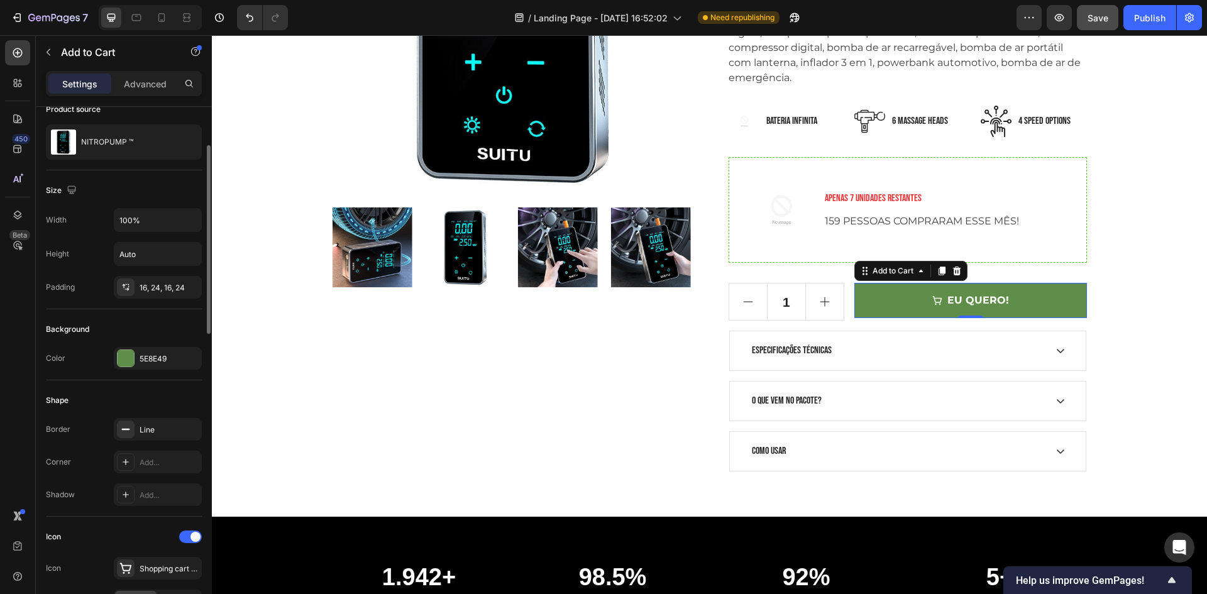
scroll to position [0, 0]
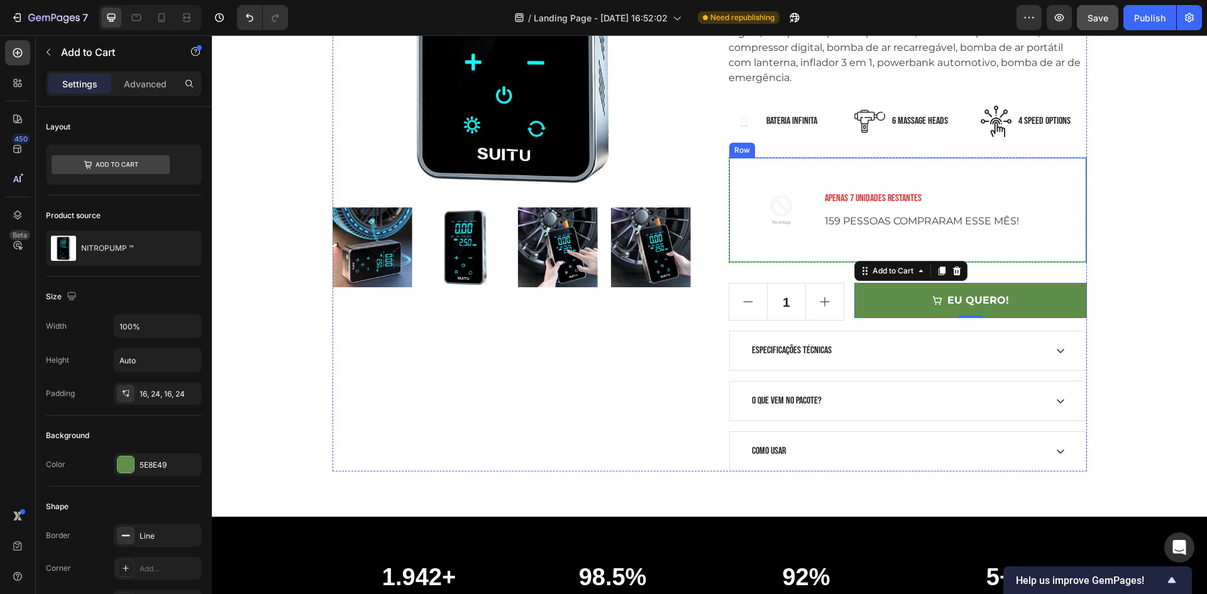
click at [839, 179] on div "APENAS 7 UNIDADES RESTANTES Text block 159 PESSOAS COMPRARAM ESSE MÊS! Text blo…" at bounding box center [949, 210] width 253 height 84
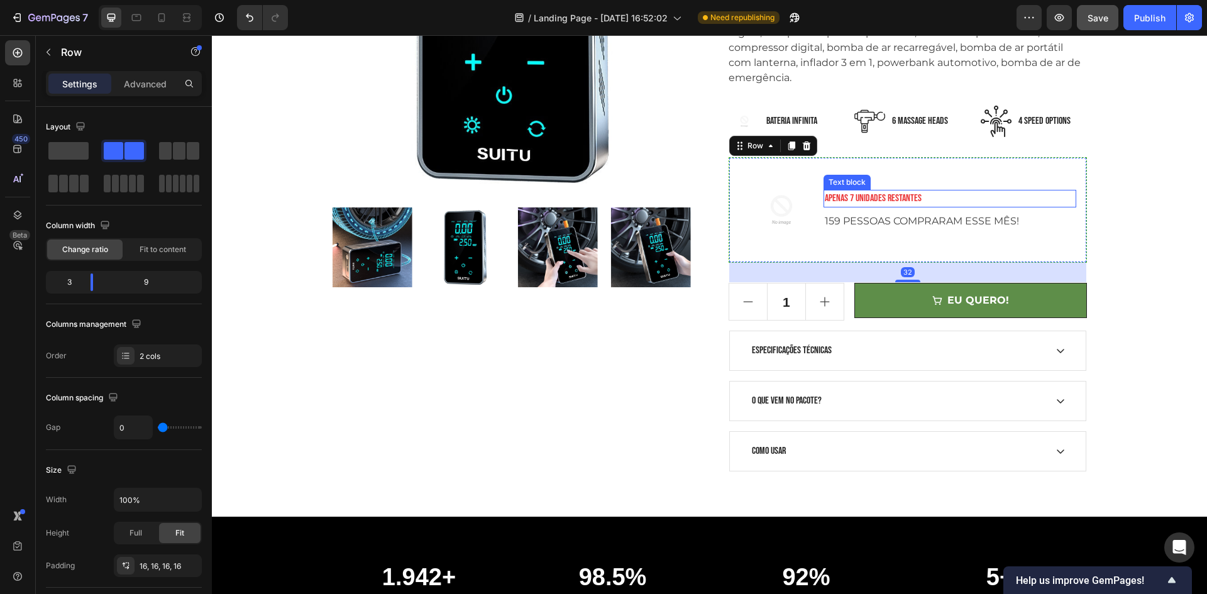
click at [840, 193] on p "APENAS 7 UNIDADES RESTANTES" at bounding box center [950, 198] width 250 height 15
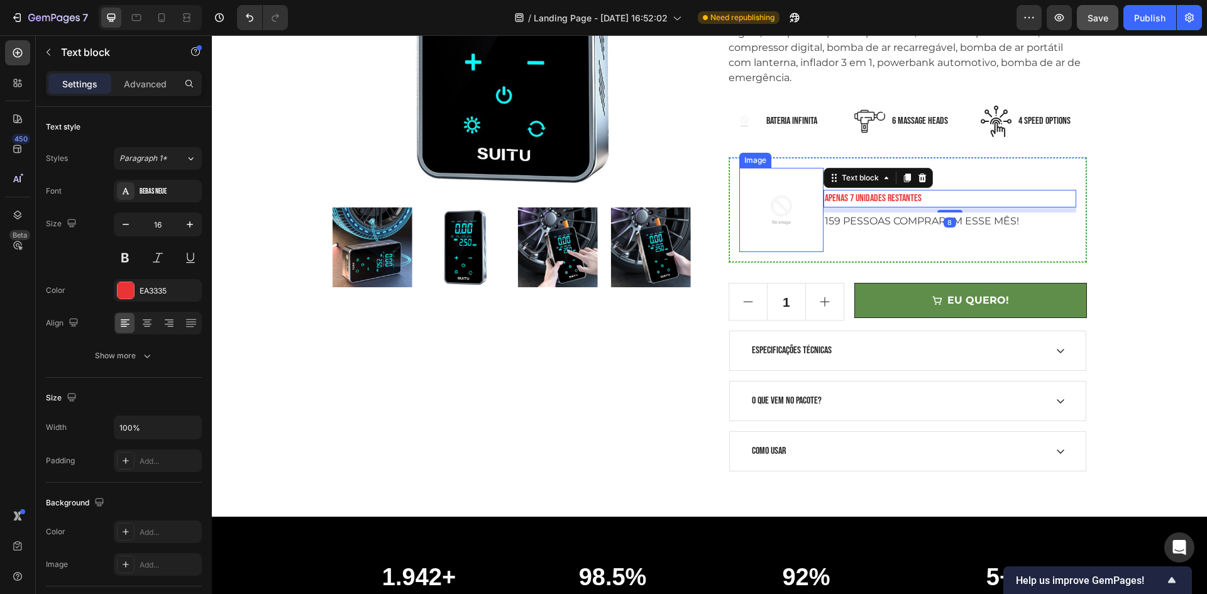
click at [749, 207] on img at bounding box center [781, 210] width 84 height 84
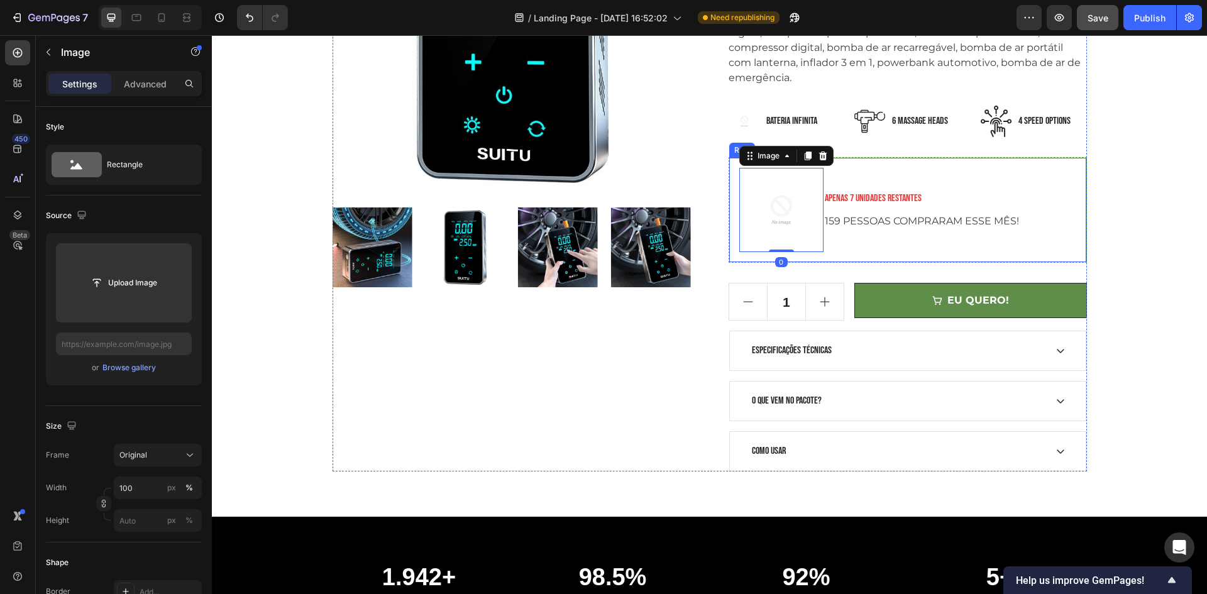
click at [729, 202] on div "Image 0 APENAS 7 UNIDADES RESTANTES Text block 159 PESSOAS COMPRARAM ESSE MÊS! …" at bounding box center [908, 210] width 358 height 106
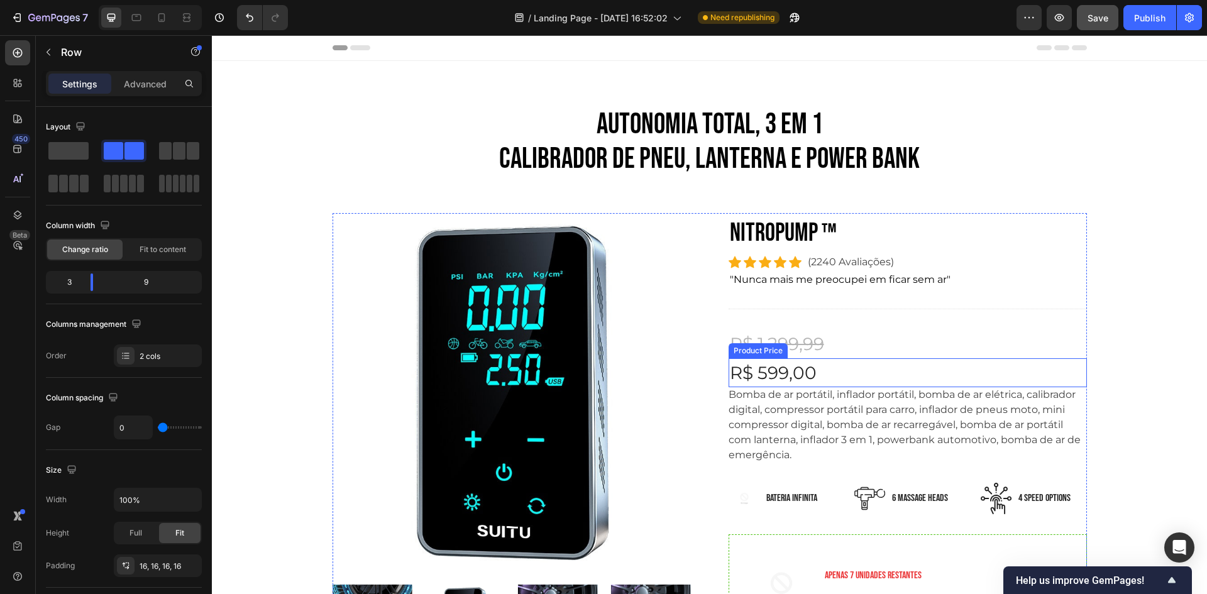
click at [796, 370] on div "R$ 599,00" at bounding box center [908, 372] width 358 height 29
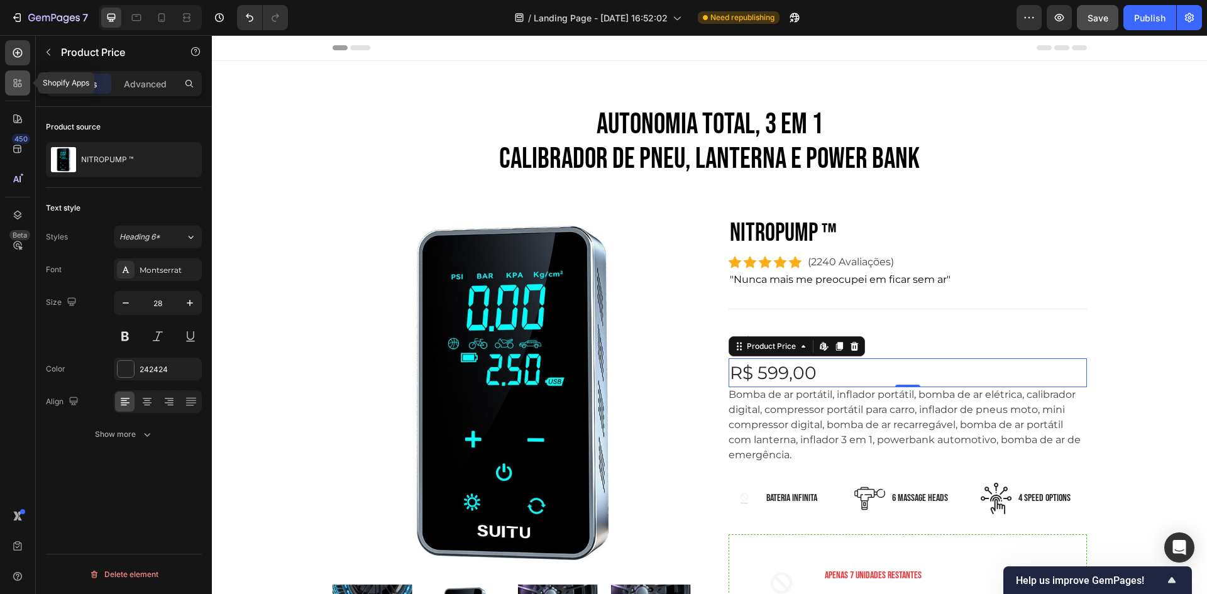
click at [14, 85] on icon at bounding box center [16, 86] width 4 height 4
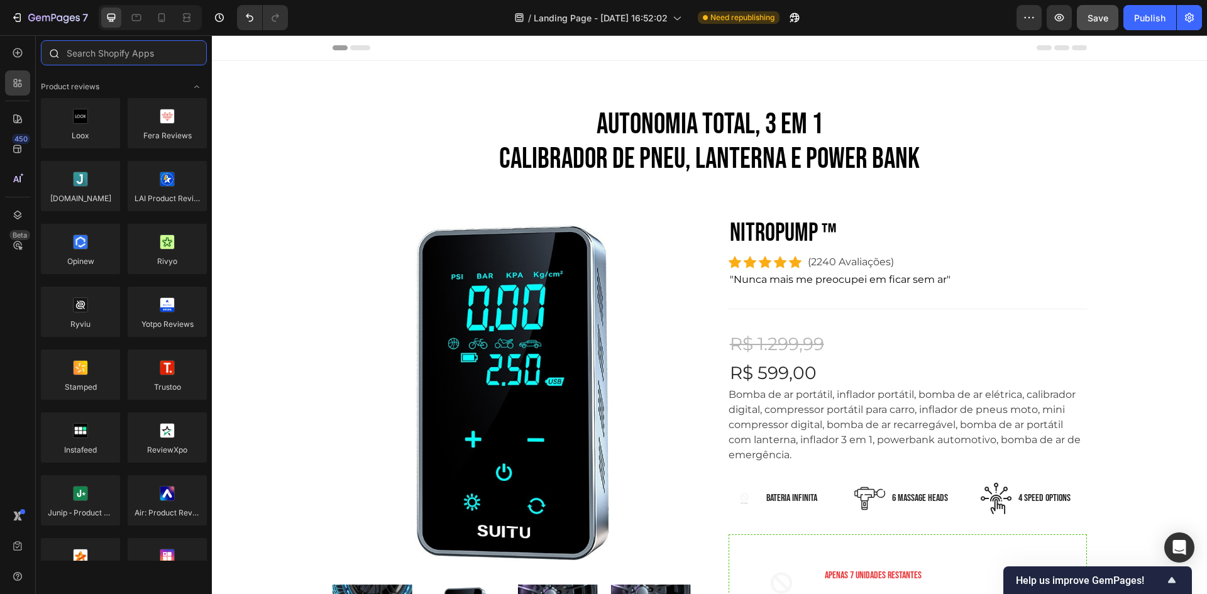
click at [116, 57] on input "text" at bounding box center [124, 52] width 166 height 25
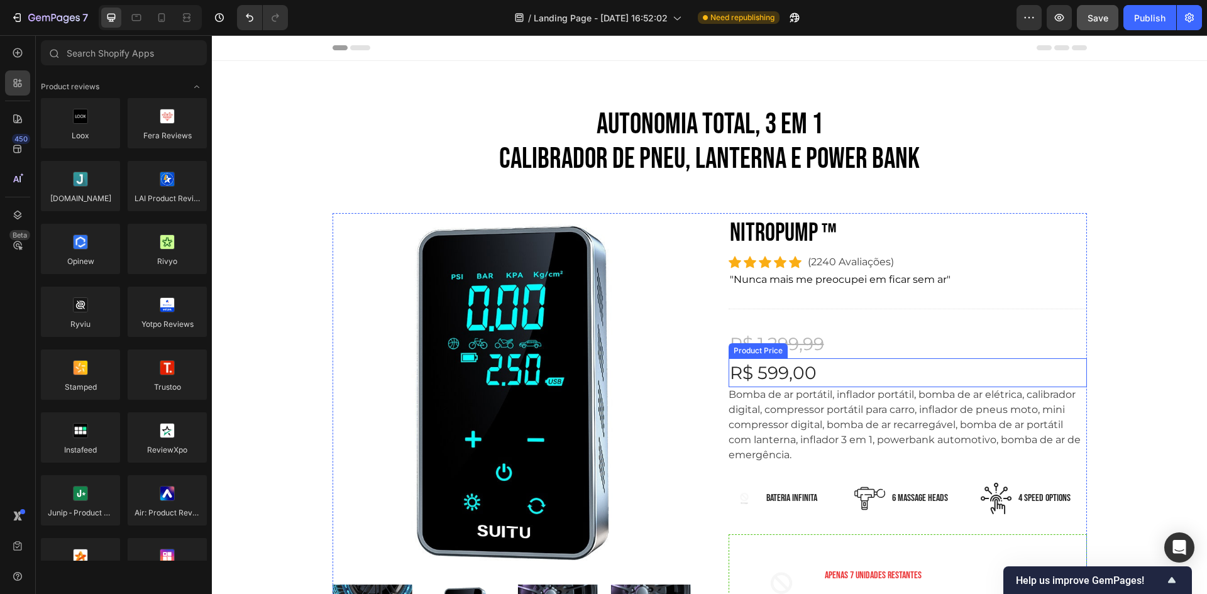
click at [813, 378] on div "R$ 599,00" at bounding box center [908, 372] width 358 height 29
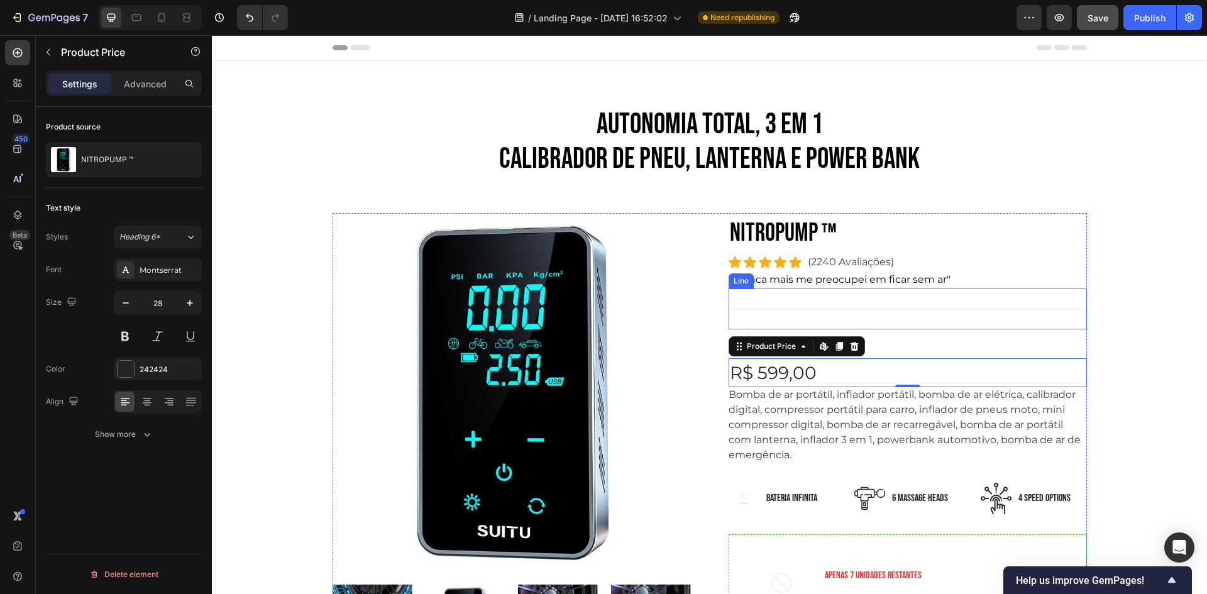
click at [790, 306] on div "Title Line" at bounding box center [908, 309] width 358 height 41
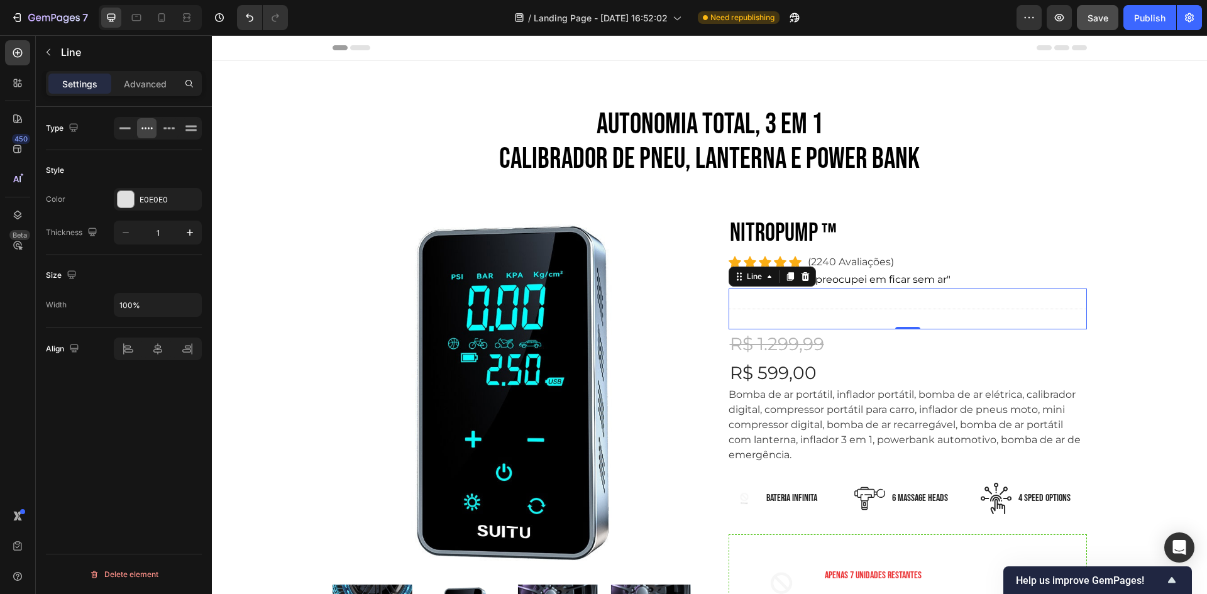
click at [850, 356] on div "R$ 1.299,99" at bounding box center [908, 343] width 358 height 29
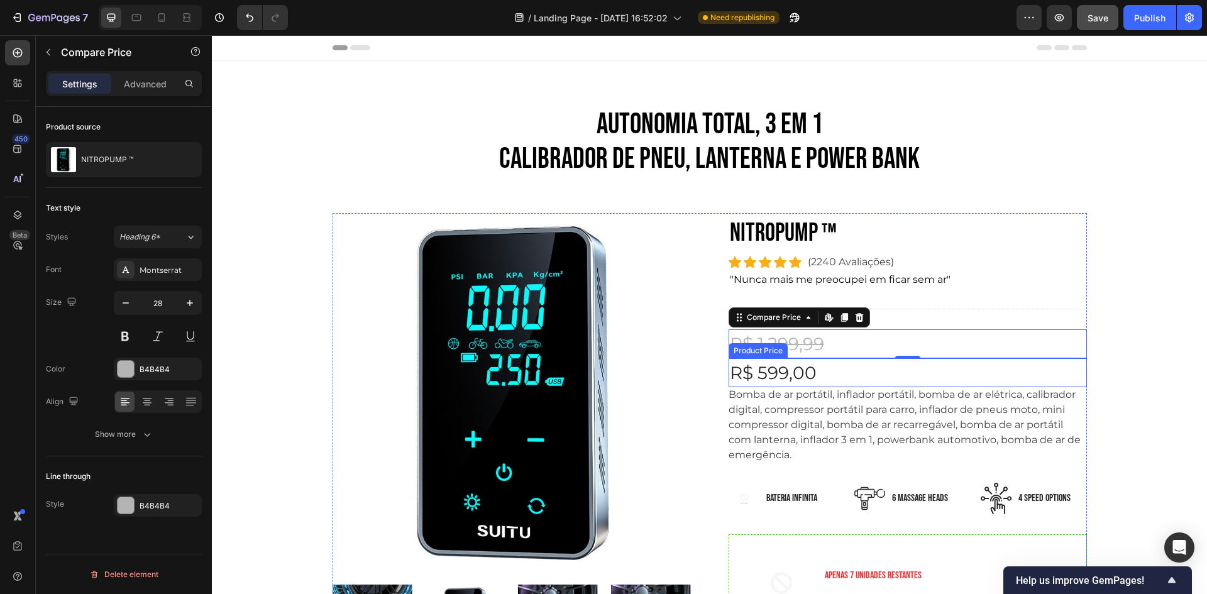
click at [832, 373] on div "R$ 599,00" at bounding box center [908, 372] width 358 height 29
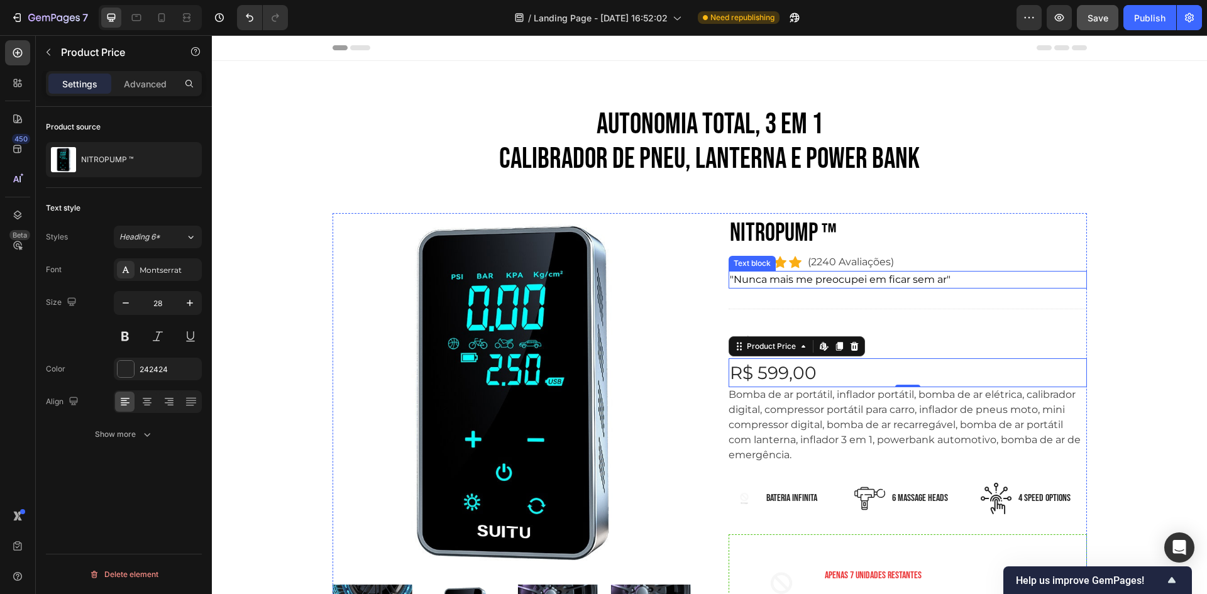
click at [786, 283] on p ""Nunca mais me preocupei em ficar sem ar"" at bounding box center [908, 279] width 356 height 15
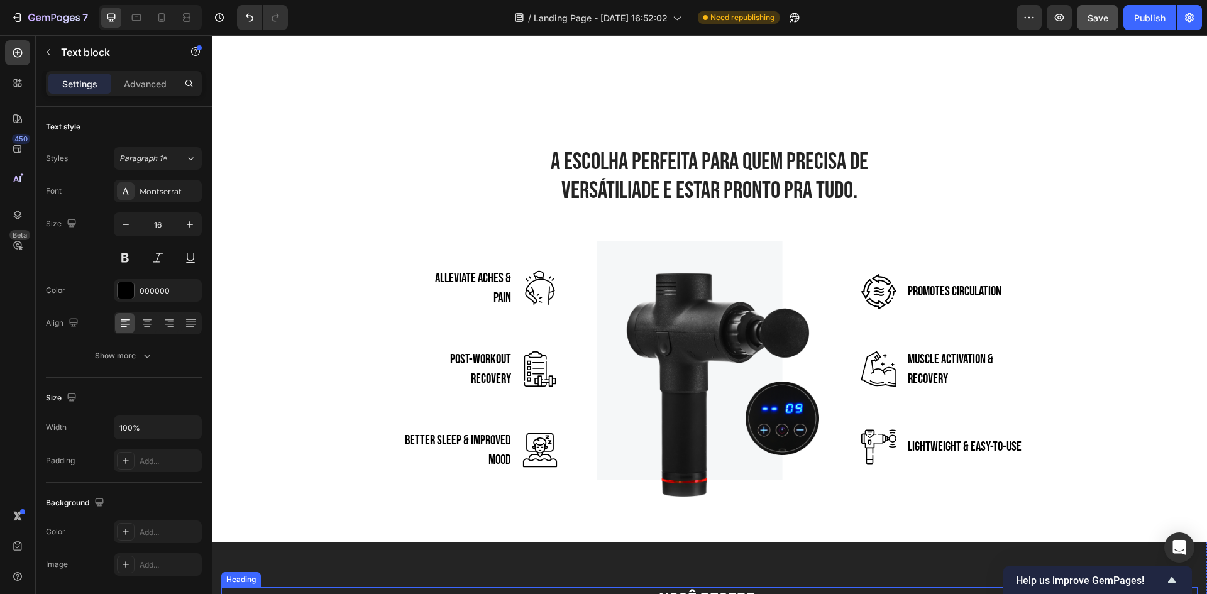
scroll to position [2011, 0]
